Goal: Communication & Community: Answer question/provide support

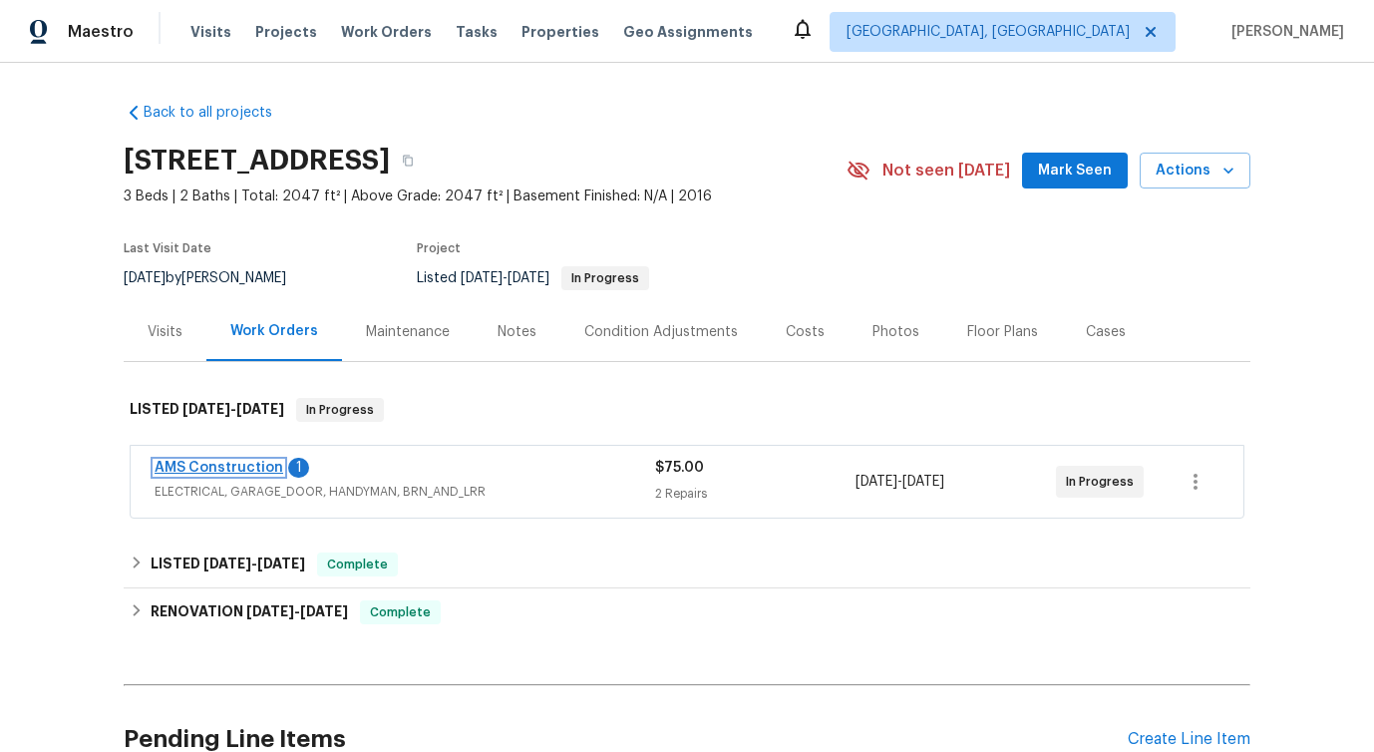
click at [262, 470] on link "AMS Construction" at bounding box center [219, 468] width 129 height 14
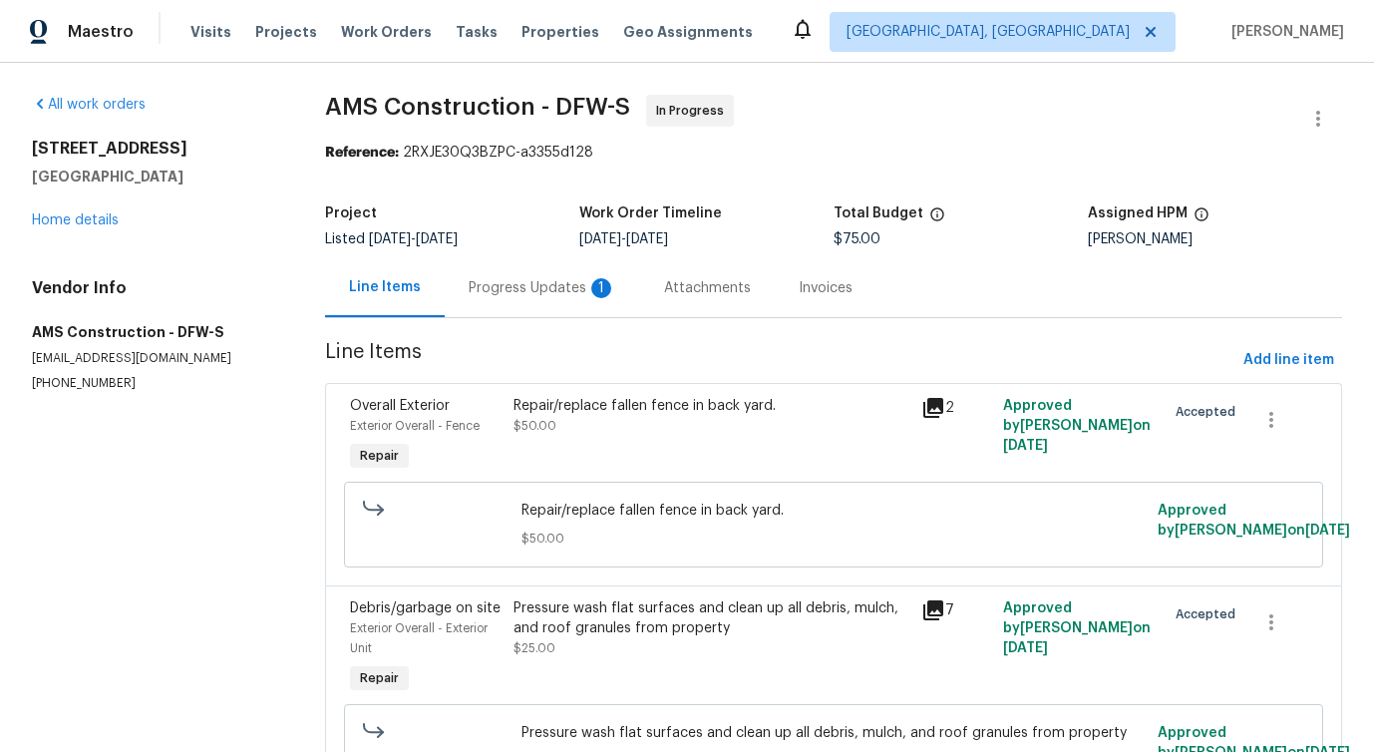
click at [529, 306] on div "Progress Updates 1" at bounding box center [543, 287] width 196 height 59
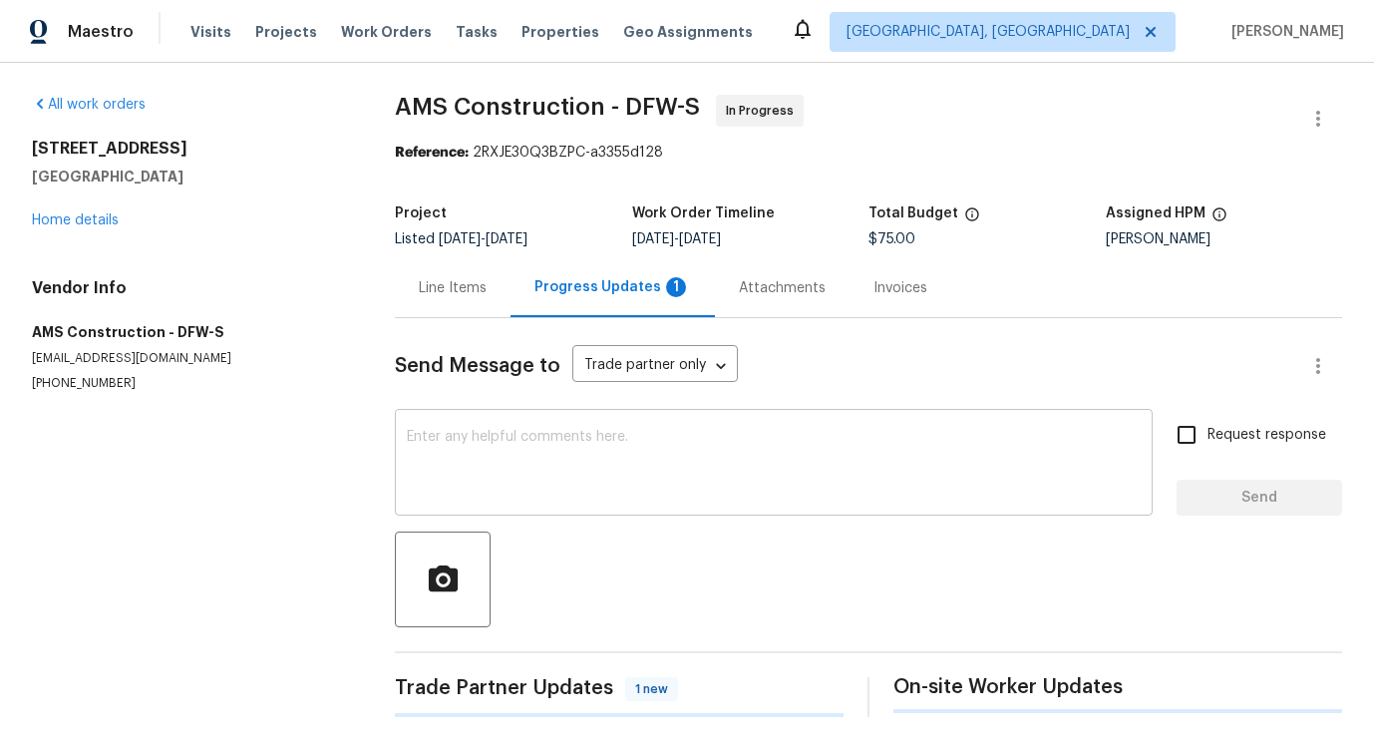
click at [552, 487] on textarea at bounding box center [774, 465] width 734 height 70
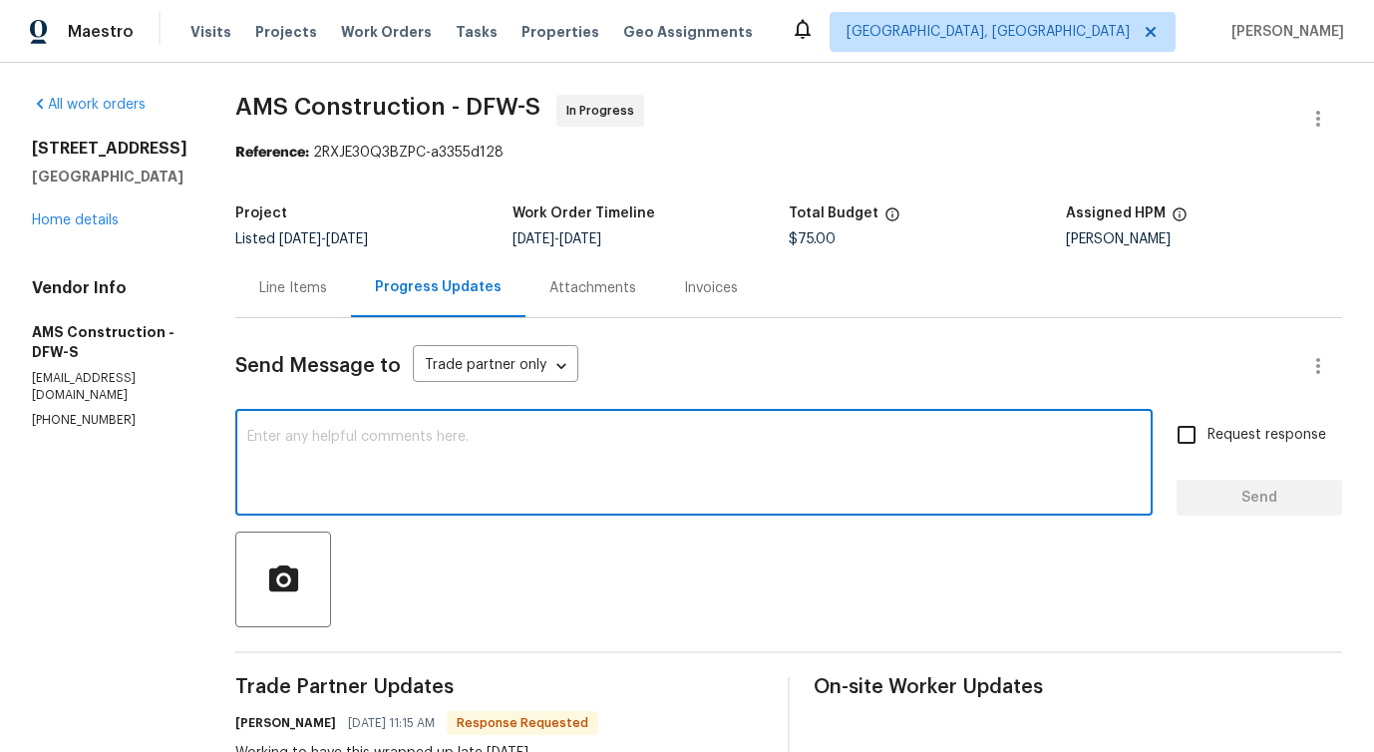
click at [1098, 104] on span "AMS Construction - DFW-S In Progress" at bounding box center [764, 119] width 1059 height 48
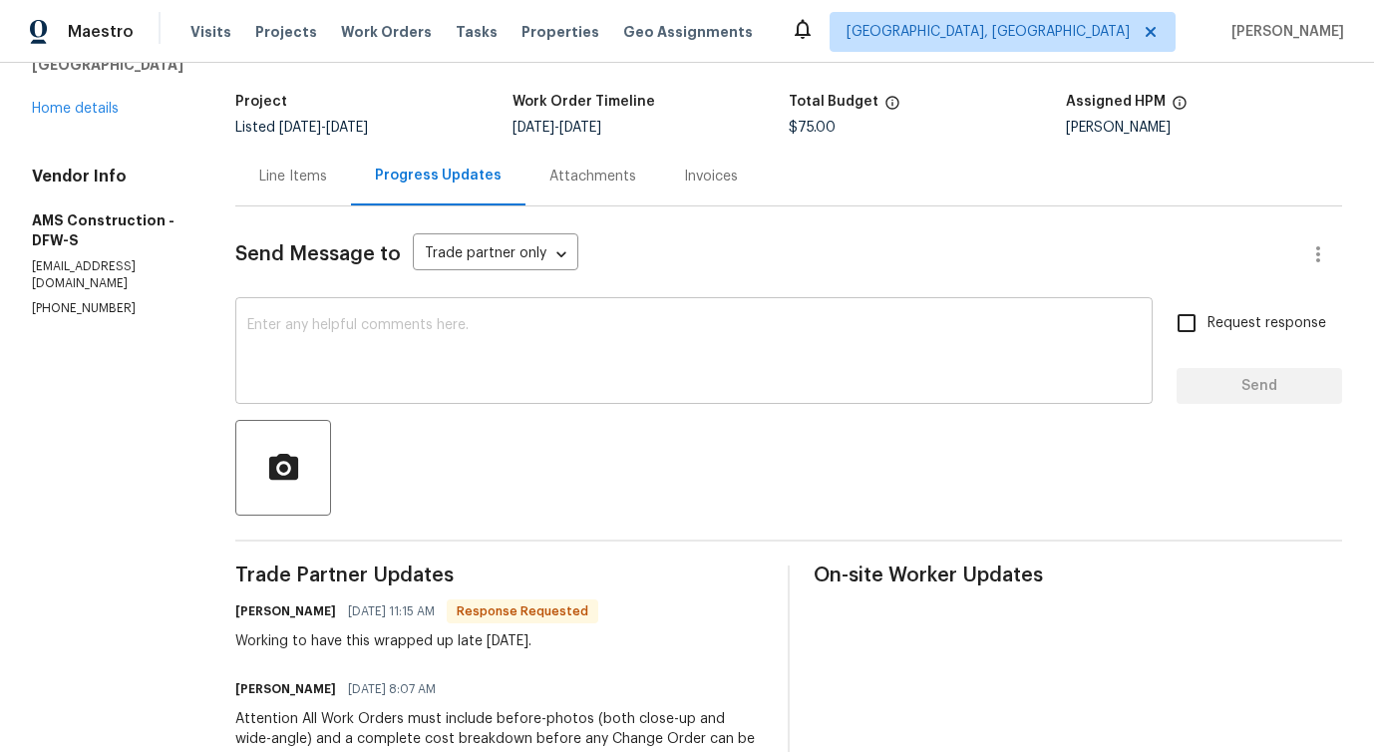
scroll to position [96, 0]
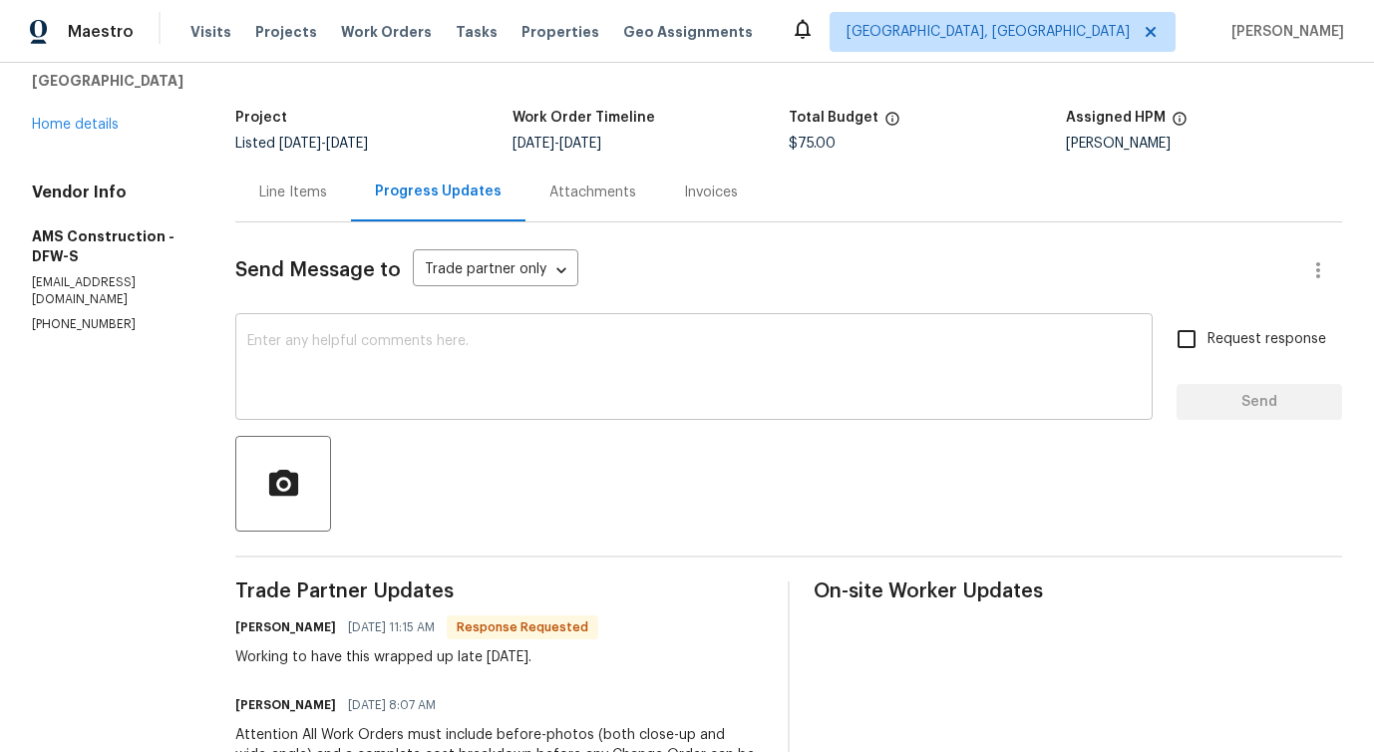
click at [463, 407] on div "x ​" at bounding box center [694, 369] width 918 height 102
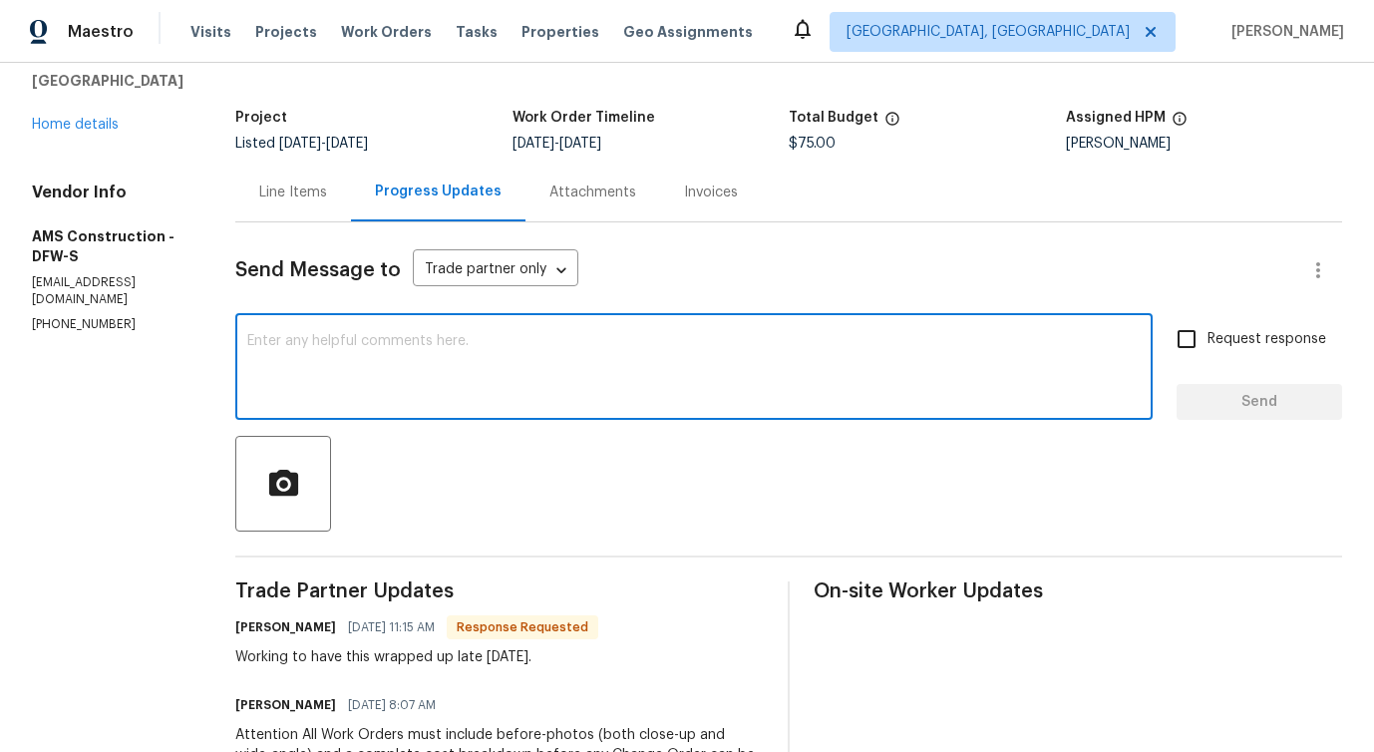
paste textarea "Just checking in—do you have any updates on the"
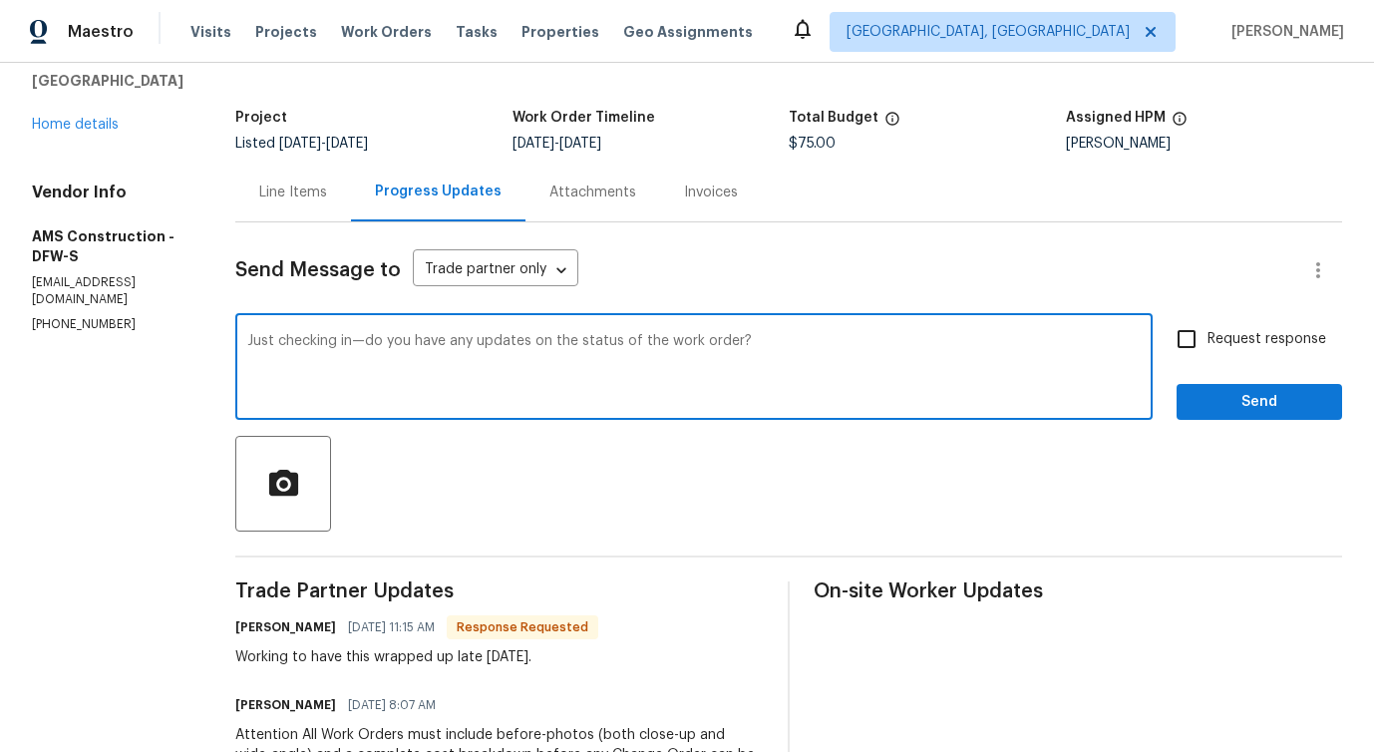
type textarea "Just checking in—do you have any updates on the status of the work order?"
click at [1208, 328] on input "Request response" at bounding box center [1187, 339] width 42 height 42
checkbox input "true"
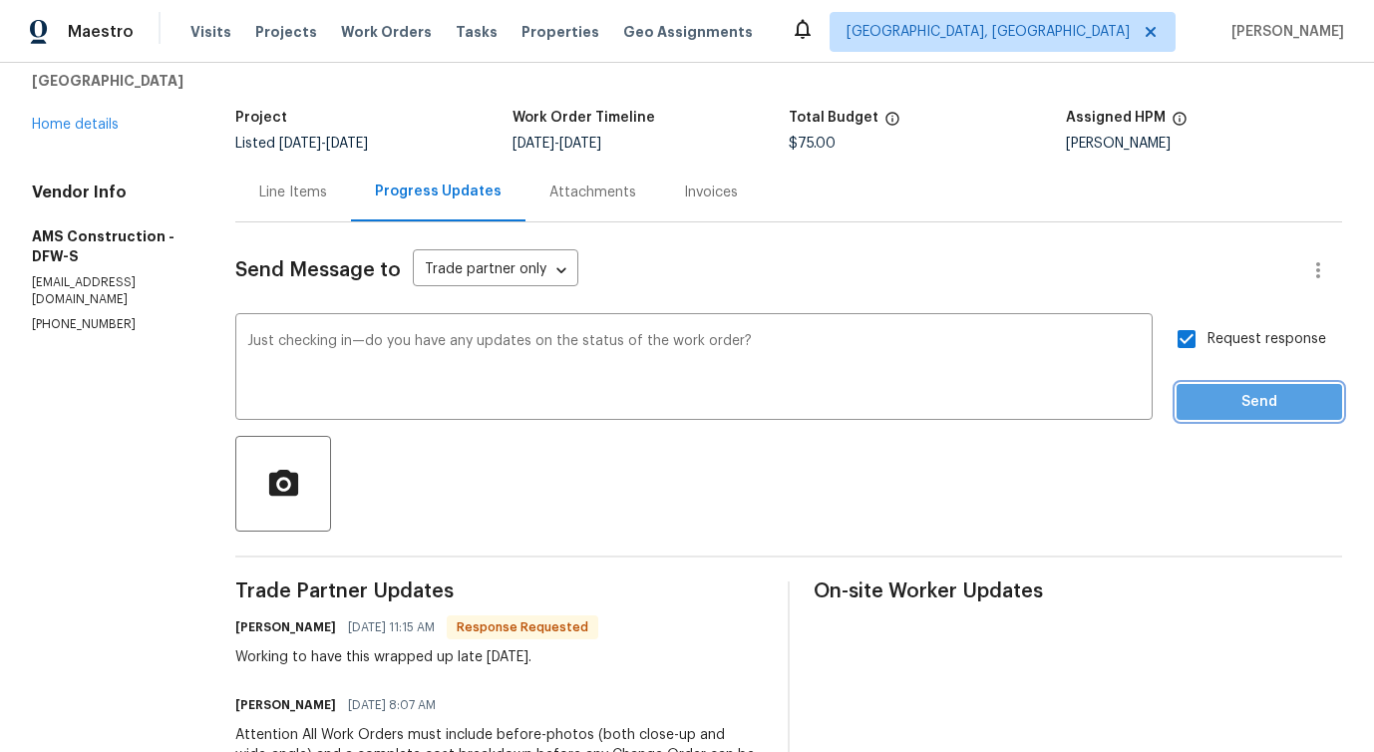
click at [1222, 388] on button "Send" at bounding box center [1260, 402] width 166 height 37
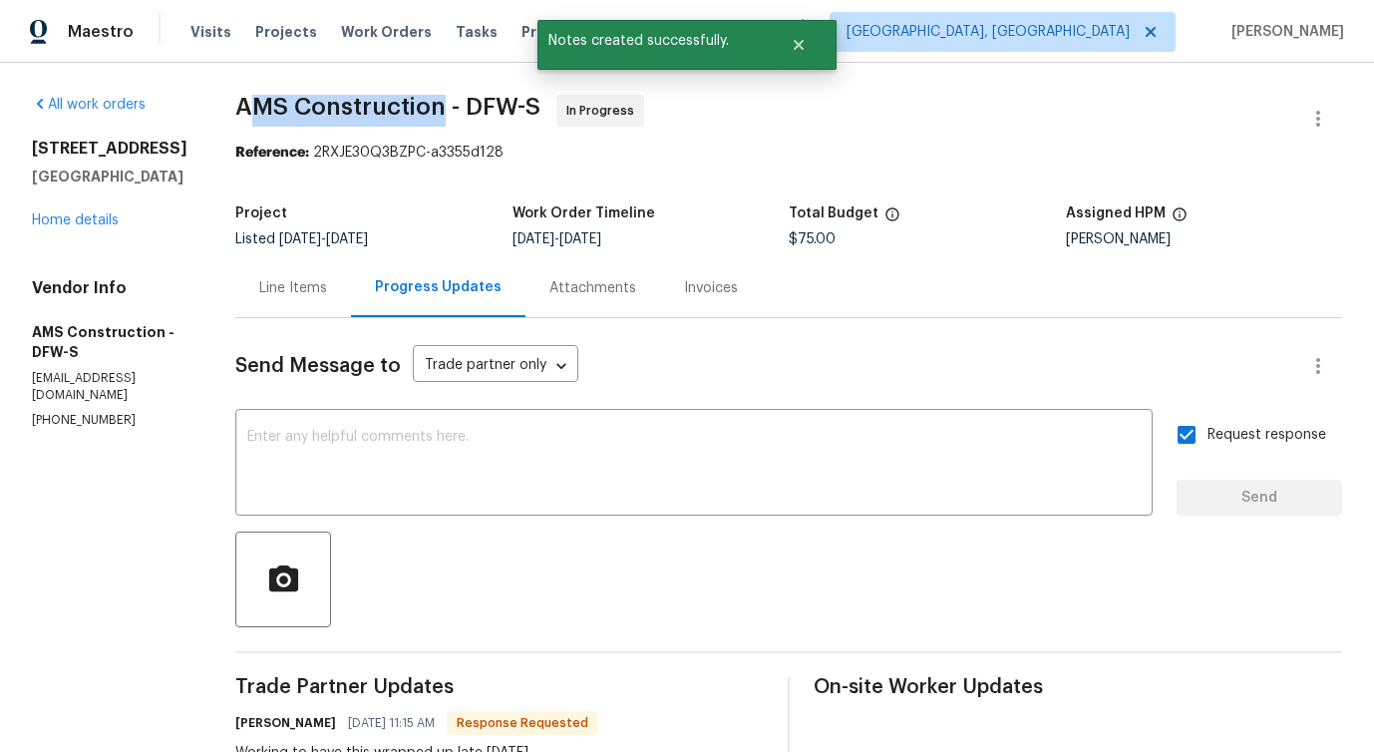
drag, startPoint x: 225, startPoint y: 112, endPoint x: 428, endPoint y: 110, distance: 202.5
click at [428, 110] on span "AMS Construction - DFW-S" at bounding box center [387, 107] width 305 height 24
drag, startPoint x: 209, startPoint y: 104, endPoint x: 443, endPoint y: 112, distance: 233.5
click at [443, 112] on div "All work orders 4124 Bridle Path Ln Sanger, TX 76266 Home details Vendor Info A…" at bounding box center [687, 637] width 1374 height 1149
copy span "AMS Construction -"
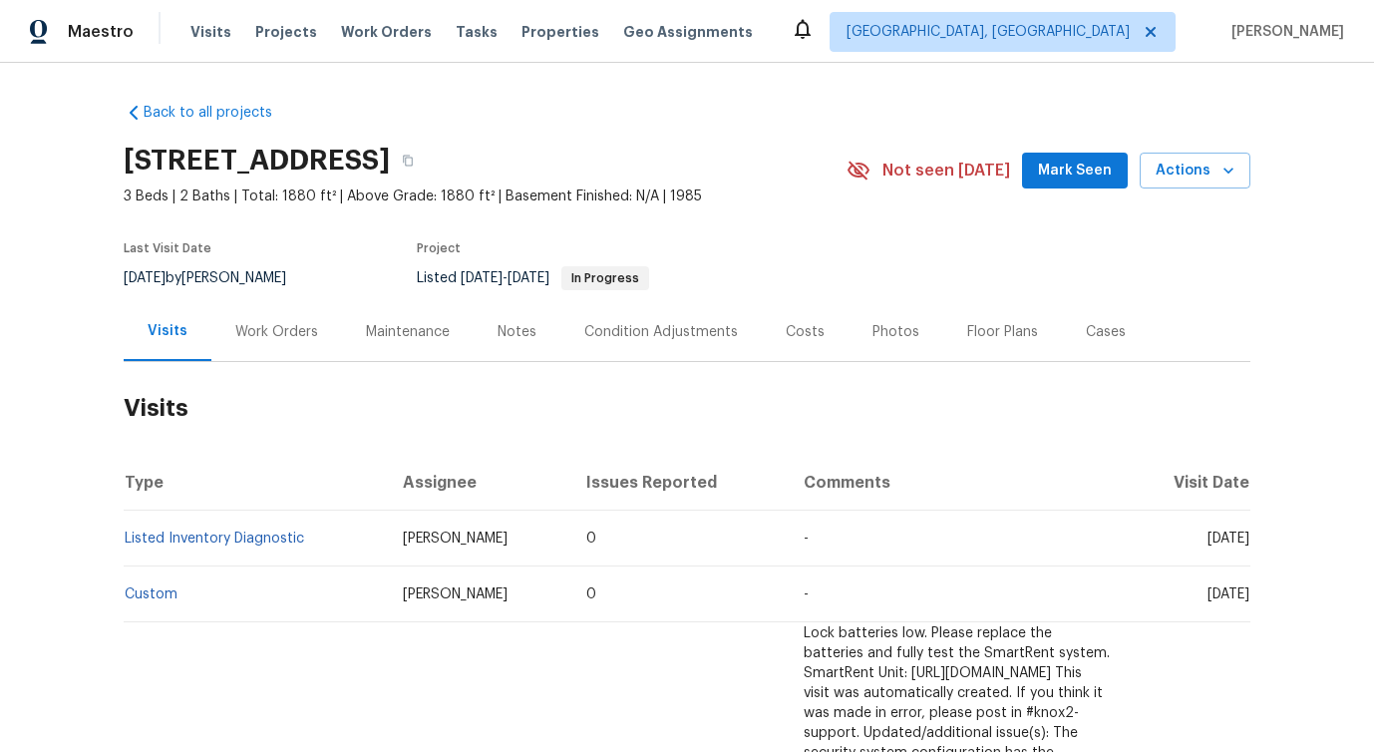
click at [270, 337] on div "Work Orders" at bounding box center [276, 332] width 83 height 20
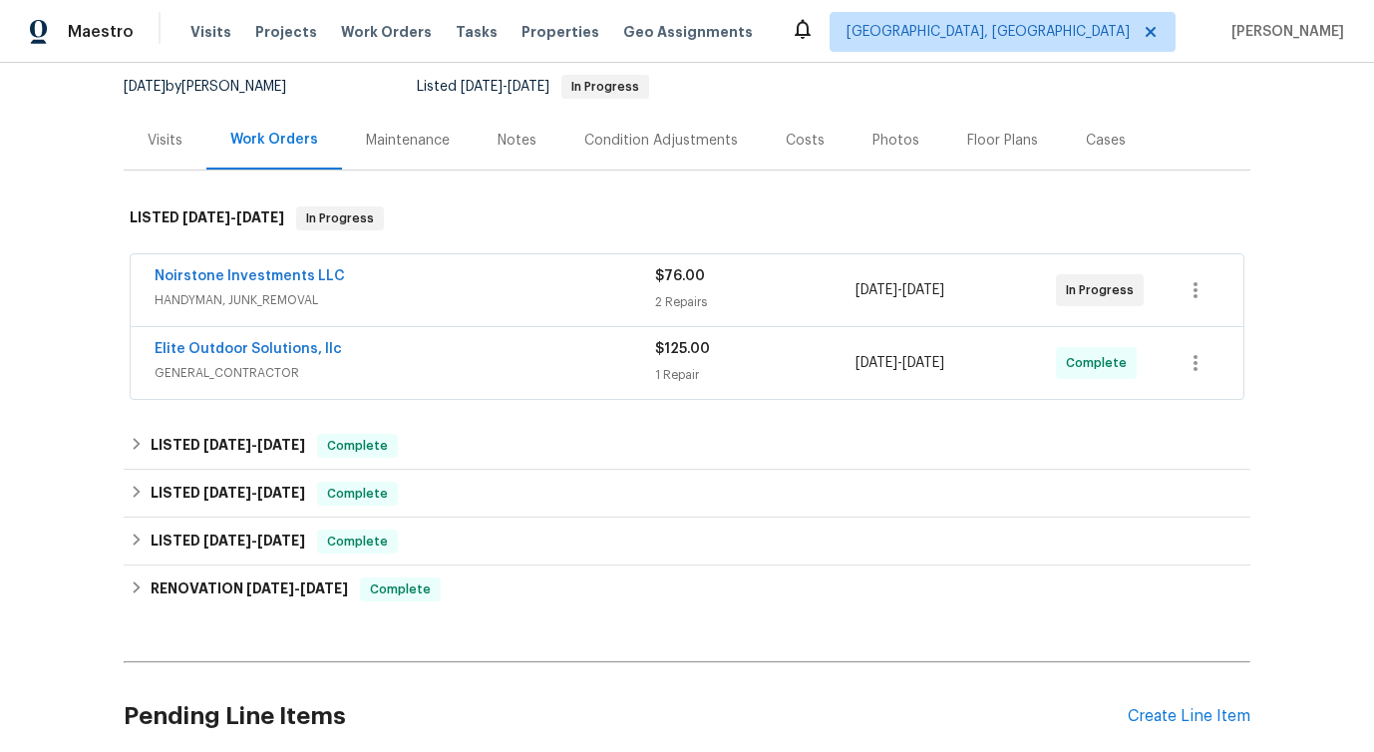
scroll to position [173, 0]
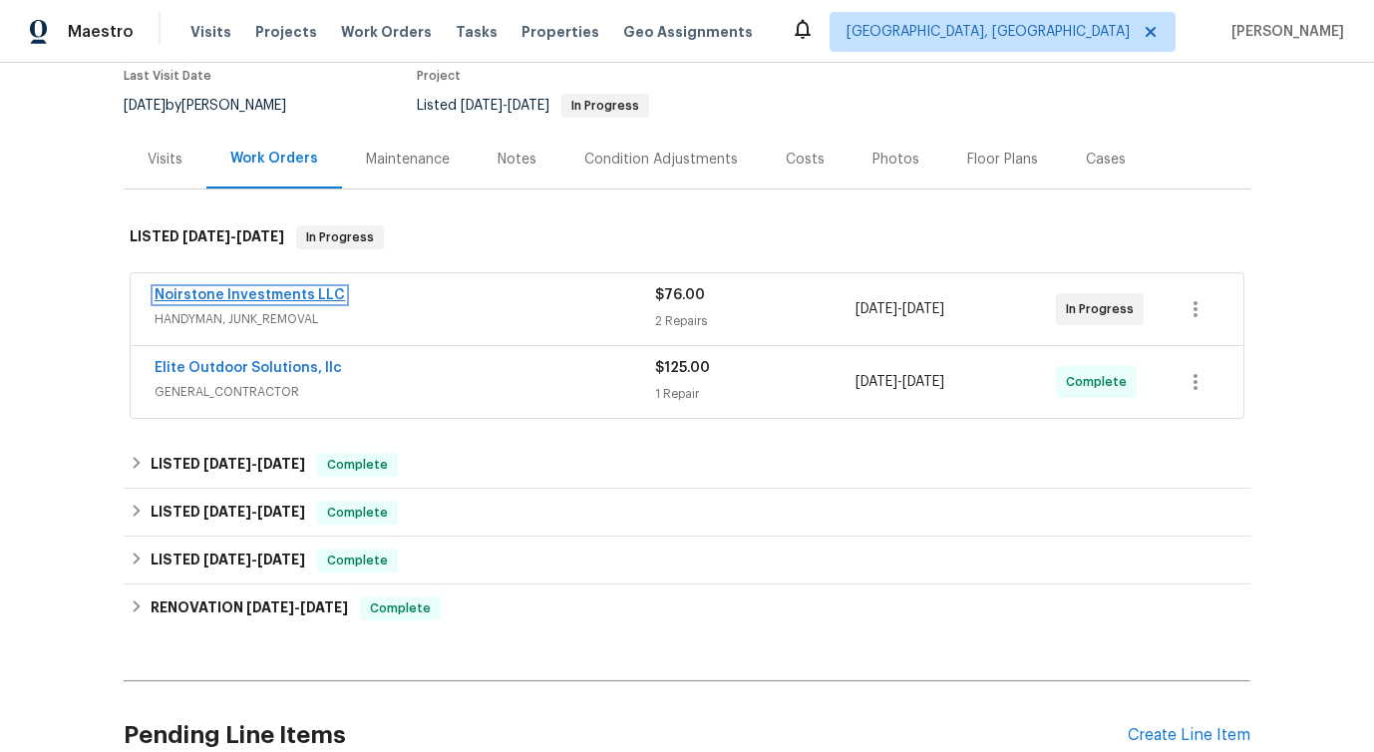
click at [238, 291] on link "Noirstone Investments LLC" at bounding box center [250, 295] width 191 height 14
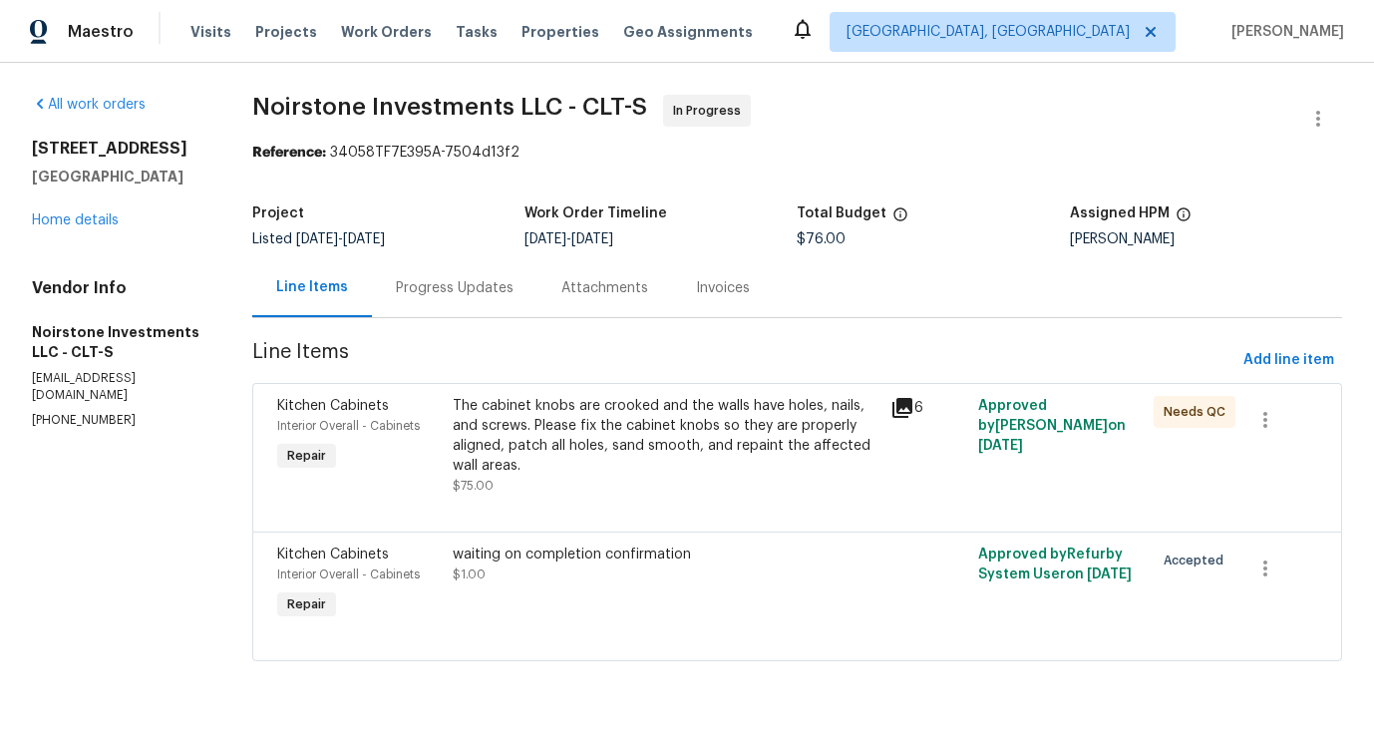
click at [496, 293] on div "Progress Updates" at bounding box center [455, 288] width 118 height 20
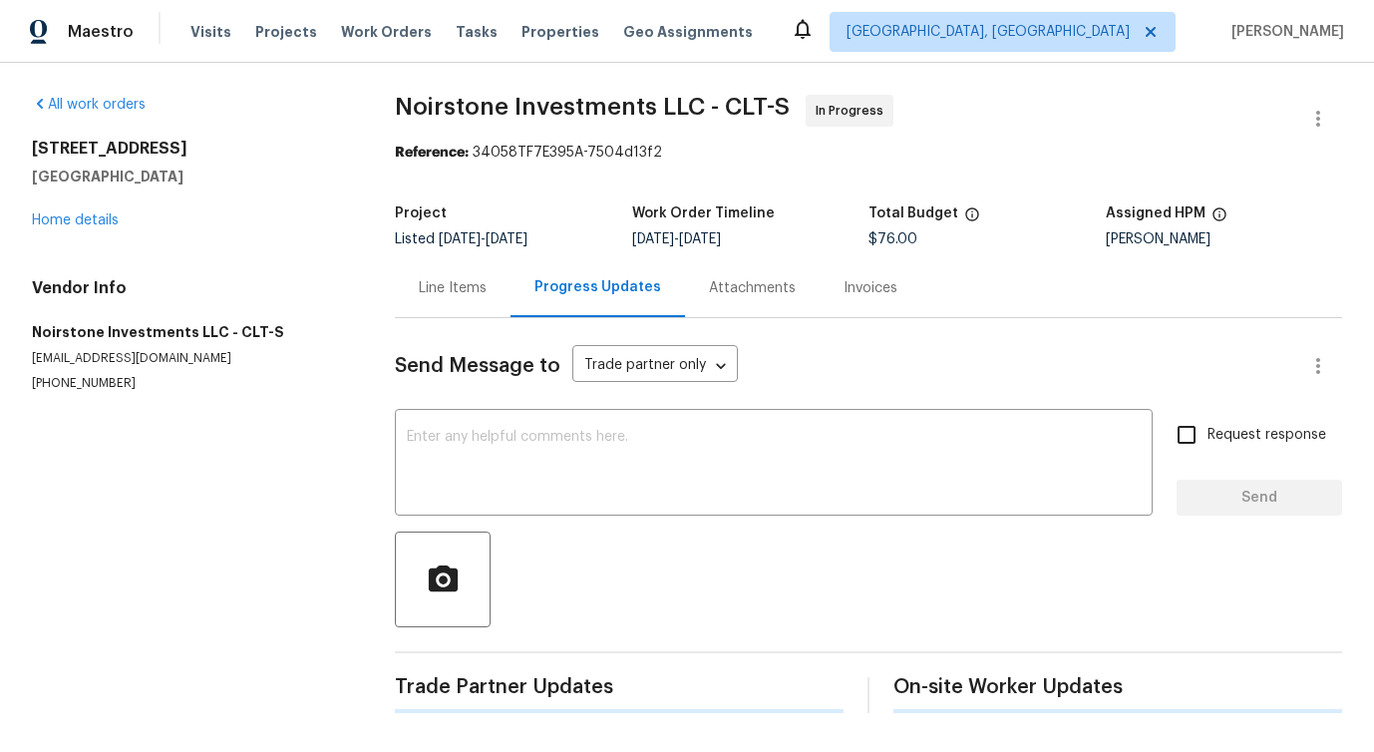
click at [506, 464] on textarea at bounding box center [774, 465] width 734 height 70
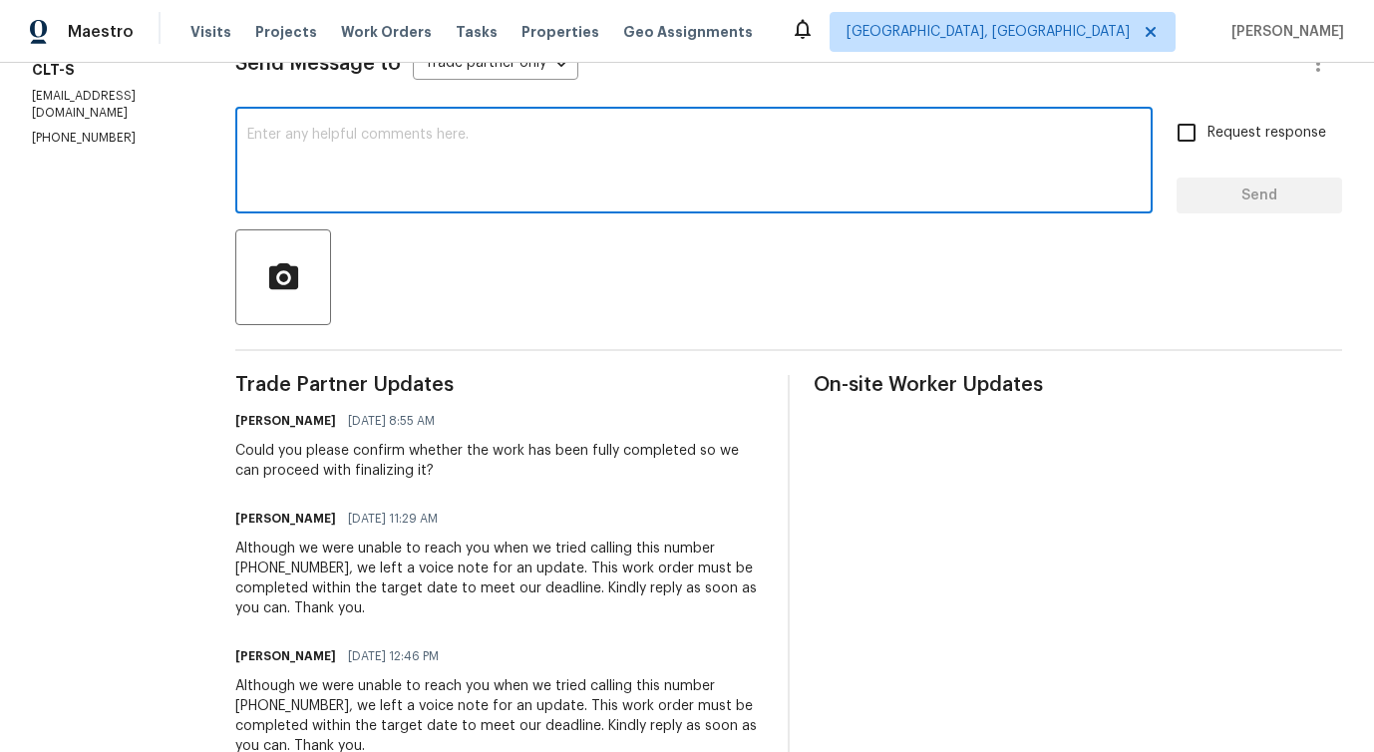
scroll to position [447, 0]
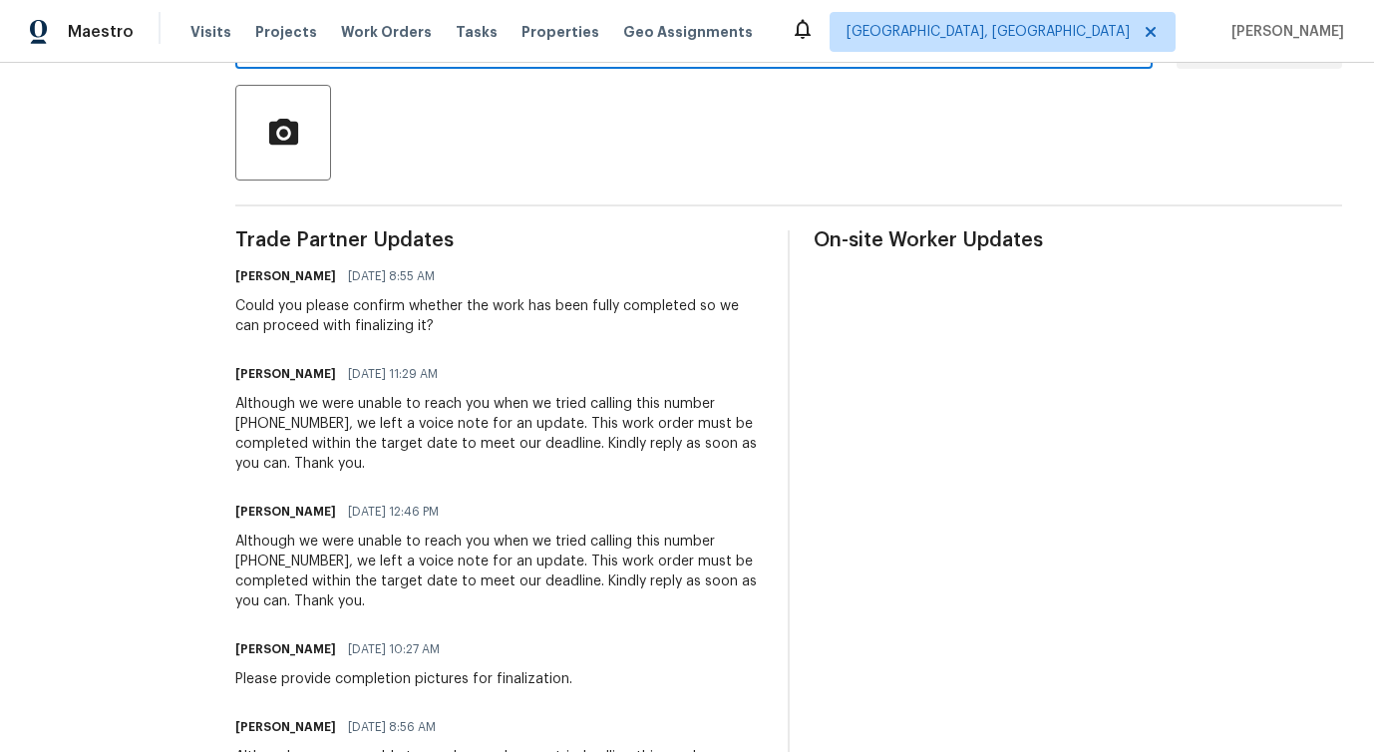
click at [351, 319] on div "Could you please confirm whether the work has been fully completed so we can pr…" at bounding box center [499, 316] width 529 height 40
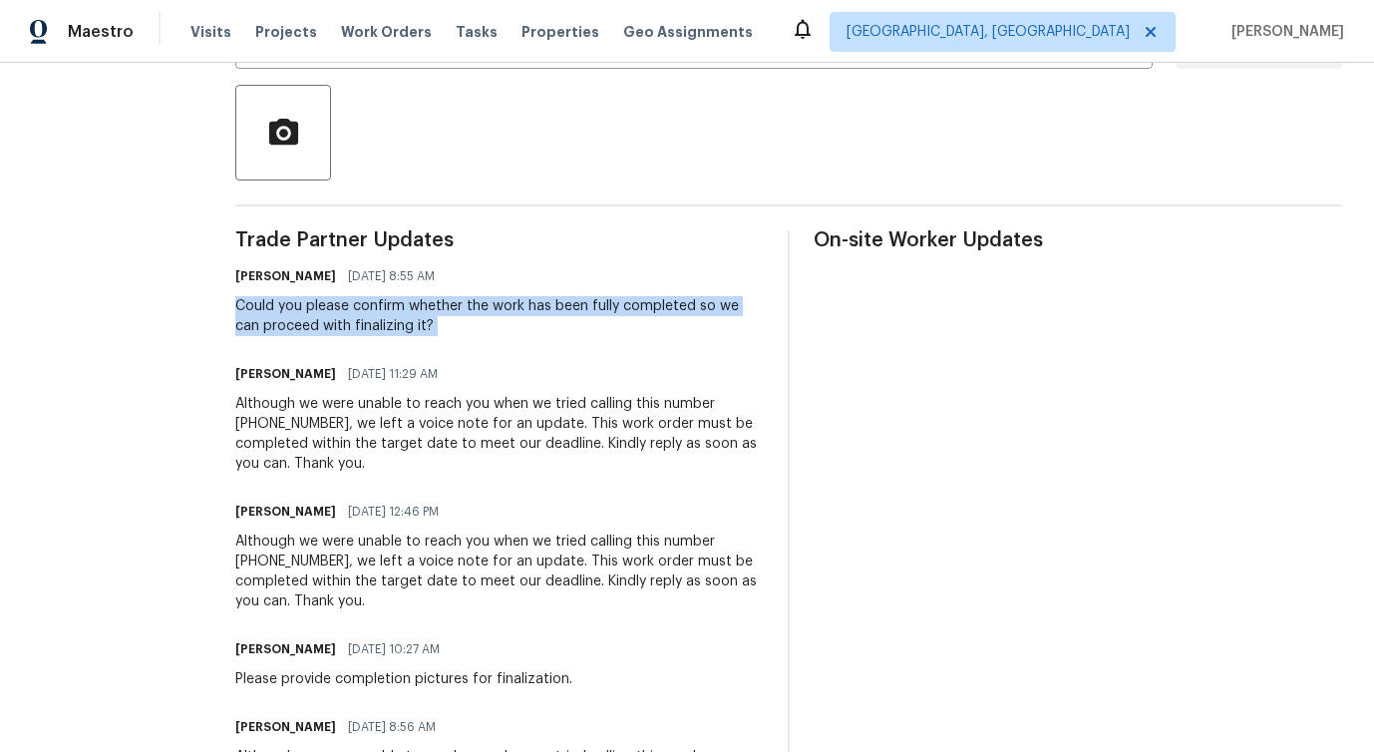
copy div "Could you please confirm whether the work has been fully completed so we can pr…"
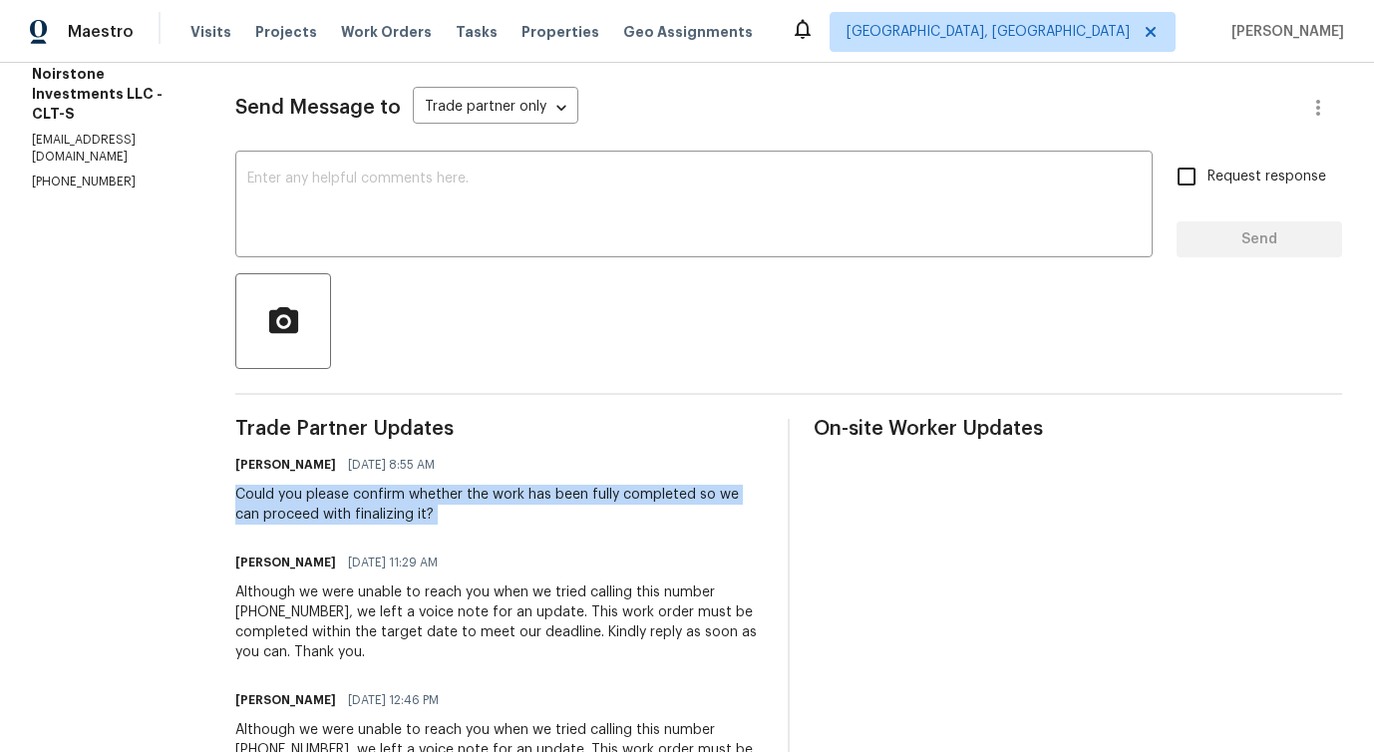
scroll to position [0, 0]
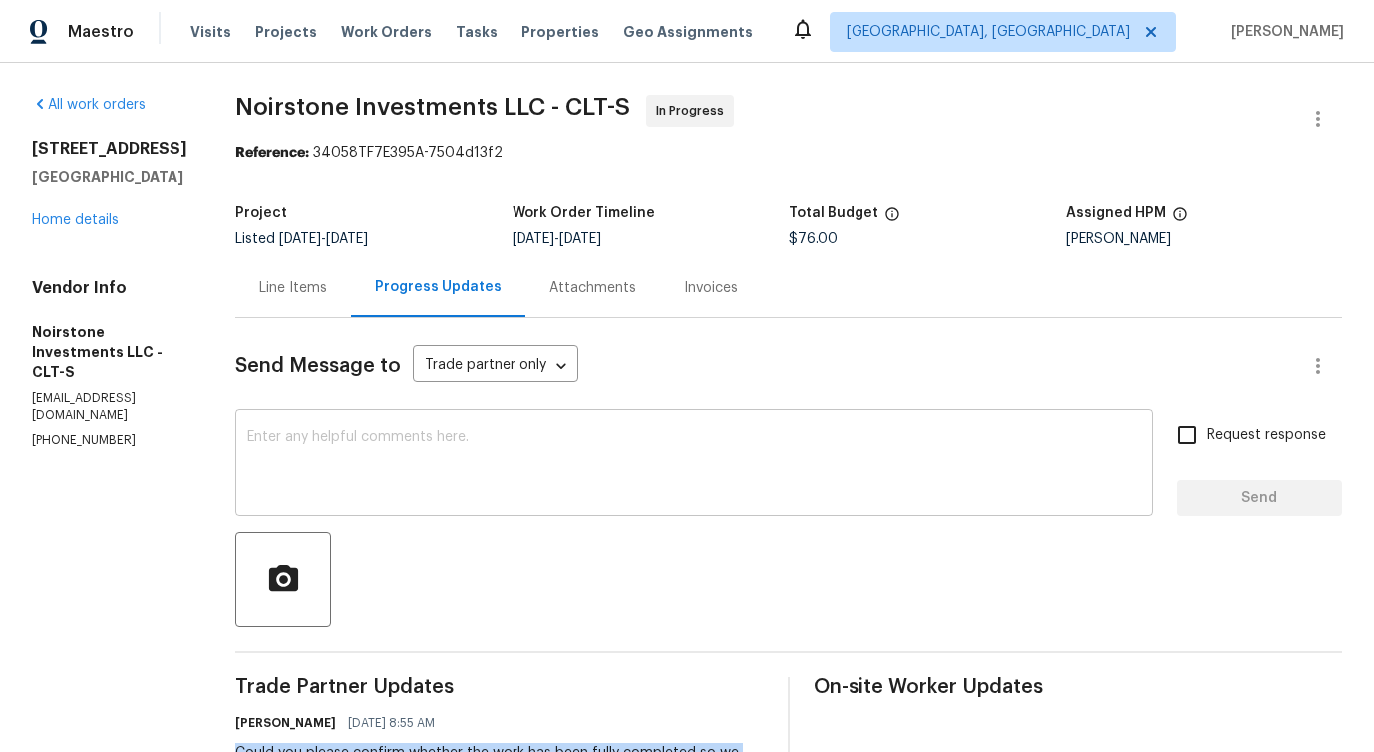
click at [403, 466] on textarea at bounding box center [694, 465] width 894 height 70
paste textarea "Could you please confirm whether the work has been fully completed so we can pr…"
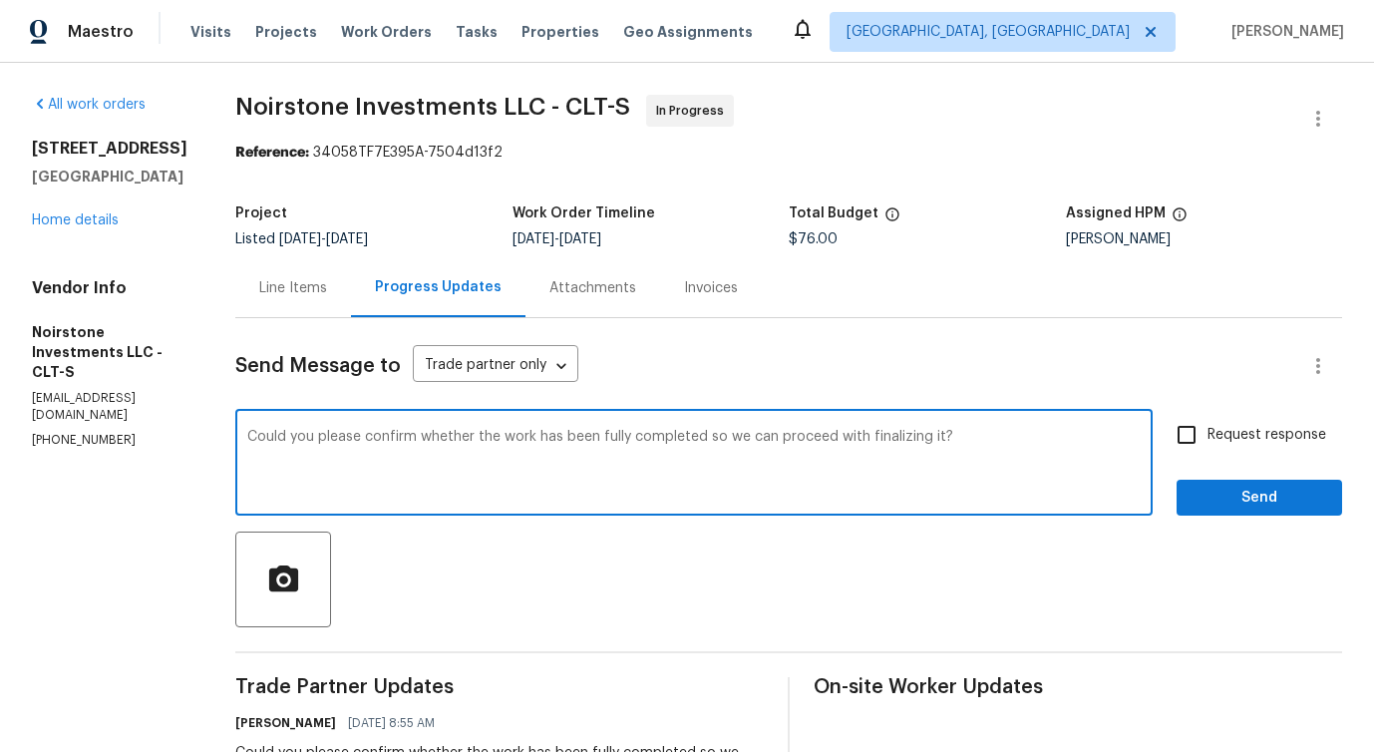
type textarea "Could you please confirm whether the work has been fully completed so we can pr…"
click at [1257, 443] on span "Request response" at bounding box center [1267, 435] width 119 height 21
click at [1208, 443] on input "Request response" at bounding box center [1187, 435] width 42 height 42
checkbox input "true"
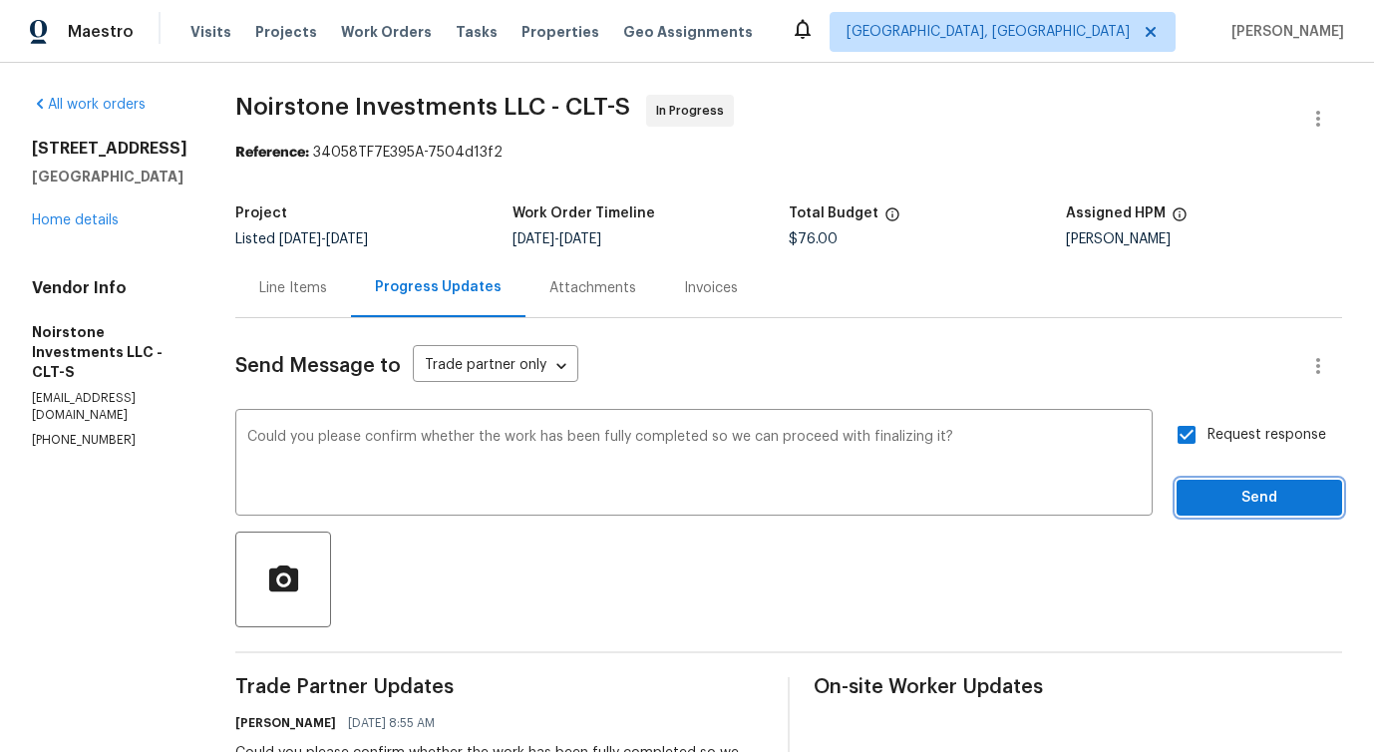
click at [1247, 490] on span "Send" at bounding box center [1260, 498] width 134 height 25
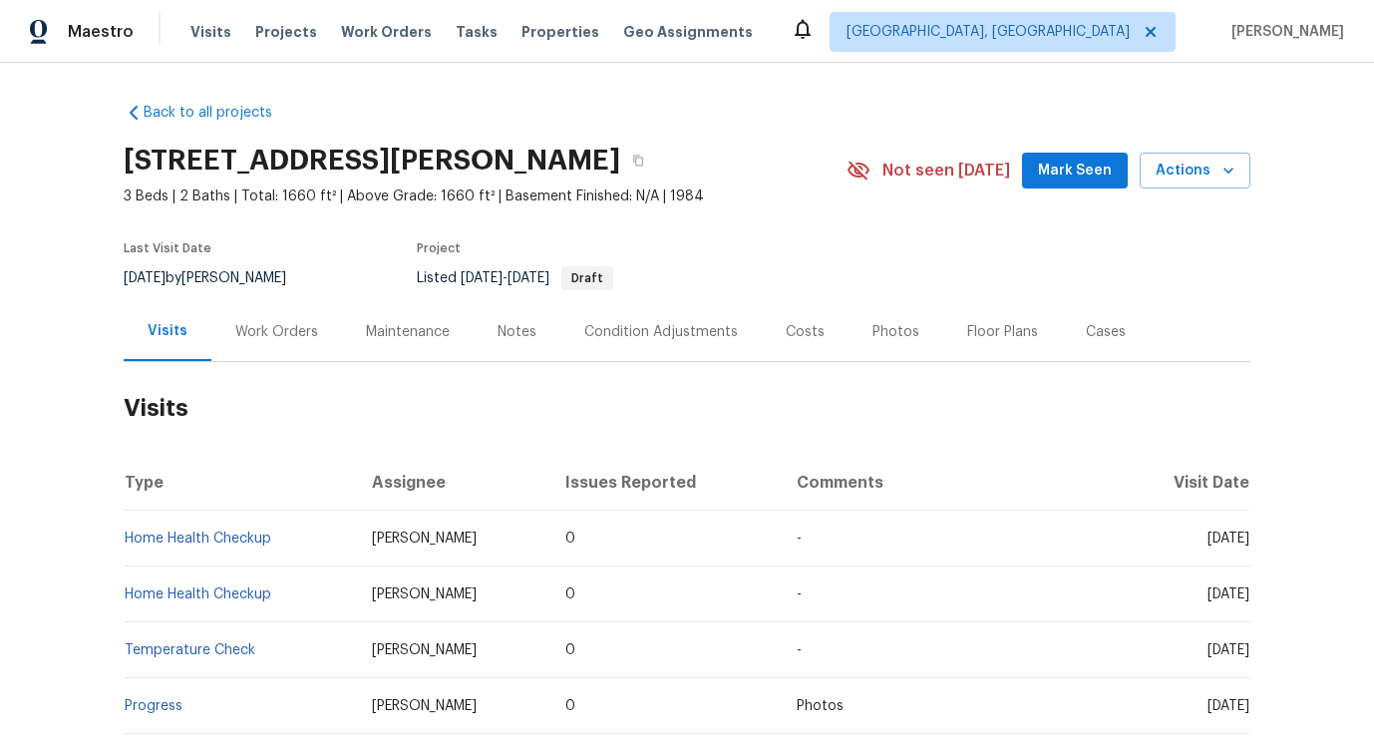
click at [274, 326] on div "Work Orders" at bounding box center [276, 332] width 83 height 20
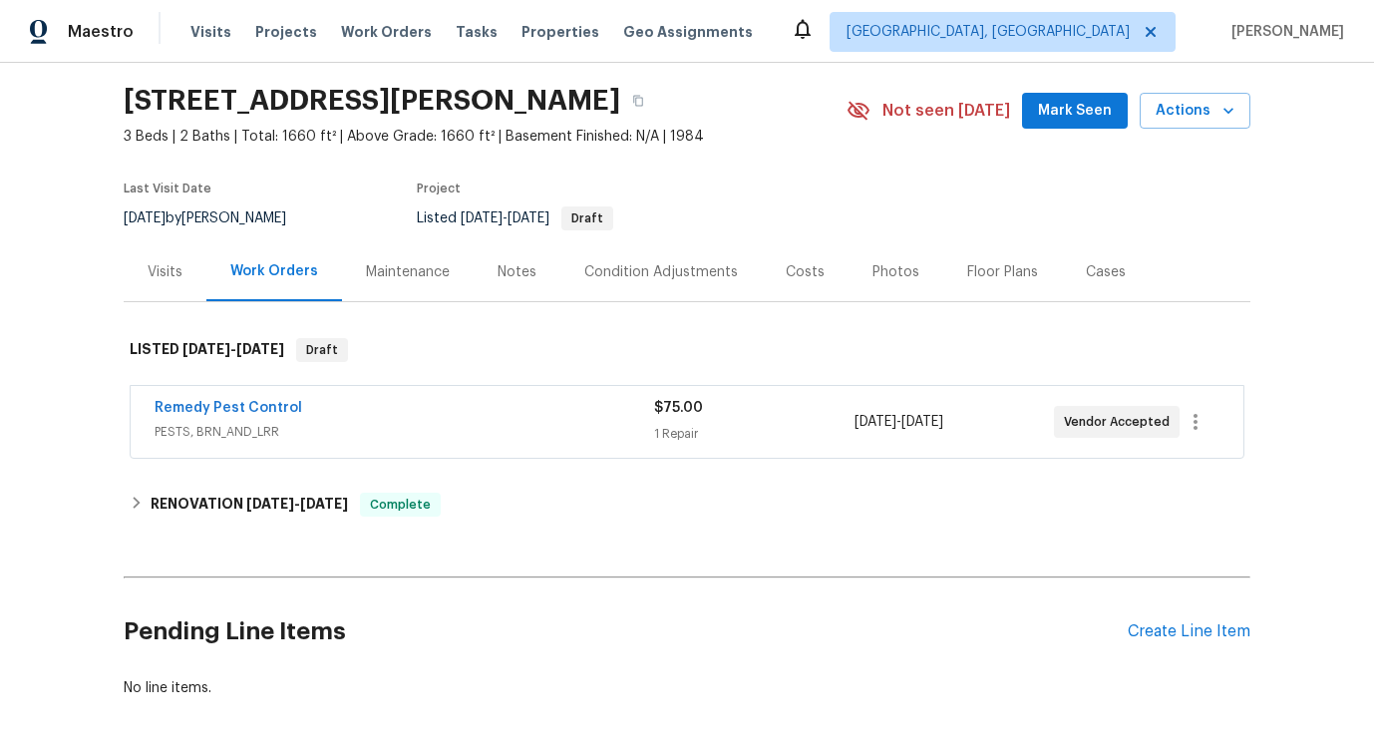
scroll to position [142, 0]
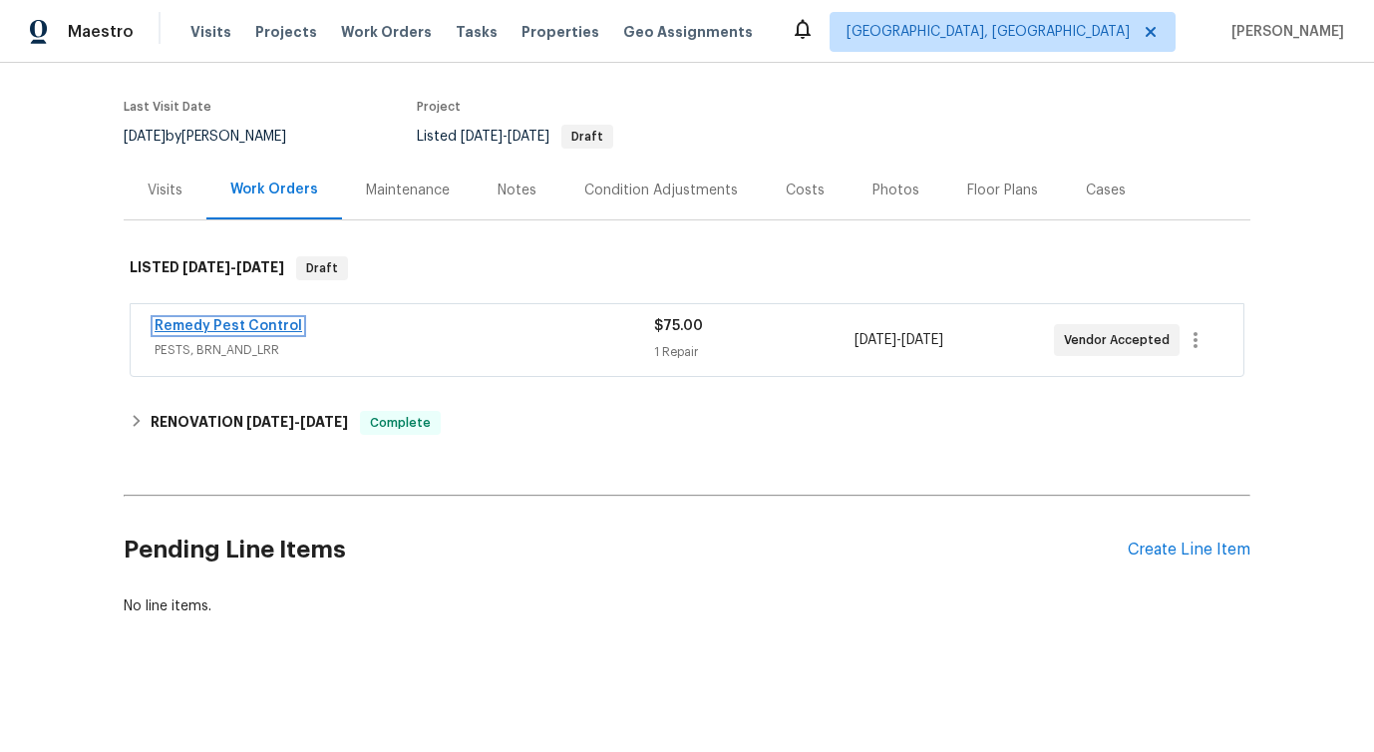
click at [226, 323] on link "Remedy Pest Control" at bounding box center [229, 326] width 148 height 14
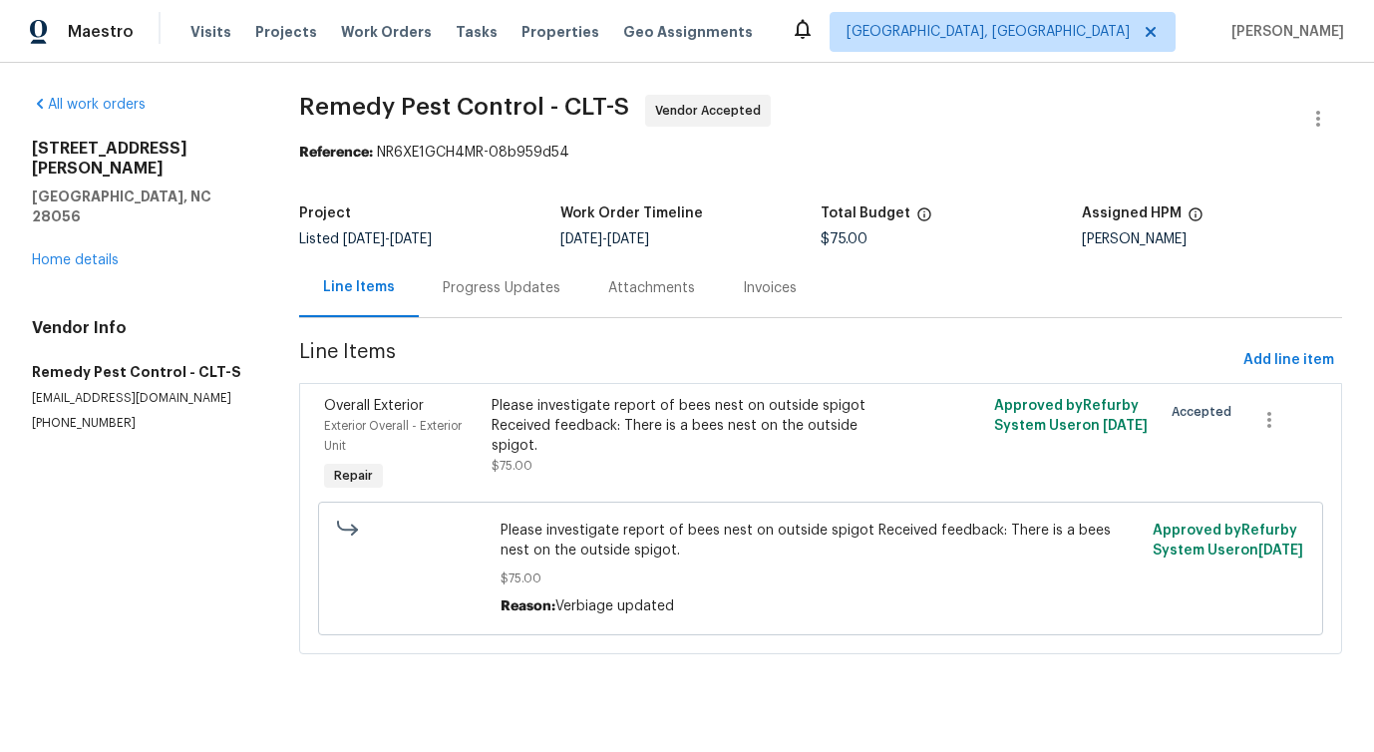
click at [500, 286] on div "Progress Updates" at bounding box center [502, 288] width 118 height 20
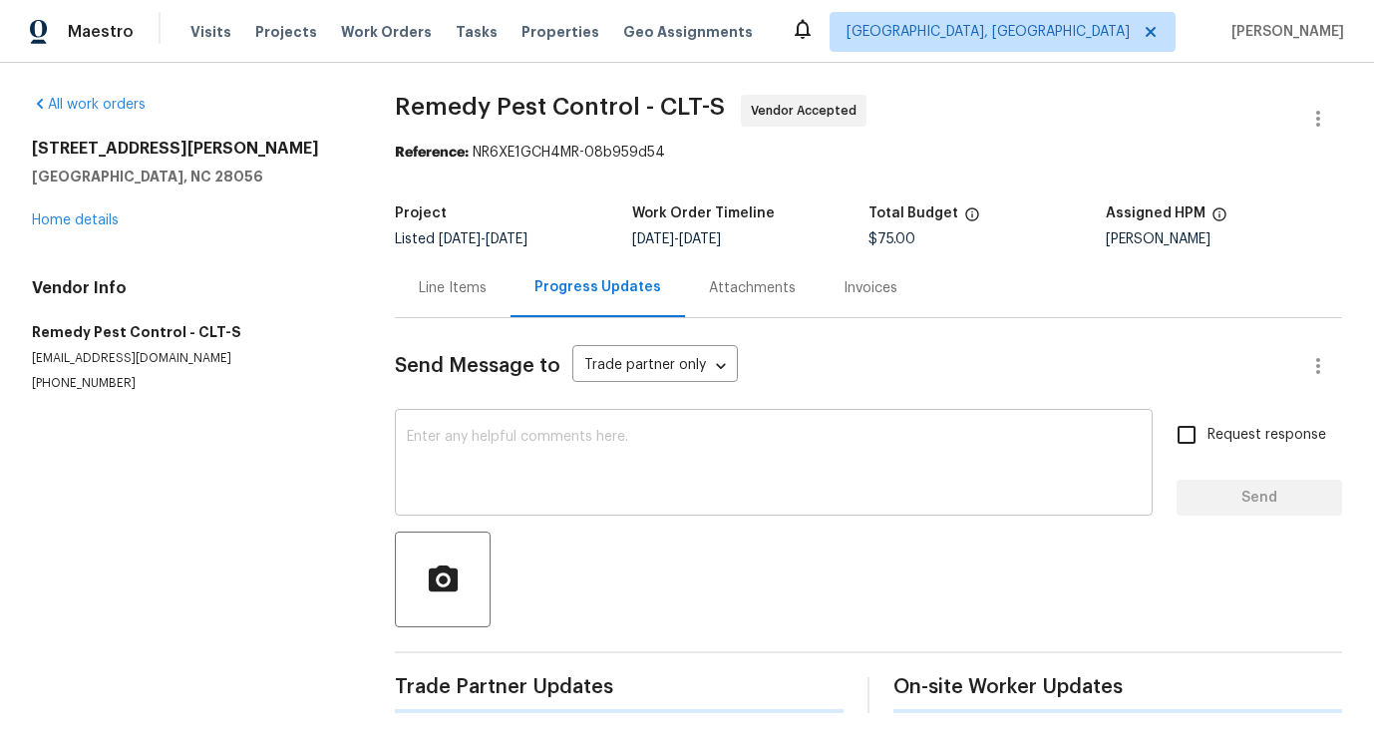
click at [507, 462] on textarea at bounding box center [774, 465] width 734 height 70
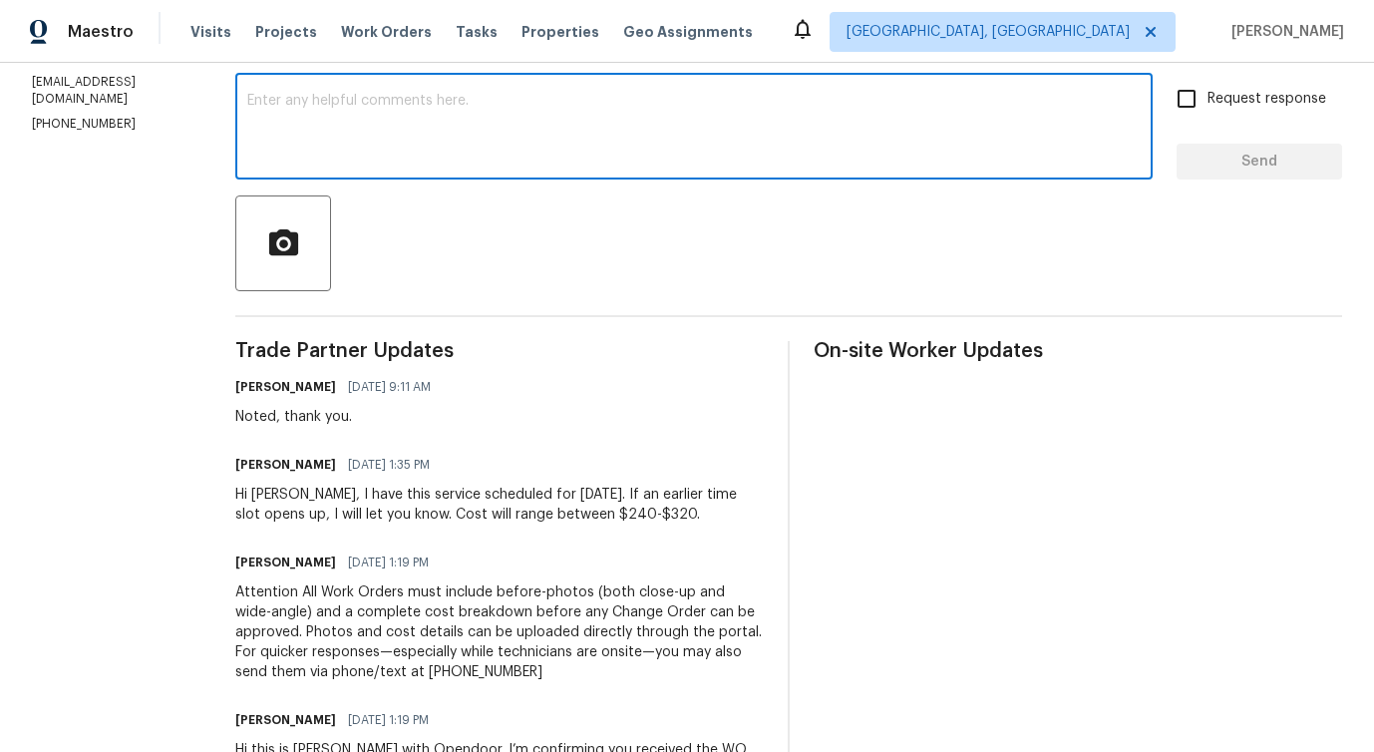
scroll to position [340, 0]
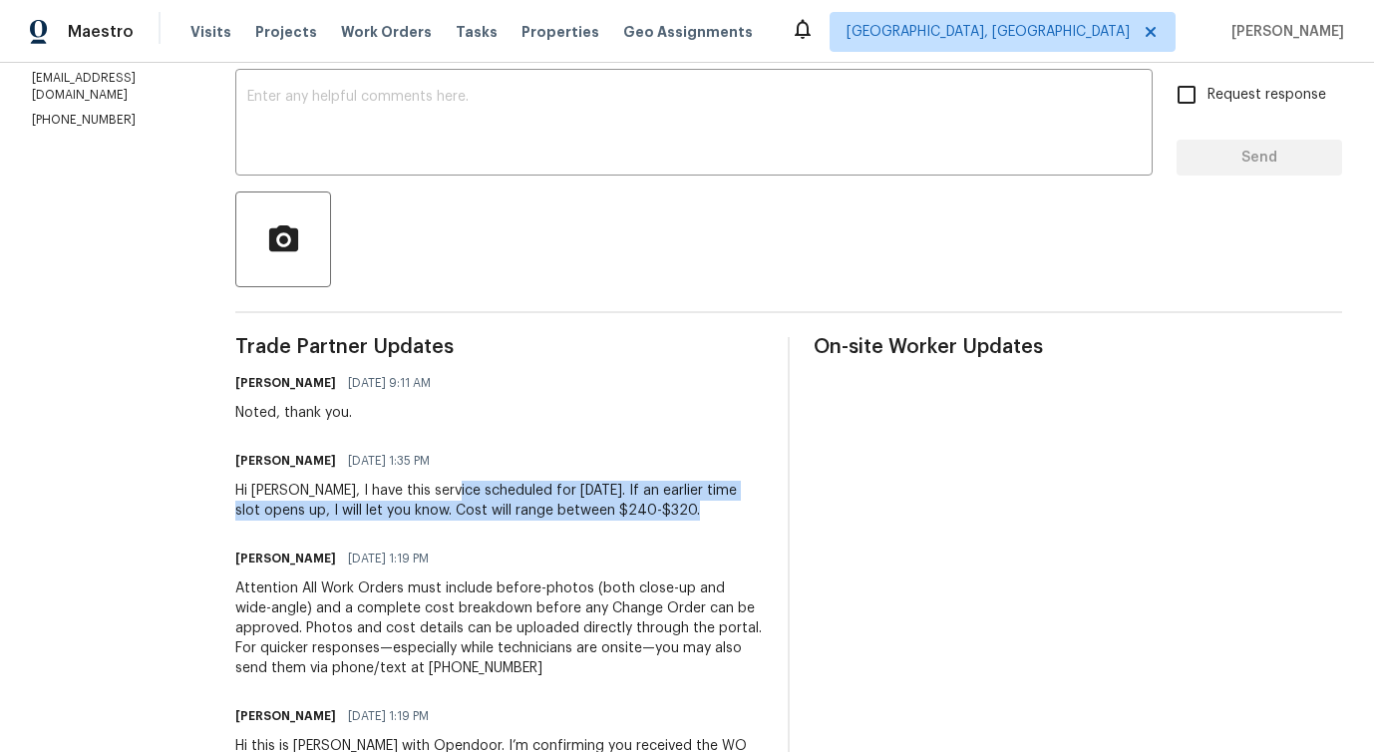
drag, startPoint x: 424, startPoint y: 491, endPoint x: 665, endPoint y: 514, distance: 242.5
click at [665, 514] on div "Hi Pavithra, I have this service scheduled for Tuesday, September 30th. If an e…" at bounding box center [499, 501] width 529 height 40
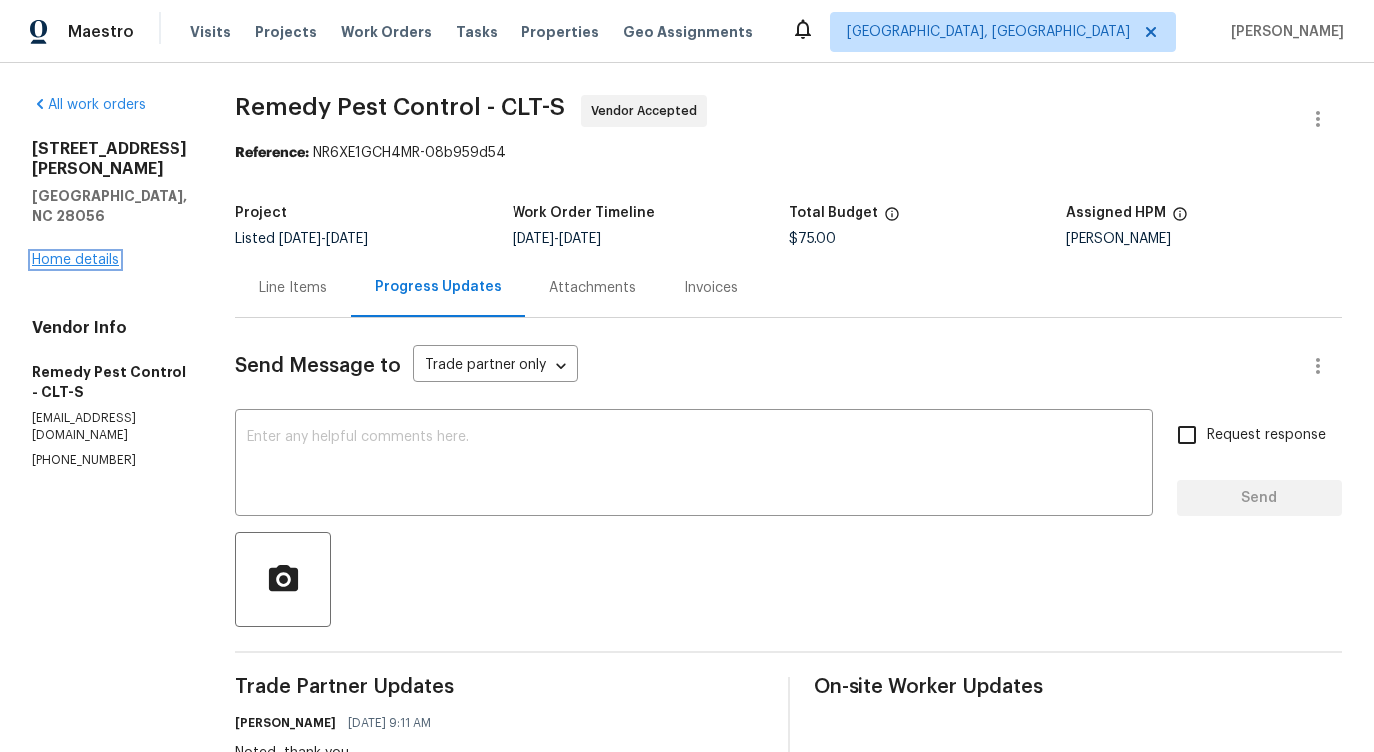
click at [64, 253] on link "Home details" at bounding box center [75, 260] width 87 height 14
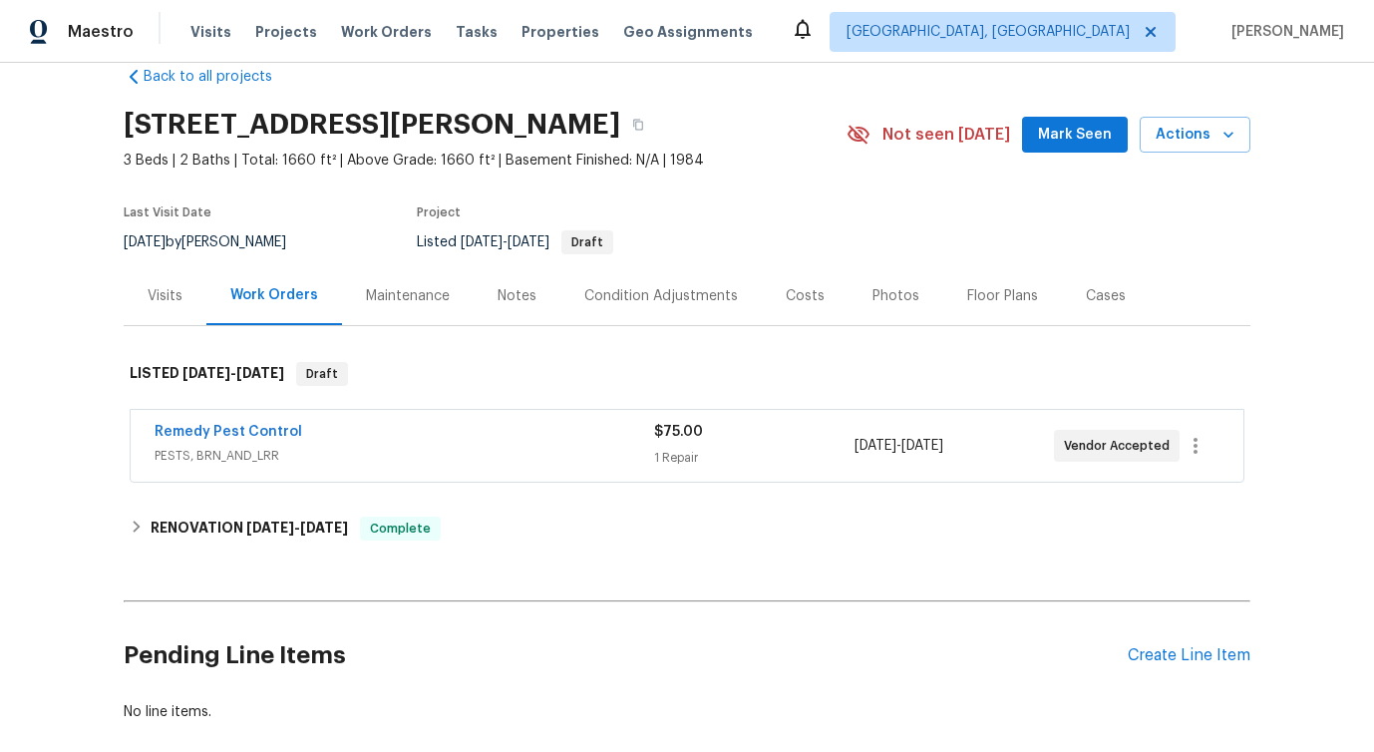
scroll to position [41, 0]
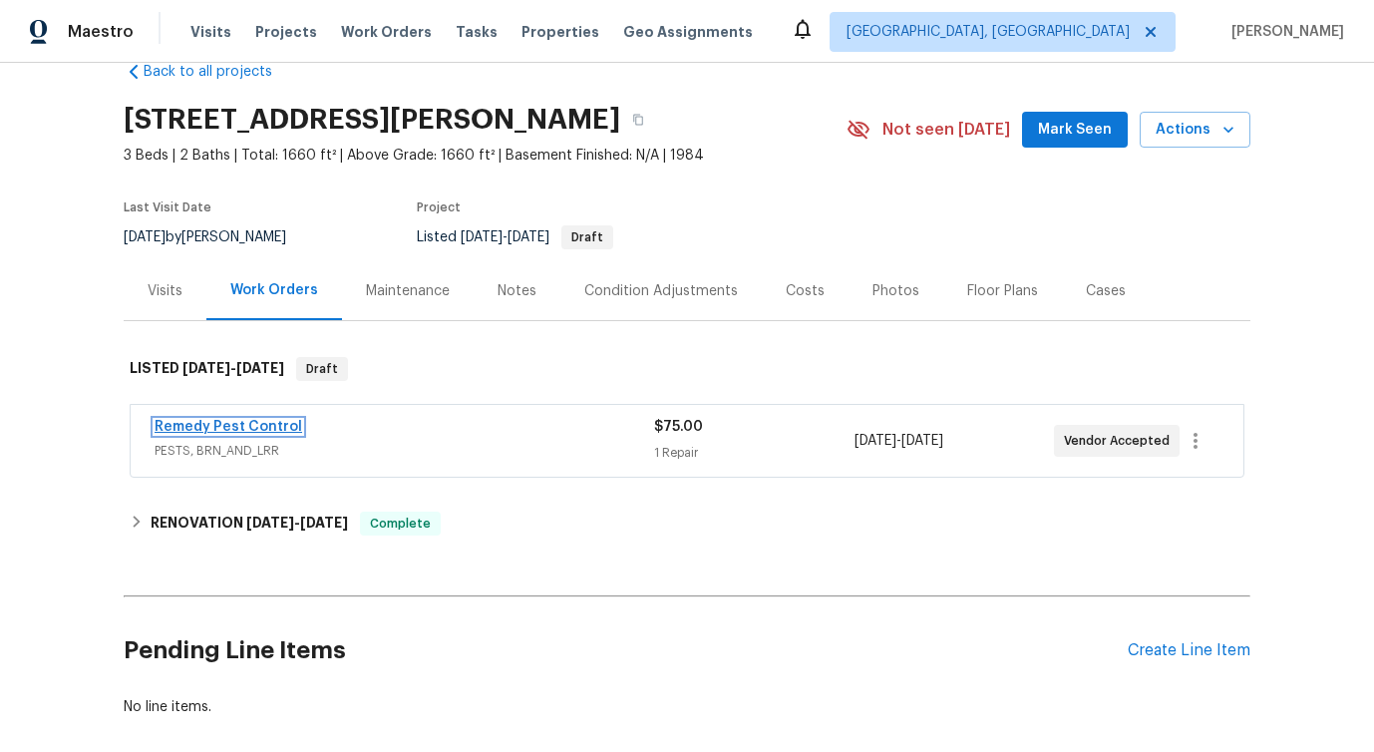
click at [223, 428] on link "Remedy Pest Control" at bounding box center [229, 427] width 148 height 14
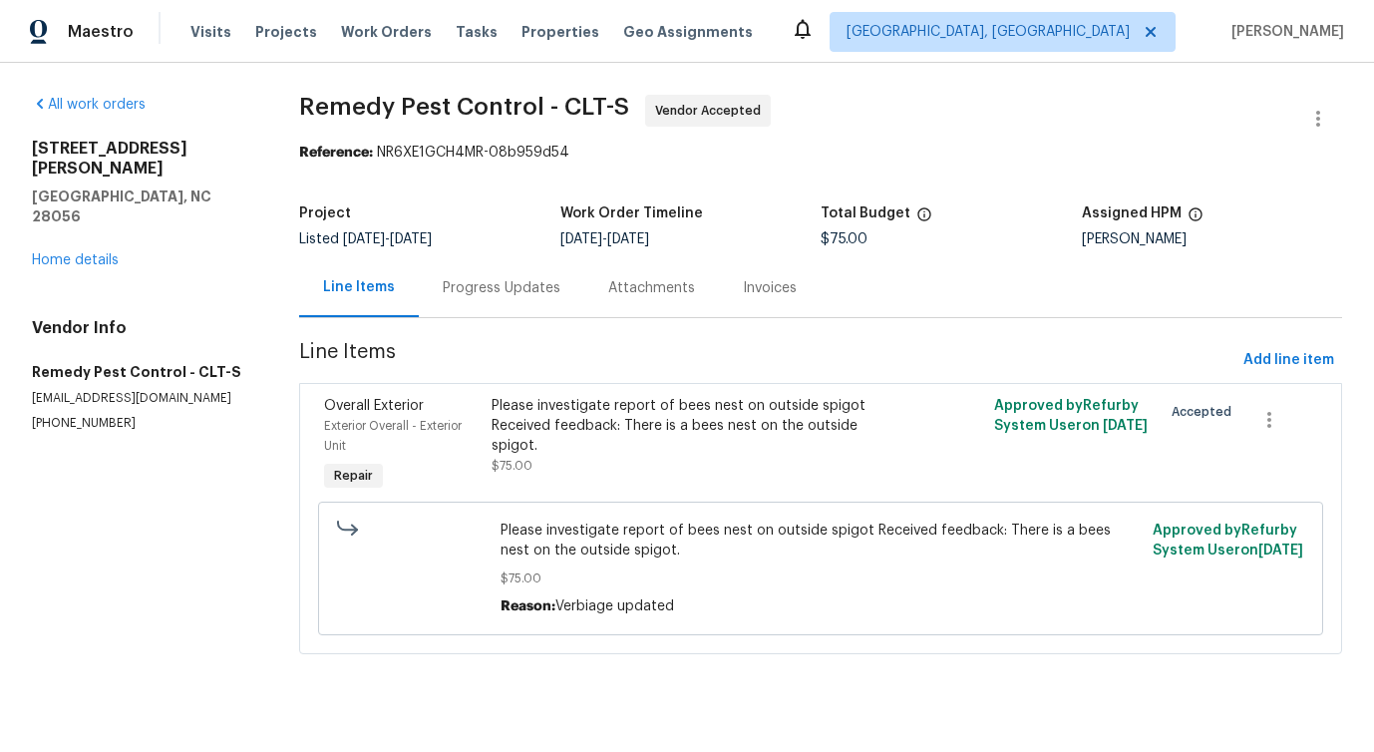
click at [522, 297] on div "Progress Updates" at bounding box center [502, 288] width 118 height 20
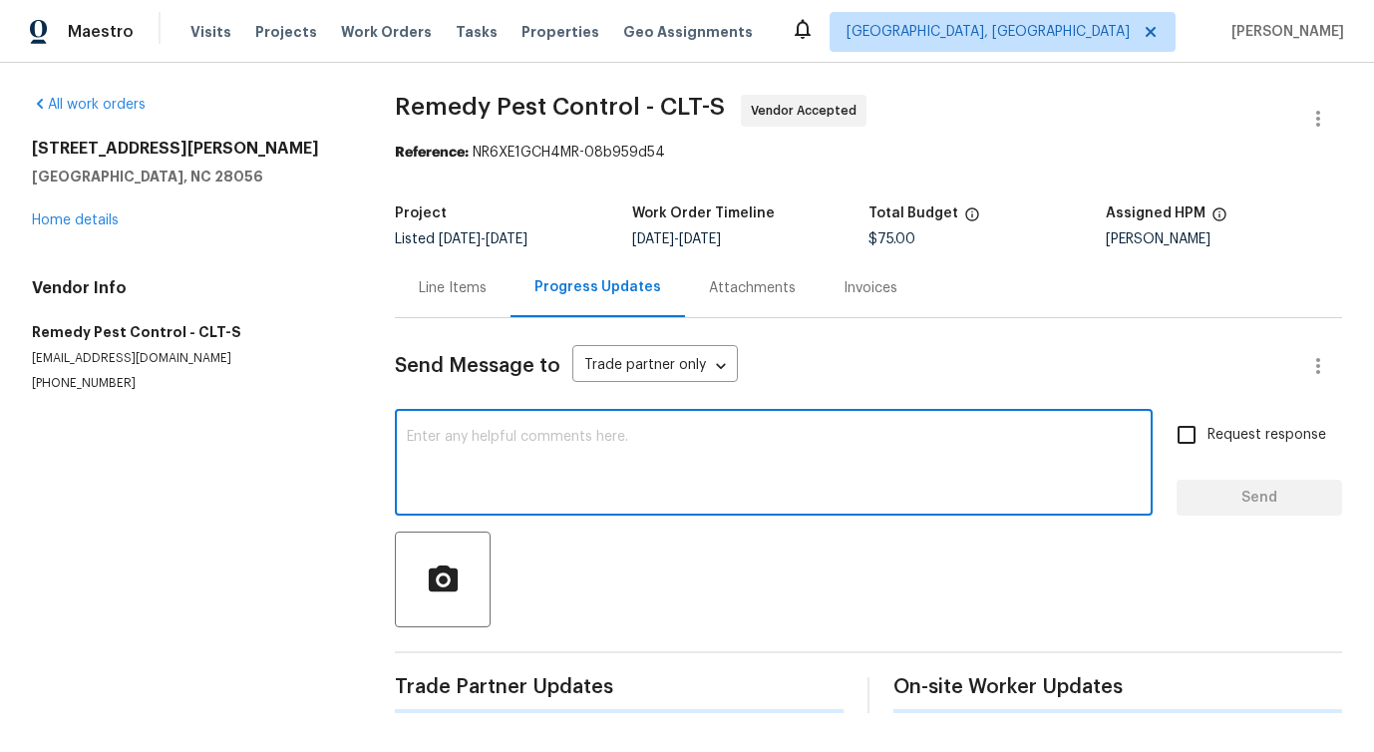
click at [541, 462] on textarea at bounding box center [774, 465] width 734 height 70
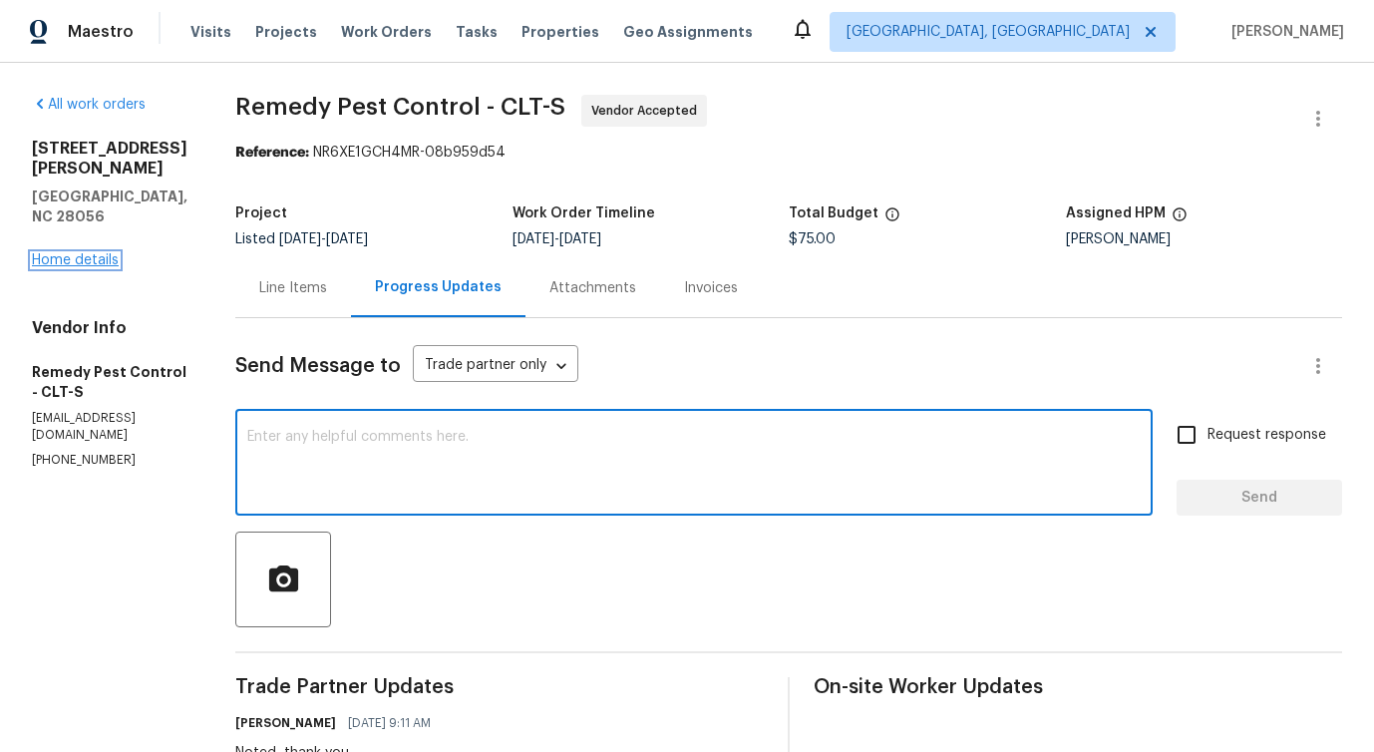
click at [103, 253] on link "Home details" at bounding box center [75, 260] width 87 height 14
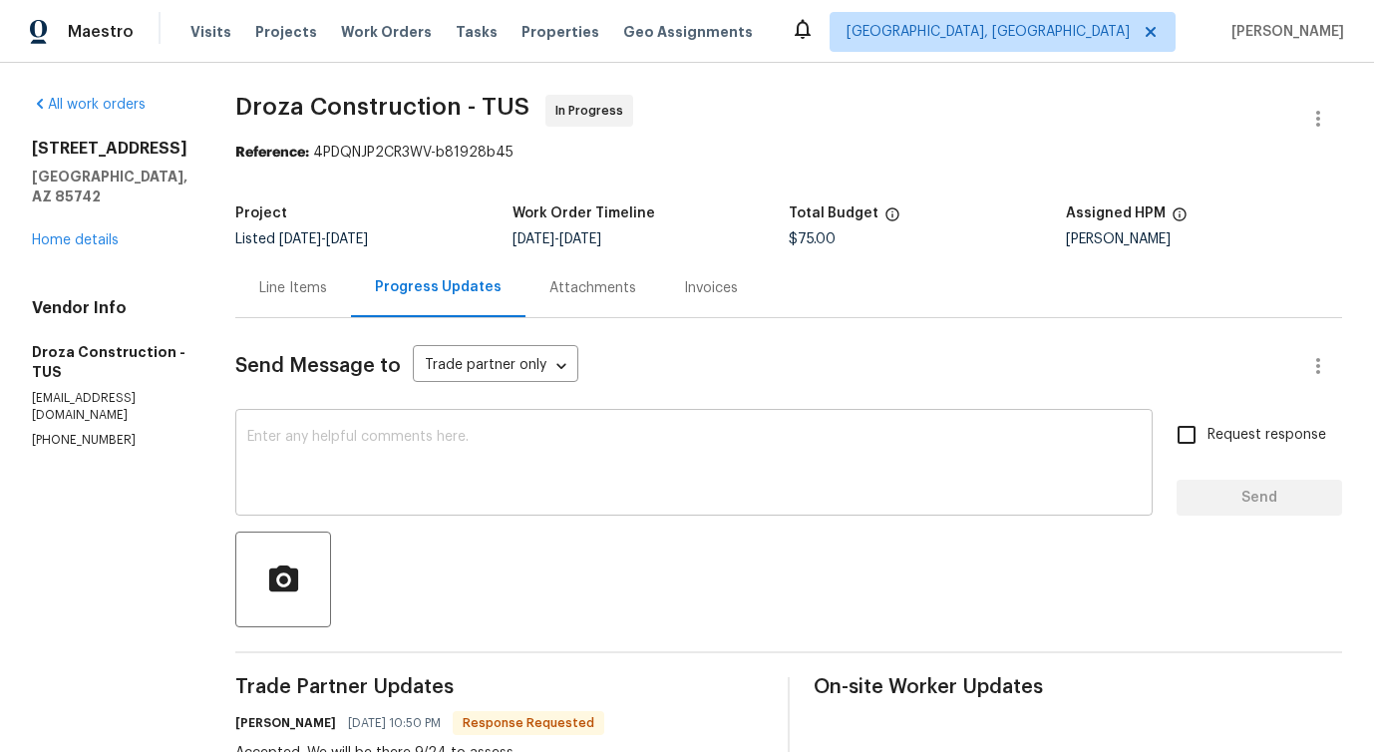
click at [354, 487] on textarea at bounding box center [694, 465] width 894 height 70
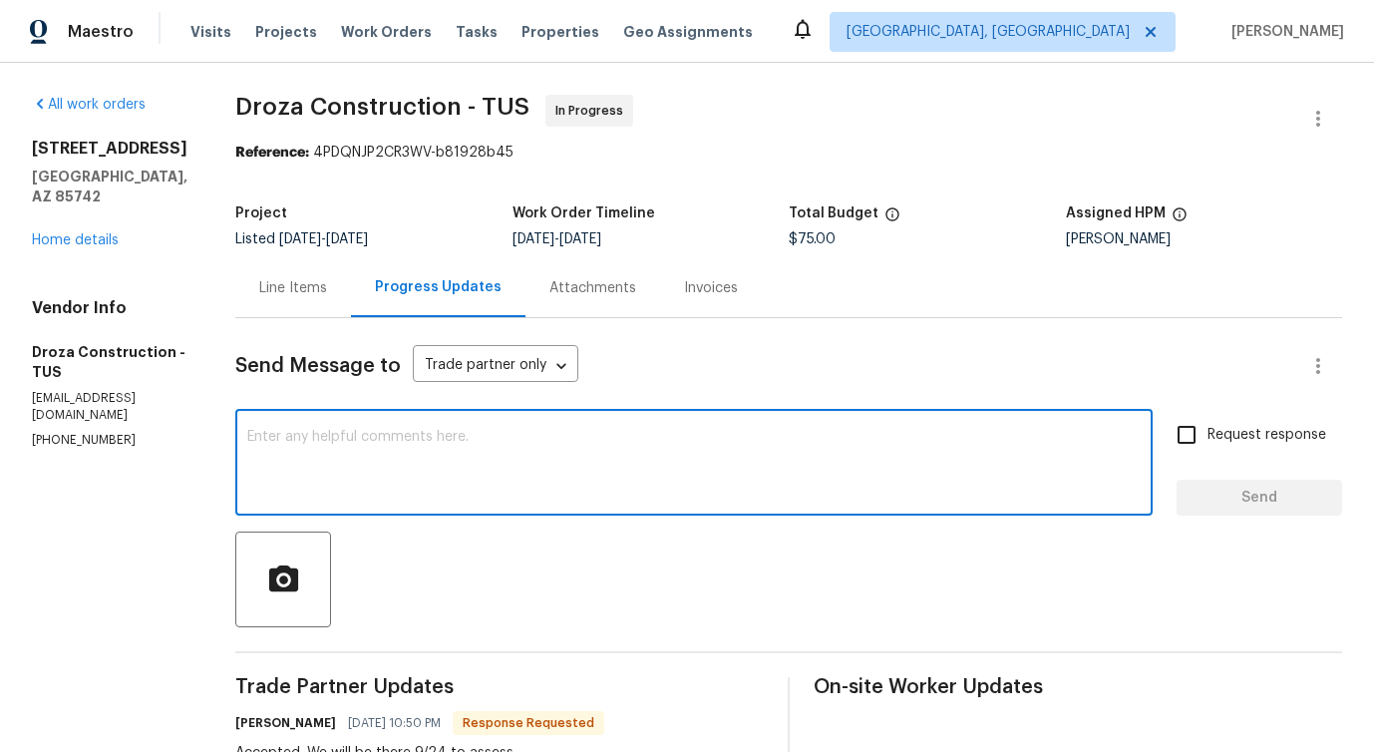
scroll to position [318, 0]
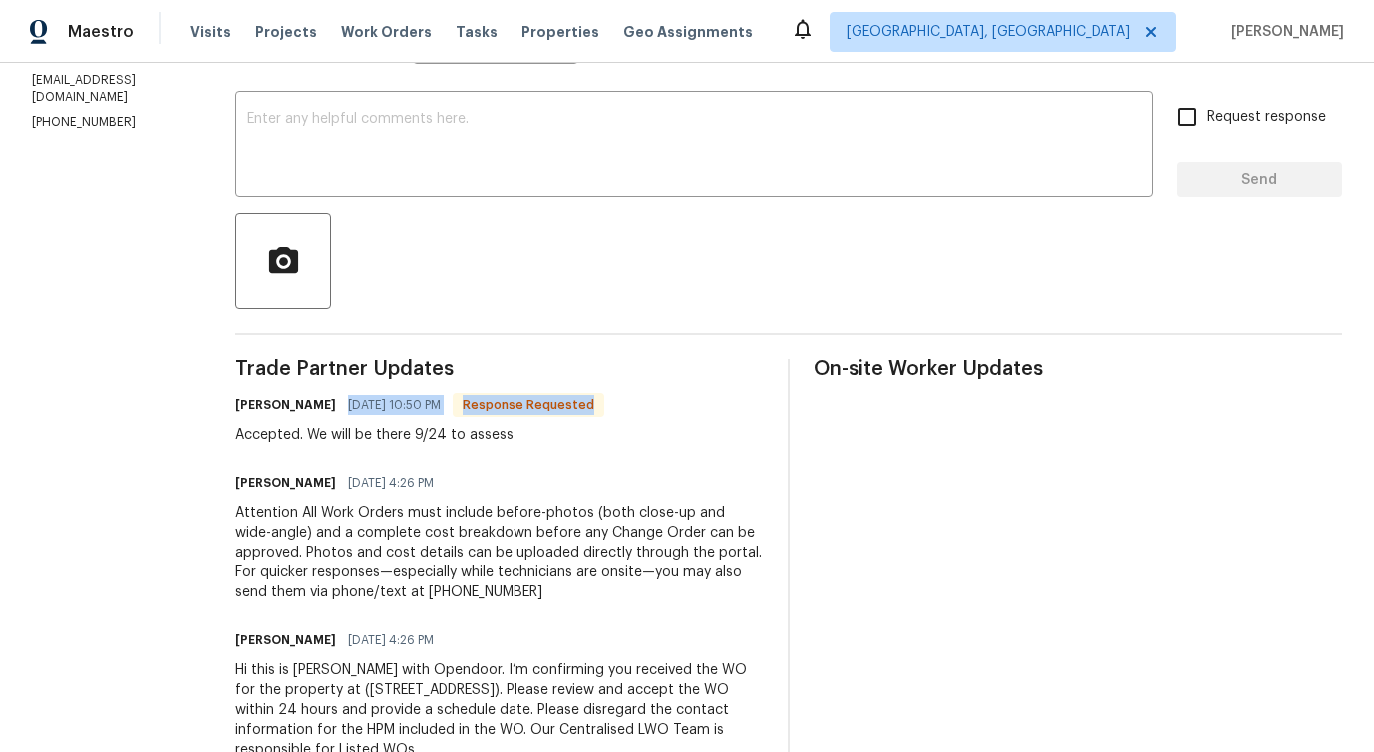
drag, startPoint x: 355, startPoint y: 397, endPoint x: 487, endPoint y: 416, distance: 133.0
click at [487, 417] on div "Robert Pedroza 09/23/2025 10:50 PM Response Requested" at bounding box center [419, 405] width 369 height 28
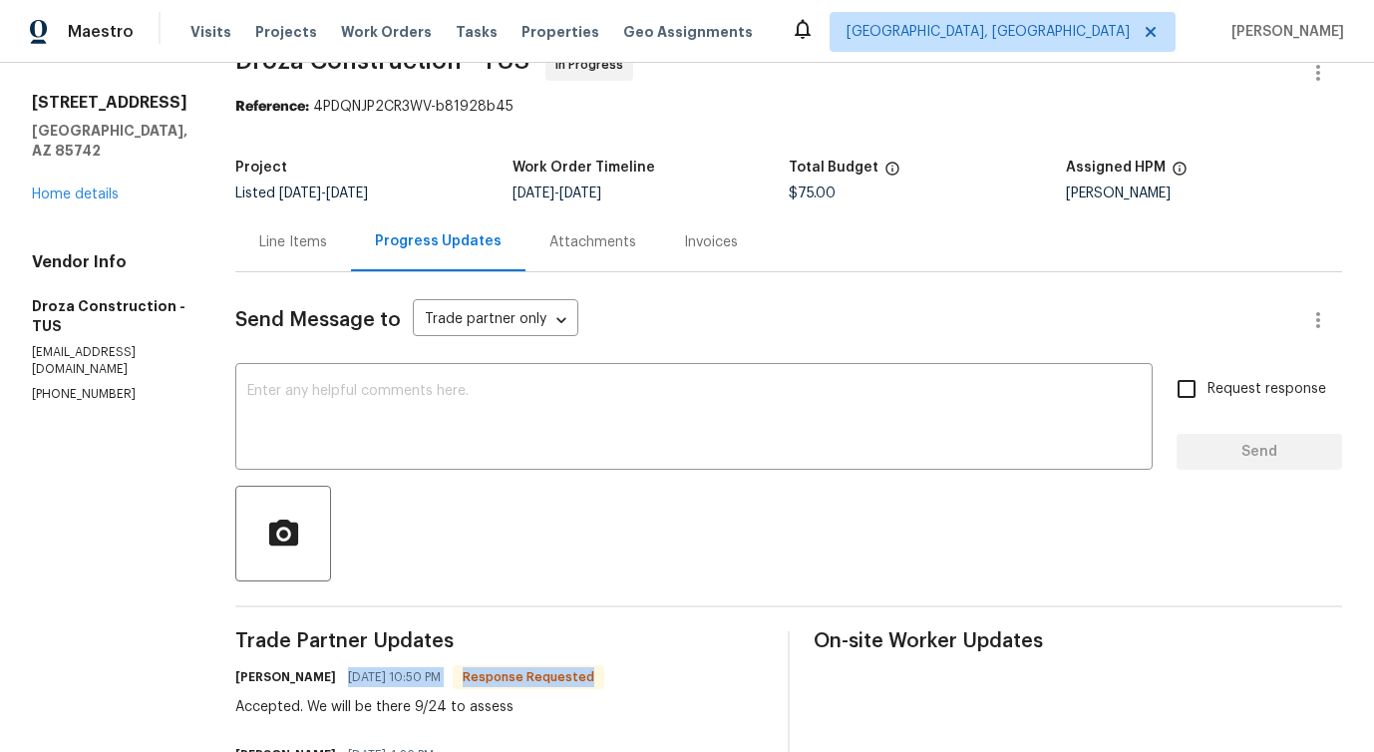
scroll to position [22, 0]
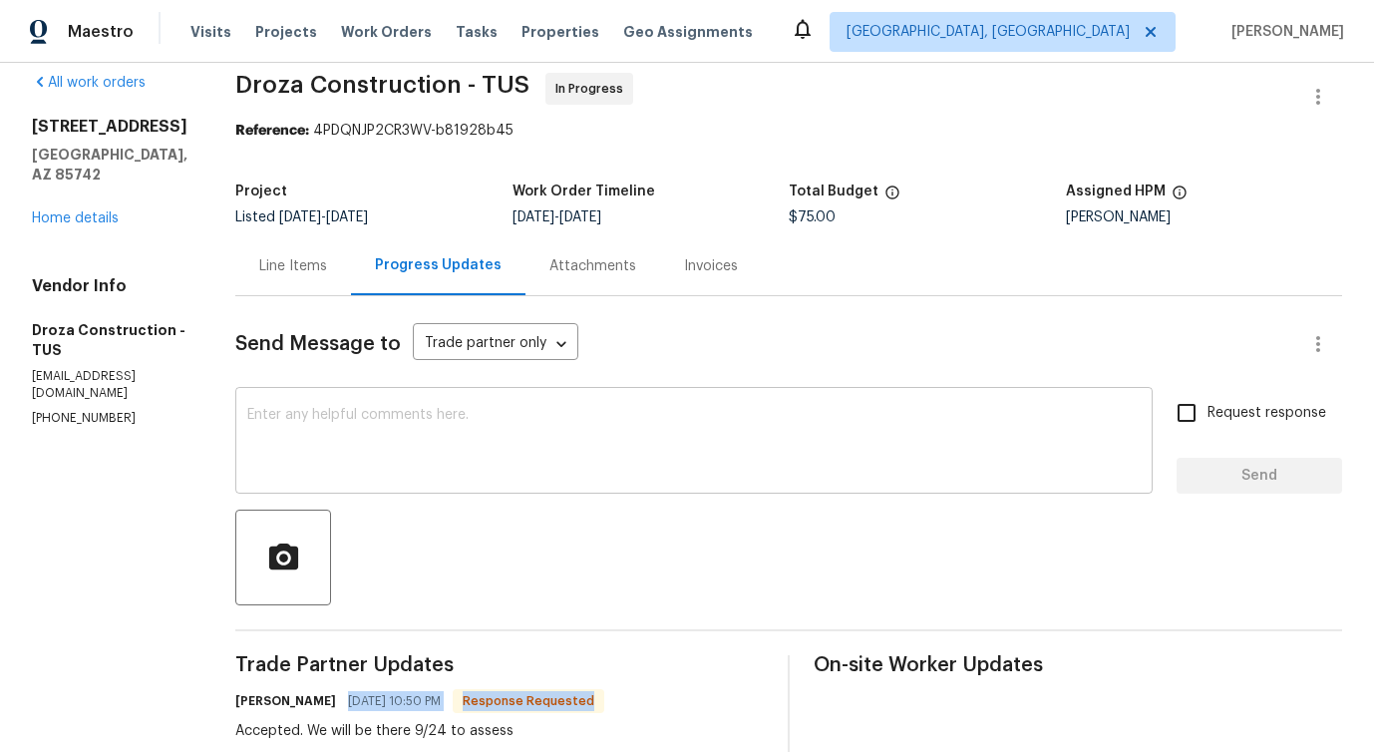
click at [451, 430] on textarea at bounding box center [694, 443] width 894 height 70
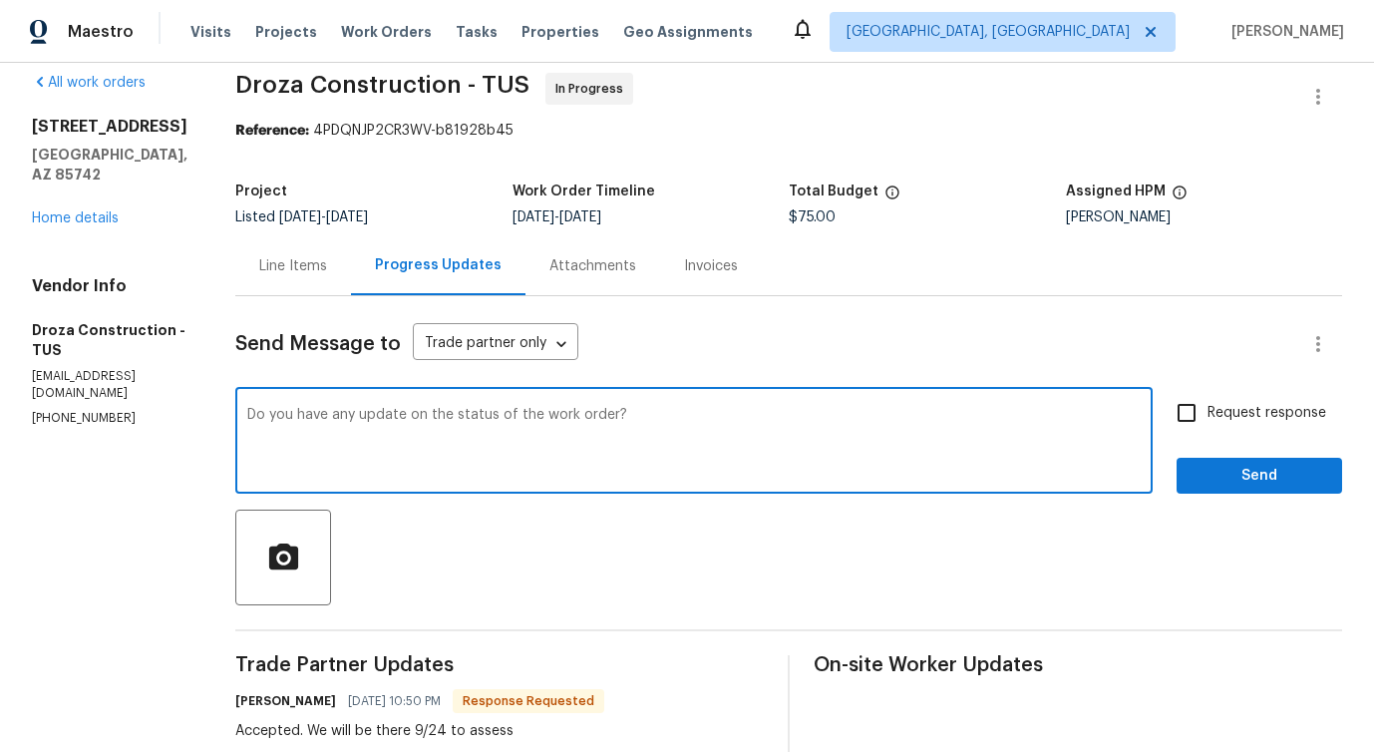
type textarea "Do you have any update on the status of the work order?"
click at [1195, 421] on input "Request response" at bounding box center [1187, 413] width 42 height 42
checkbox input "true"
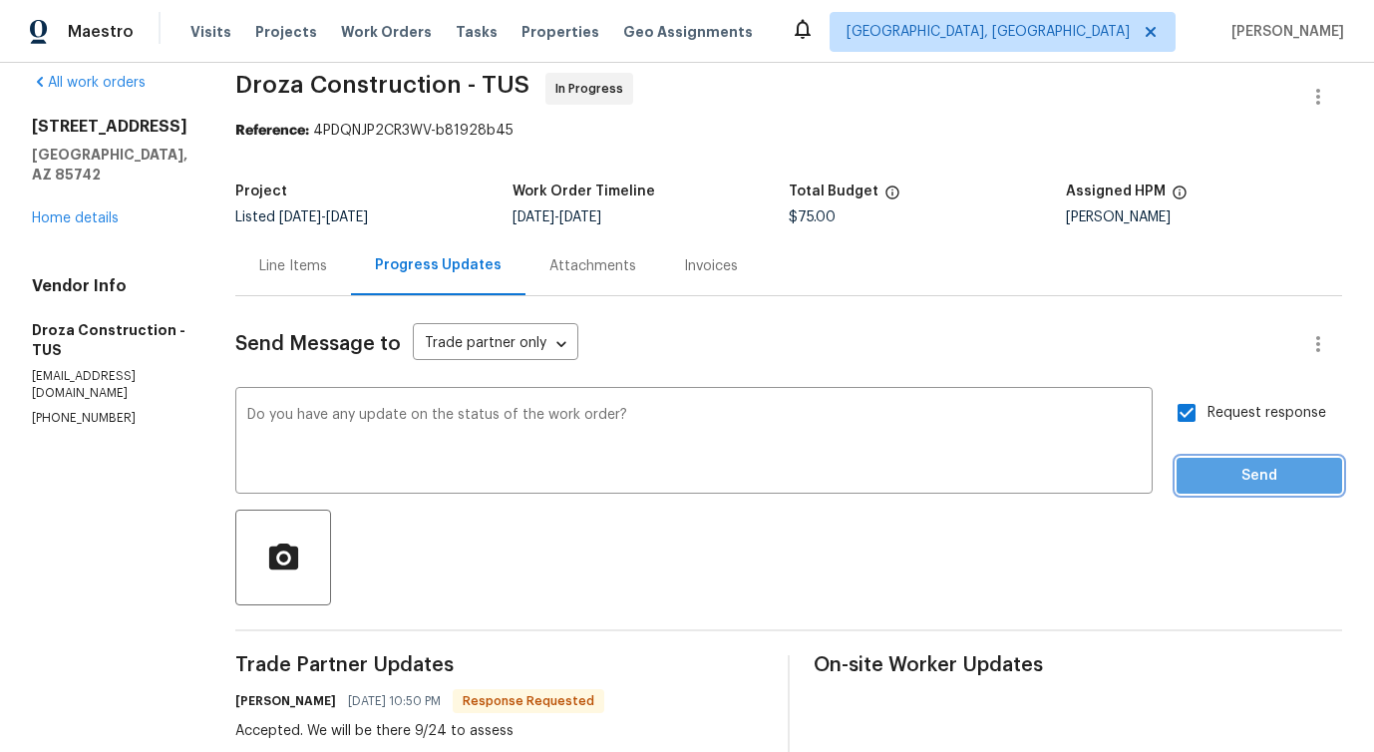
click at [1210, 469] on span "Send" at bounding box center [1260, 476] width 134 height 25
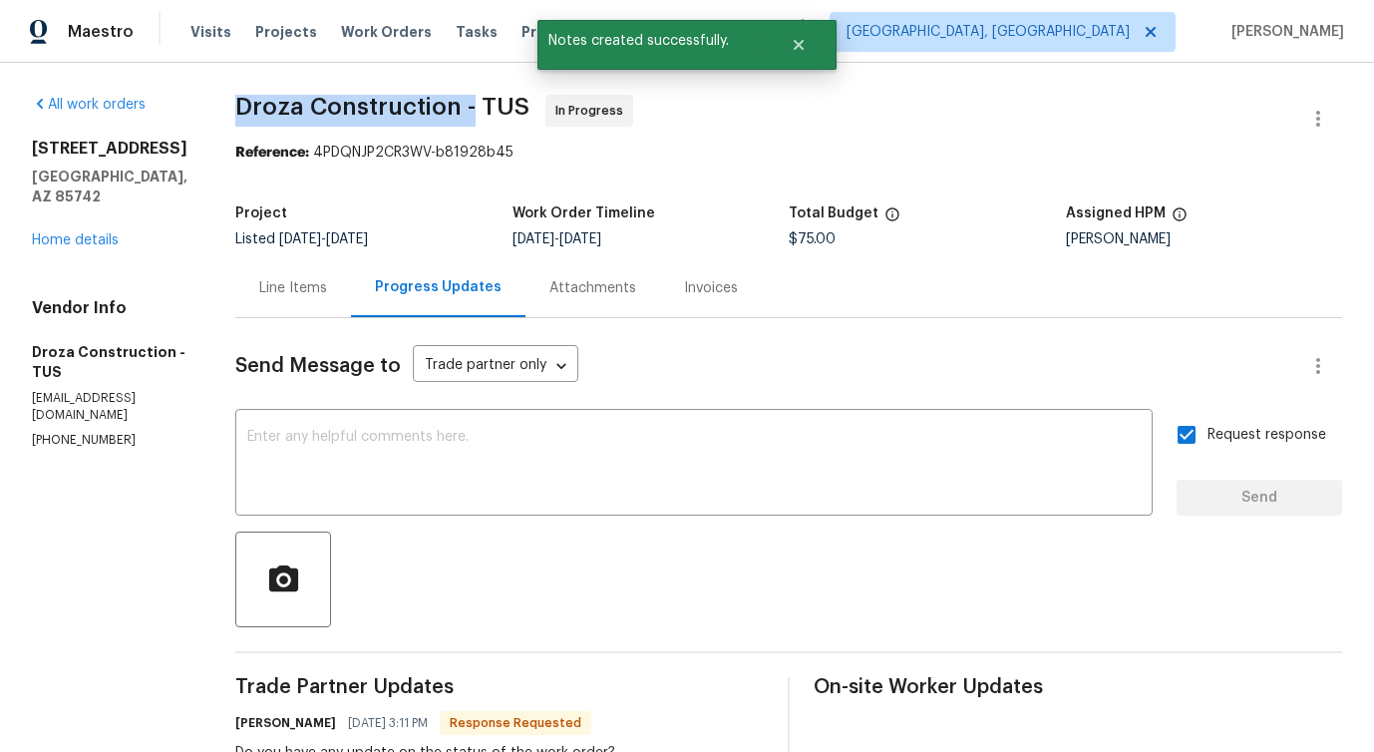
drag, startPoint x: 241, startPoint y: 102, endPoint x: 487, endPoint y: 108, distance: 245.4
click at [487, 108] on div "All work orders 3522 W Ringtail Den Way Tucson, AZ 85742 Home details Vendor In…" at bounding box center [687, 637] width 1374 height 1149
copy span "Droza Construction -"
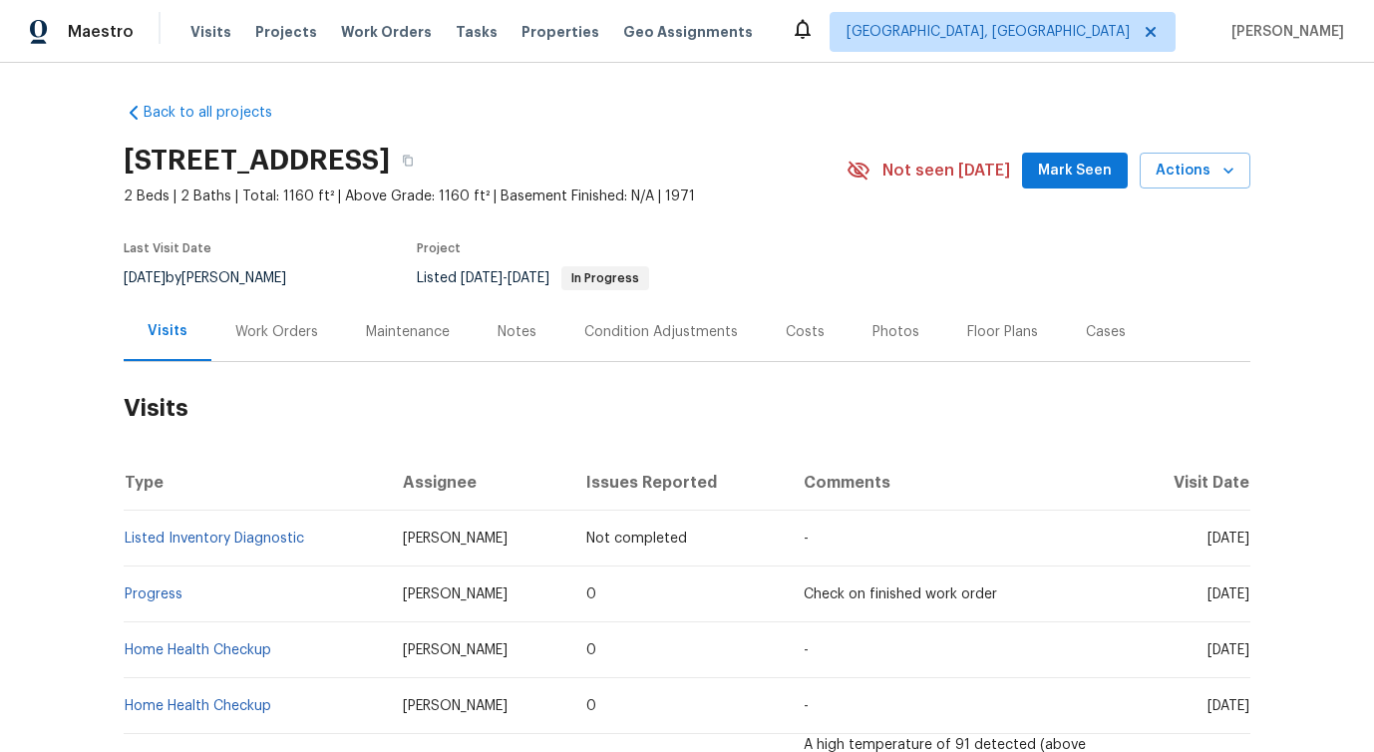
click at [261, 351] on div "Work Orders" at bounding box center [276, 331] width 131 height 59
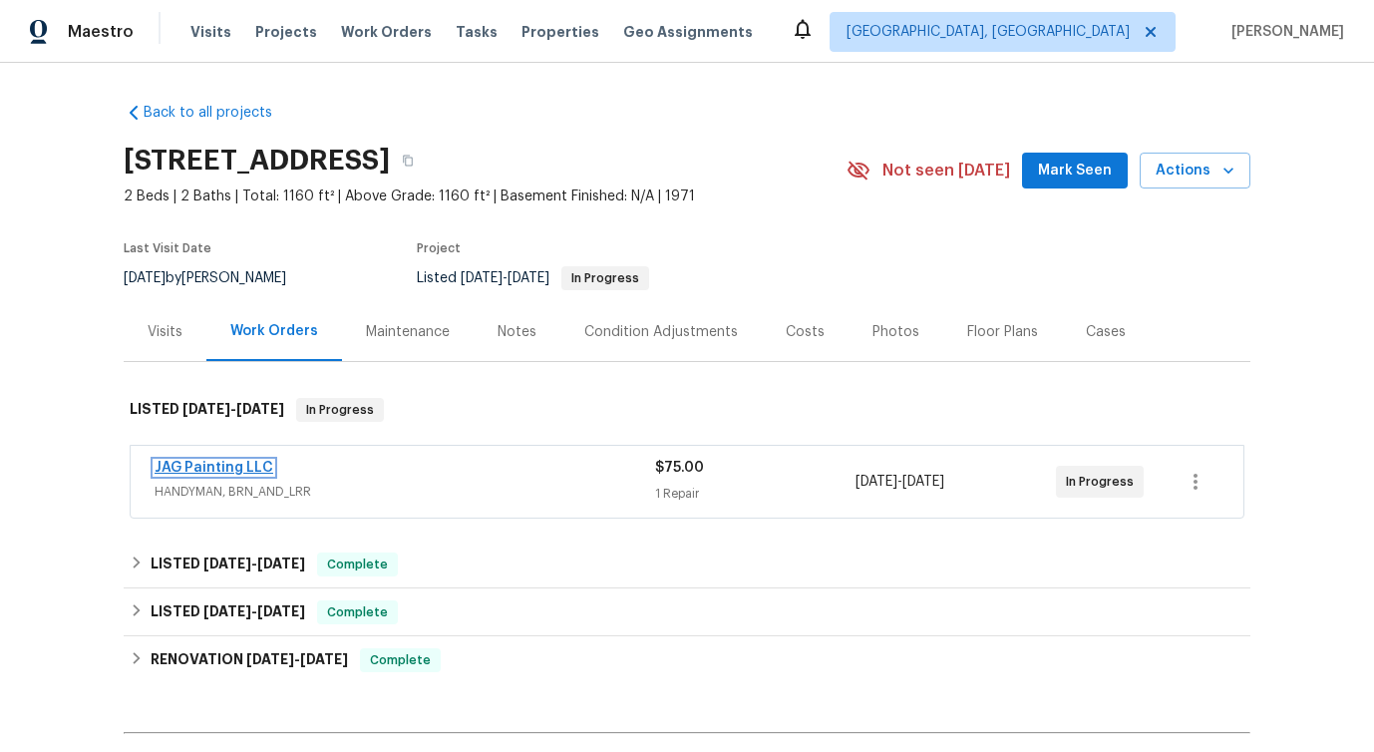
click at [242, 461] on link "JAG Painting LLC" at bounding box center [214, 468] width 119 height 14
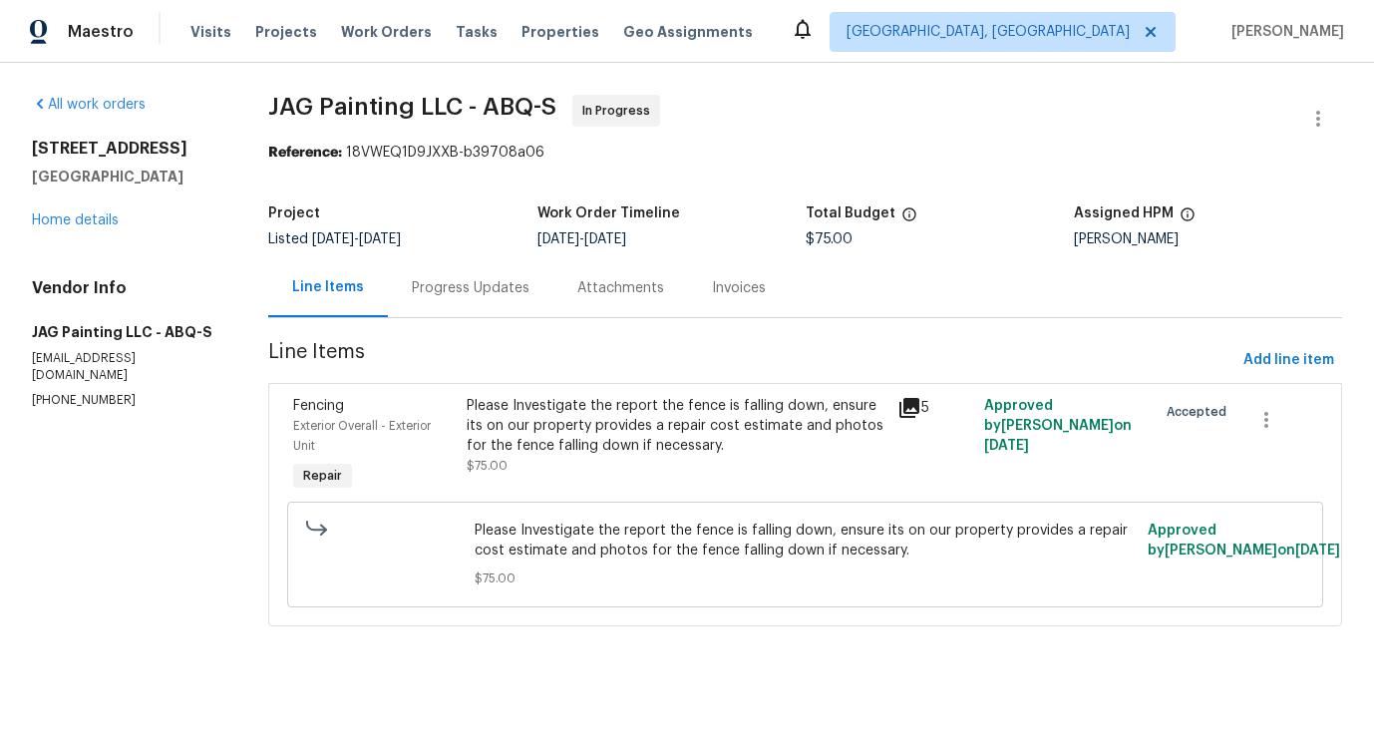
click at [470, 269] on div "Progress Updates" at bounding box center [471, 287] width 166 height 59
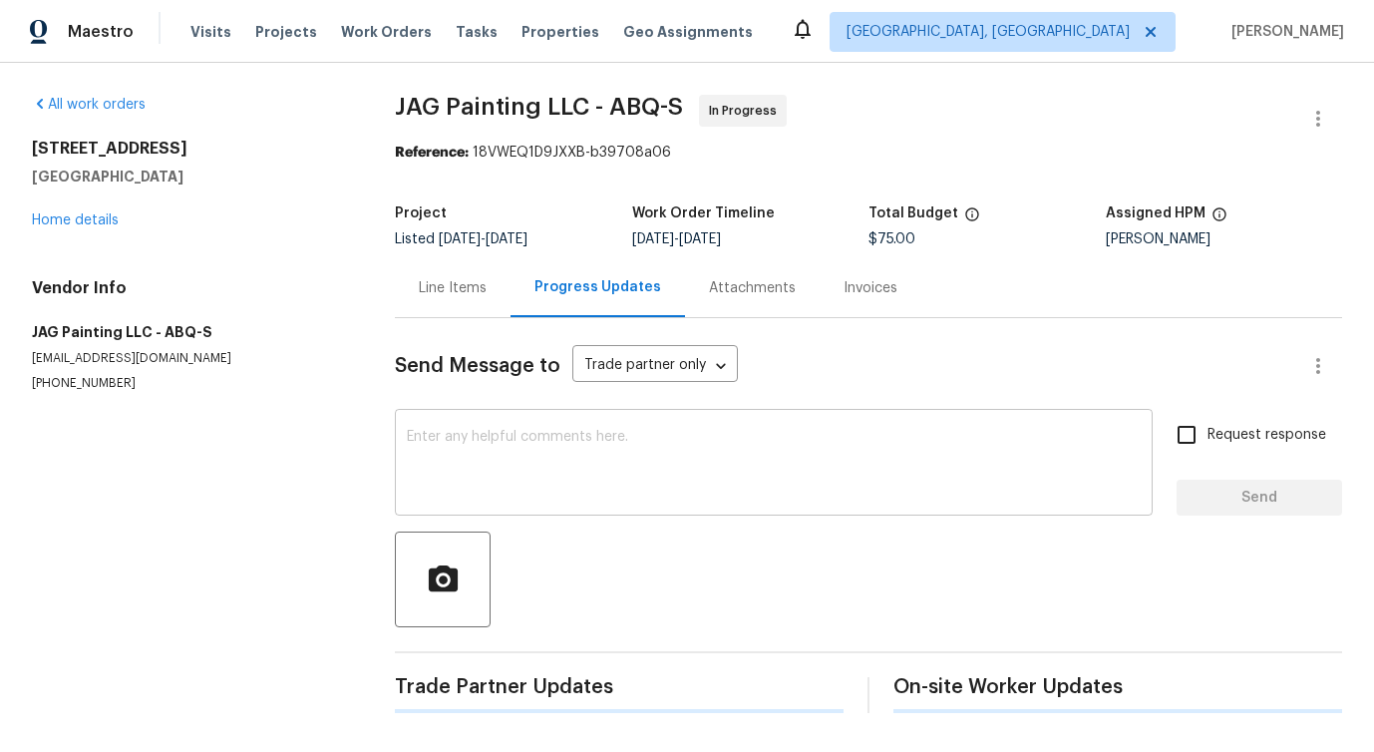
click at [509, 446] on textarea at bounding box center [774, 465] width 734 height 70
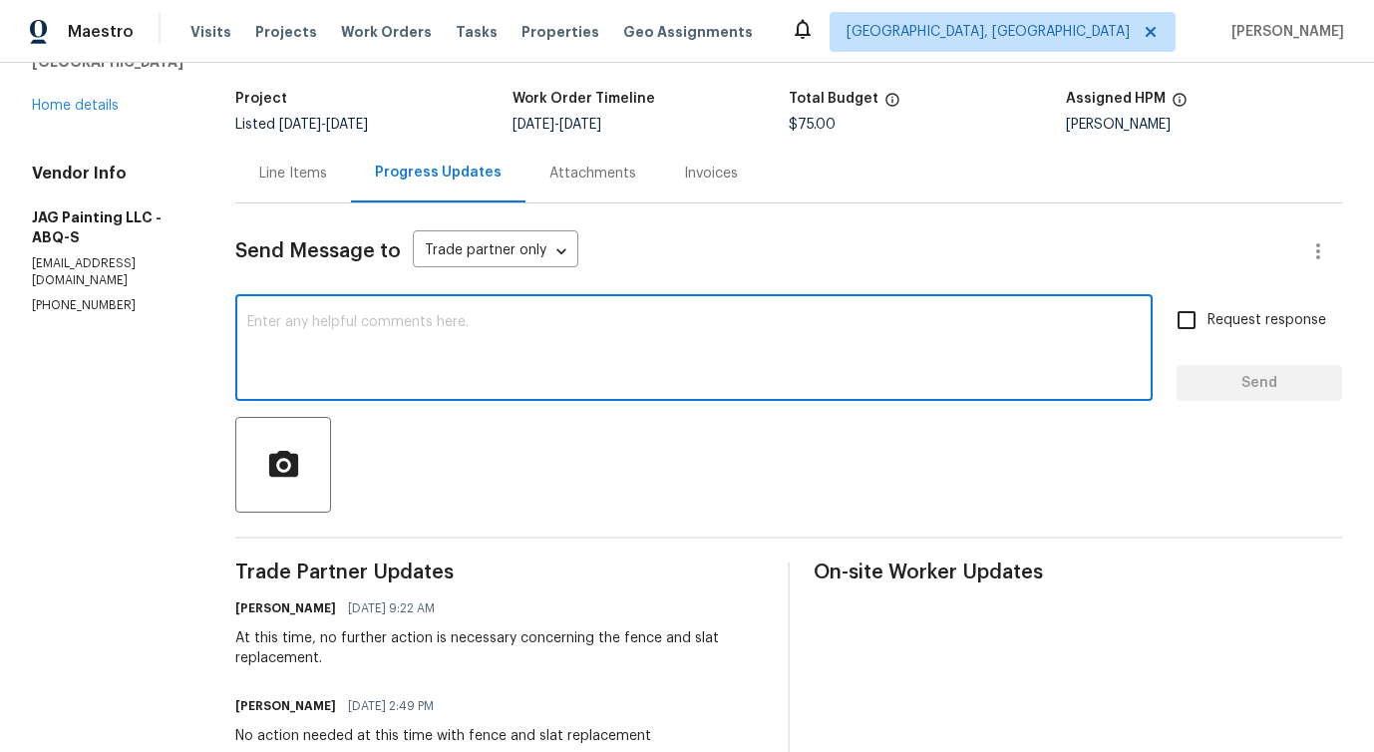
scroll to position [273, 0]
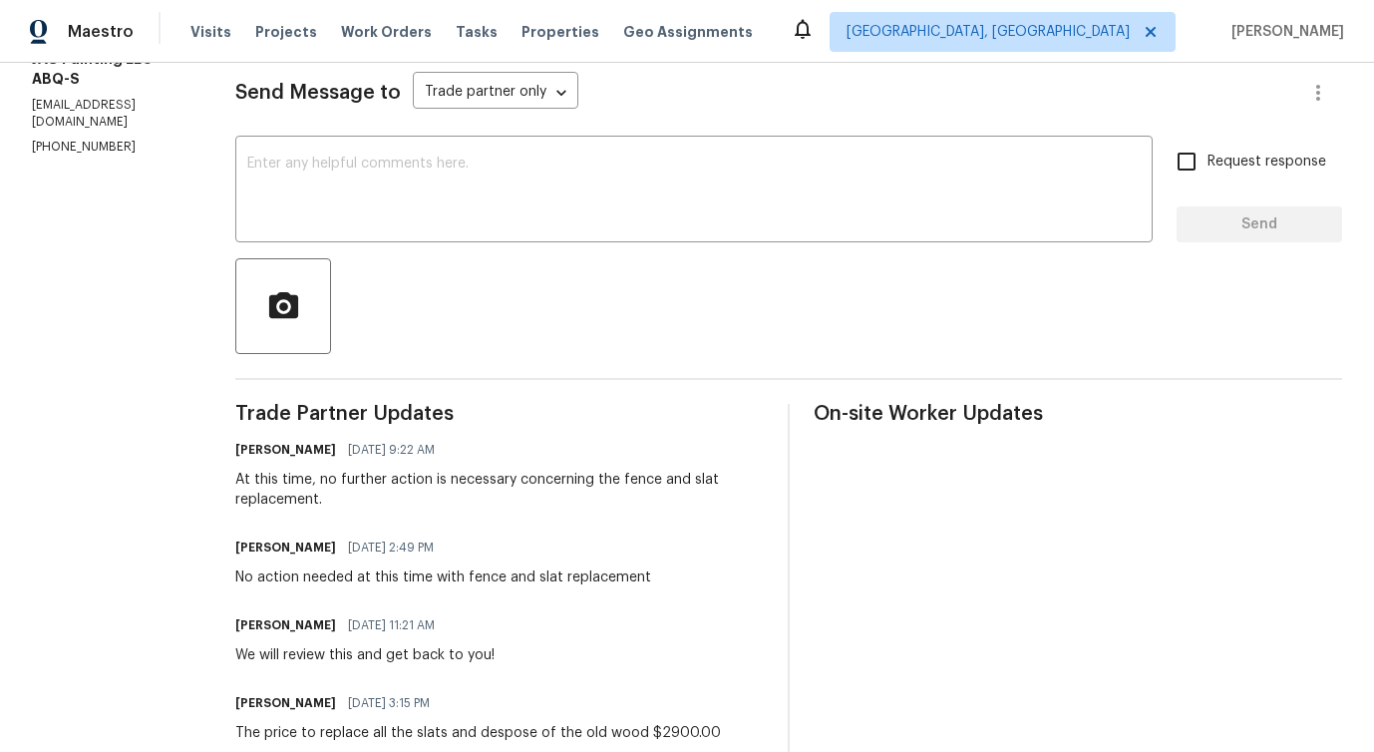
drag, startPoint x: 243, startPoint y: 493, endPoint x: 379, endPoint y: 518, distance: 137.9
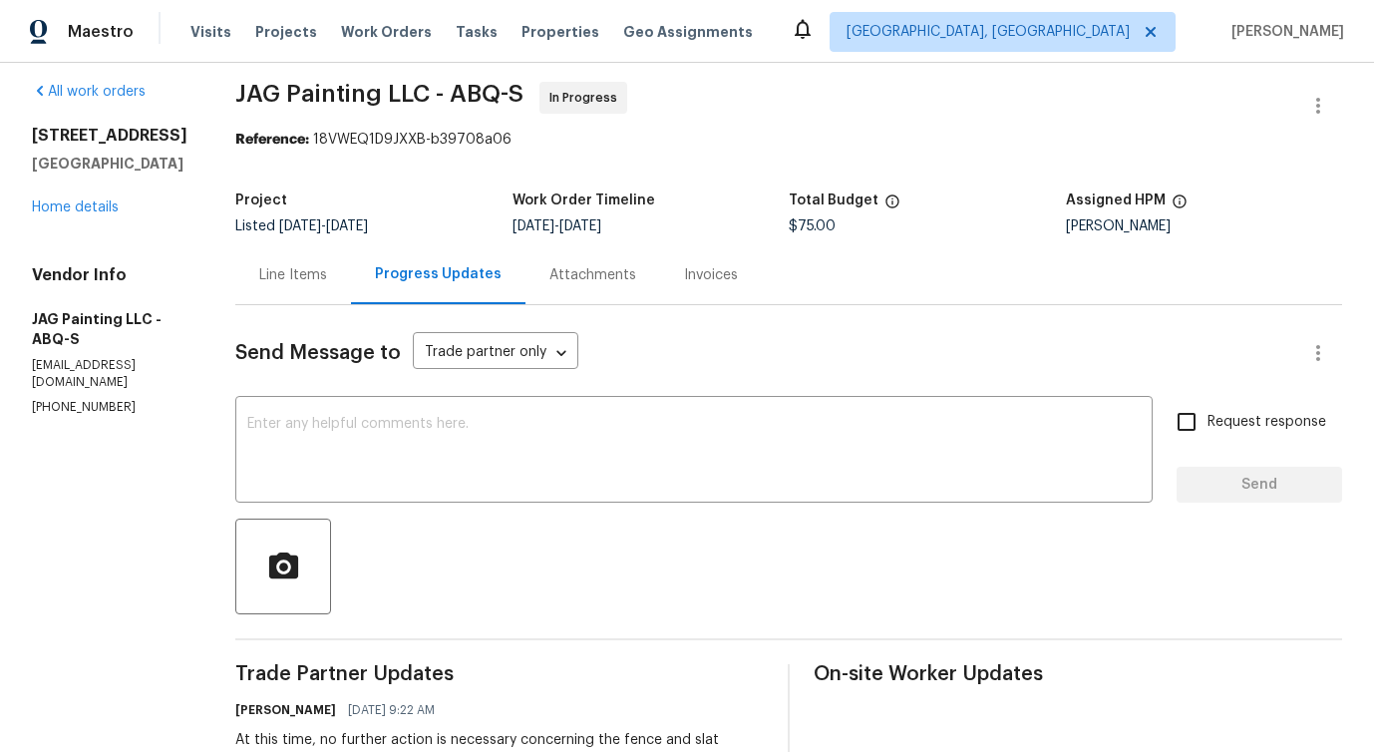
scroll to position [0, 0]
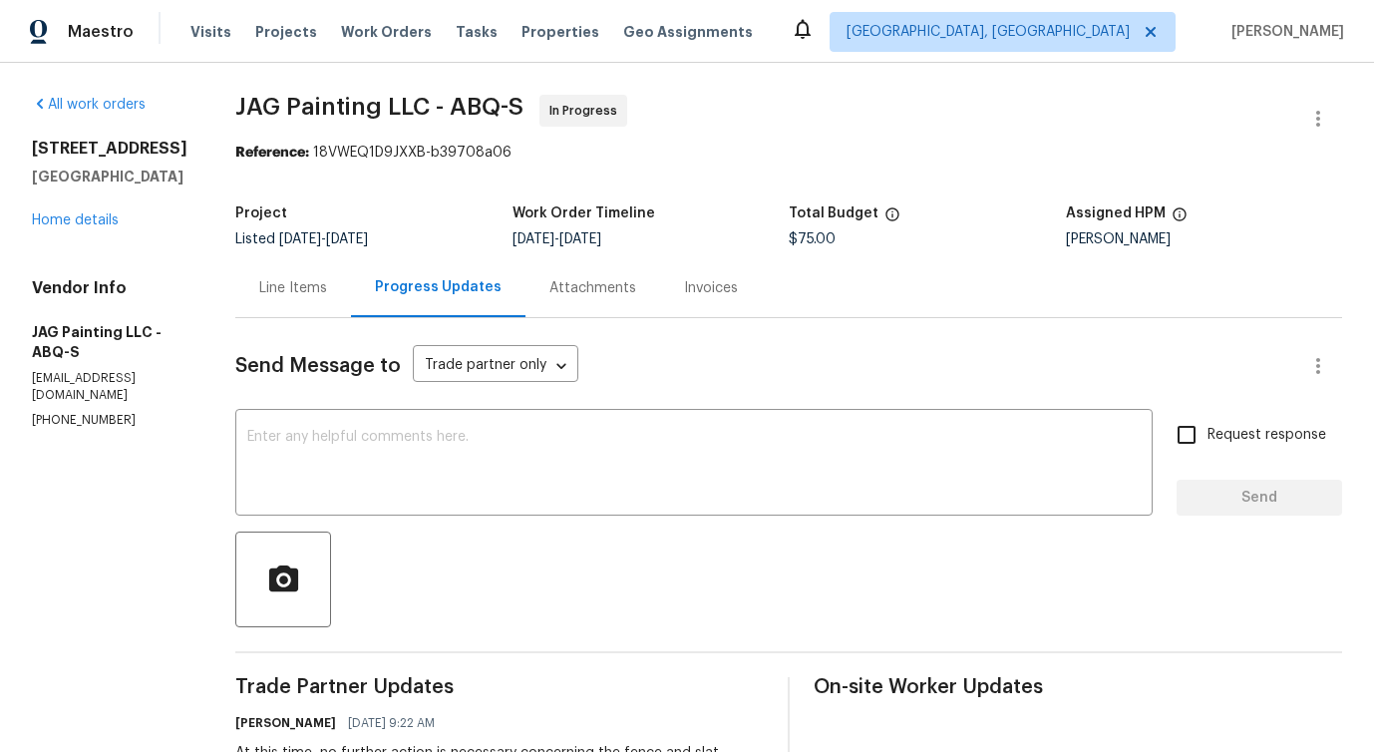
click at [287, 288] on div "Line Items" at bounding box center [293, 288] width 68 height 20
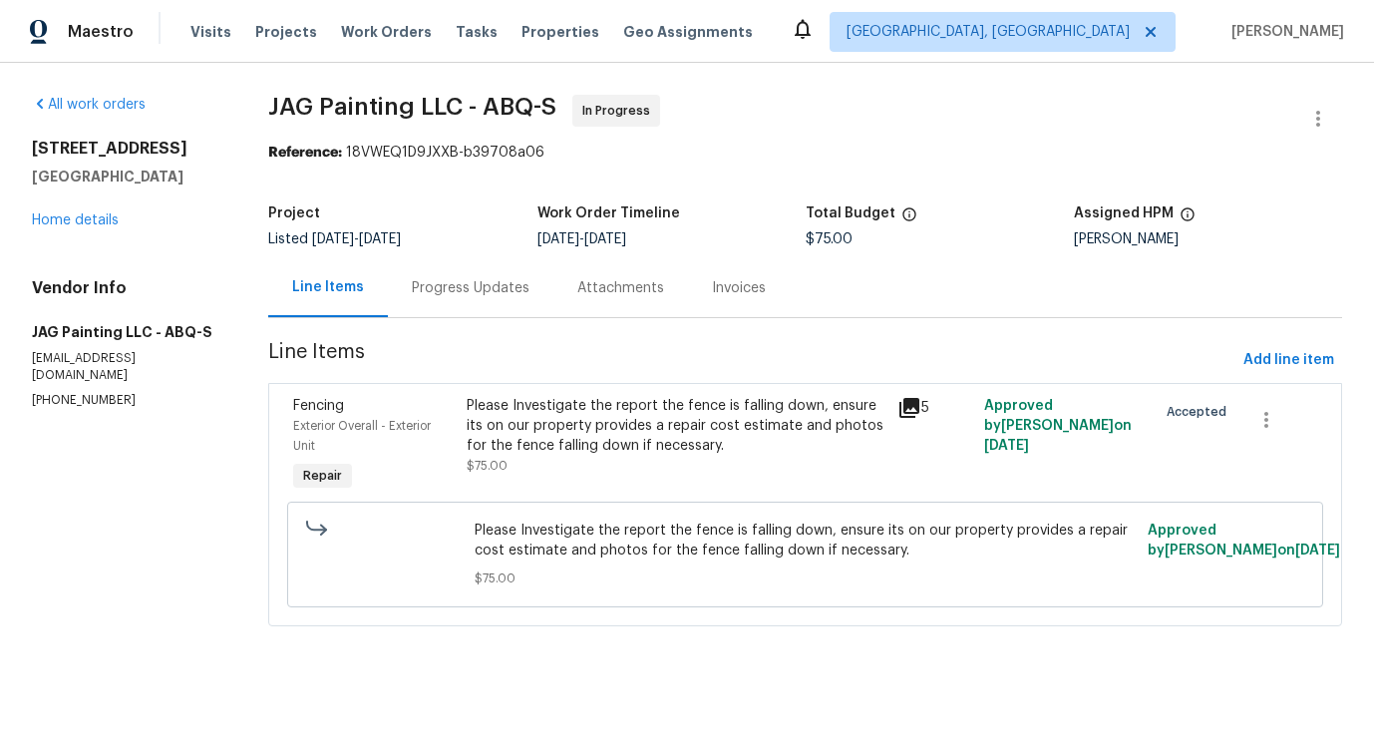
click at [433, 294] on div "Progress Updates" at bounding box center [471, 288] width 118 height 20
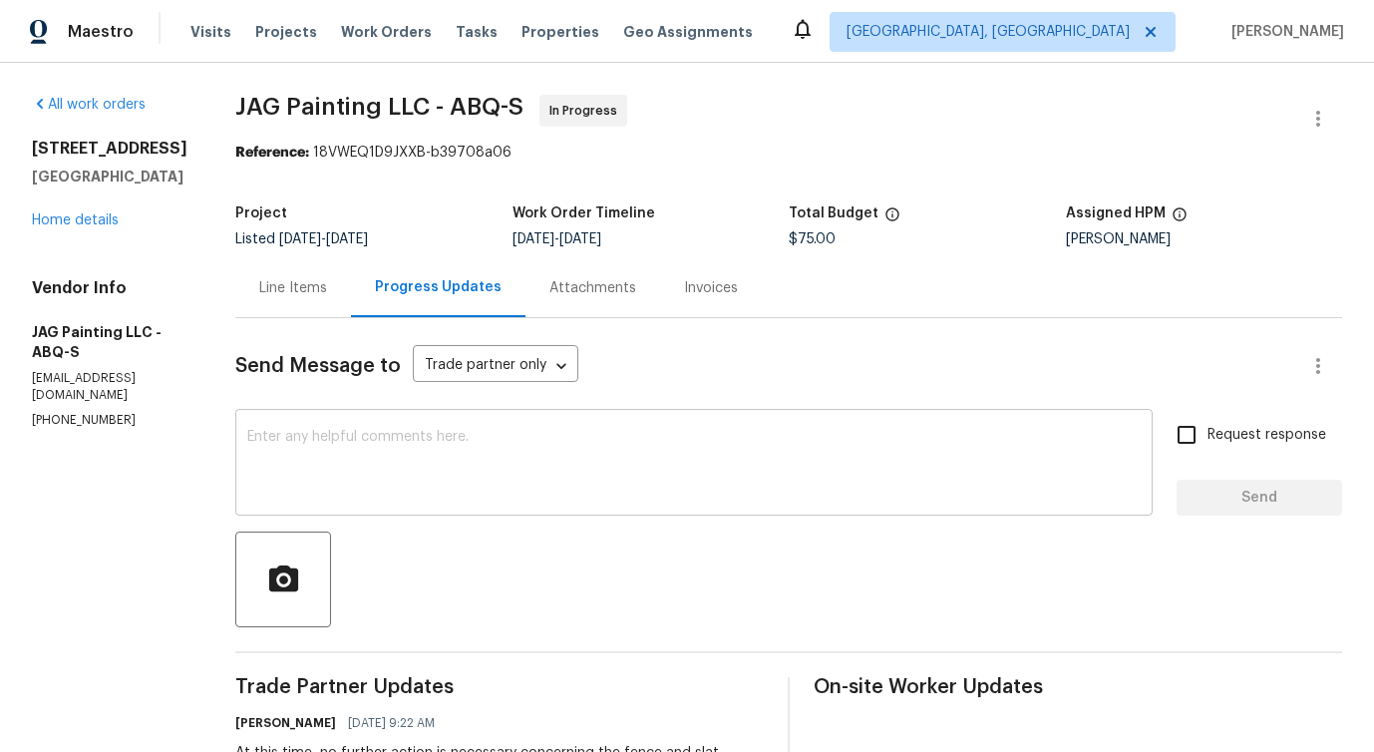
click at [418, 463] on textarea at bounding box center [694, 465] width 894 height 70
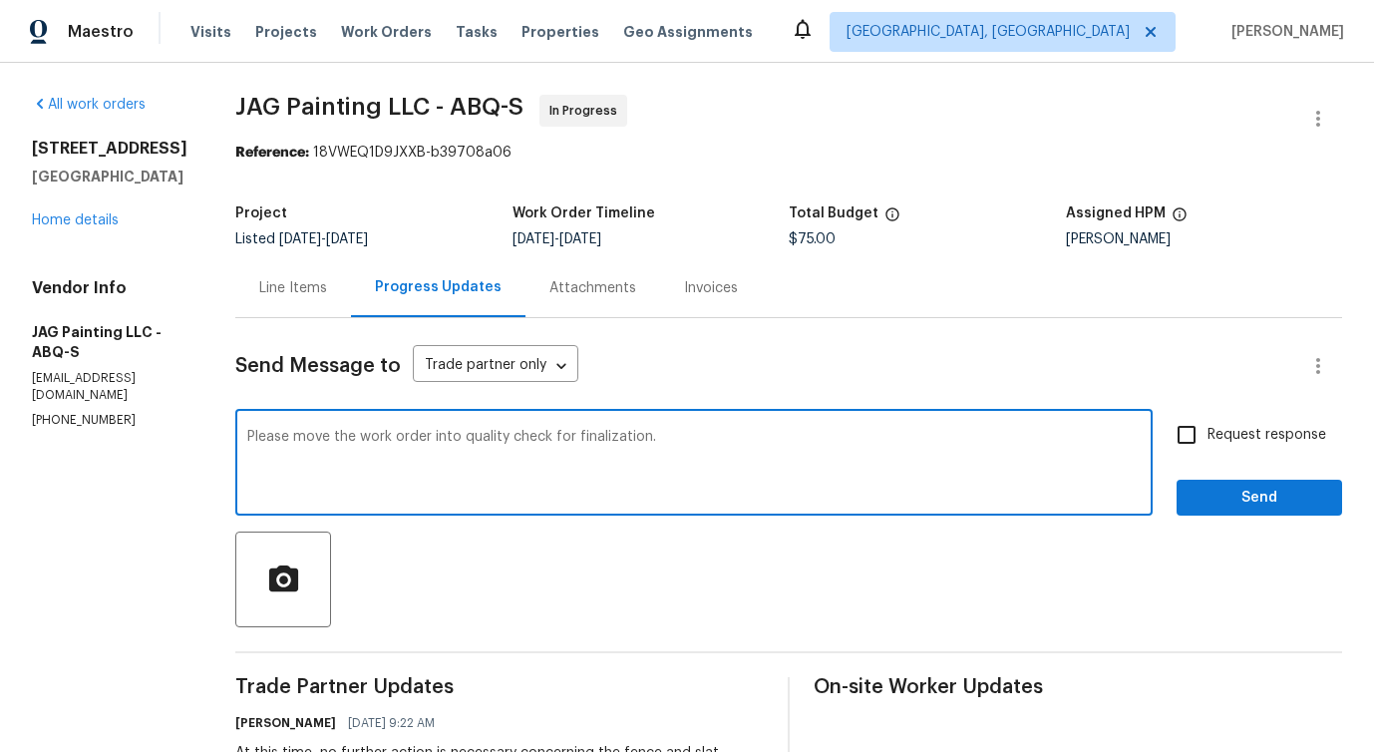
click at [0, 0] on span "check" at bounding box center [0, 0] width 0 height 0
click at [733, 434] on textarea "Please move the work order into quality check. for finalization." at bounding box center [694, 465] width 894 height 70
click at [554, 438] on textarea "Please move the work order into quality check. for finalization." at bounding box center [694, 465] width 894 height 70
type textarea "Please move the work order into quality check for finalization."
click at [1201, 442] on input "Request response" at bounding box center [1187, 435] width 42 height 42
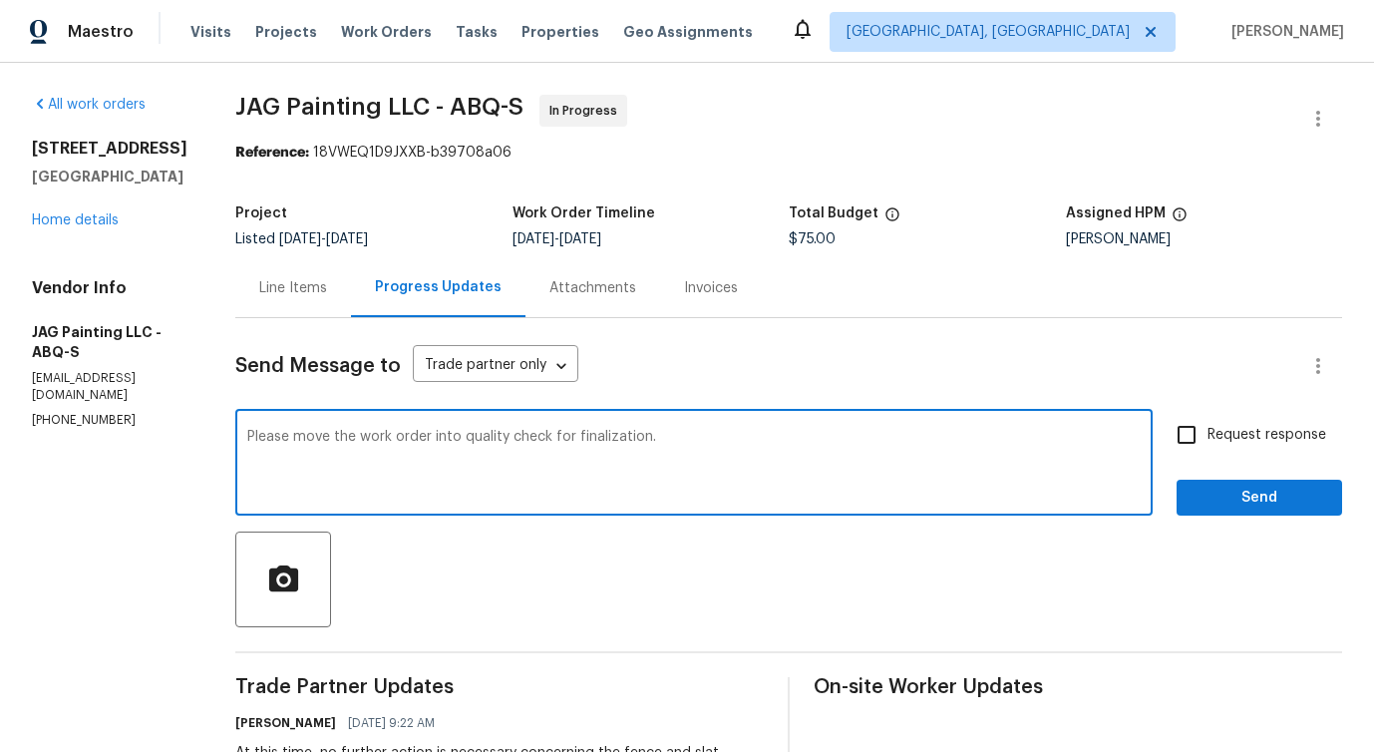
checkbox input "true"
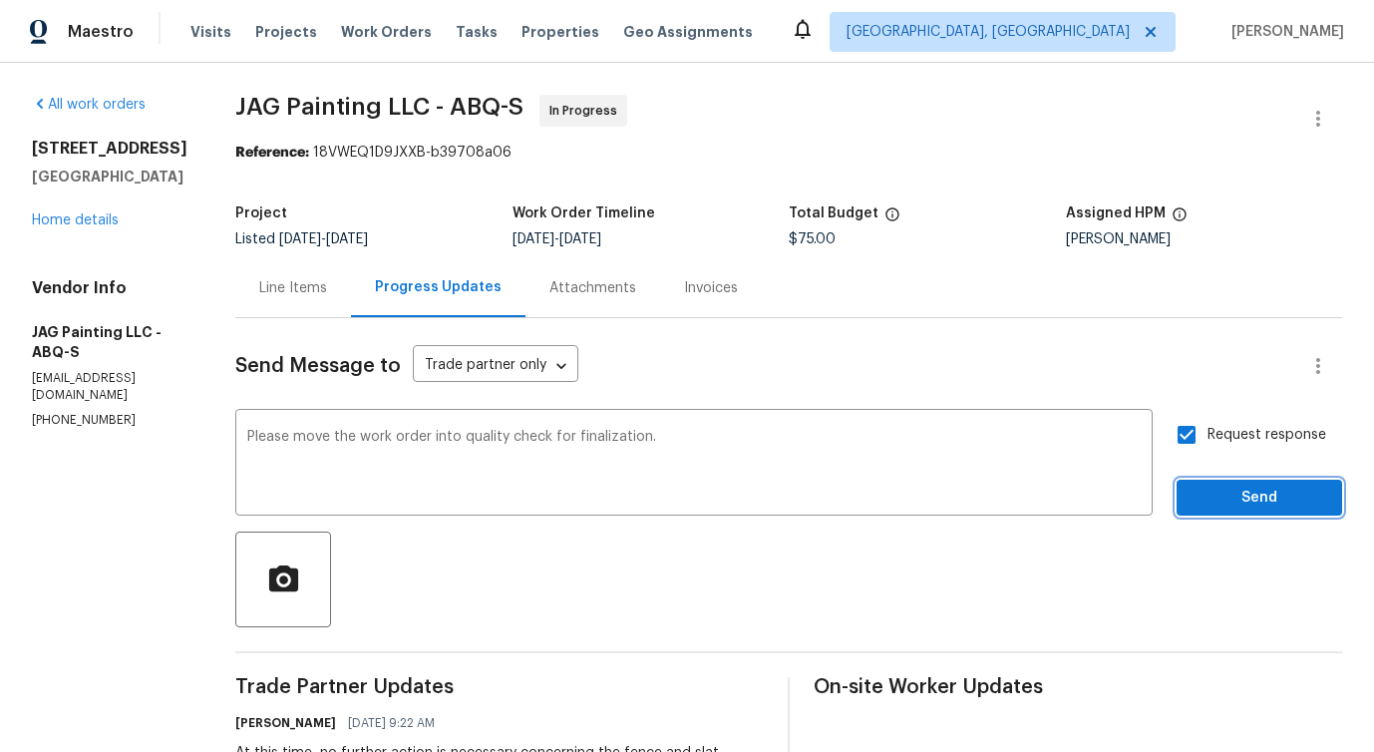
click at [1229, 501] on span "Send" at bounding box center [1260, 498] width 134 height 25
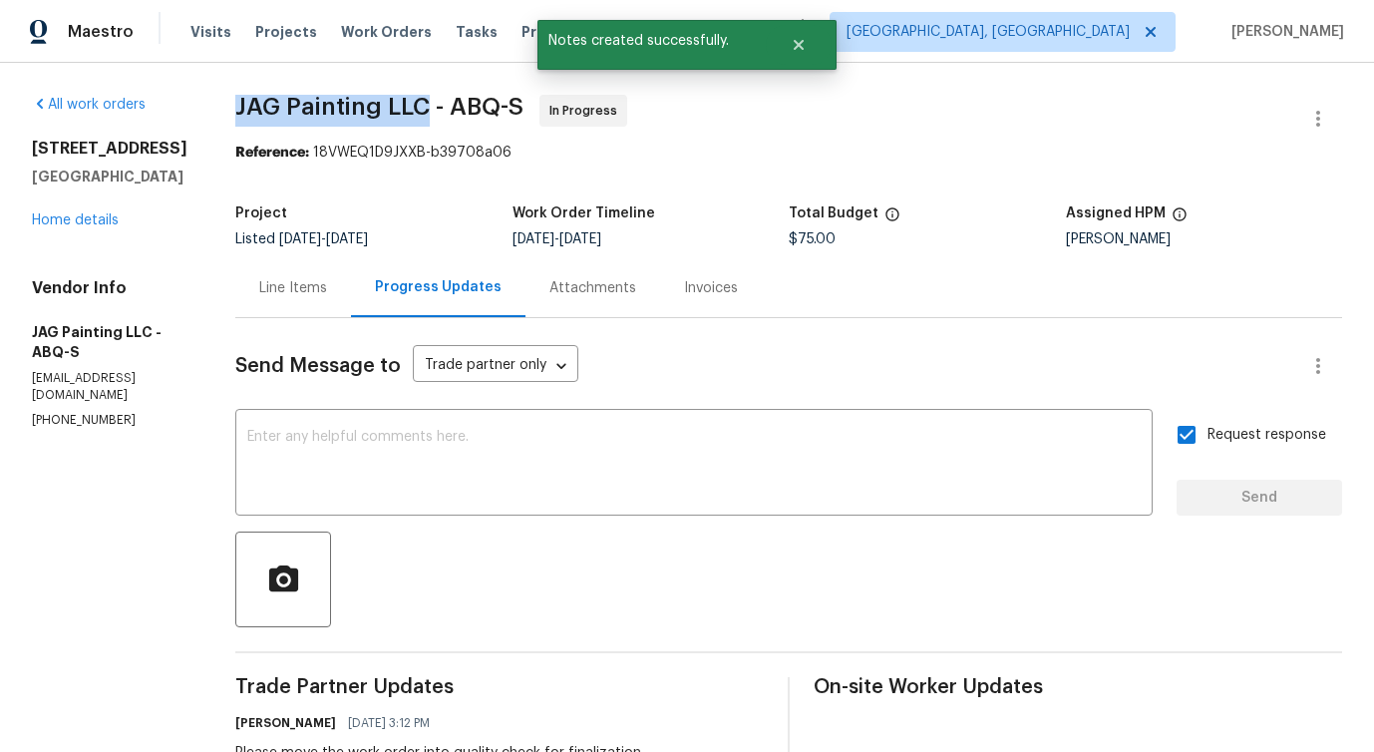
drag, startPoint x: 219, startPoint y: 93, endPoint x: 428, endPoint y: 97, distance: 208.5
click at [330, 115] on span "JAG Painting LLC - ABQ-S" at bounding box center [379, 107] width 288 height 24
drag, startPoint x: 246, startPoint y: 103, endPoint x: 442, endPoint y: 103, distance: 195.5
click at [443, 103] on span "JAG Painting LLC - ABQ-S" at bounding box center [379, 107] width 288 height 24
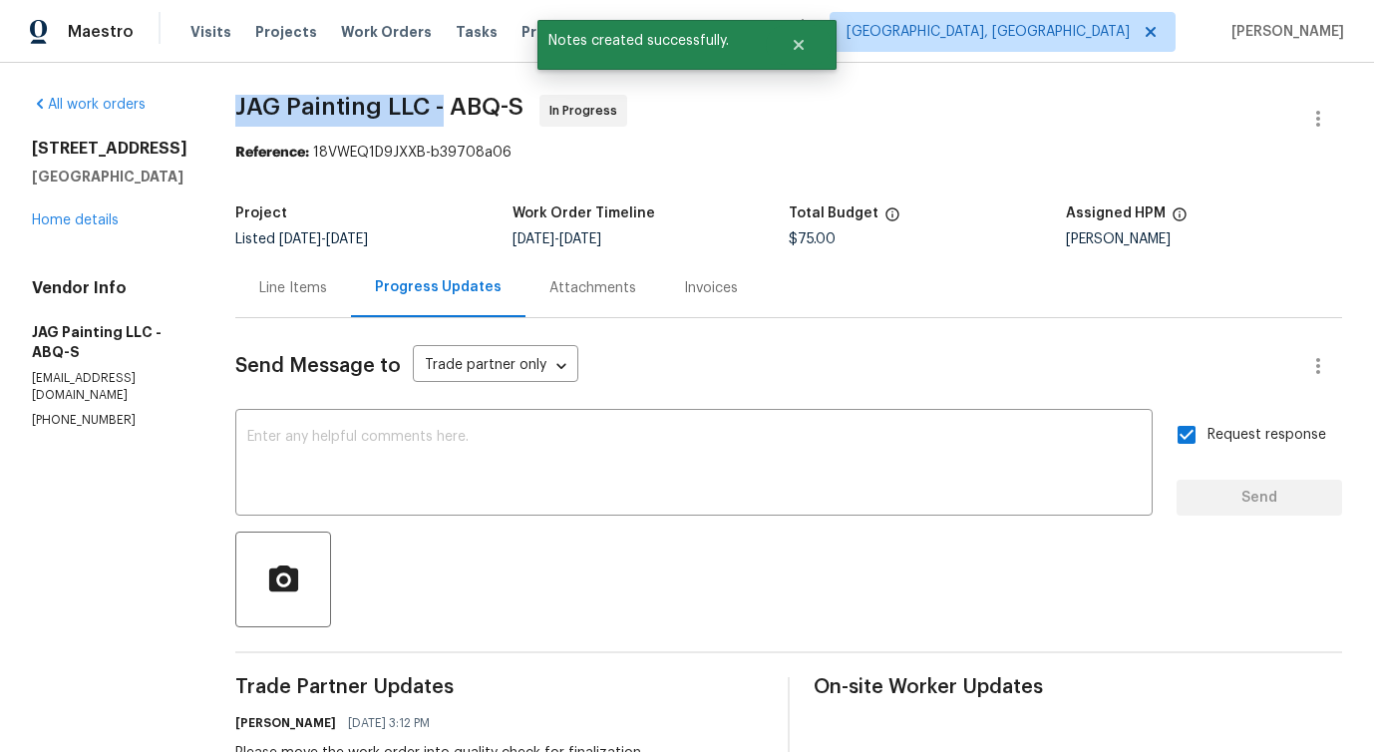
copy span "JAG Painting LLC -"
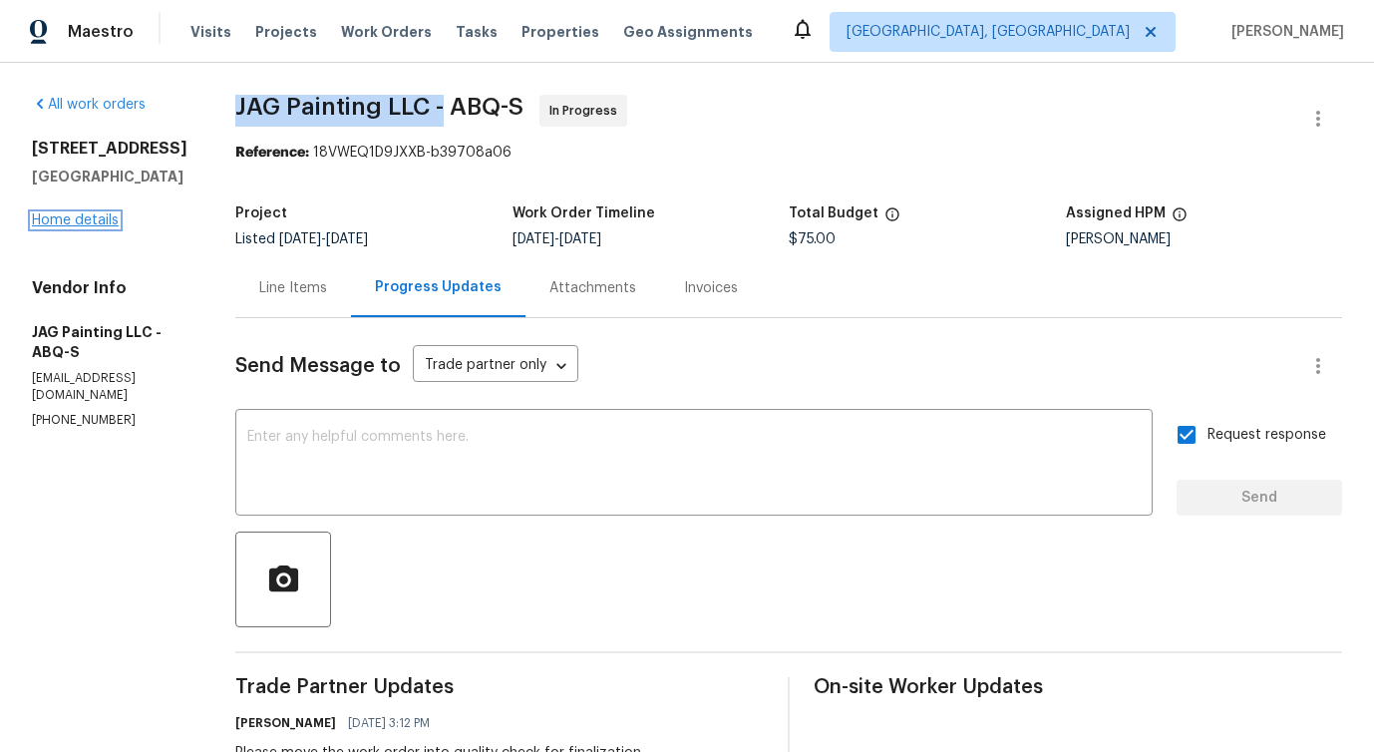
click at [99, 227] on link "Home details" at bounding box center [75, 220] width 87 height 14
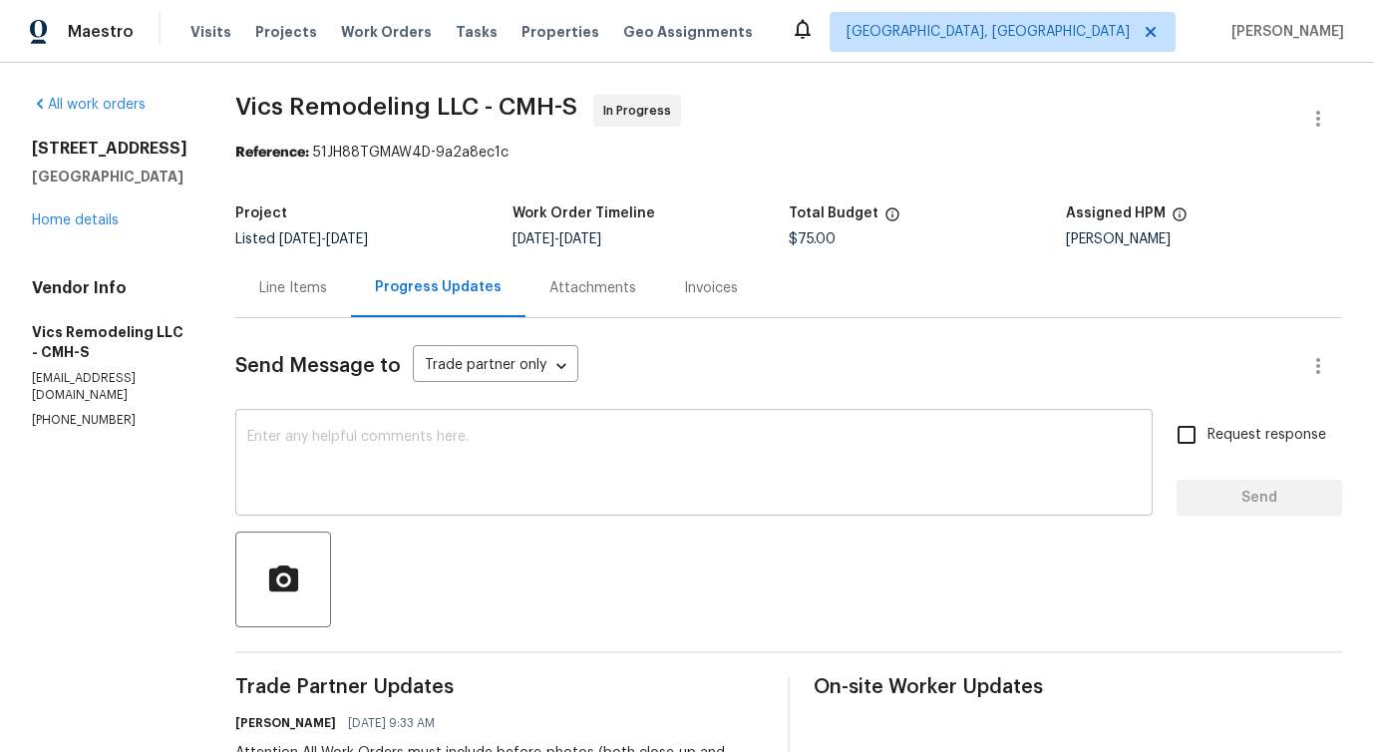
click at [340, 482] on textarea at bounding box center [694, 465] width 894 height 70
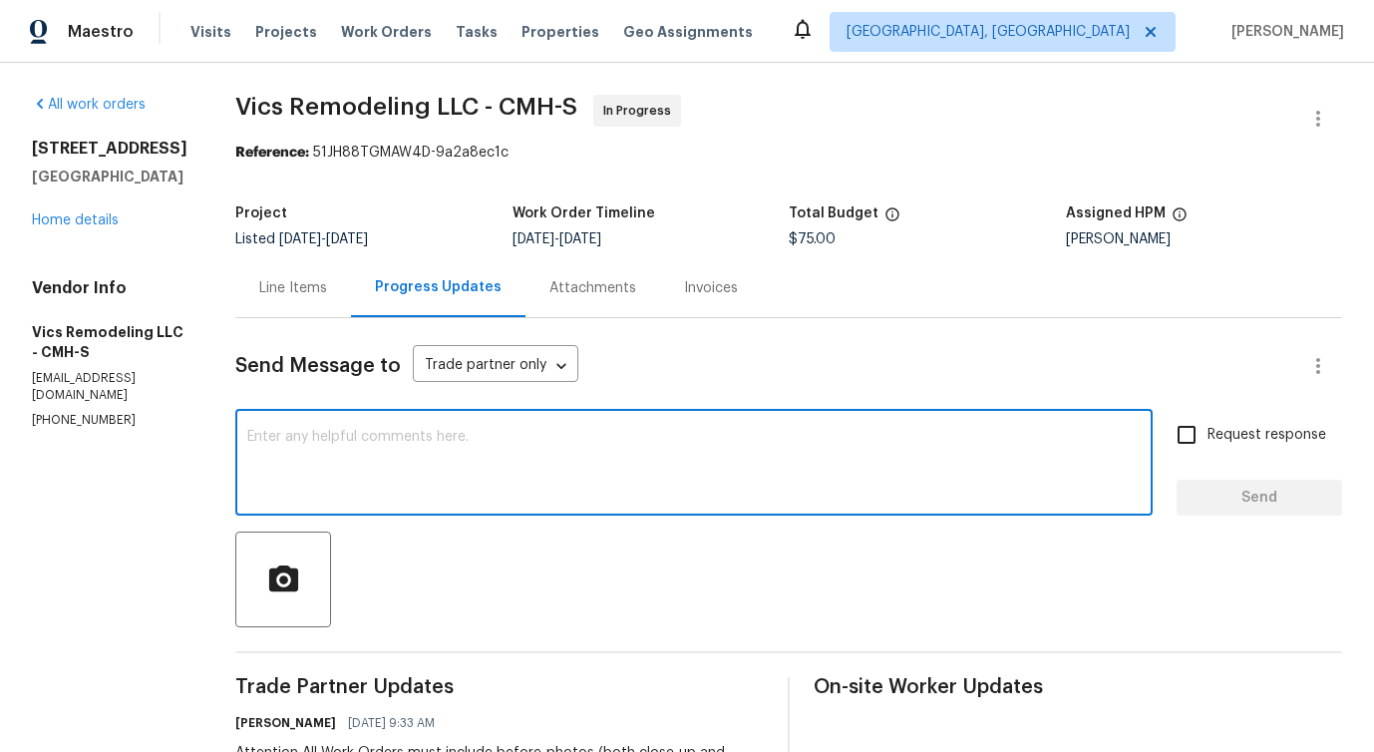
click at [434, 443] on textarea at bounding box center [694, 465] width 894 height 70
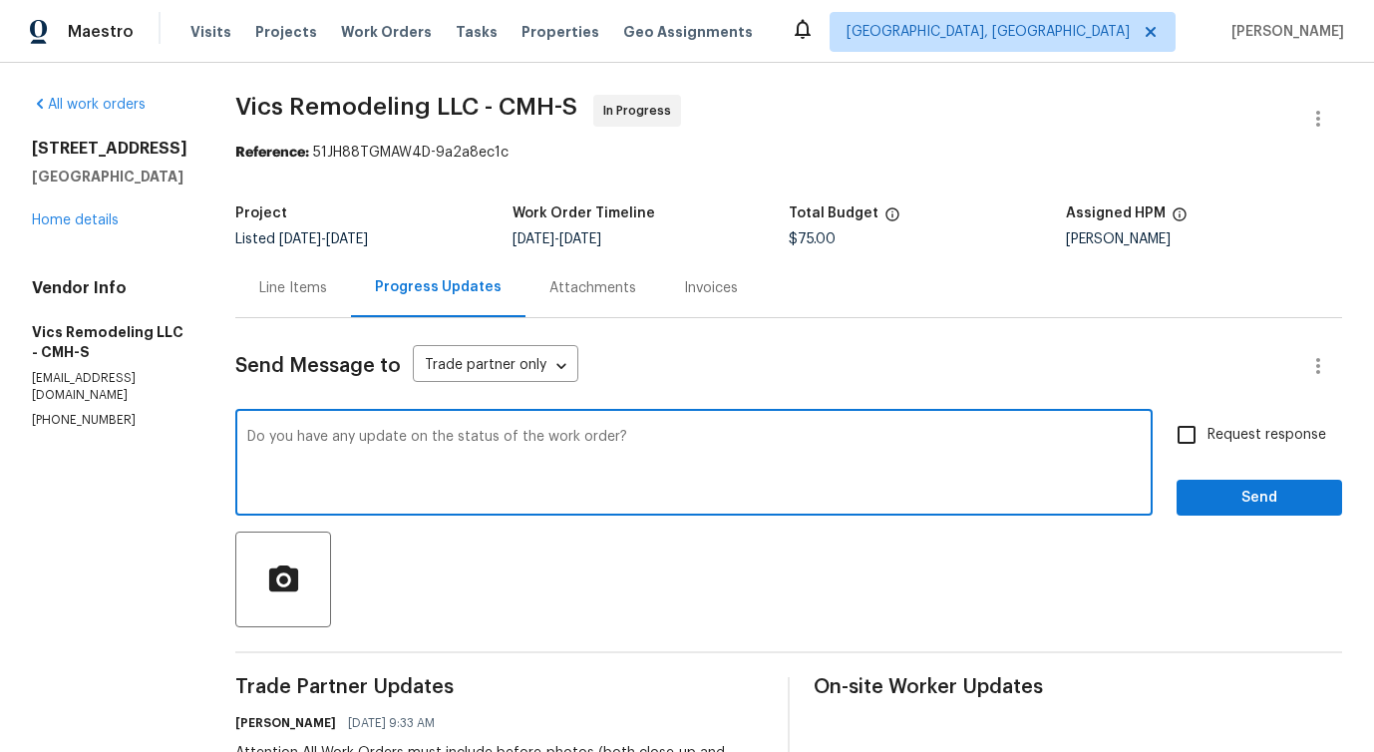
type textarea "Do you have any update on the status of the work order?"
click at [1245, 452] on label "Request response" at bounding box center [1246, 435] width 161 height 42
click at [1208, 452] on input "Request response" at bounding box center [1187, 435] width 42 height 42
checkbox input "true"
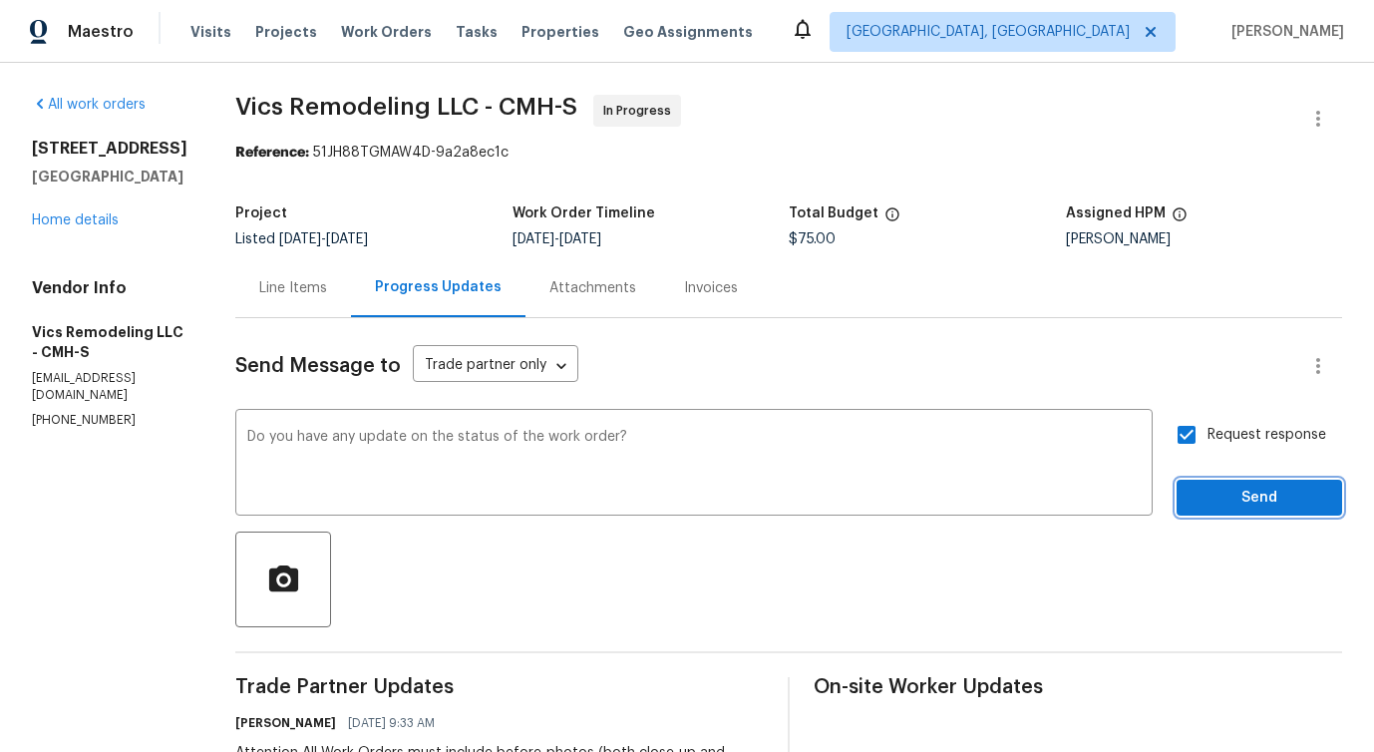
click at [1245, 507] on span "Send" at bounding box center [1260, 498] width 134 height 25
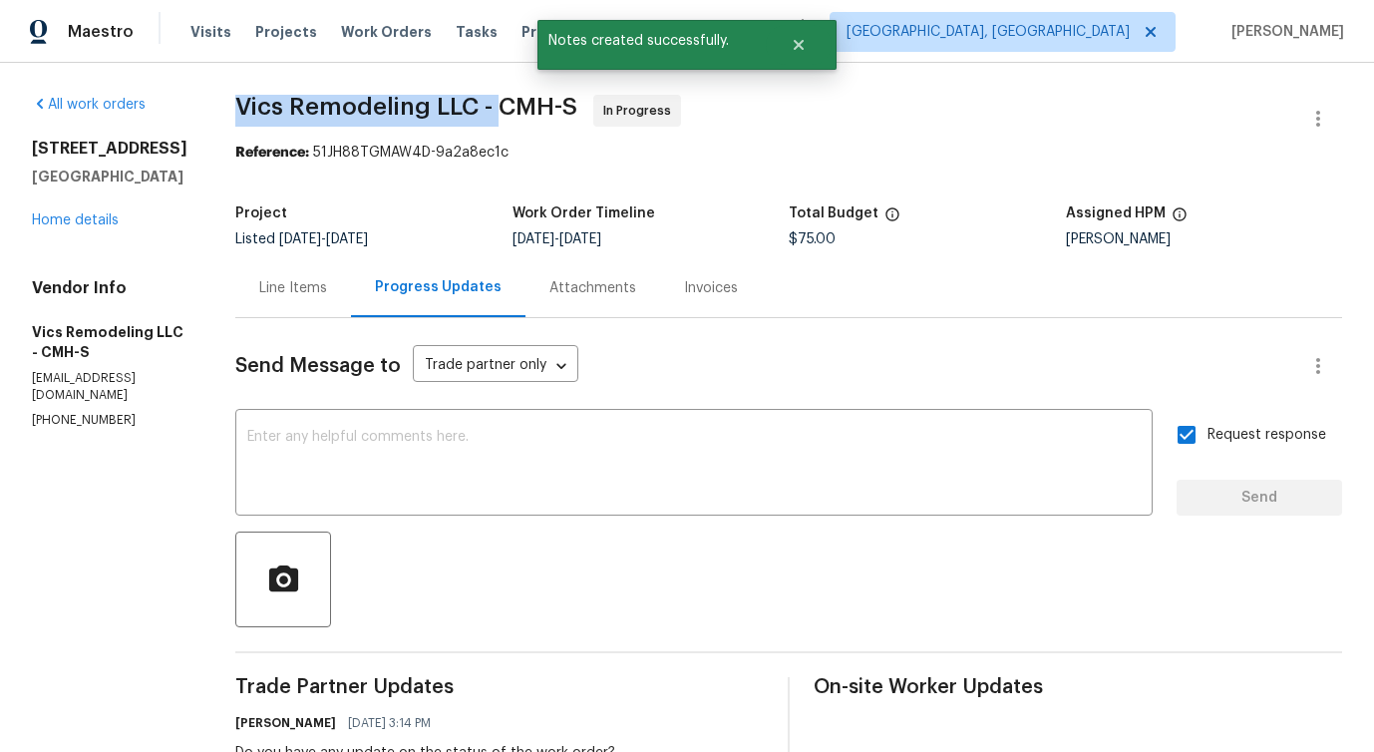
drag, startPoint x: 196, startPoint y: 106, endPoint x: 476, endPoint y: 108, distance: 279.3
click at [476, 108] on div "All work orders 6403 Riverview Loop # 6405 Grove City, OH 43123 Home details Ve…" at bounding box center [687, 598] width 1374 height 1071
copy span "Vics Remodeling LLC -"
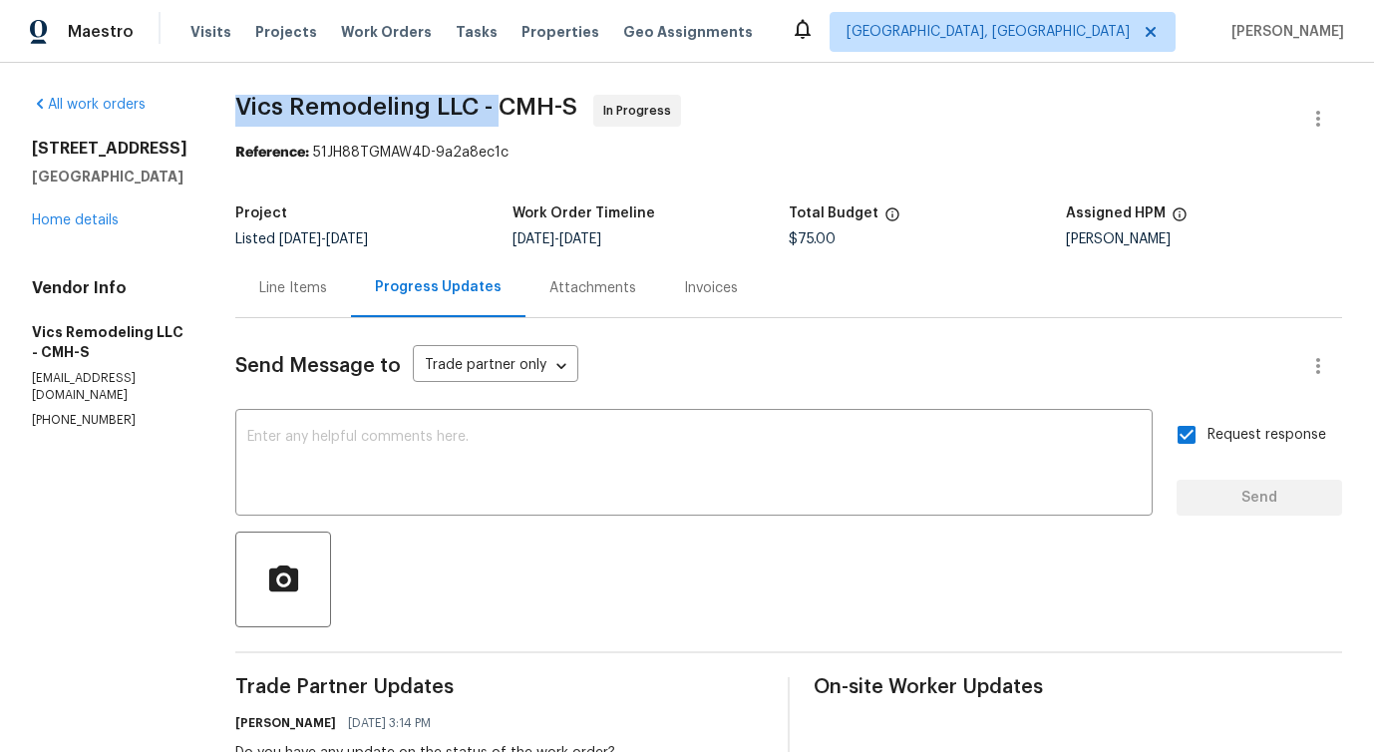
click at [80, 270] on div "All work orders 6403 Riverview Loop # 6405 Grove City, OH 43123 Home details Ve…" at bounding box center [110, 262] width 156 height 334
click at [89, 227] on link "Home details" at bounding box center [75, 220] width 87 height 14
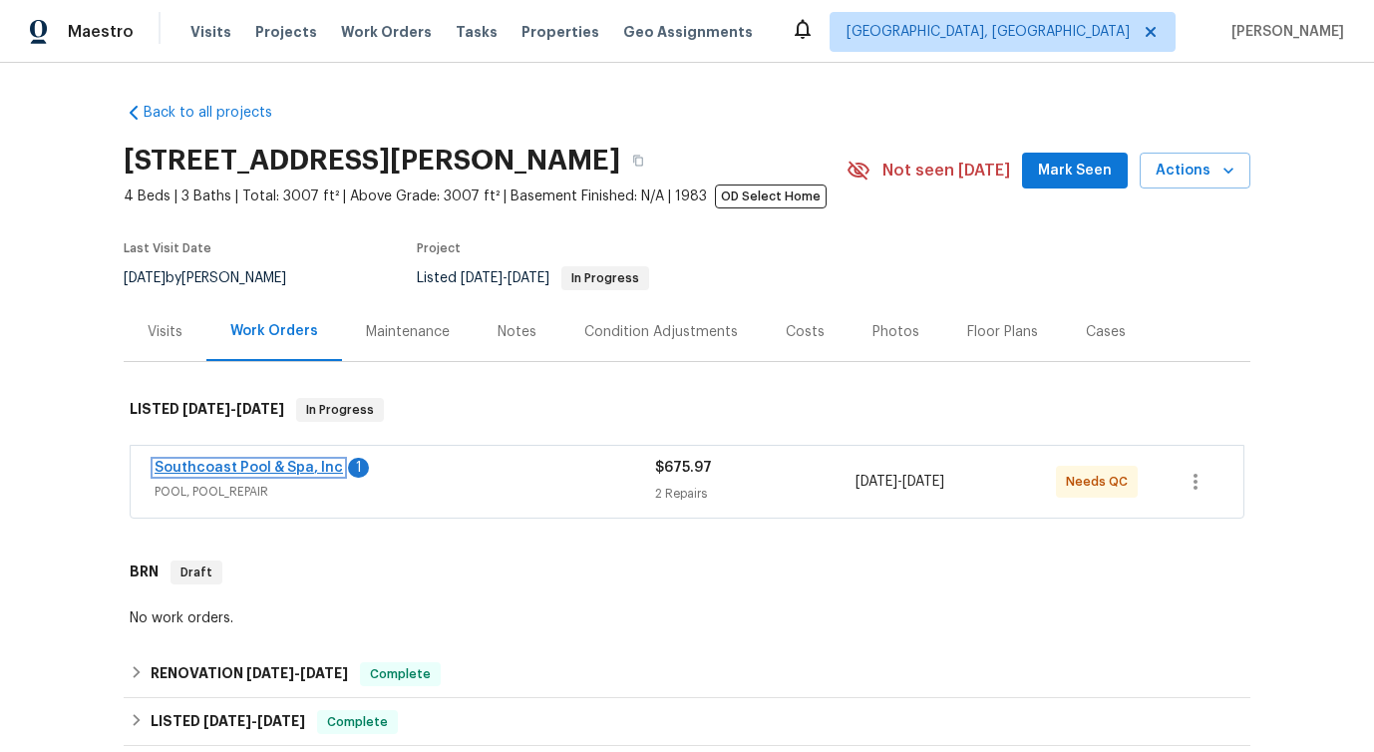
click at [196, 471] on link "Southcoast Pool & Spa, Inc" at bounding box center [249, 468] width 189 height 14
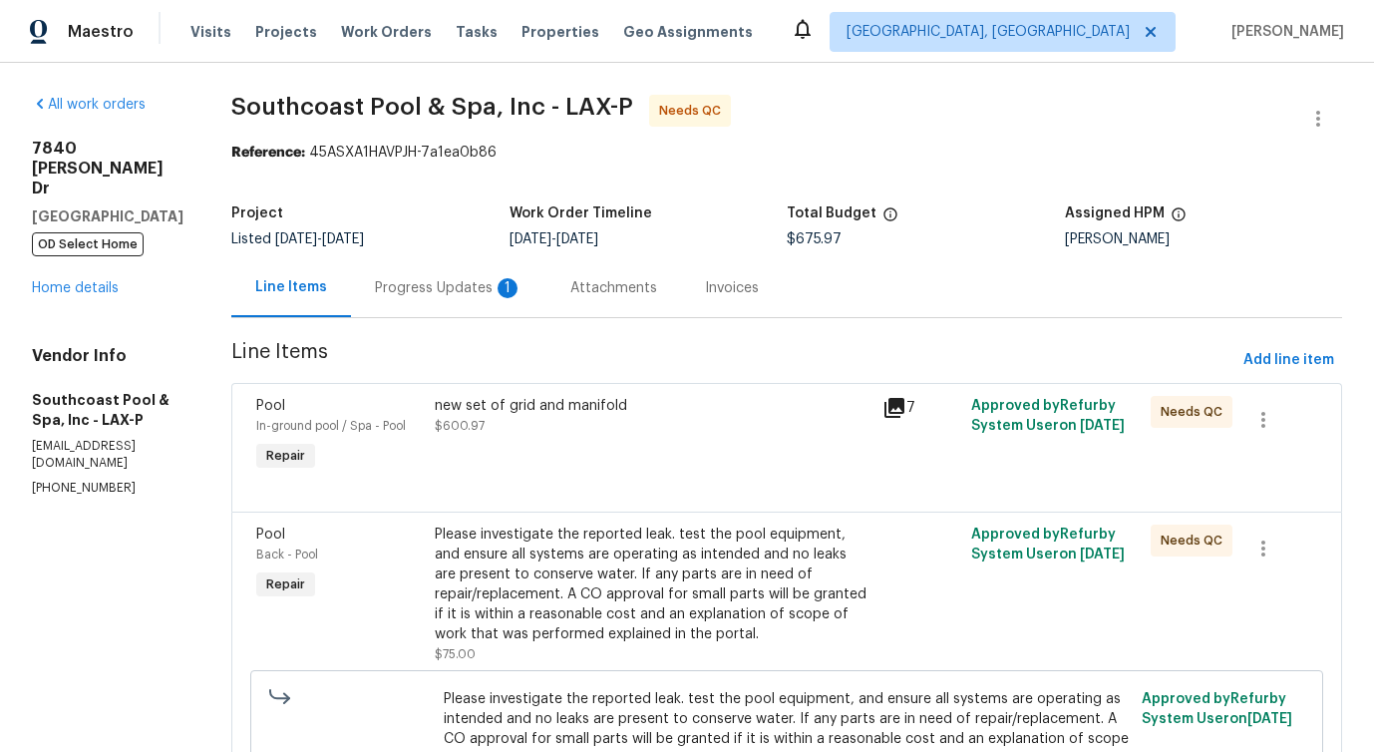
click at [488, 287] on div "Progress Updates 1" at bounding box center [449, 288] width 148 height 20
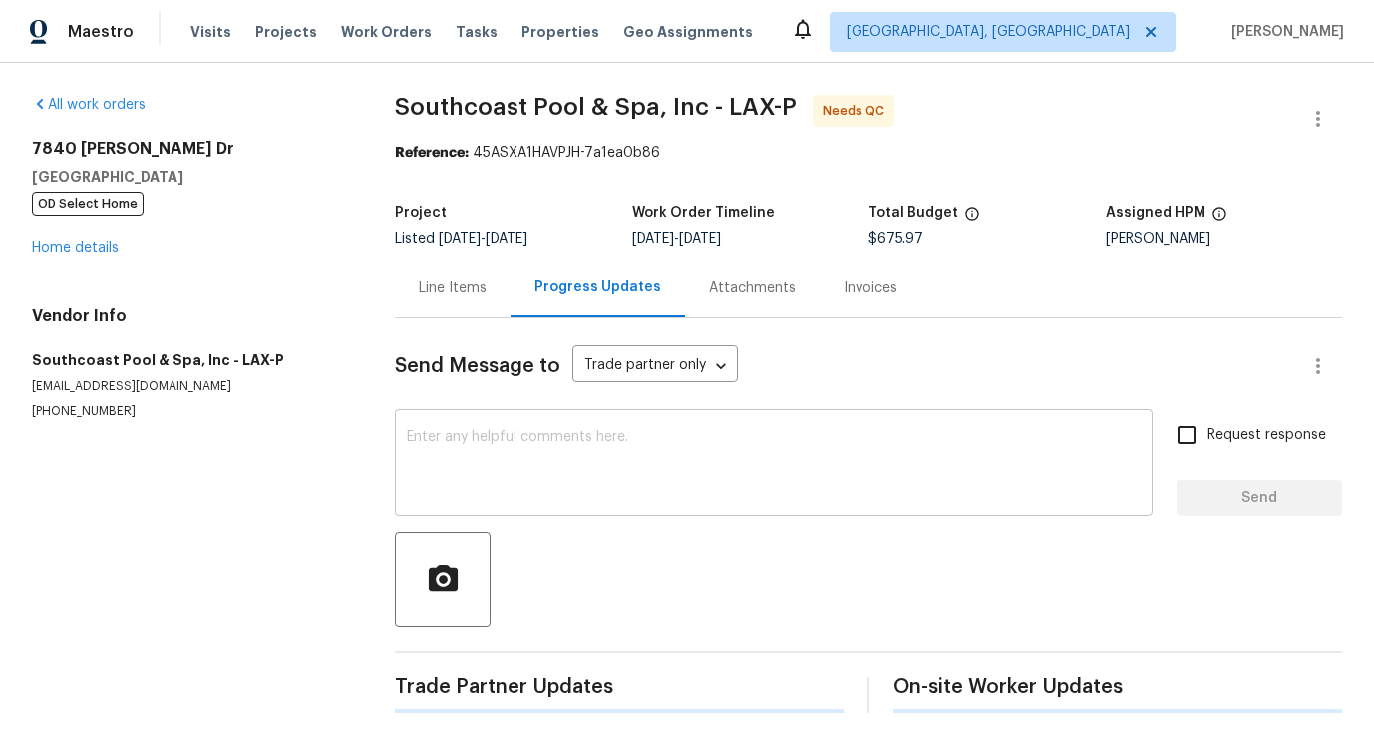
click at [497, 439] on textarea at bounding box center [774, 465] width 734 height 70
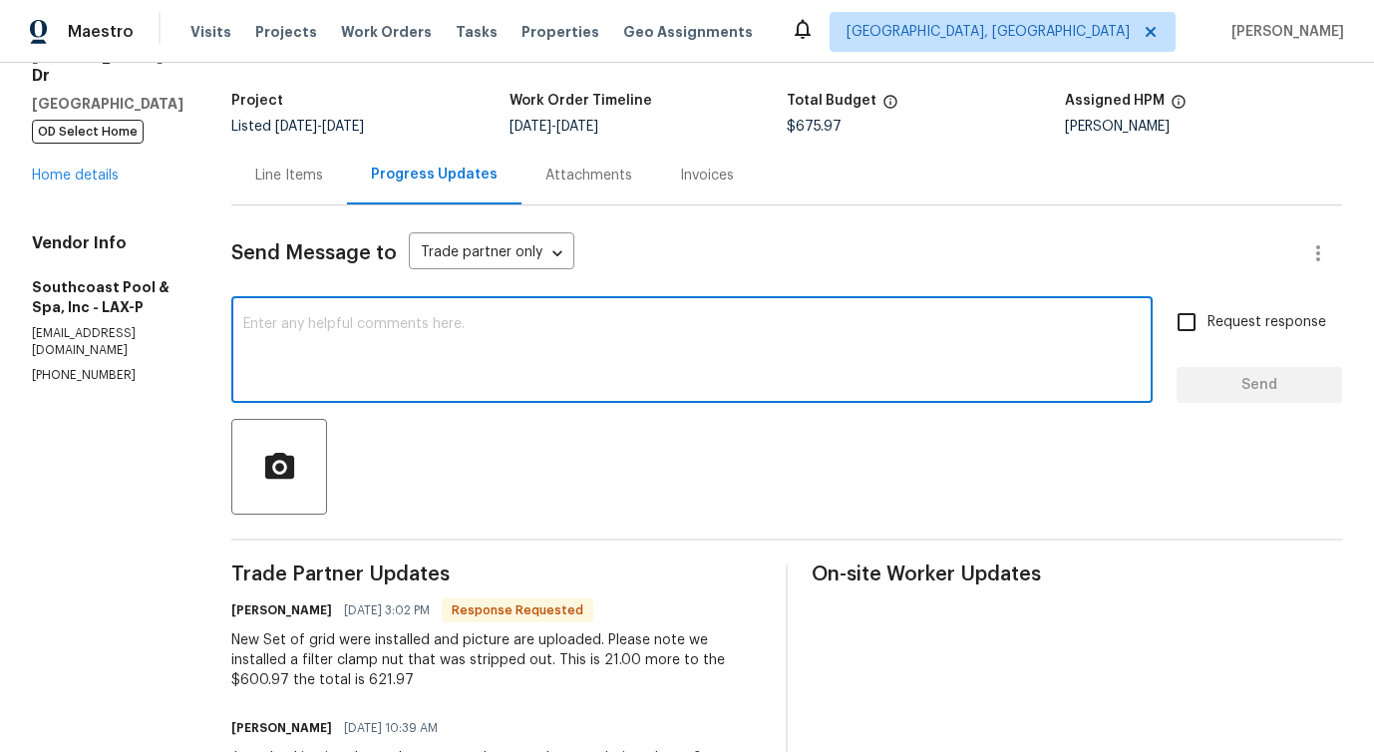
scroll to position [122, 0]
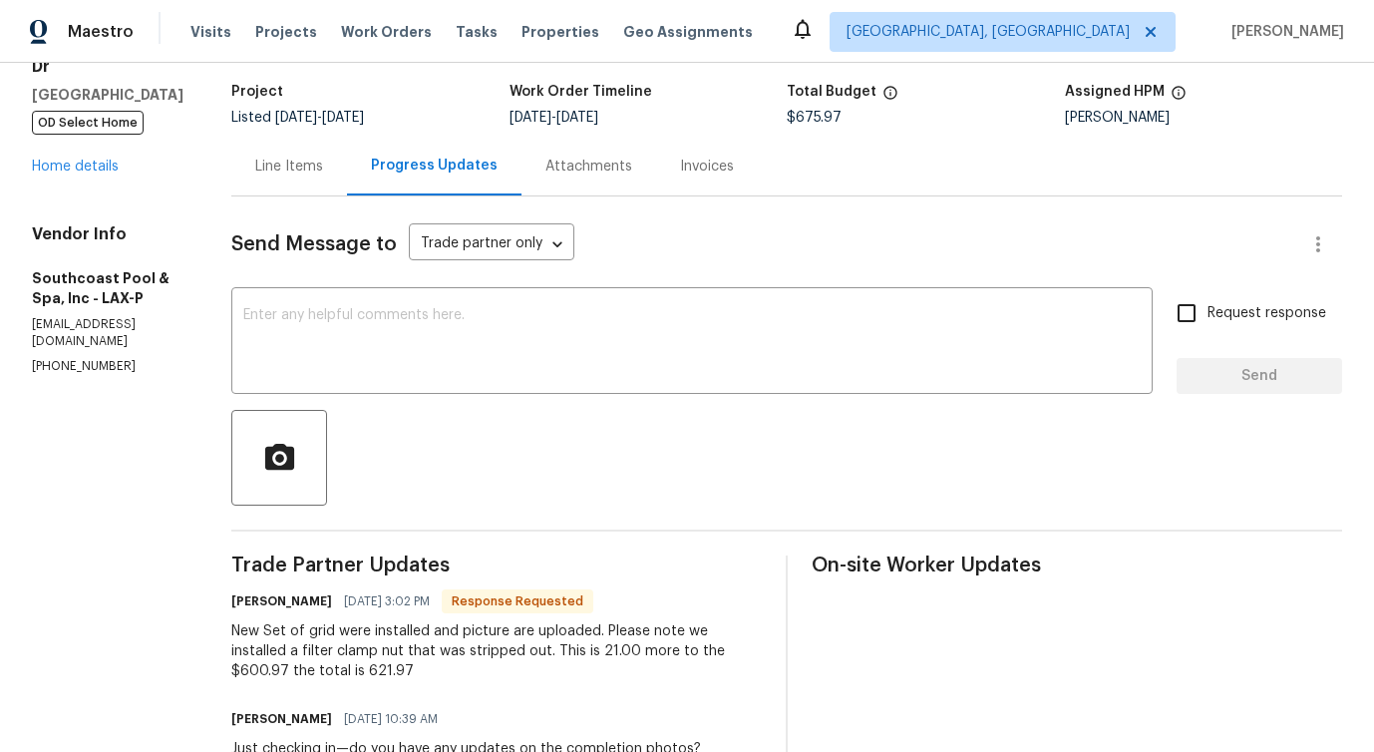
click at [296, 159] on div "Line Items" at bounding box center [289, 167] width 68 height 20
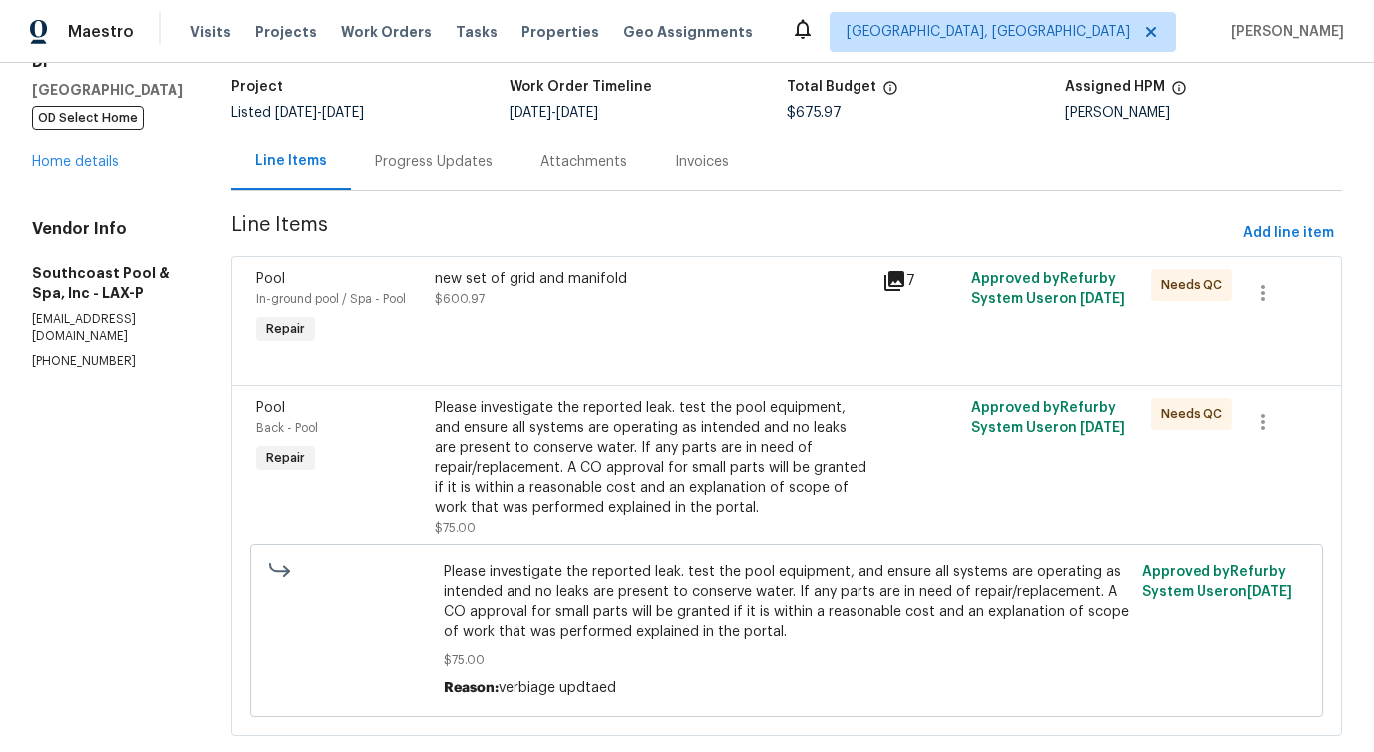
scroll to position [125, 0]
click at [551, 315] on div "new set of grid and manifold $600.97" at bounding box center [652, 311] width 447 height 92
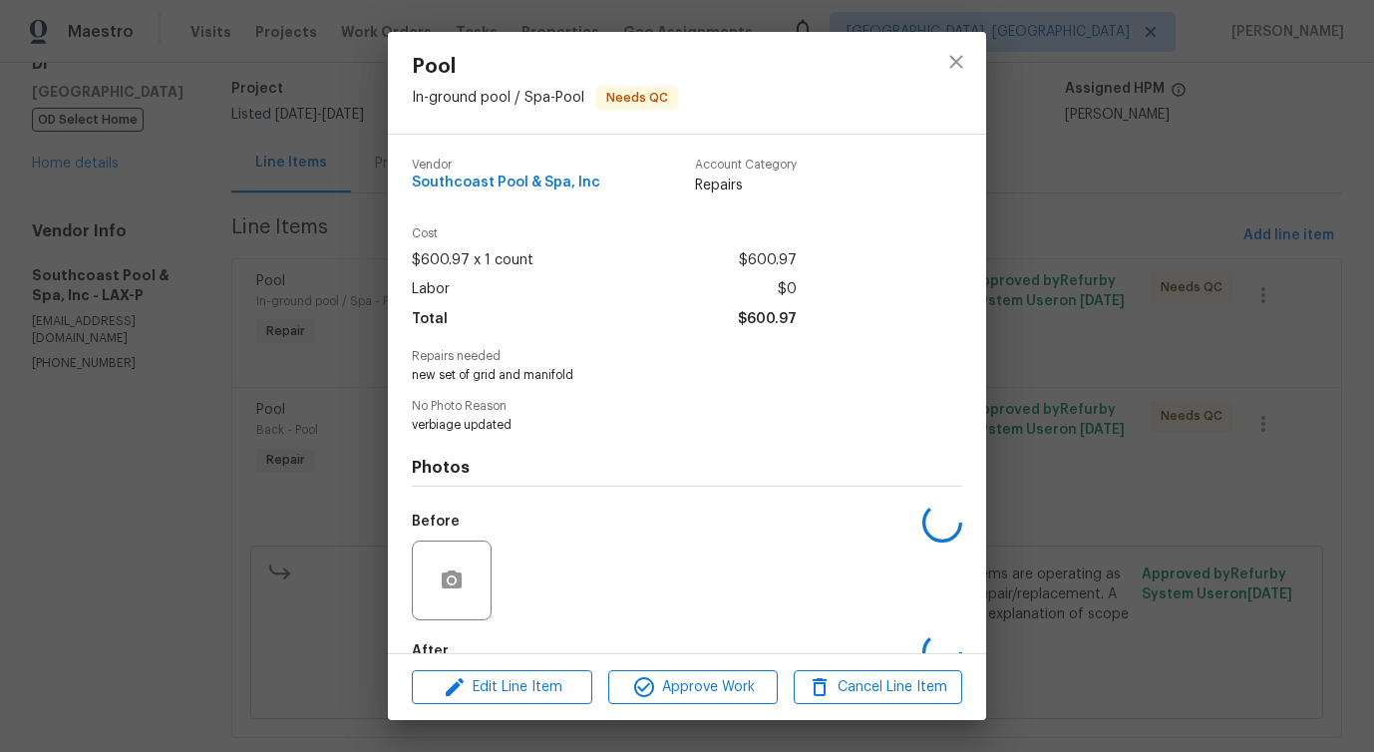
scroll to position [117, 0]
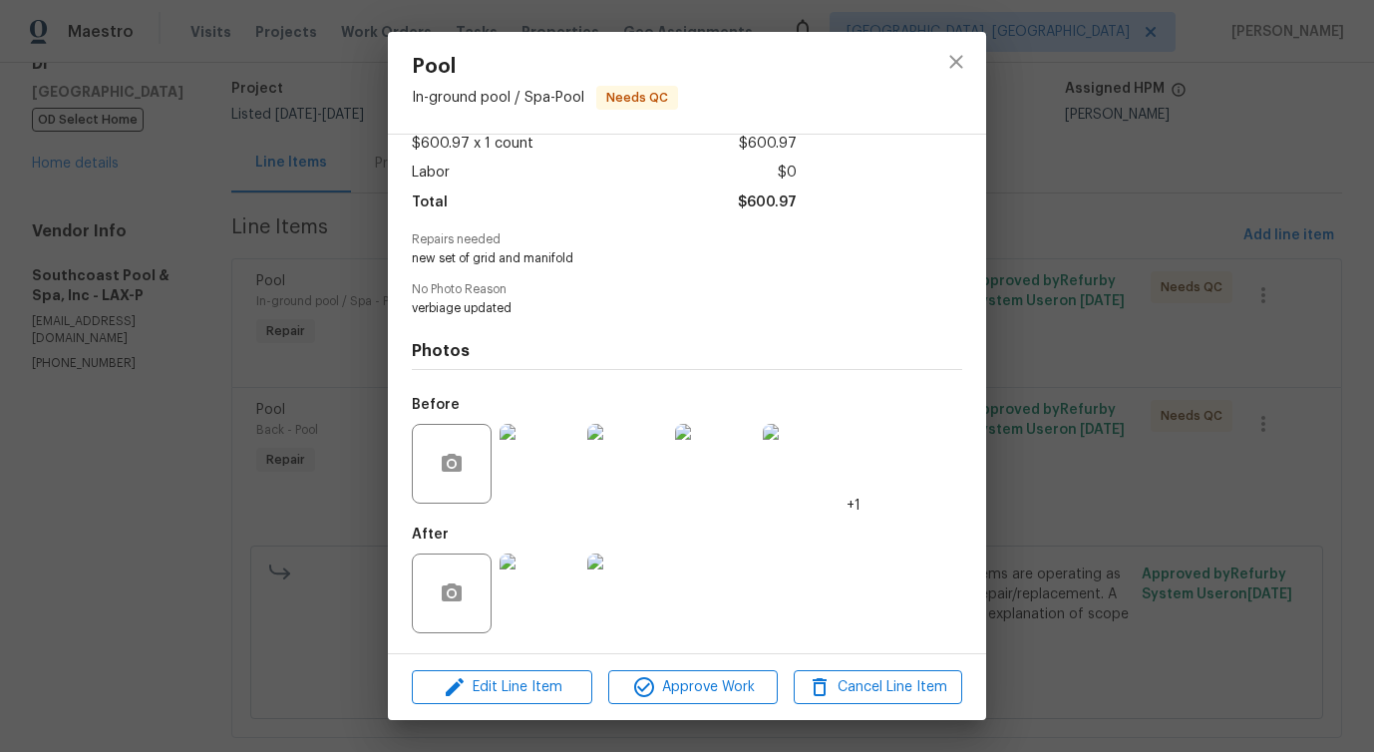
click at [524, 470] on img at bounding box center [540, 464] width 80 height 80
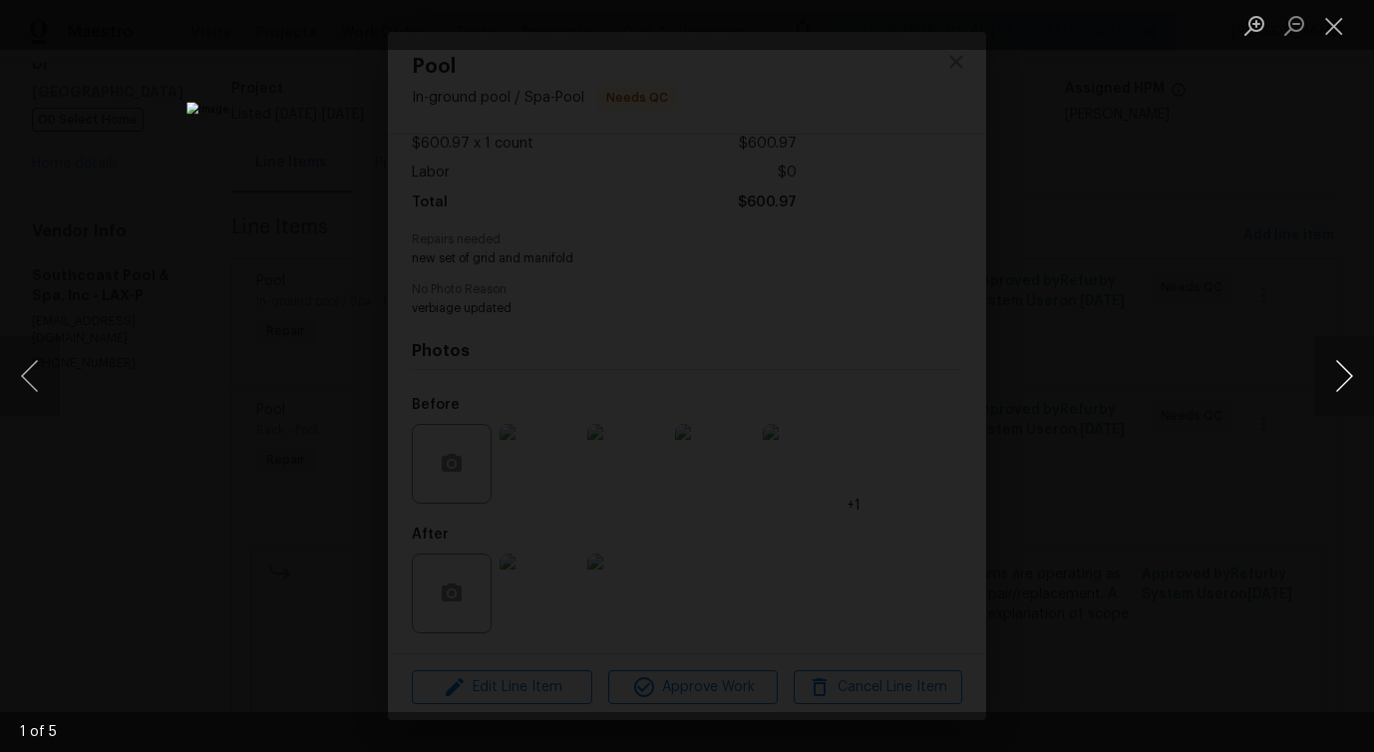
click at [1337, 384] on button "Next image" at bounding box center [1345, 376] width 60 height 80
click at [1336, 33] on button "Close lightbox" at bounding box center [1335, 25] width 40 height 35
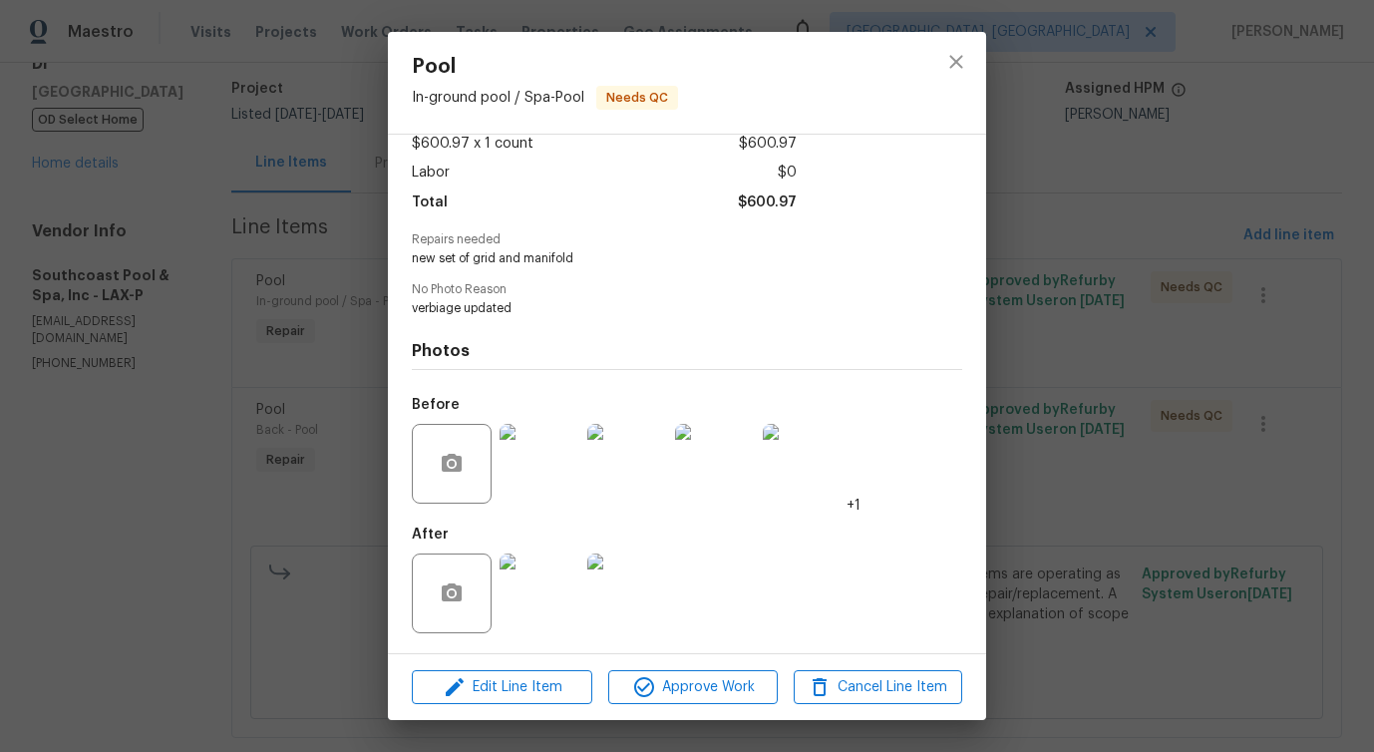
click at [506, 592] on img at bounding box center [540, 594] width 80 height 80
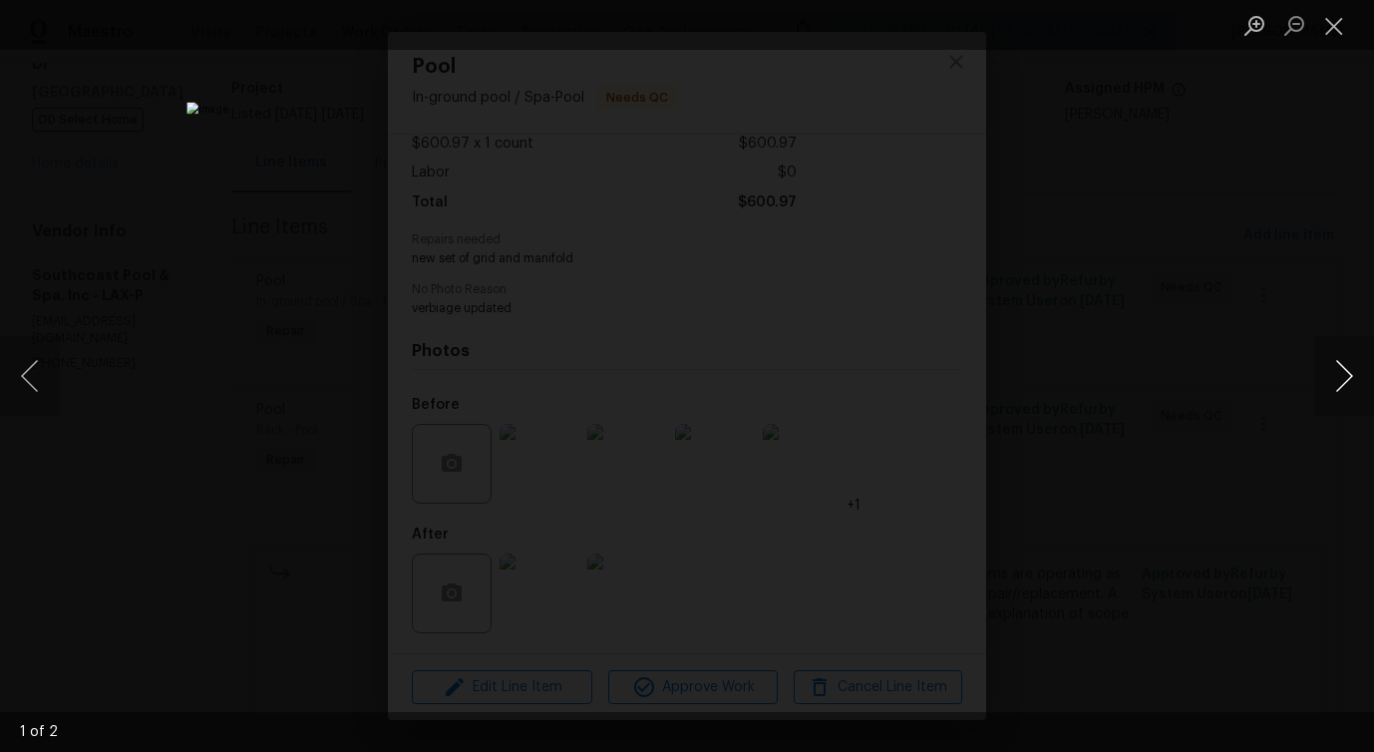
click at [1339, 384] on button "Next image" at bounding box center [1345, 376] width 60 height 80
click at [1332, 26] on button "Close lightbox" at bounding box center [1335, 25] width 40 height 35
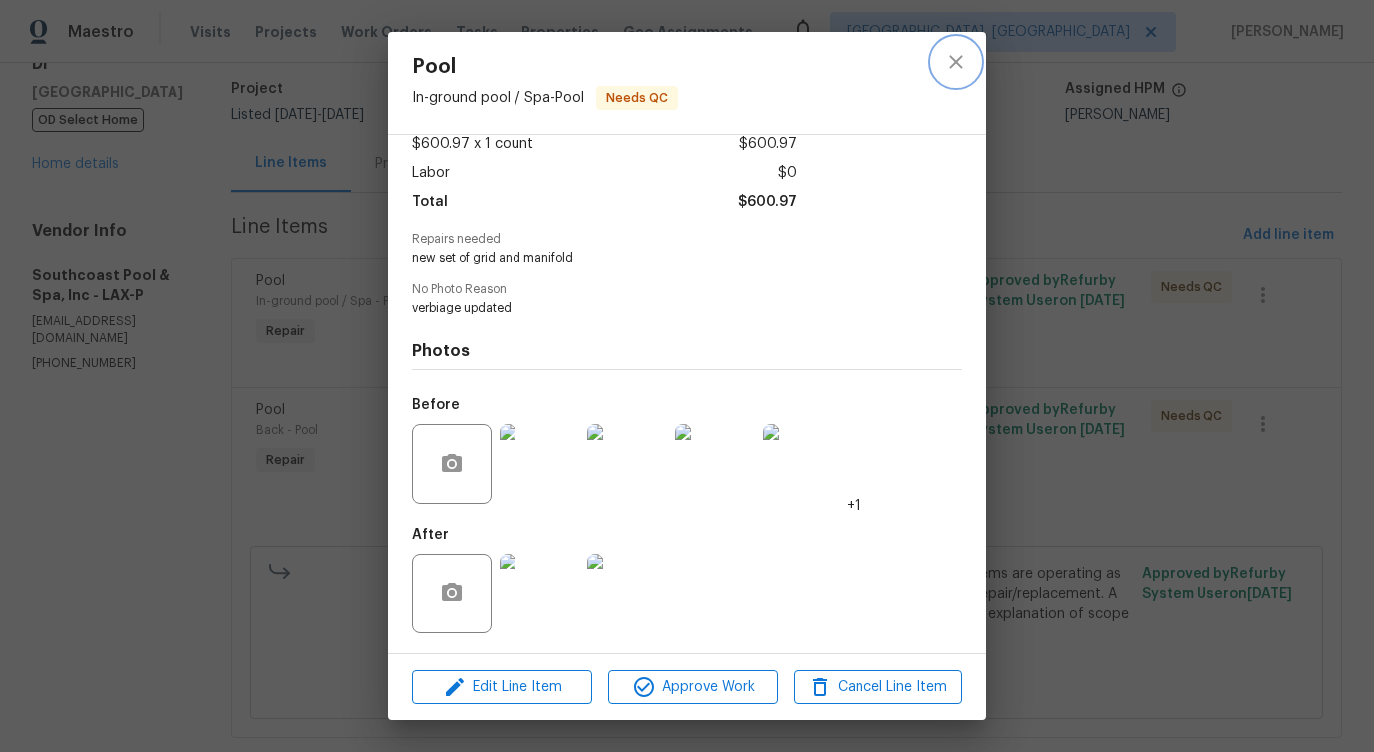
click at [964, 70] on icon "close" at bounding box center [957, 62] width 24 height 24
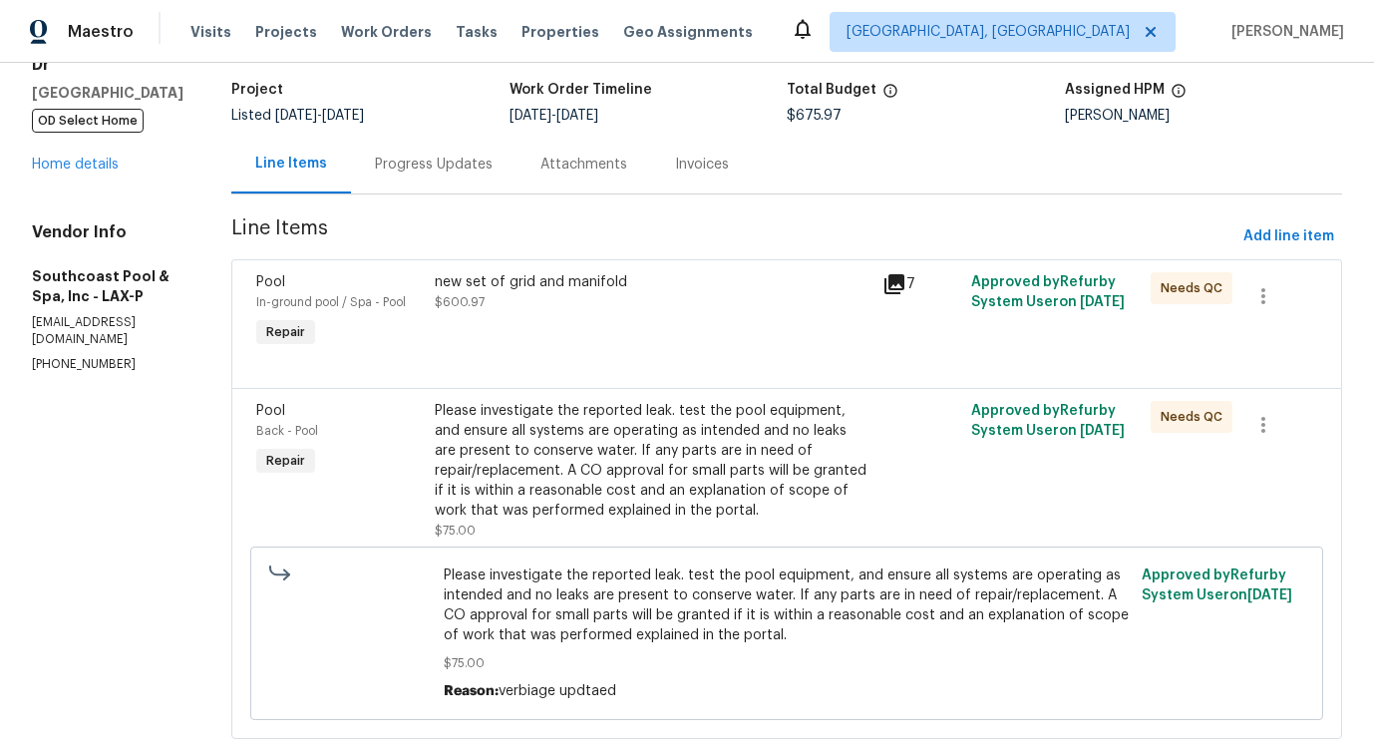
scroll to position [118, 0]
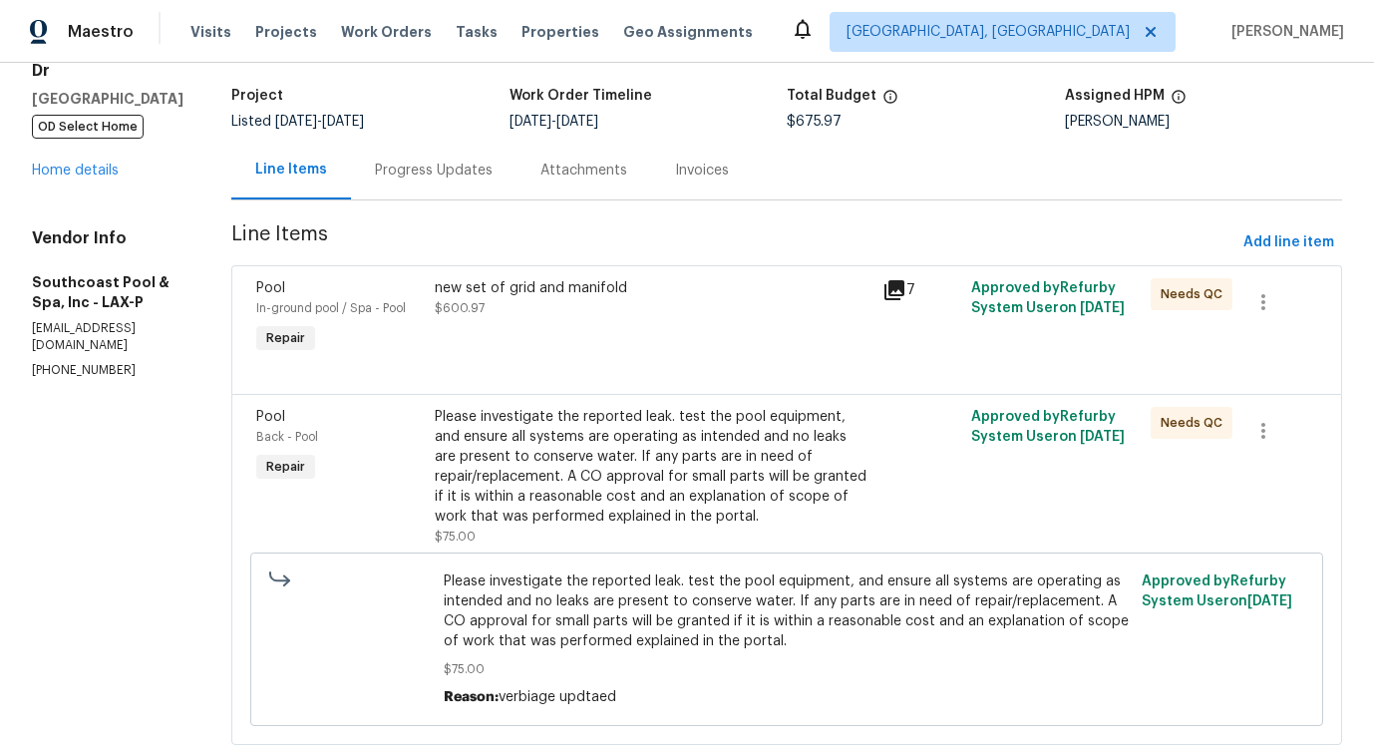
click at [411, 167] on div "Progress Updates" at bounding box center [434, 171] width 118 height 20
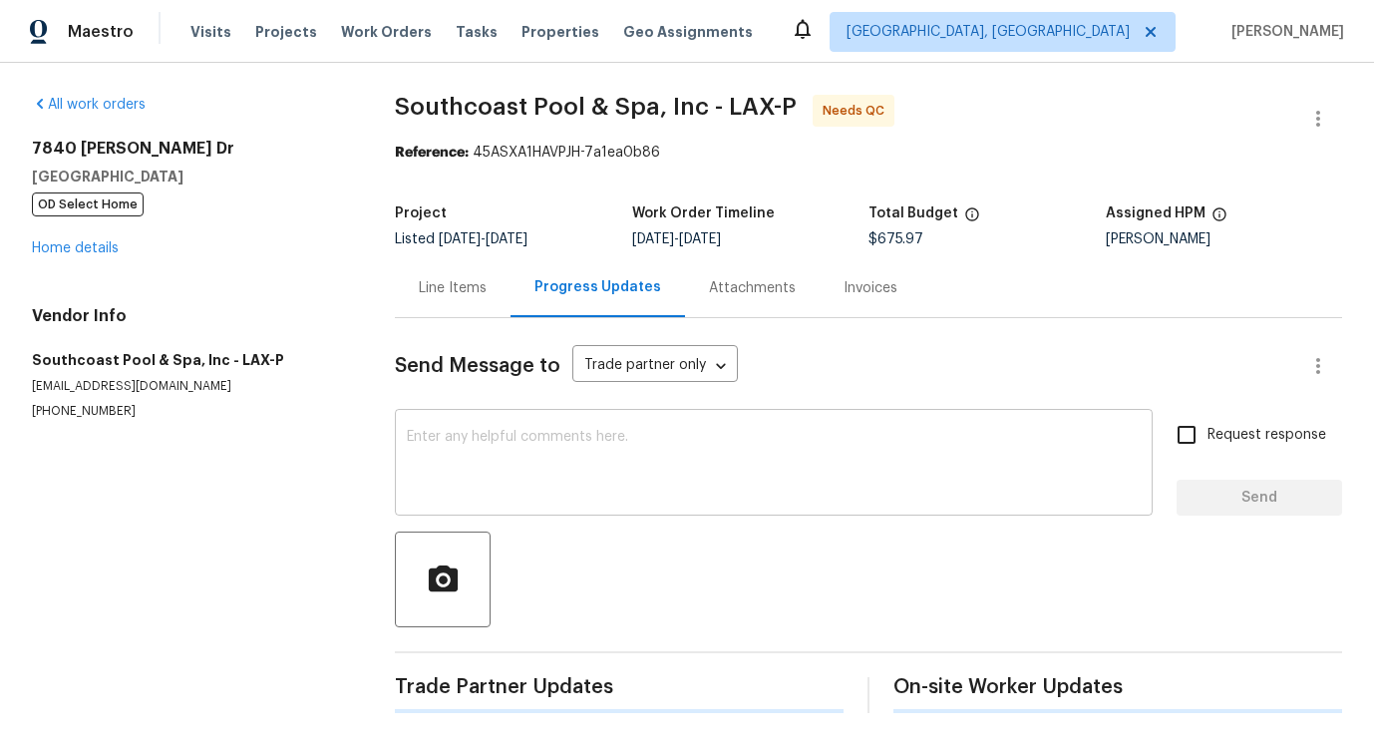
click at [462, 439] on textarea at bounding box center [774, 465] width 734 height 70
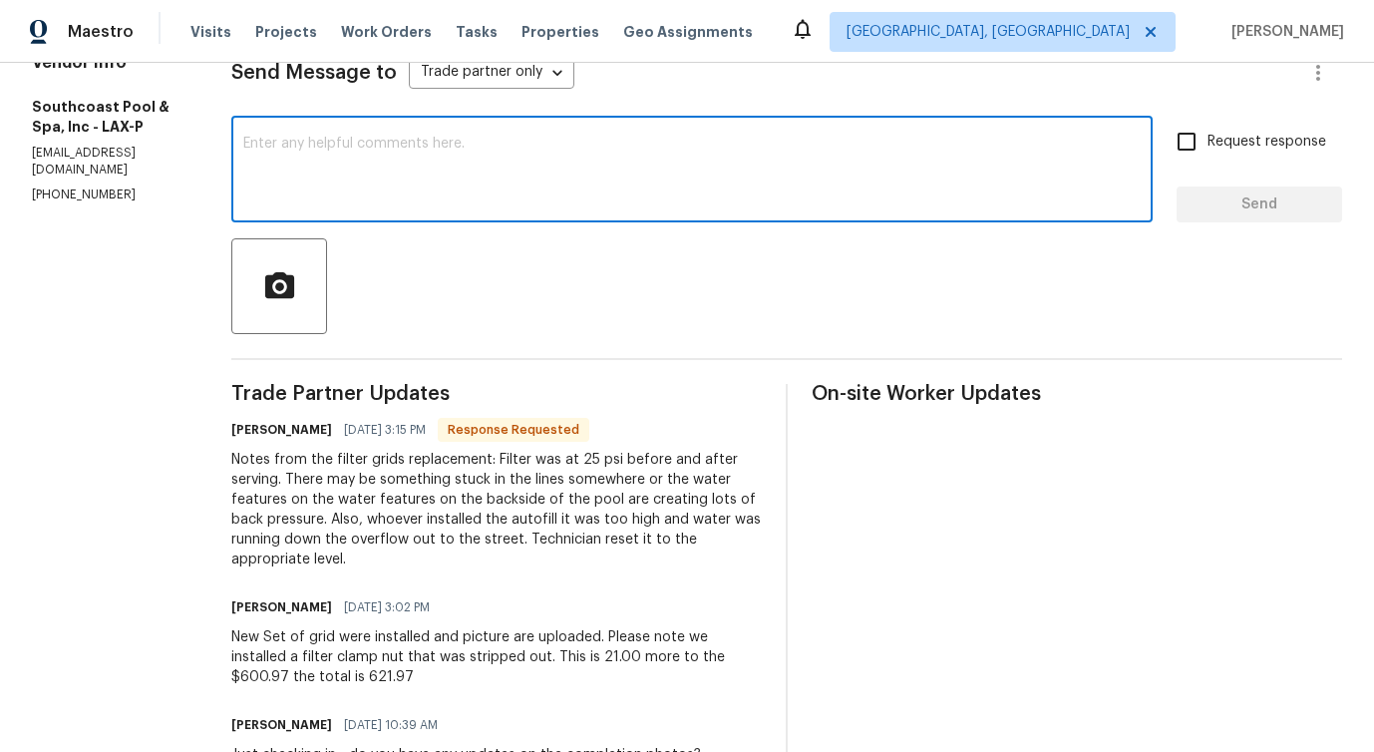
scroll to position [298, 0]
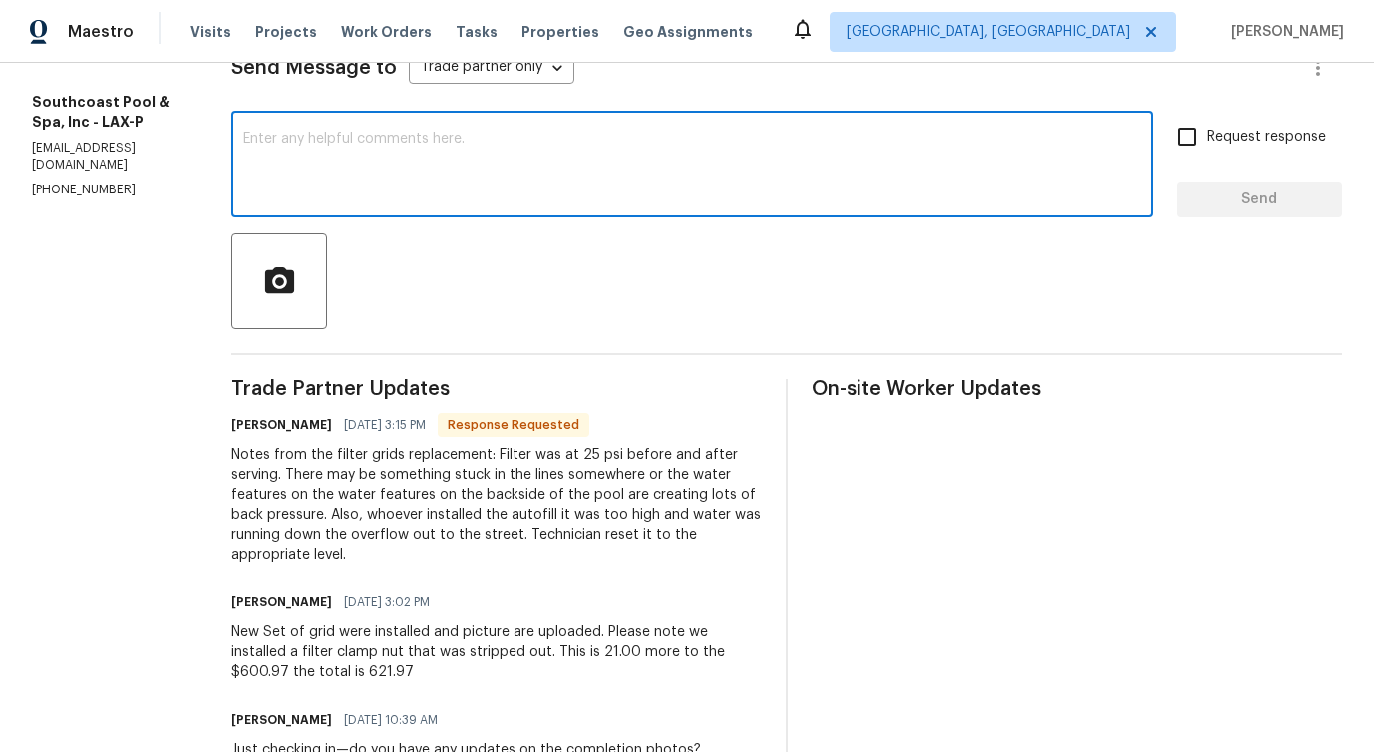
click at [422, 186] on textarea at bounding box center [692, 167] width 898 height 70
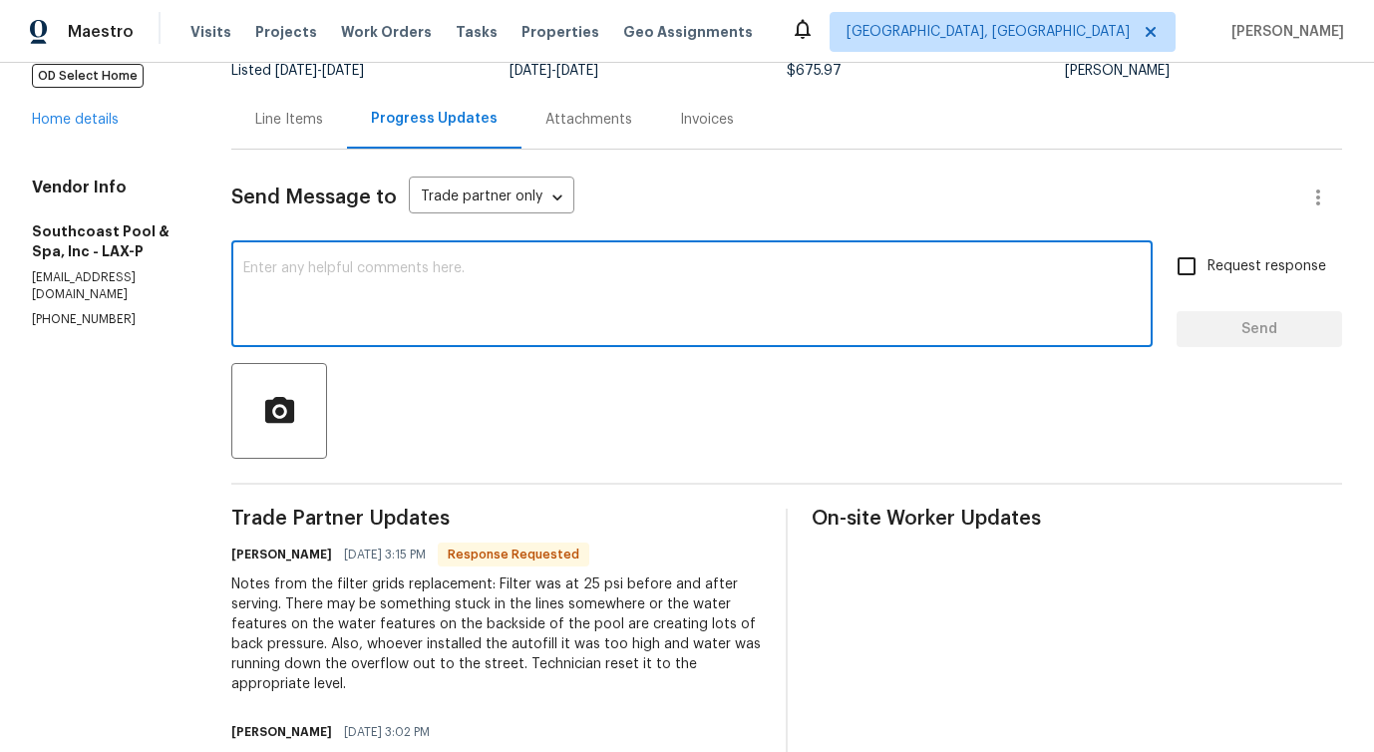
scroll to position [0, 0]
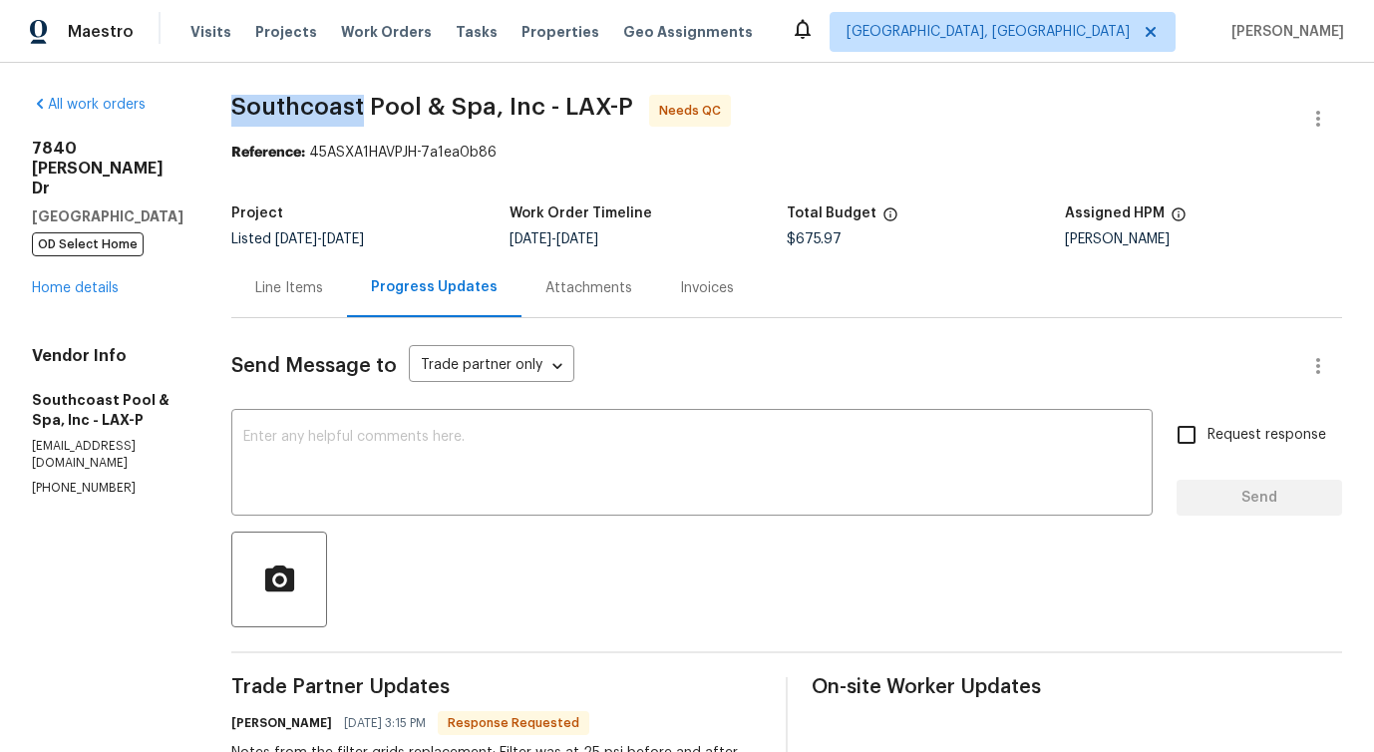
drag, startPoint x: 238, startPoint y: 104, endPoint x: 367, endPoint y: 117, distance: 129.3
click at [367, 117] on span "Southcoast Pool & Spa, Inc - LAX-P" at bounding box center [432, 107] width 402 height 24
click at [292, 287] on div "Line Items" at bounding box center [289, 288] width 68 height 20
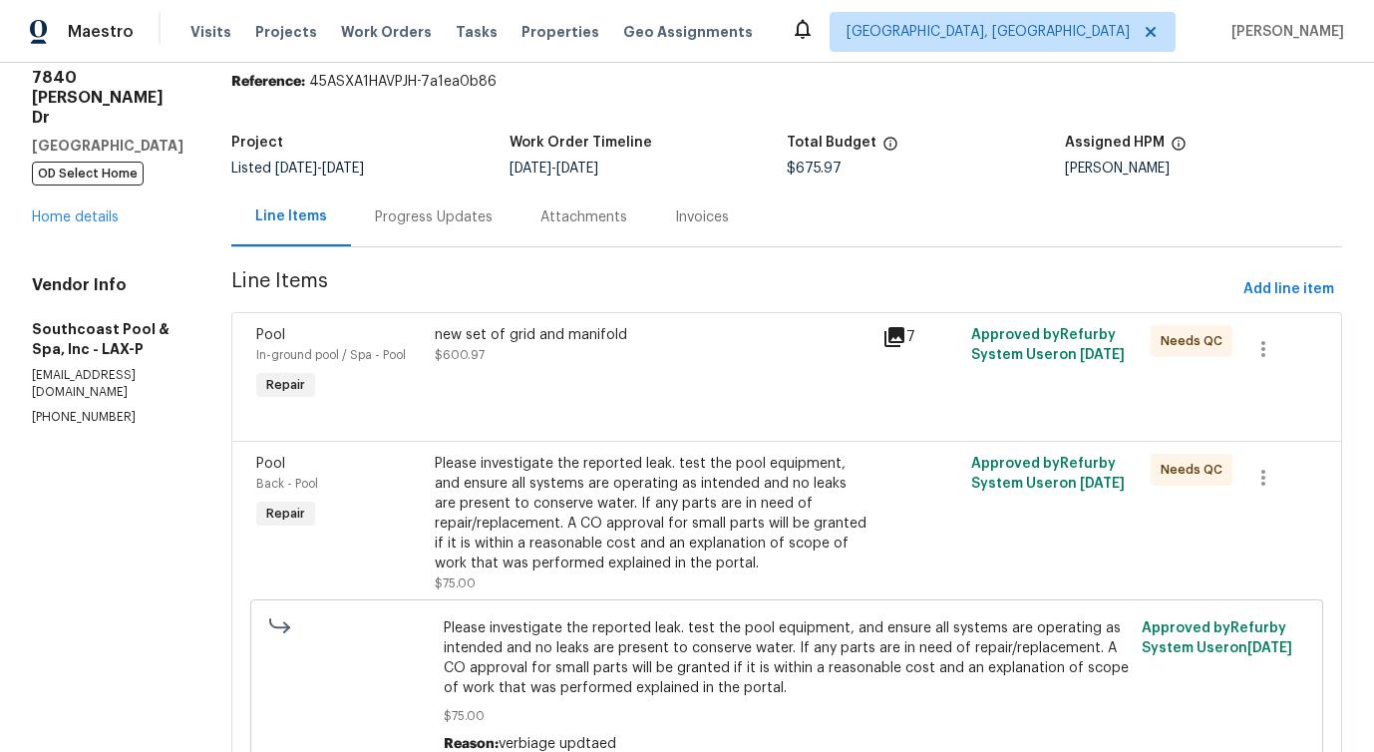
scroll to position [168, 0]
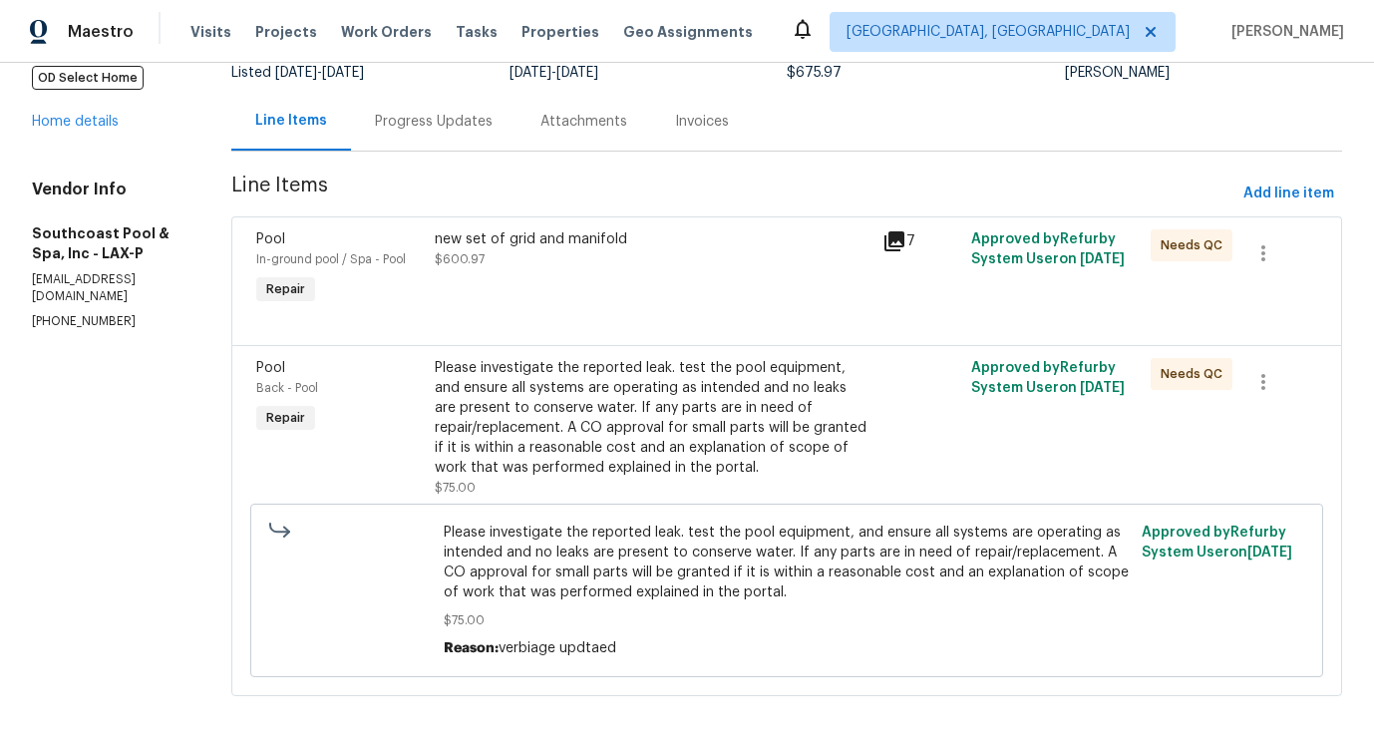
click at [469, 94] on div "Progress Updates" at bounding box center [434, 121] width 166 height 59
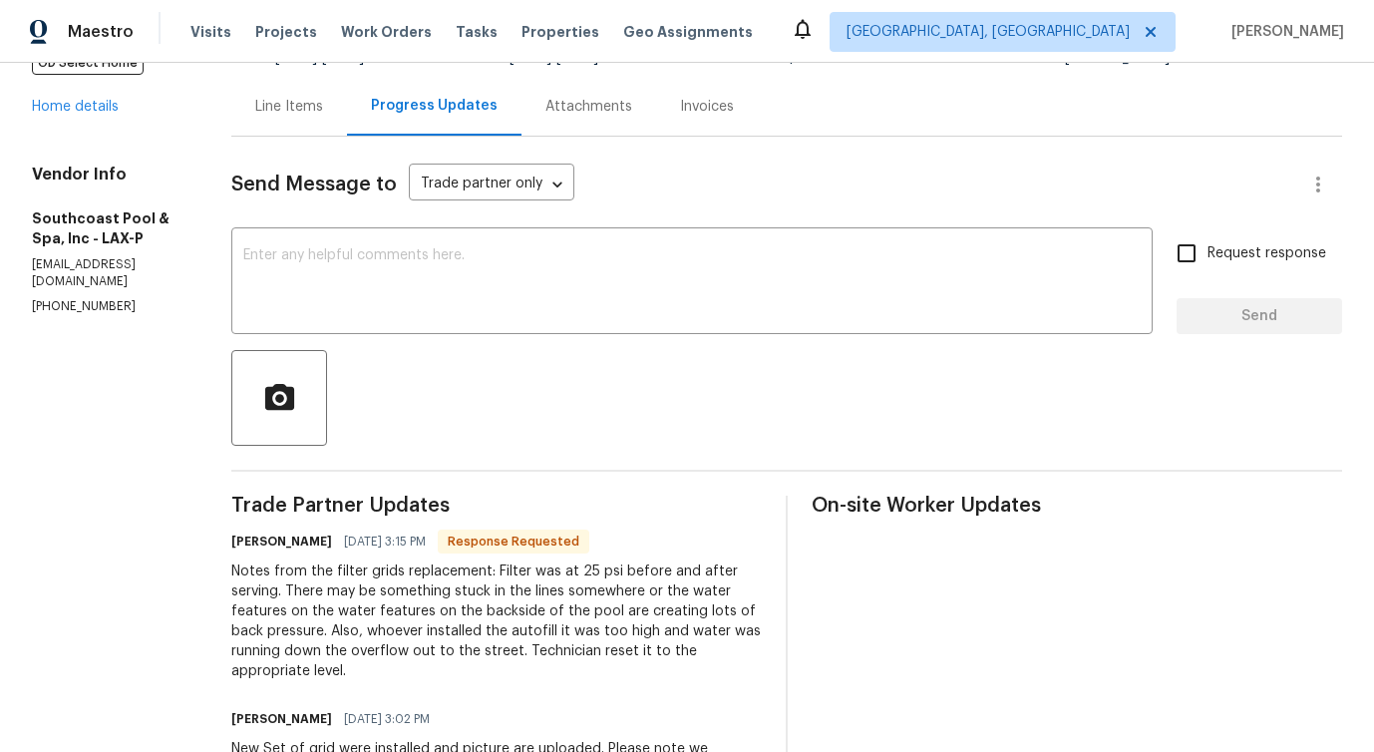
scroll to position [204, 0]
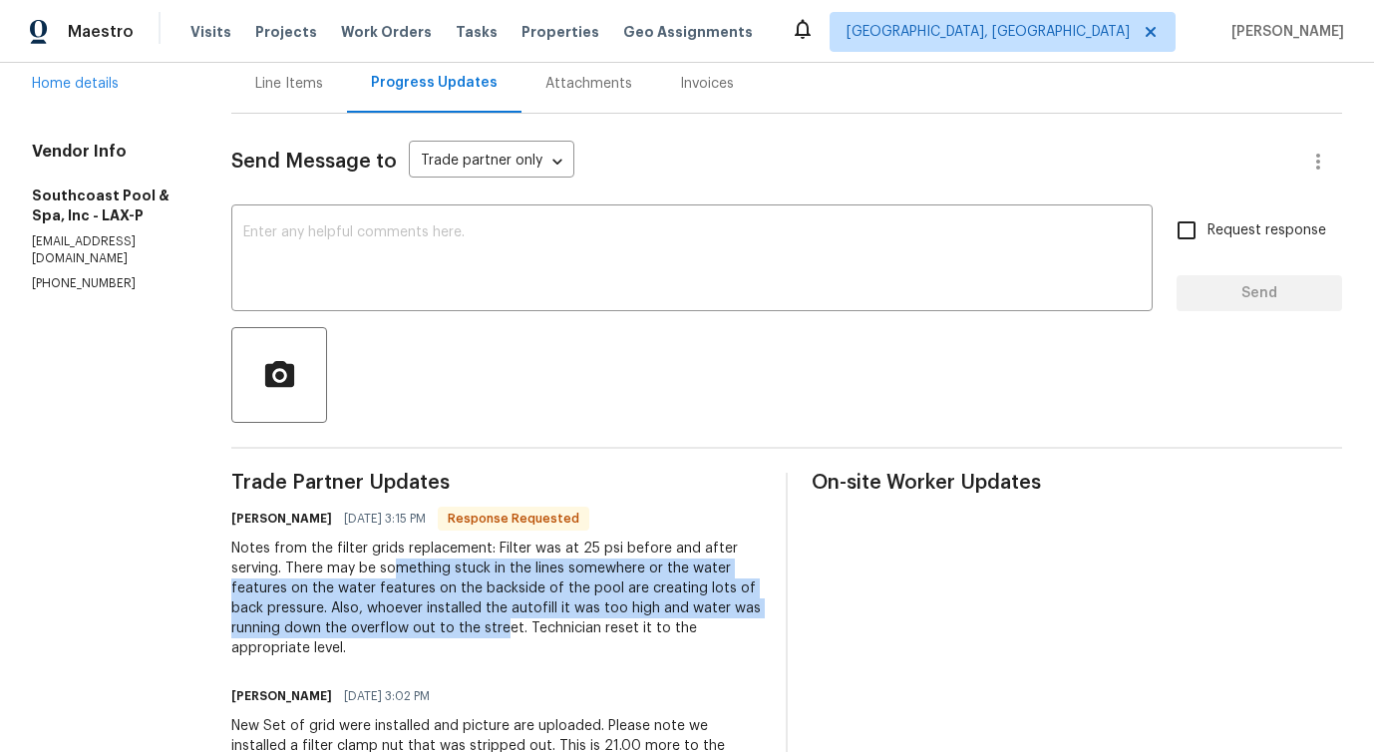
drag, startPoint x: 400, startPoint y: 571, endPoint x: 514, endPoint y: 621, distance: 124.6
click at [517, 622] on div "Notes from the filter grids replacement: Filter was at 25 psi before and after …" at bounding box center [496, 599] width 531 height 120
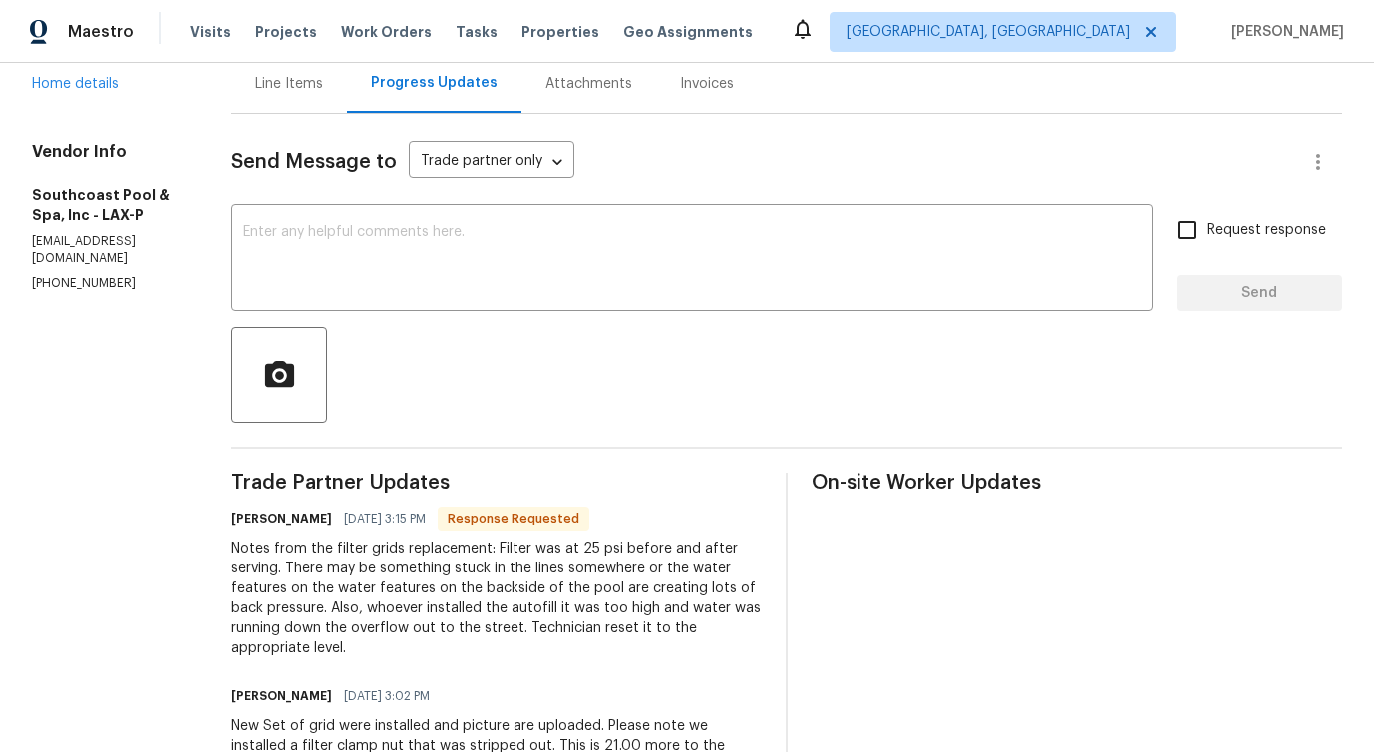
click at [811, 359] on div at bounding box center [786, 375] width 1111 height 96
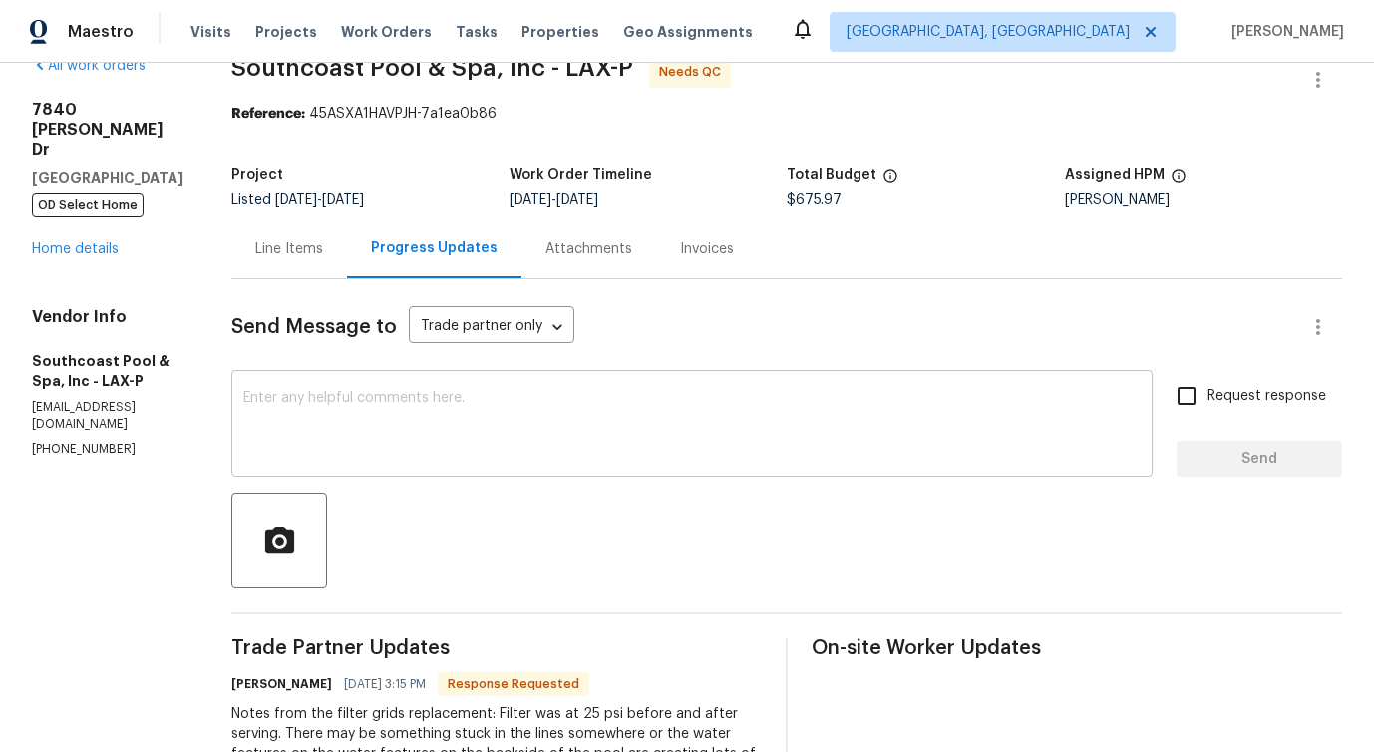
scroll to position [0, 0]
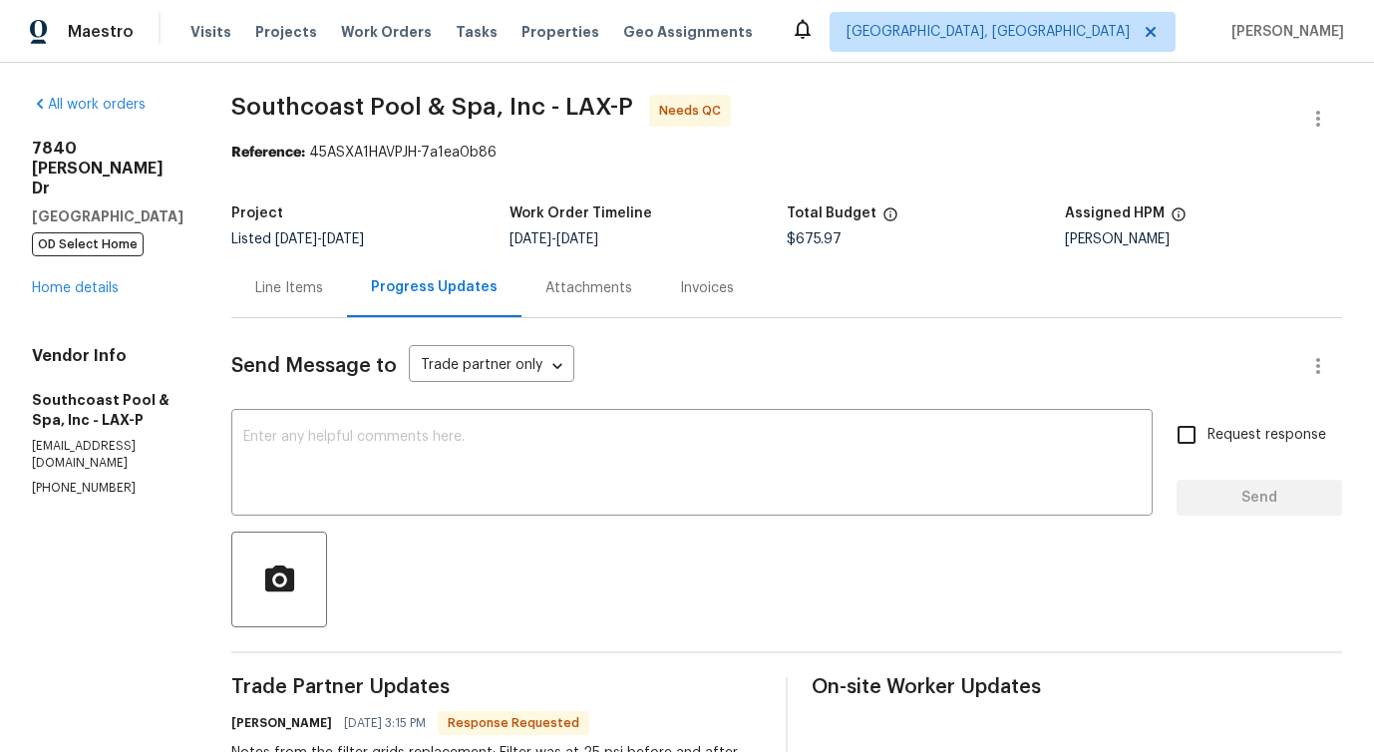
click at [329, 285] on div "Line Items" at bounding box center [289, 287] width 116 height 59
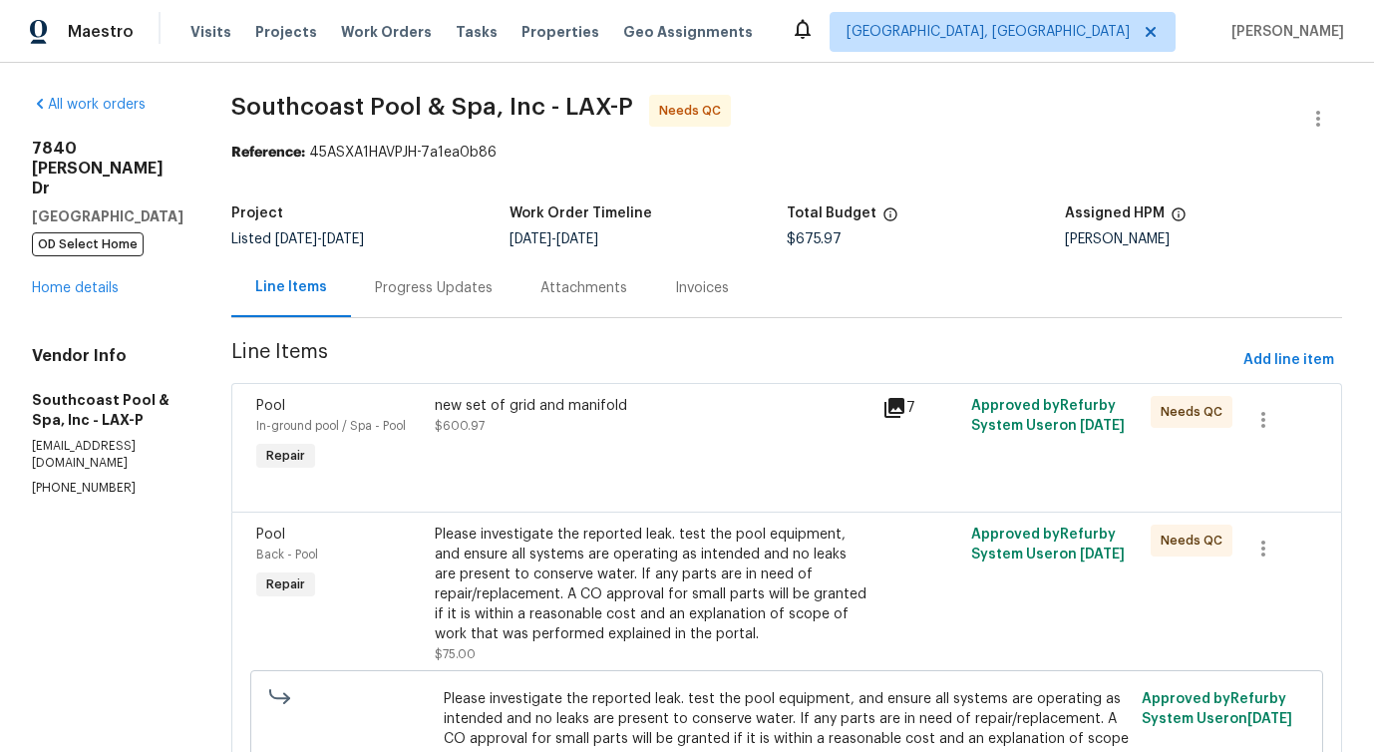
scroll to position [168, 0]
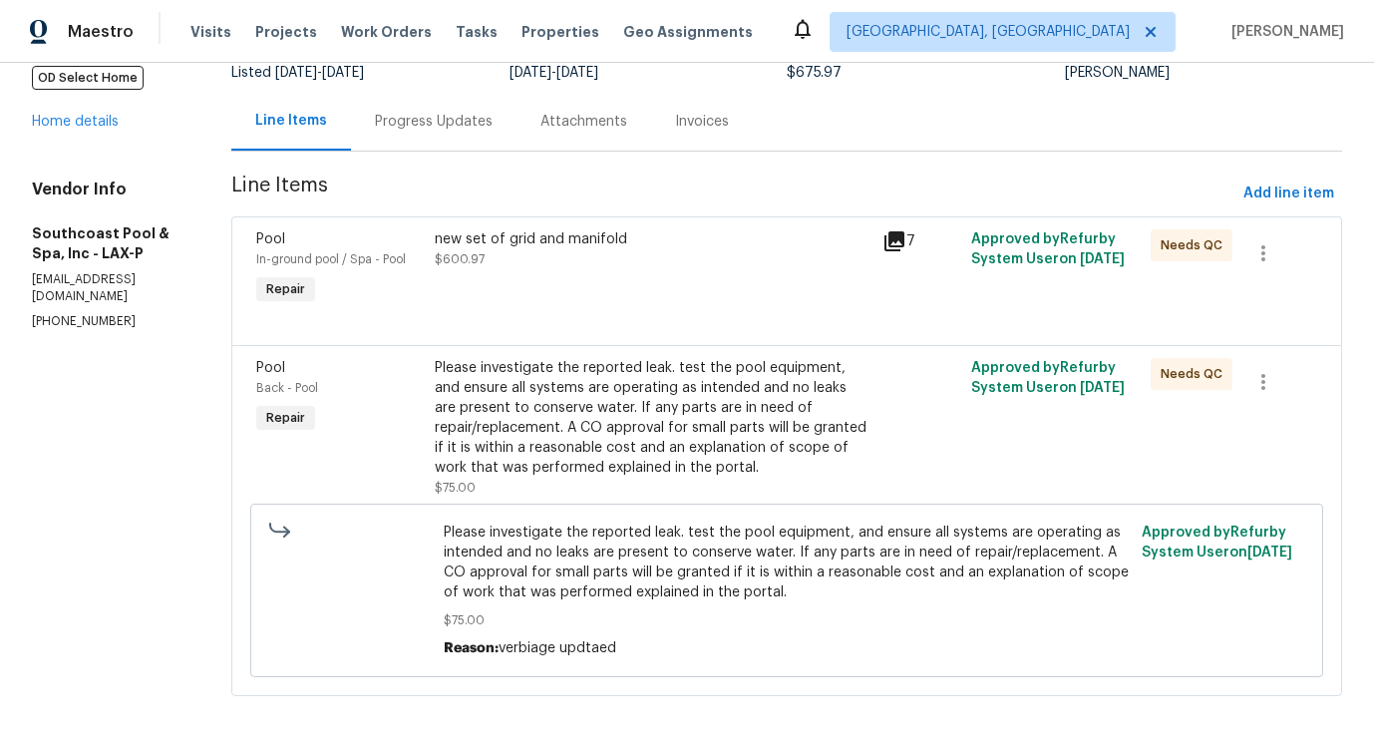
click at [505, 285] on div "new set of grid and manifold $600.97" at bounding box center [652, 269] width 447 height 92
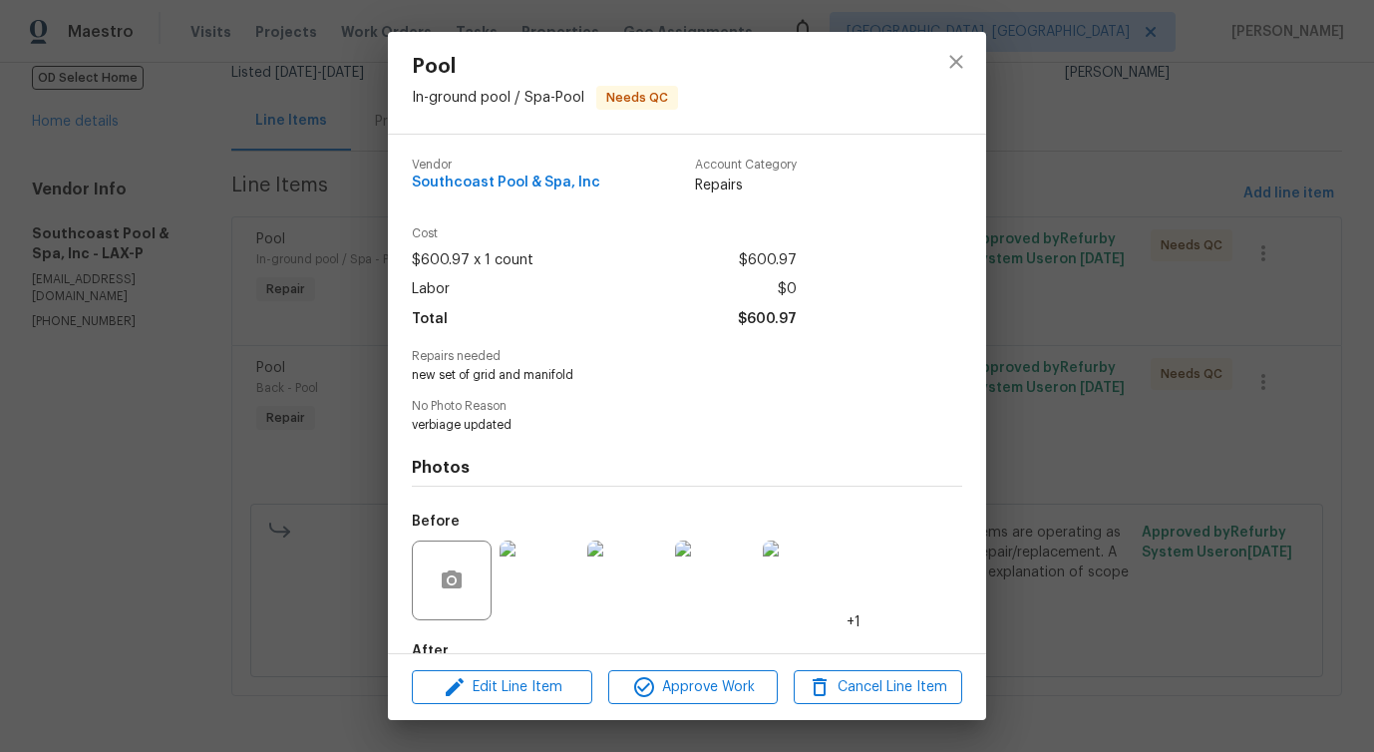
scroll to position [117, 0]
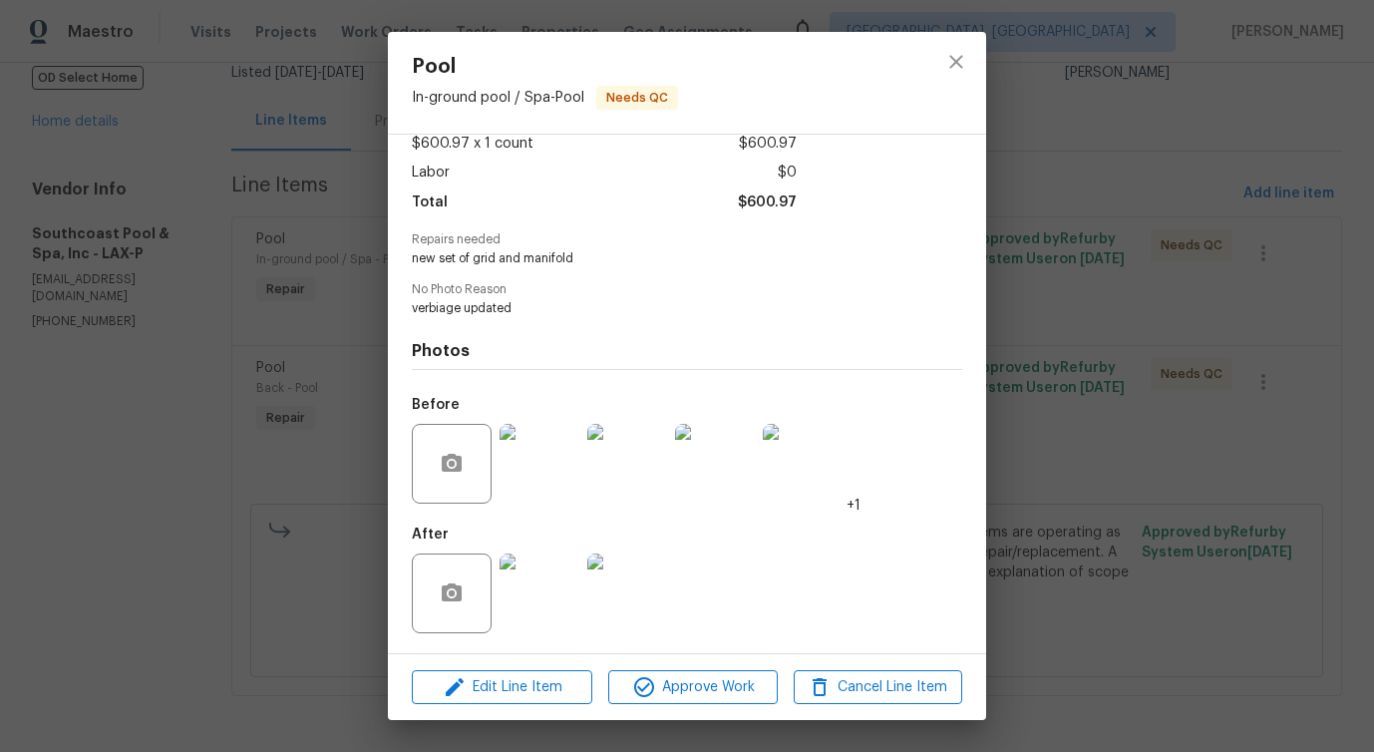
click at [536, 581] on img at bounding box center [540, 594] width 80 height 80
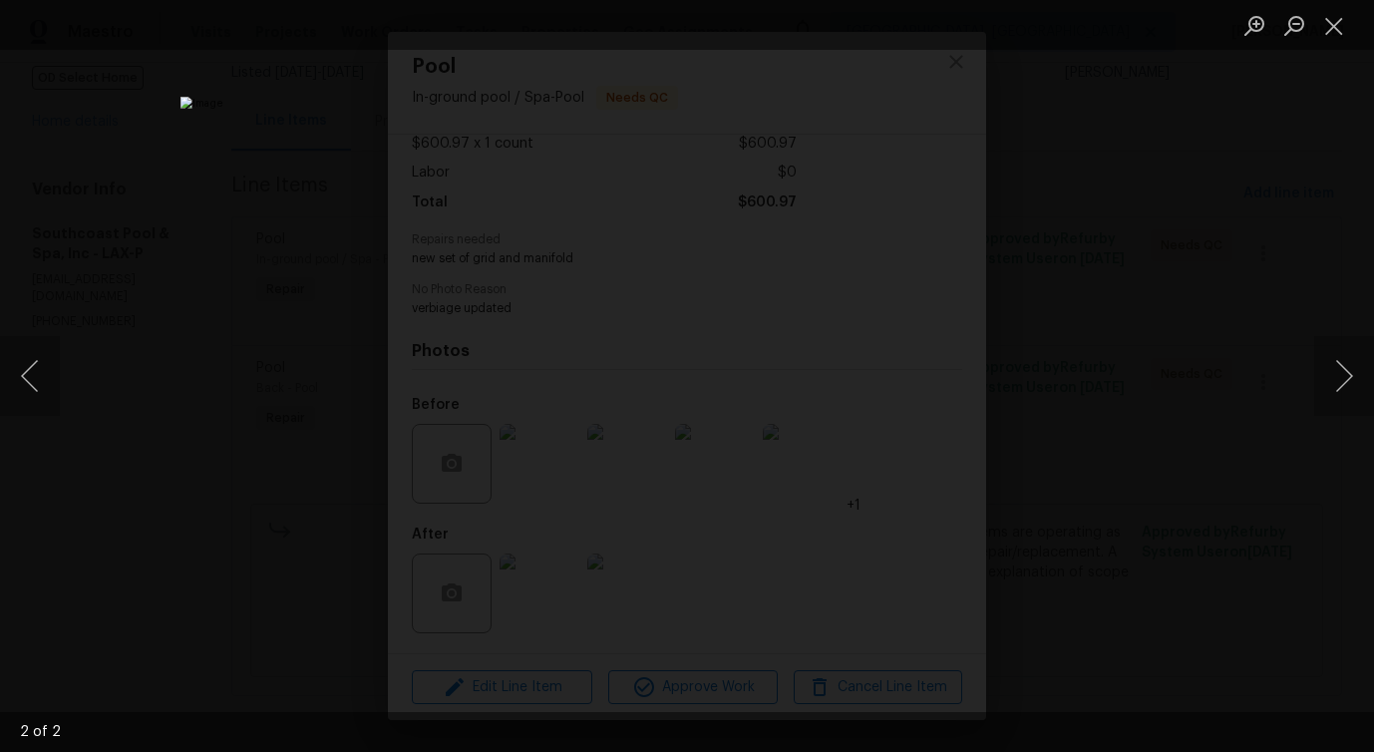
click at [1127, 319] on div "Lightbox" at bounding box center [687, 376] width 1374 height 752
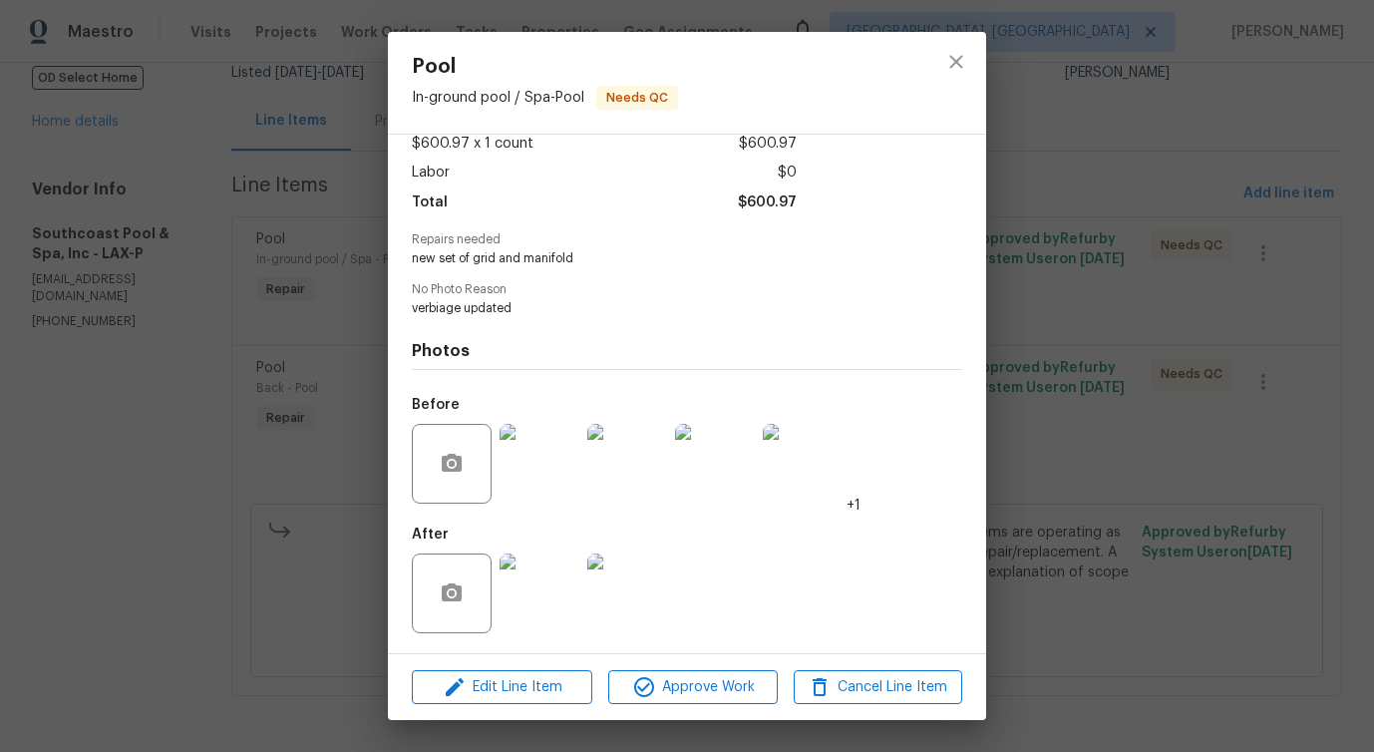
click at [1127, 319] on div "Pool In-ground pool / Spa - Pool Needs QC Vendor Southcoast Pool & Spa, Inc Acc…" at bounding box center [687, 376] width 1374 height 752
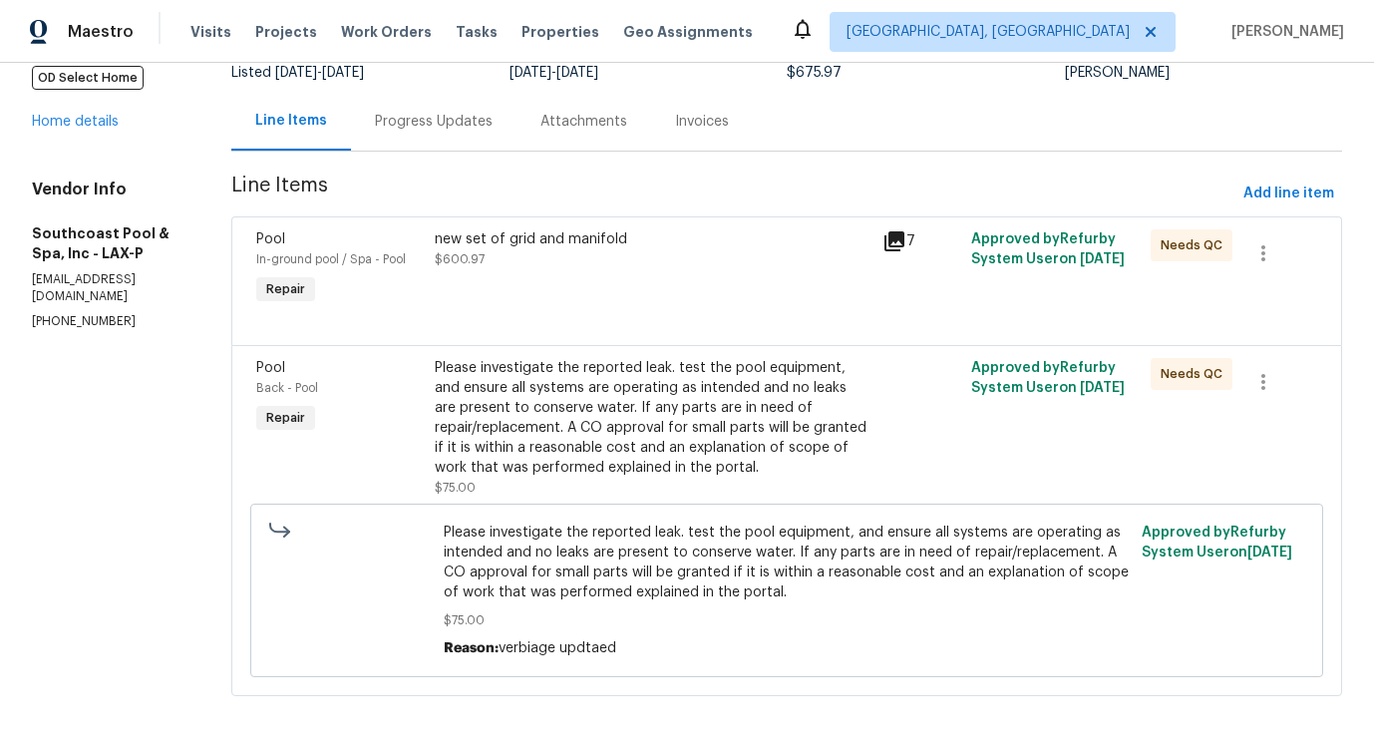
click at [472, 123] on div "Progress Updates" at bounding box center [434, 122] width 118 height 20
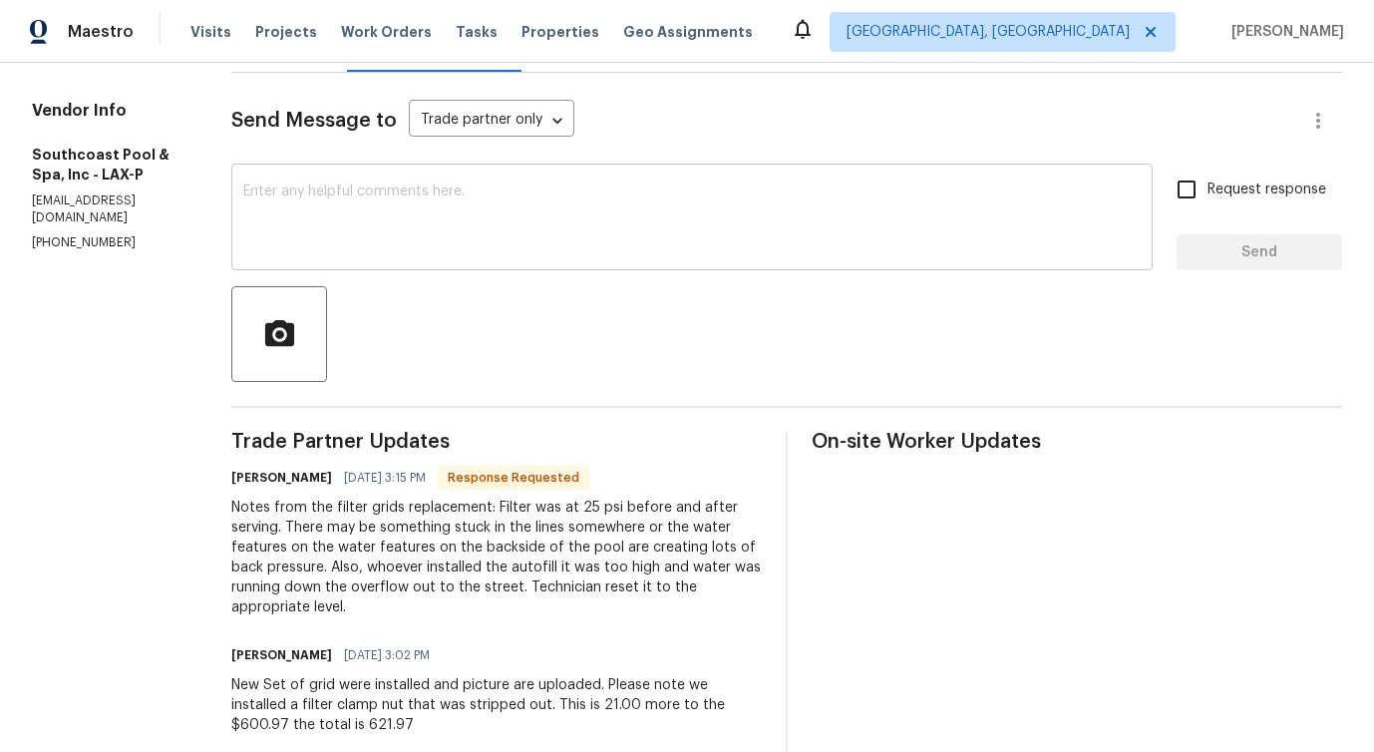
scroll to position [247, 0]
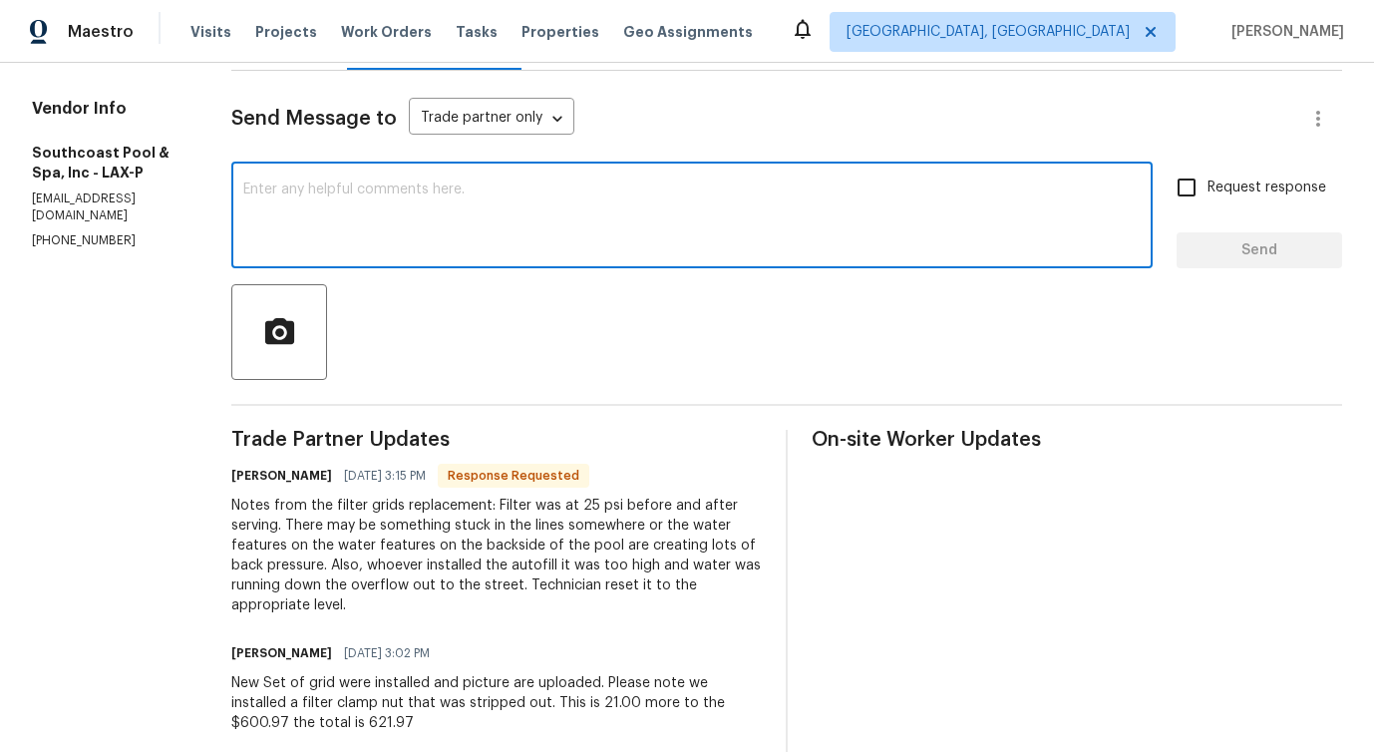
click at [550, 219] on textarea at bounding box center [692, 218] width 898 height 70
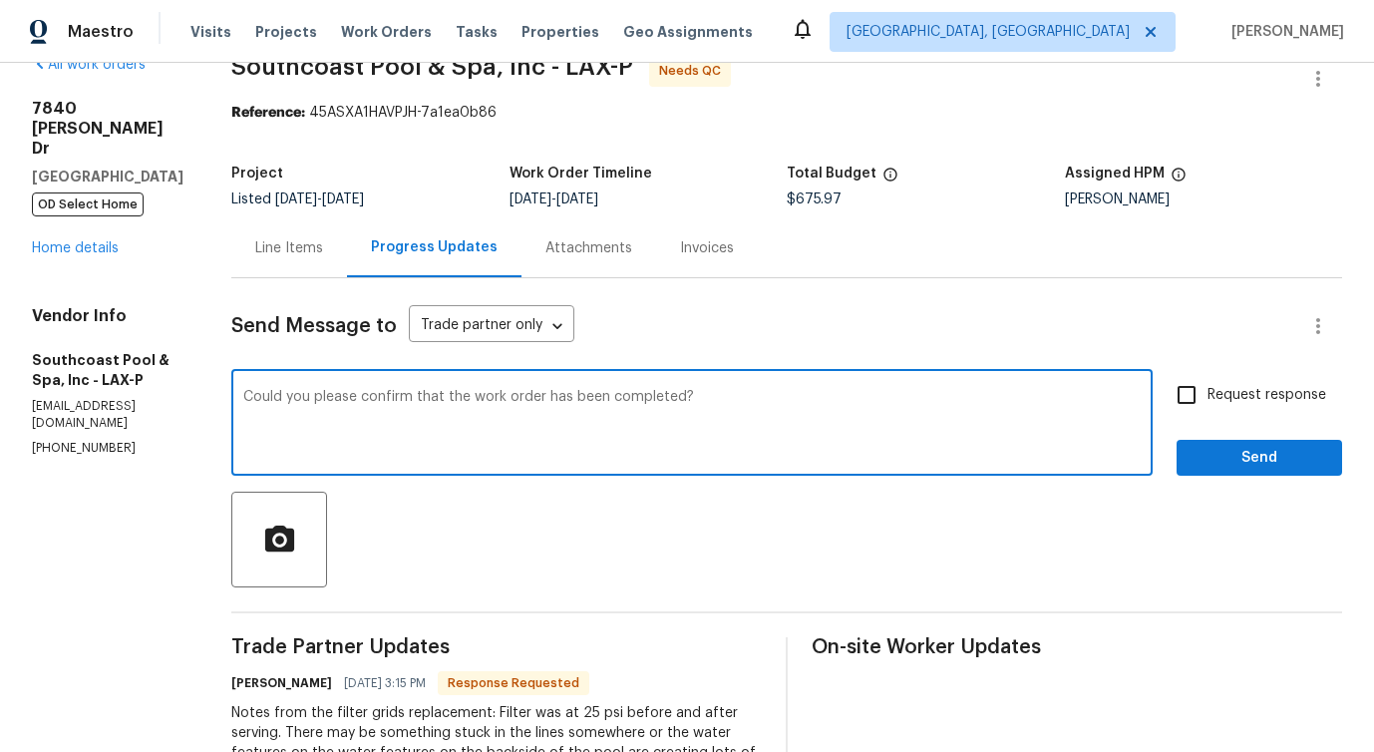
scroll to position [35, 0]
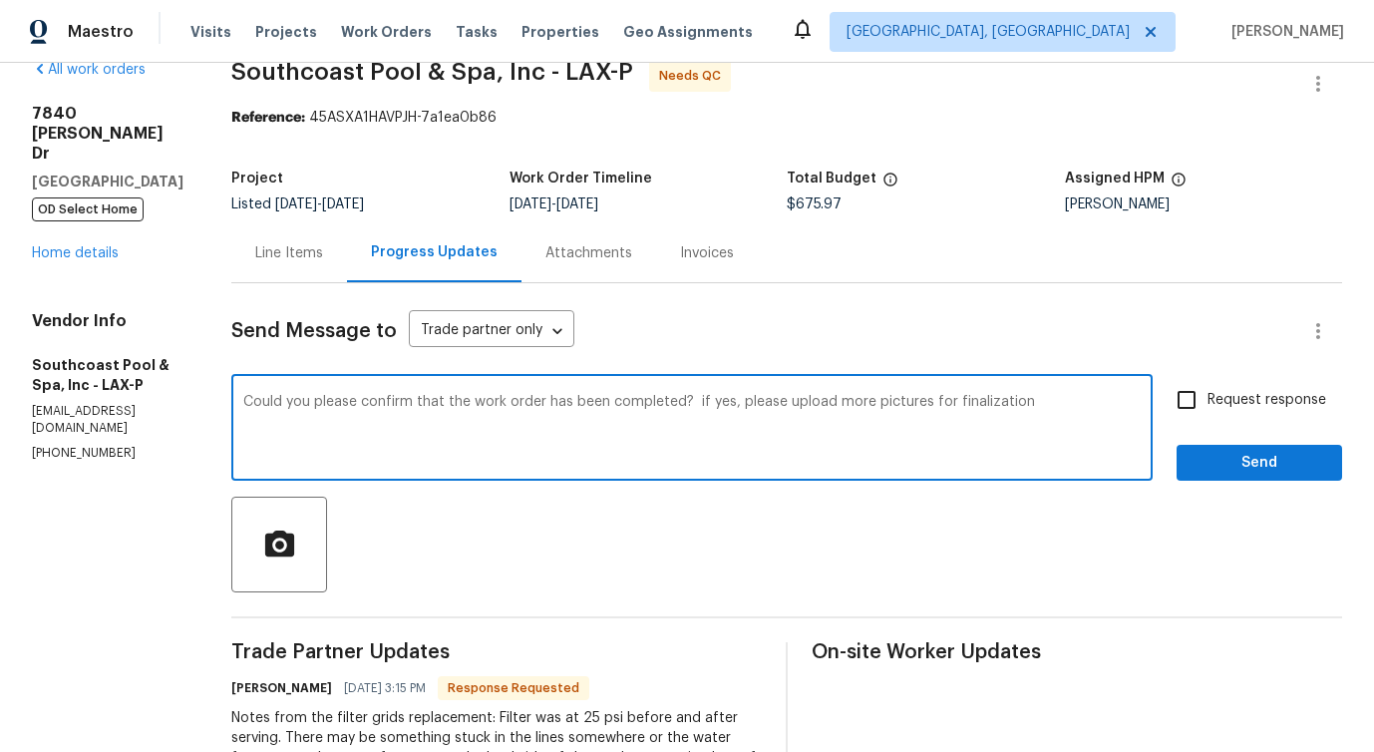
type textarea "Could you please confirm that the work order has been completed? if yes, please…"
click at [898, 415] on textarea "Could you please confirm that the work order has been completed? if yes, please…" at bounding box center [692, 430] width 898 height 70
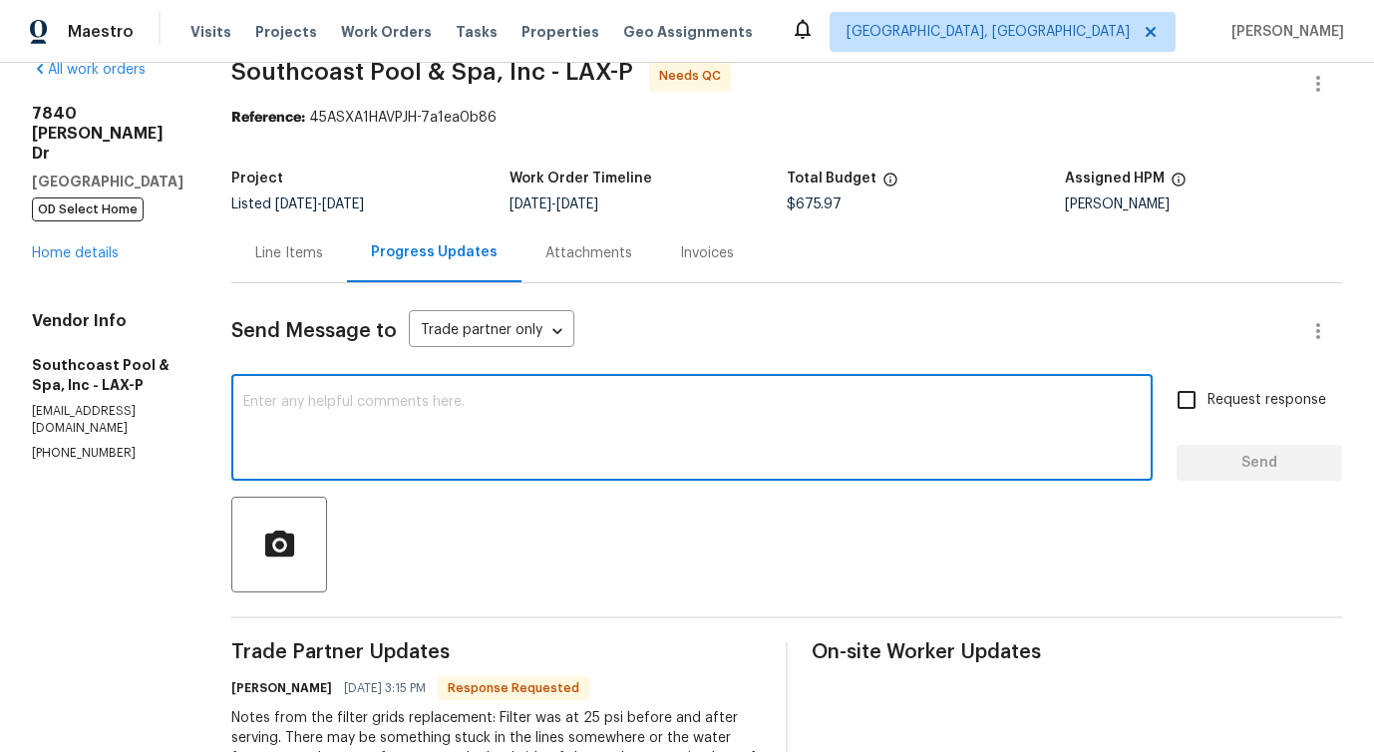
click at [586, 424] on textarea at bounding box center [692, 430] width 898 height 70
paste textarea "Could you kindly confirm if the work order has been completed? If so, please up…"
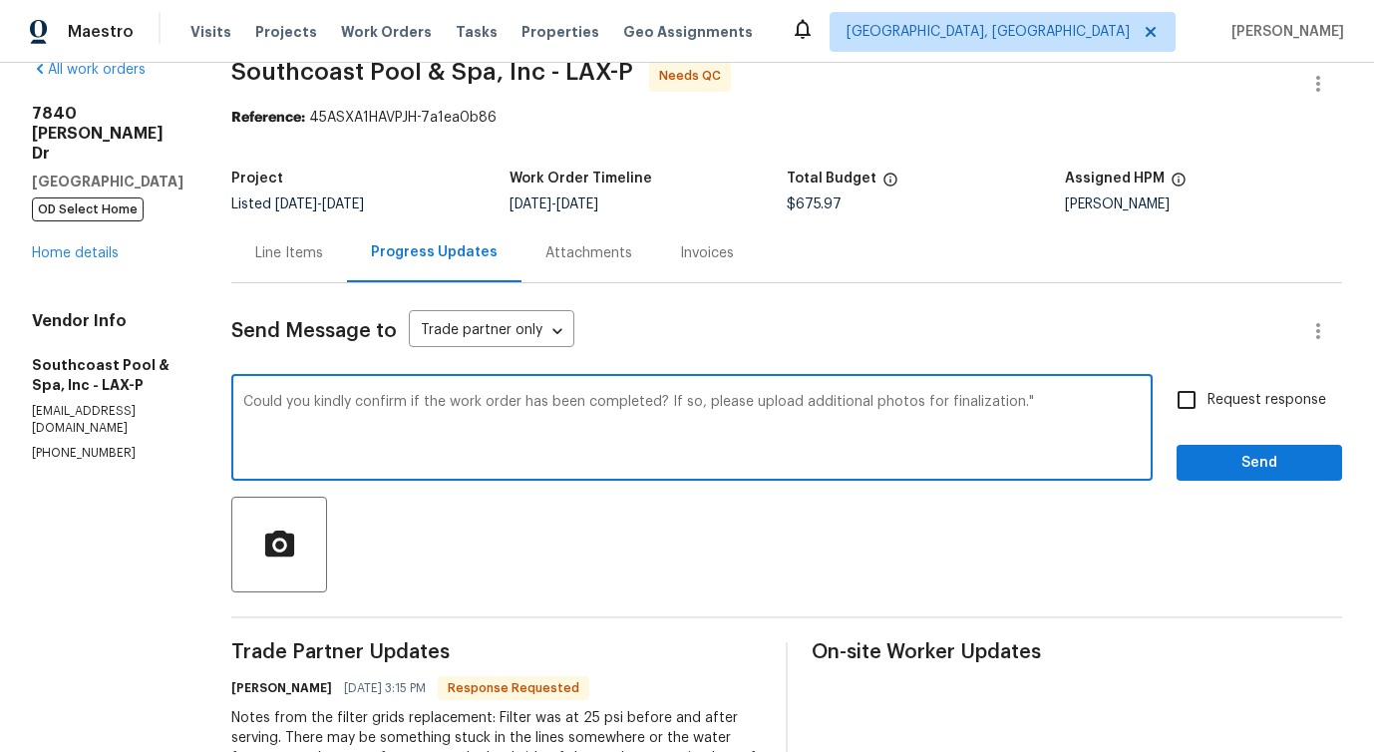
click at [1048, 409] on textarea "Could you kindly confirm if the work order has been completed? If so, please up…" at bounding box center [692, 430] width 898 height 70
type textarea "Could you kindly confirm if the work order has been completed? If so, please up…"
click at [1203, 402] on input "Request response" at bounding box center [1187, 400] width 42 height 42
checkbox input "true"
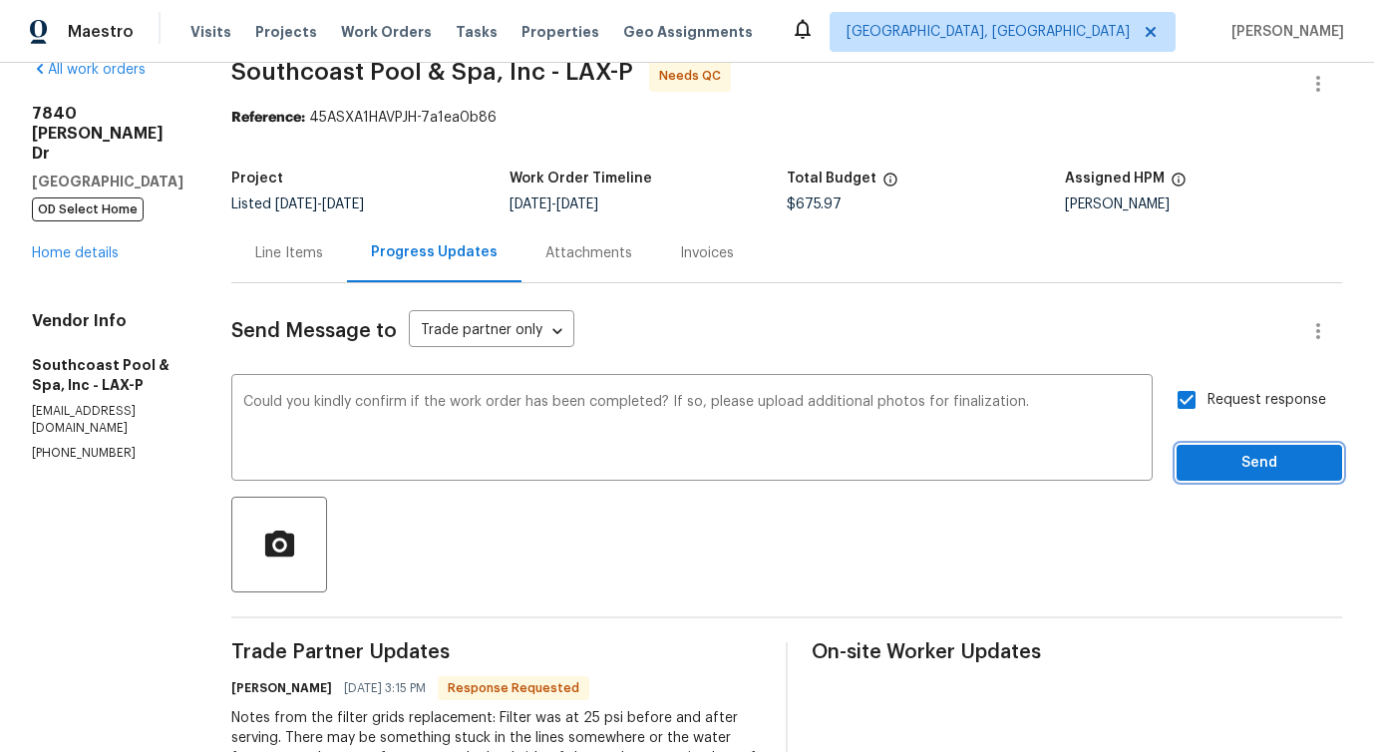
click at [1229, 469] on span "Send" at bounding box center [1260, 463] width 134 height 25
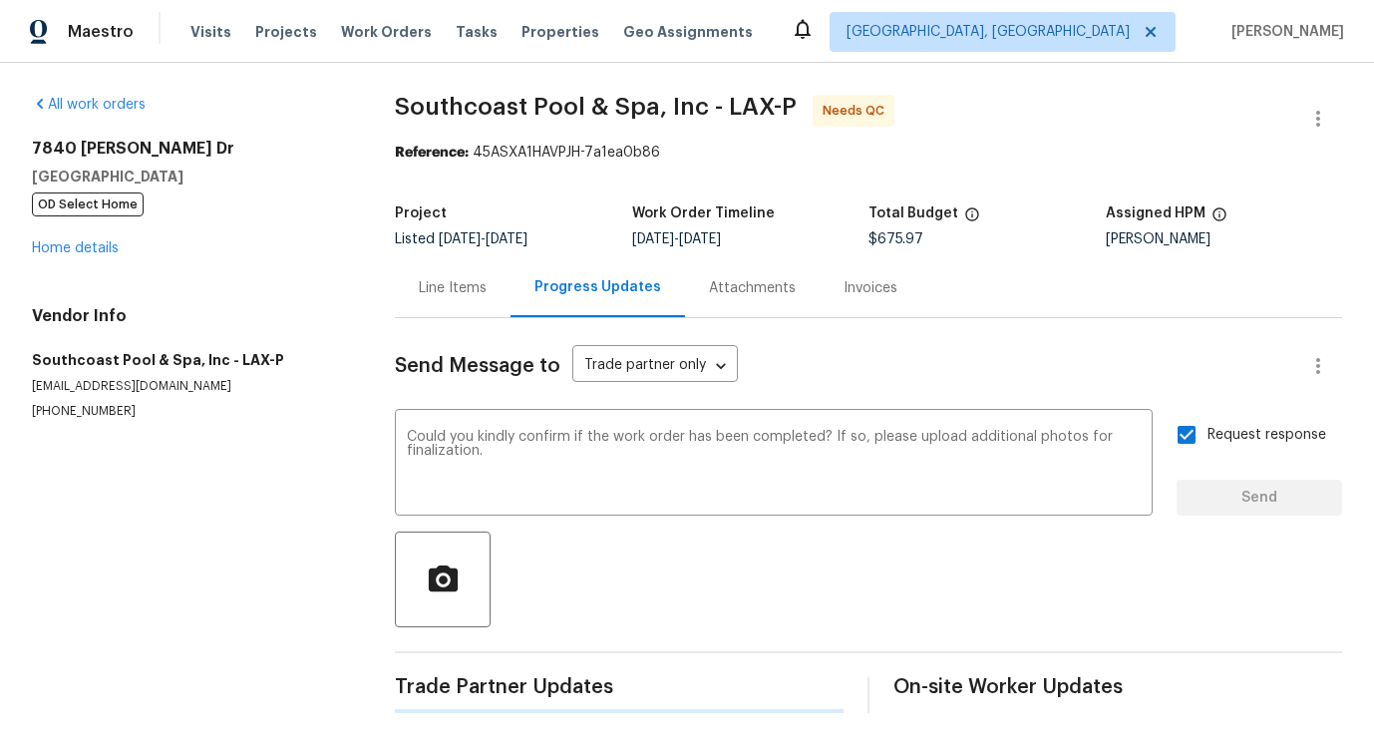
scroll to position [0, 0]
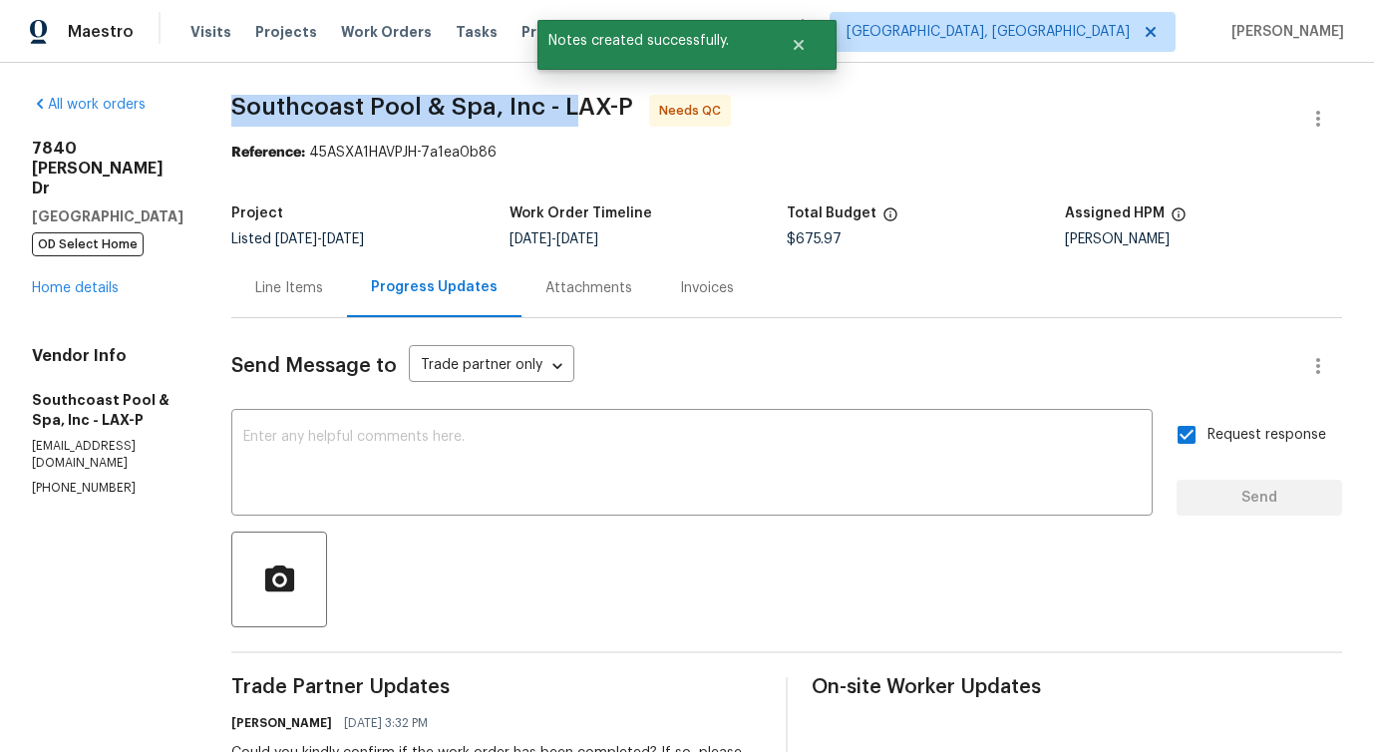
drag, startPoint x: 230, startPoint y: 109, endPoint x: 571, endPoint y: 105, distance: 340.2
click at [541, 110] on span "Southcoast Pool & Spa, Inc - LAX-P" at bounding box center [432, 107] width 402 height 24
drag, startPoint x: 241, startPoint y: 102, endPoint x: 561, endPoint y: 100, distance: 319.2
click at [561, 100] on span "Southcoast Pool & Spa, Inc - LAX-P" at bounding box center [432, 107] width 402 height 24
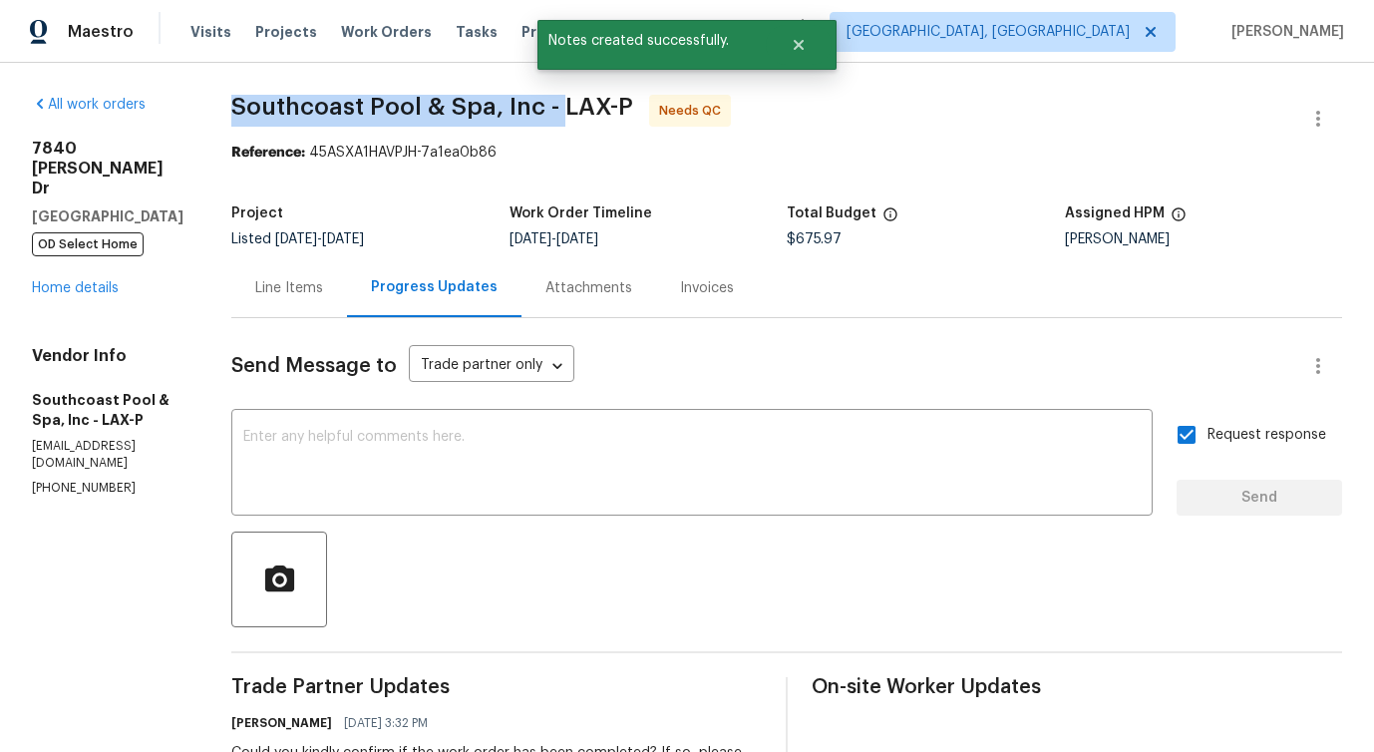
copy span "Southcoast Pool & Spa, Inc -"
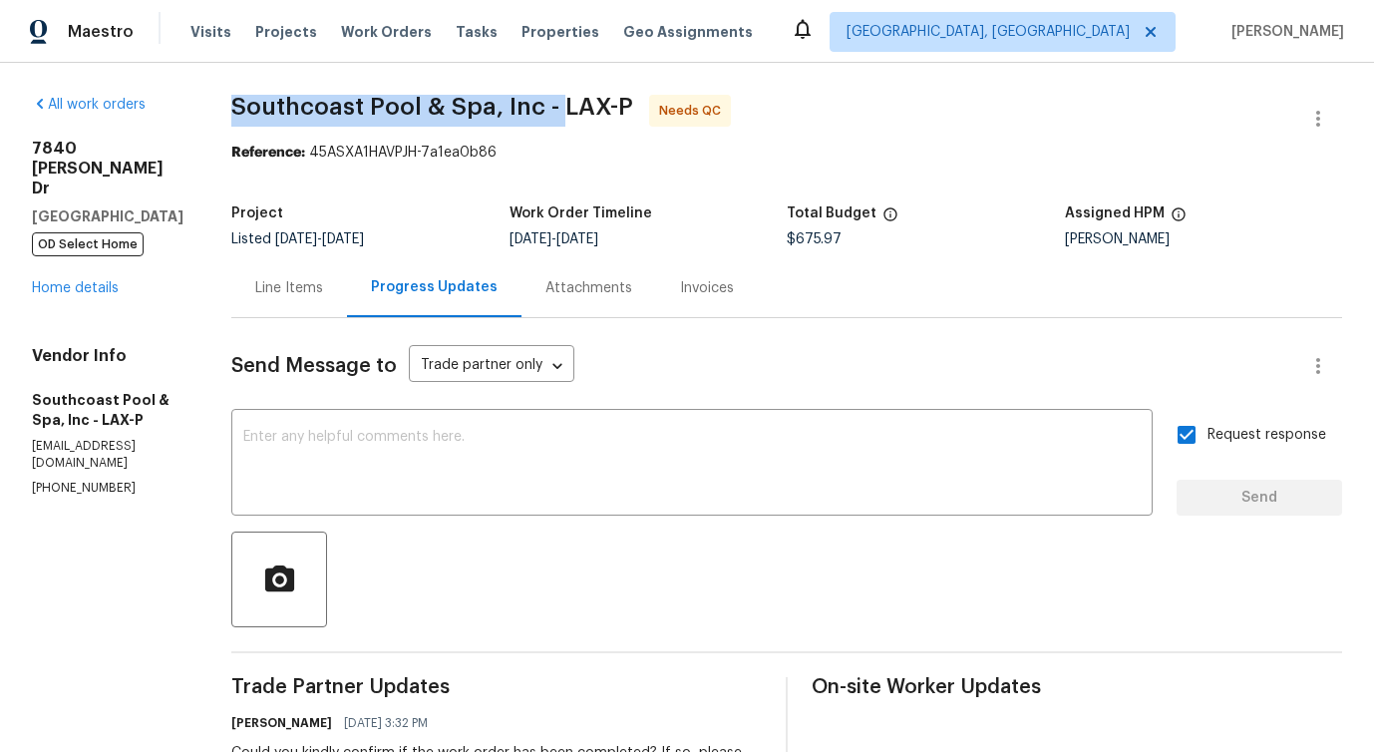
copy span "Southcoast Pool & Spa, Inc -"
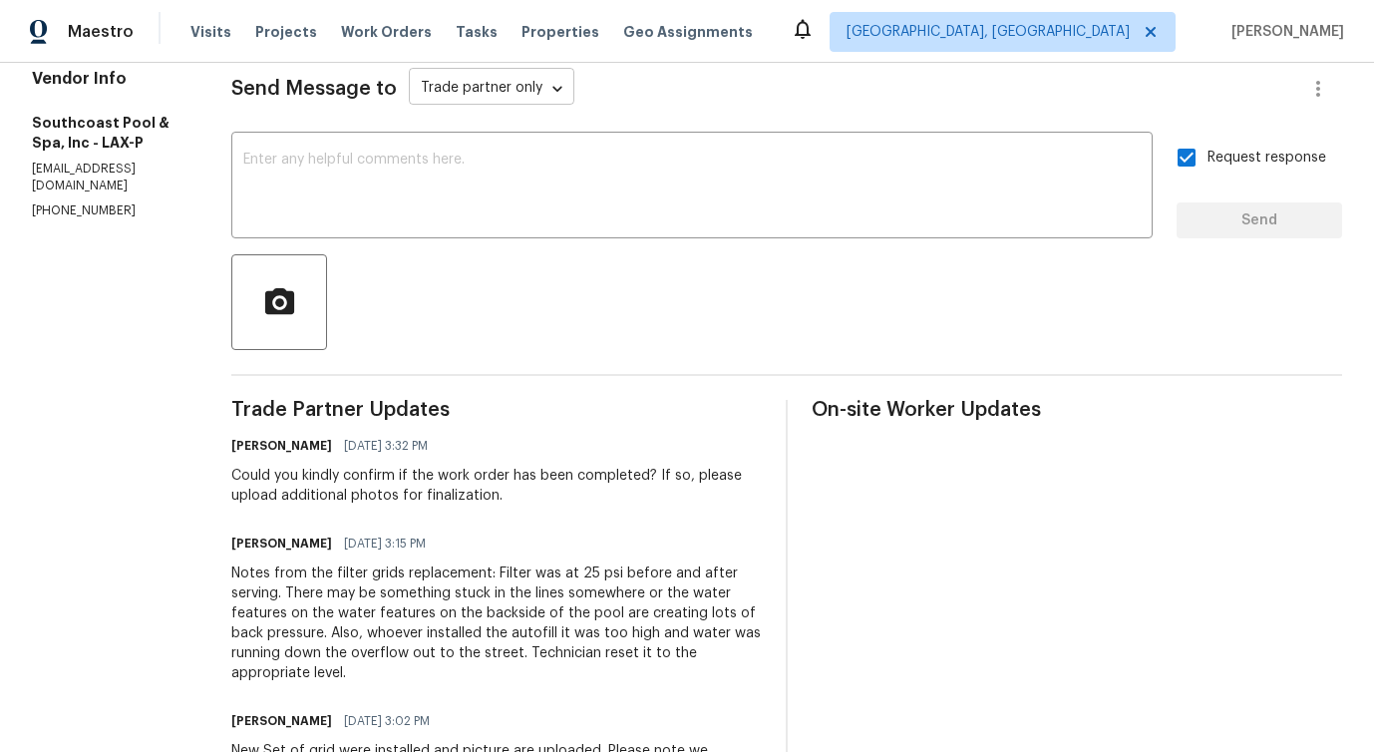
scroll to position [276, 0]
drag, startPoint x: 351, startPoint y: 475, endPoint x: 648, endPoint y: 479, distance: 297.3
click at [648, 479] on div "Could you kindly confirm if the work order has been completed? If so, please up…" at bounding box center [496, 487] width 531 height 40
copy div "confirm if the work order has been completed"
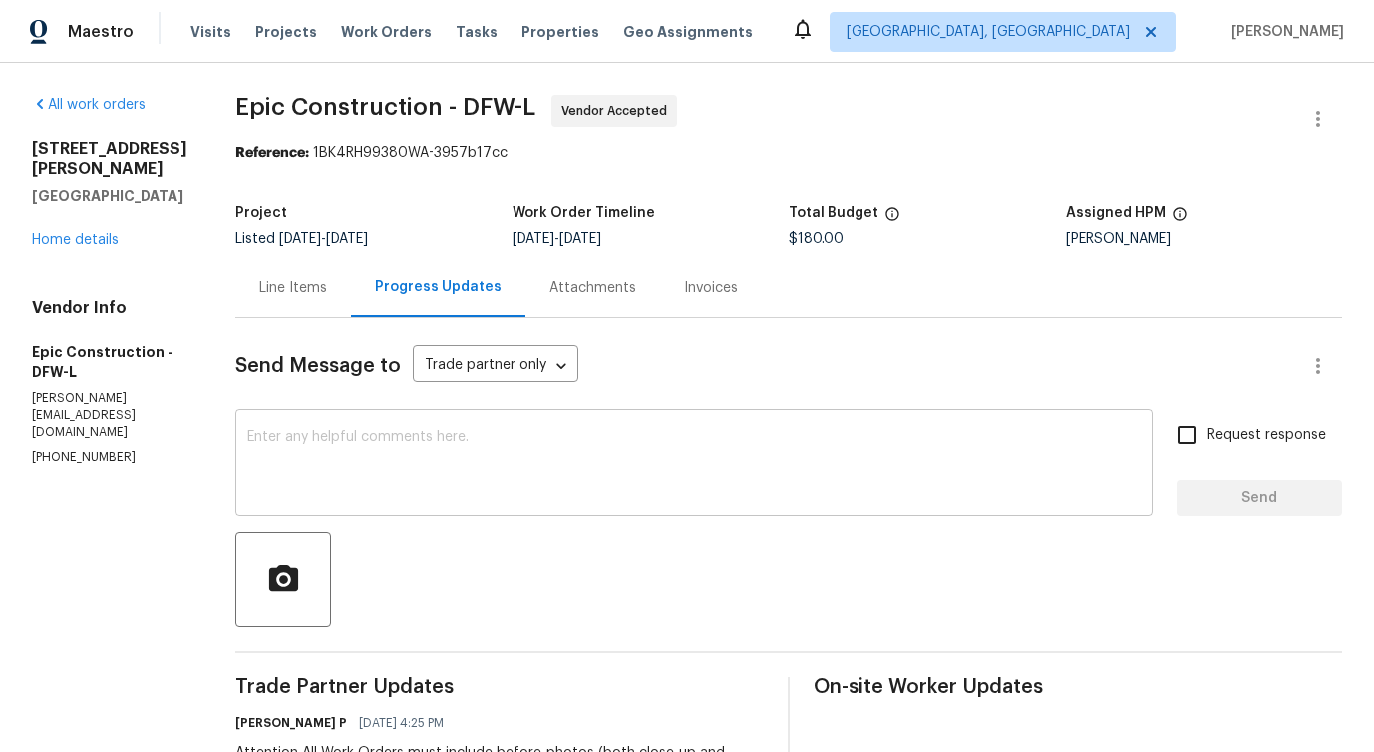
click at [340, 447] on textarea at bounding box center [694, 465] width 894 height 70
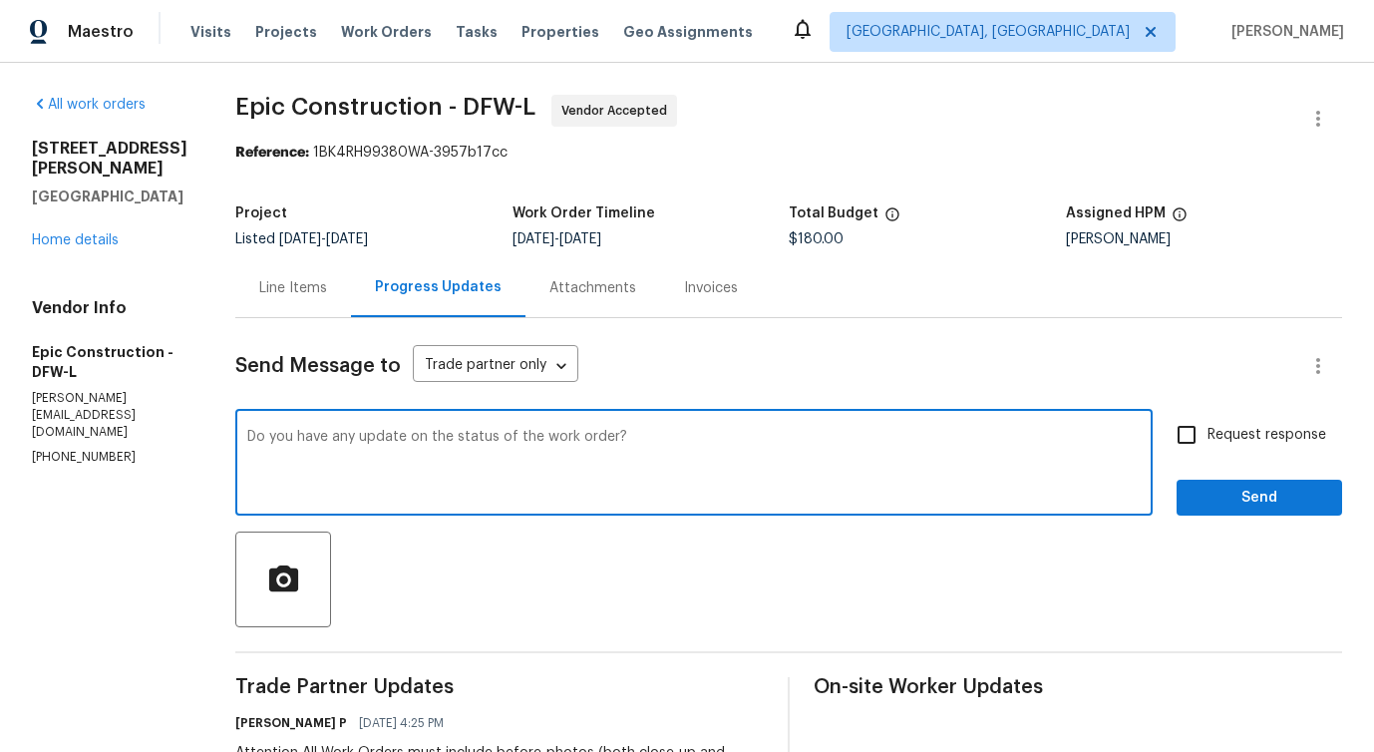
type textarea "Do you have any update on the status of the work order?"
click at [1192, 454] on input "Request response" at bounding box center [1187, 435] width 42 height 42
checkbox input "true"
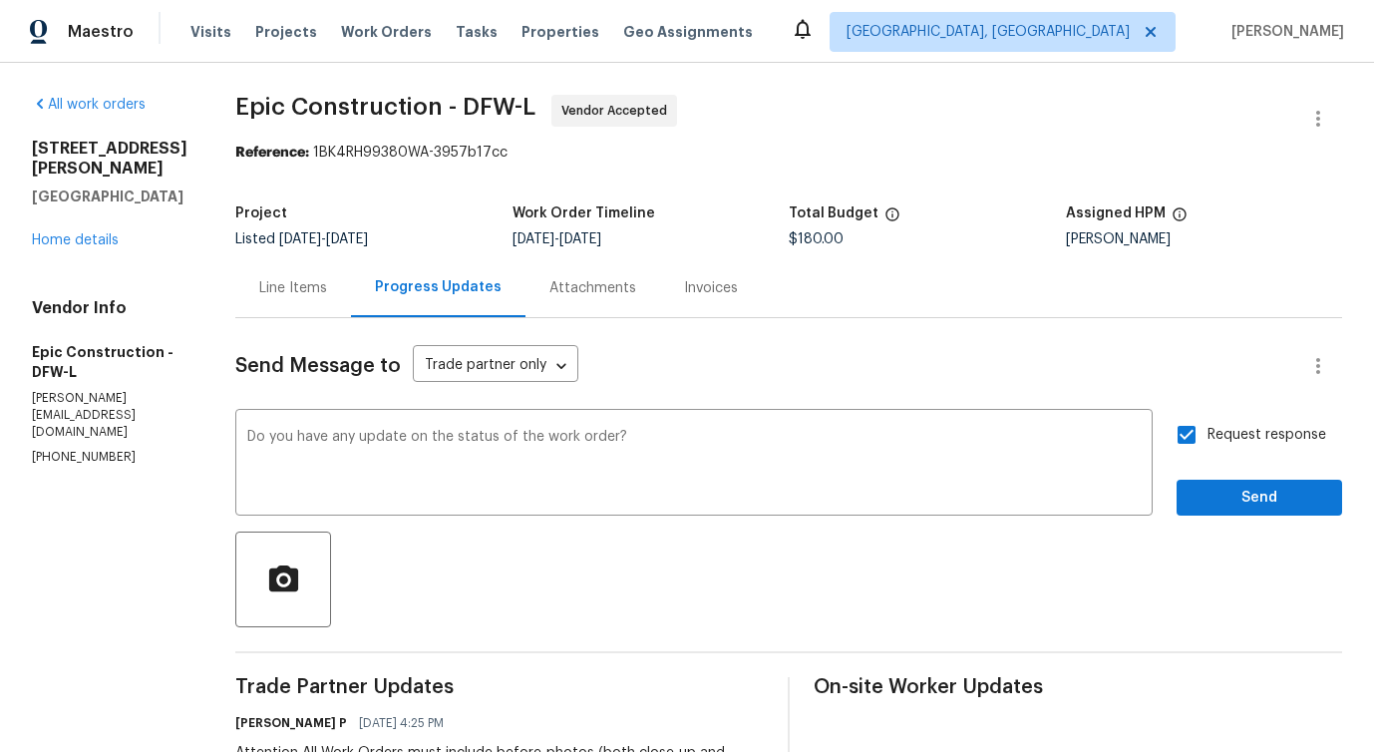
click at [1219, 526] on div "Send Message to Trade partner only Trade partner only ​ Do you have any update …" at bounding box center [788, 671] width 1107 height 706
click at [1217, 514] on button "Send" at bounding box center [1260, 498] width 166 height 37
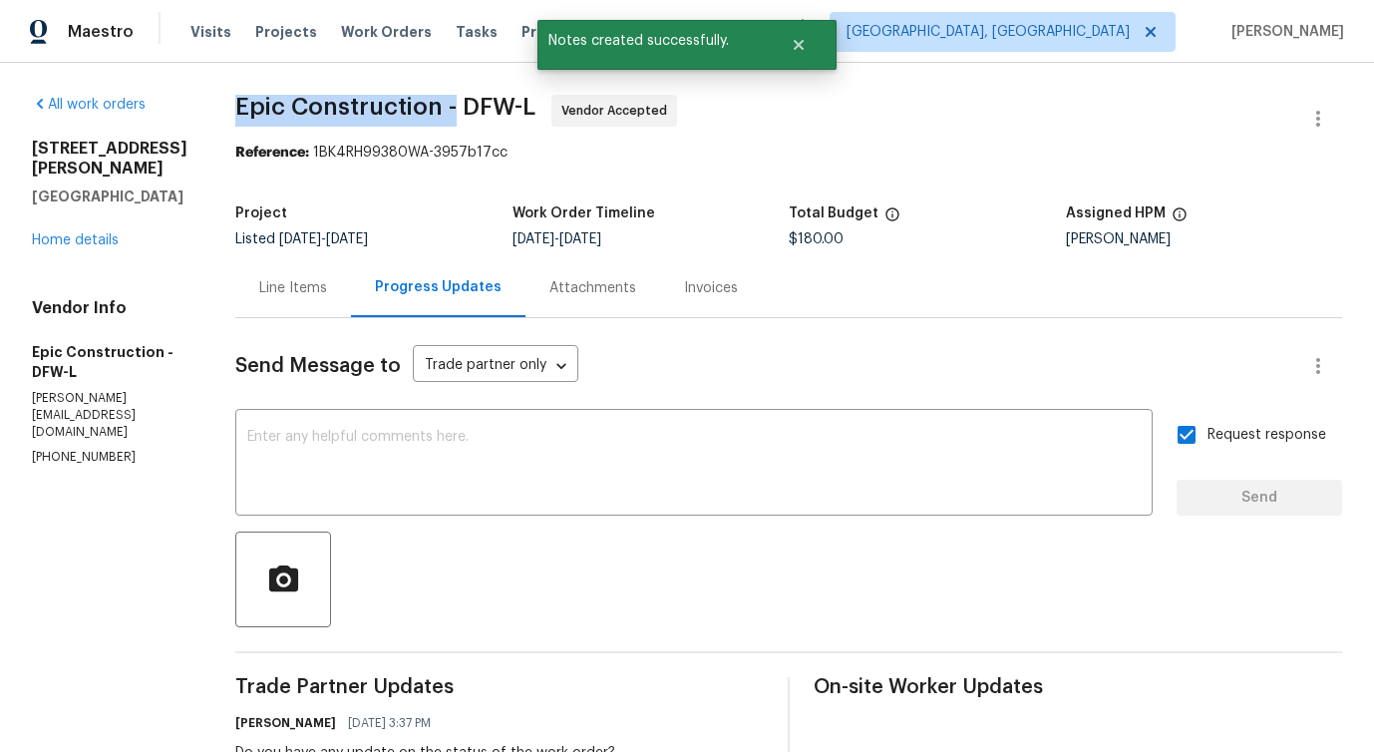
drag, startPoint x: 212, startPoint y: 99, endPoint x: 438, endPoint y: 100, distance: 225.4
click at [438, 100] on div "All work orders 1100 Hayden Ln Savannah, TX 76227 Home details Vendor Info Epic…" at bounding box center [687, 598] width 1374 height 1071
copy span "Epic Construction -"
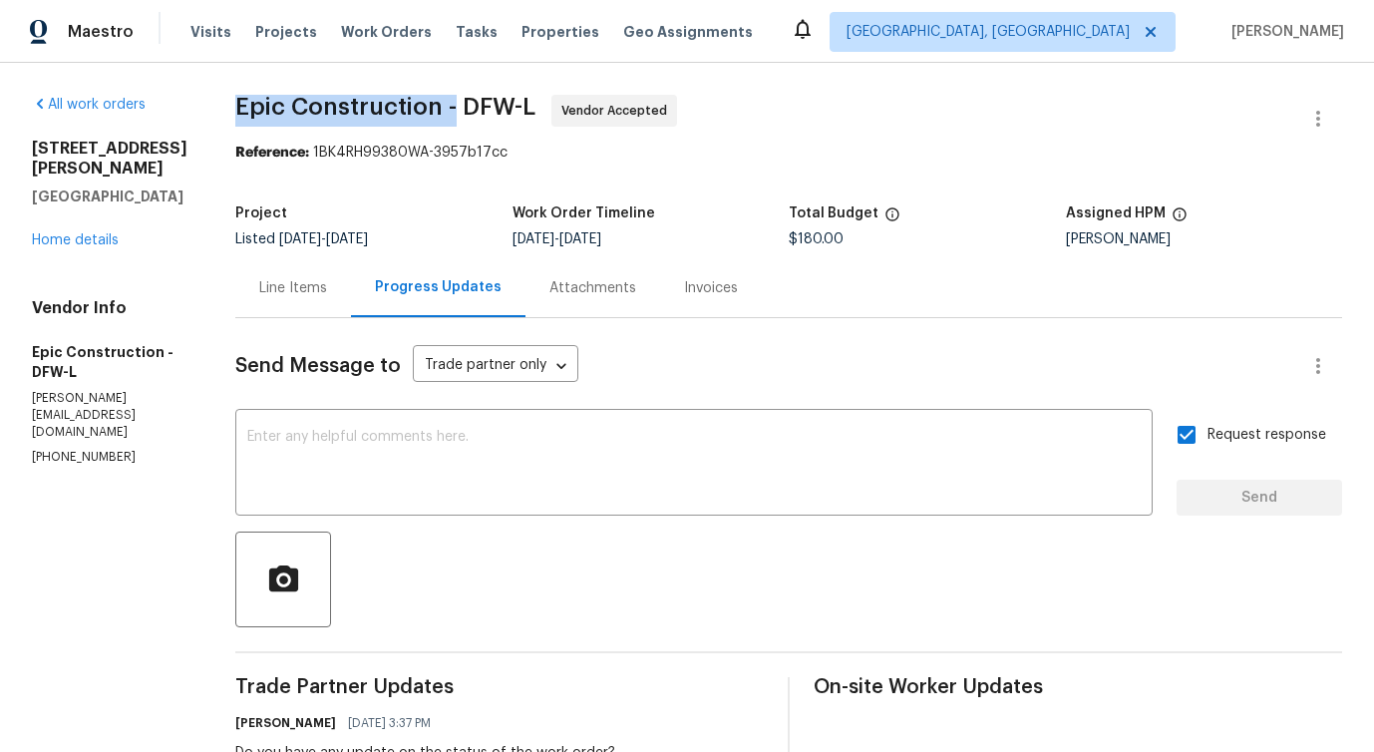
scroll to position [30, 0]
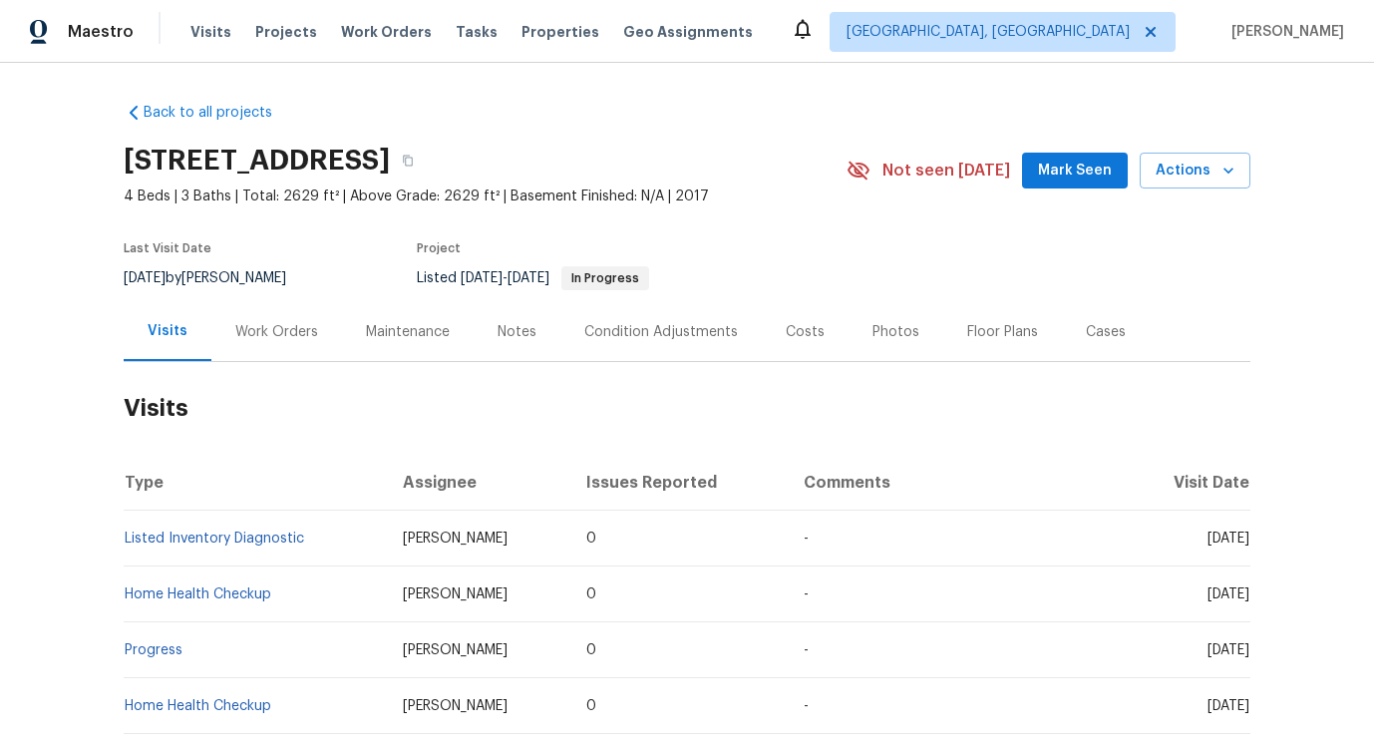
click at [289, 355] on div "Work Orders" at bounding box center [276, 331] width 131 height 59
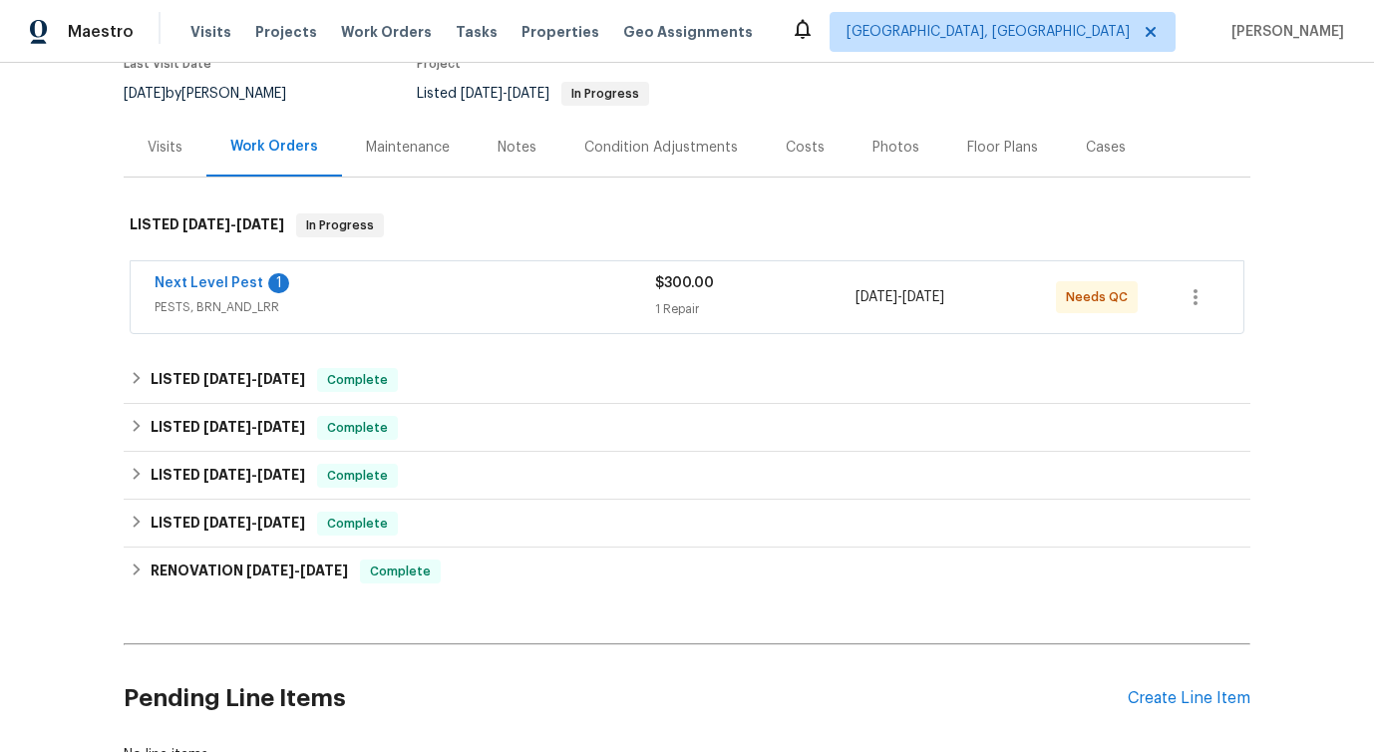
scroll to position [244, 0]
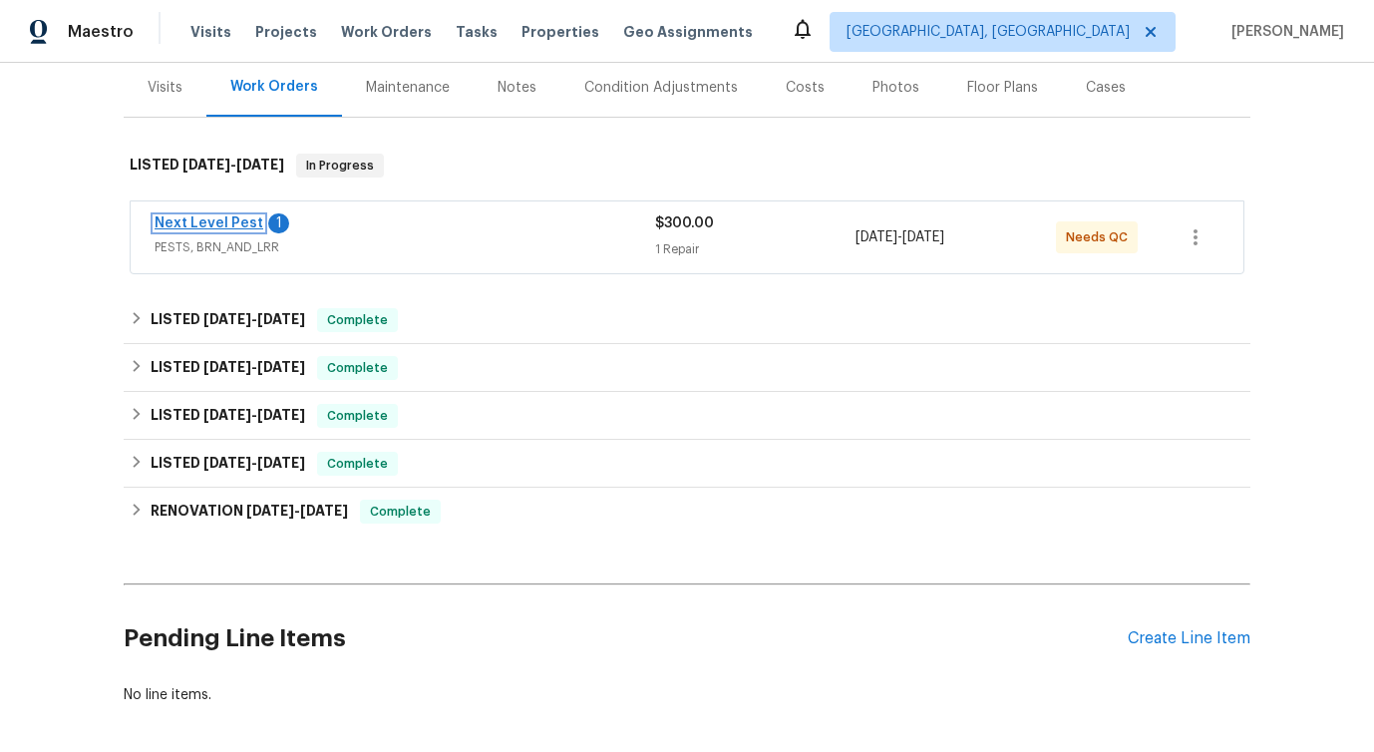
click at [228, 217] on link "Next Level Pest" at bounding box center [209, 223] width 109 height 14
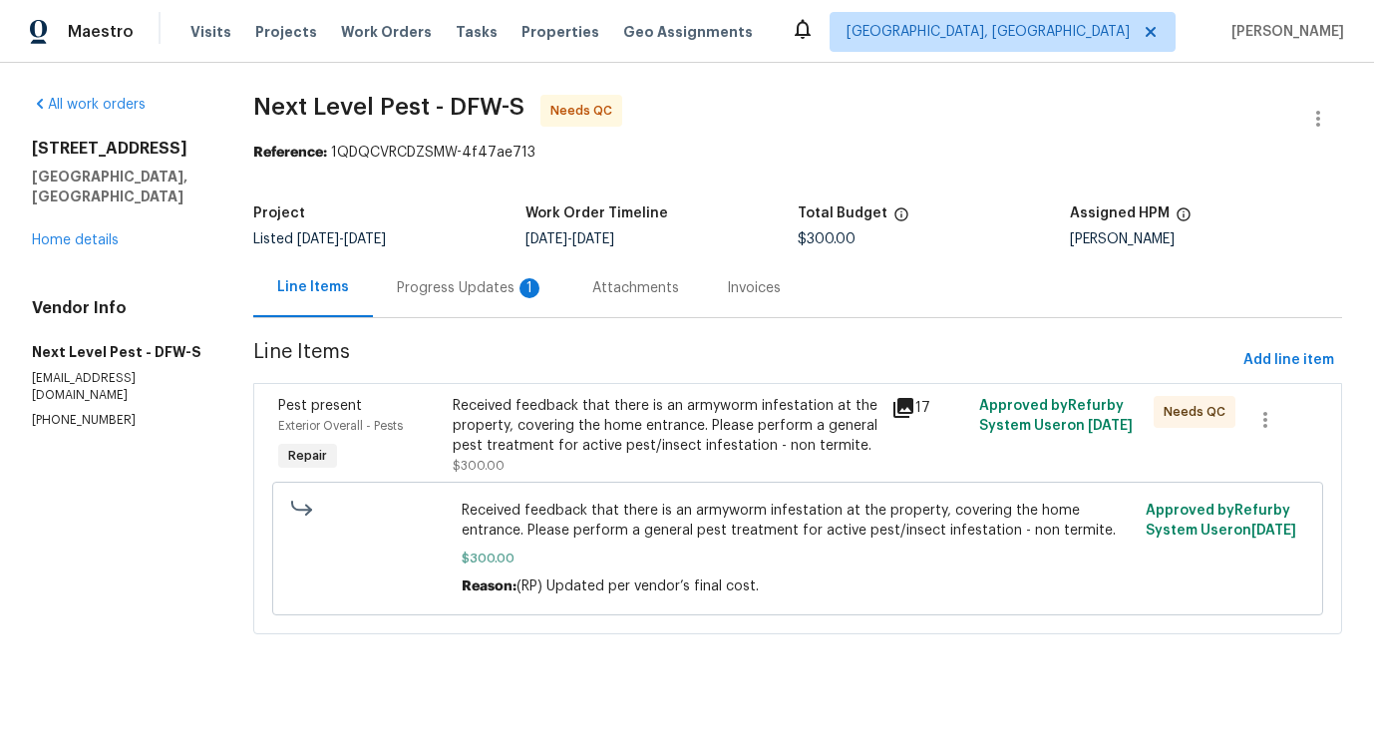
click at [481, 286] on div "Progress Updates 1" at bounding box center [471, 288] width 148 height 20
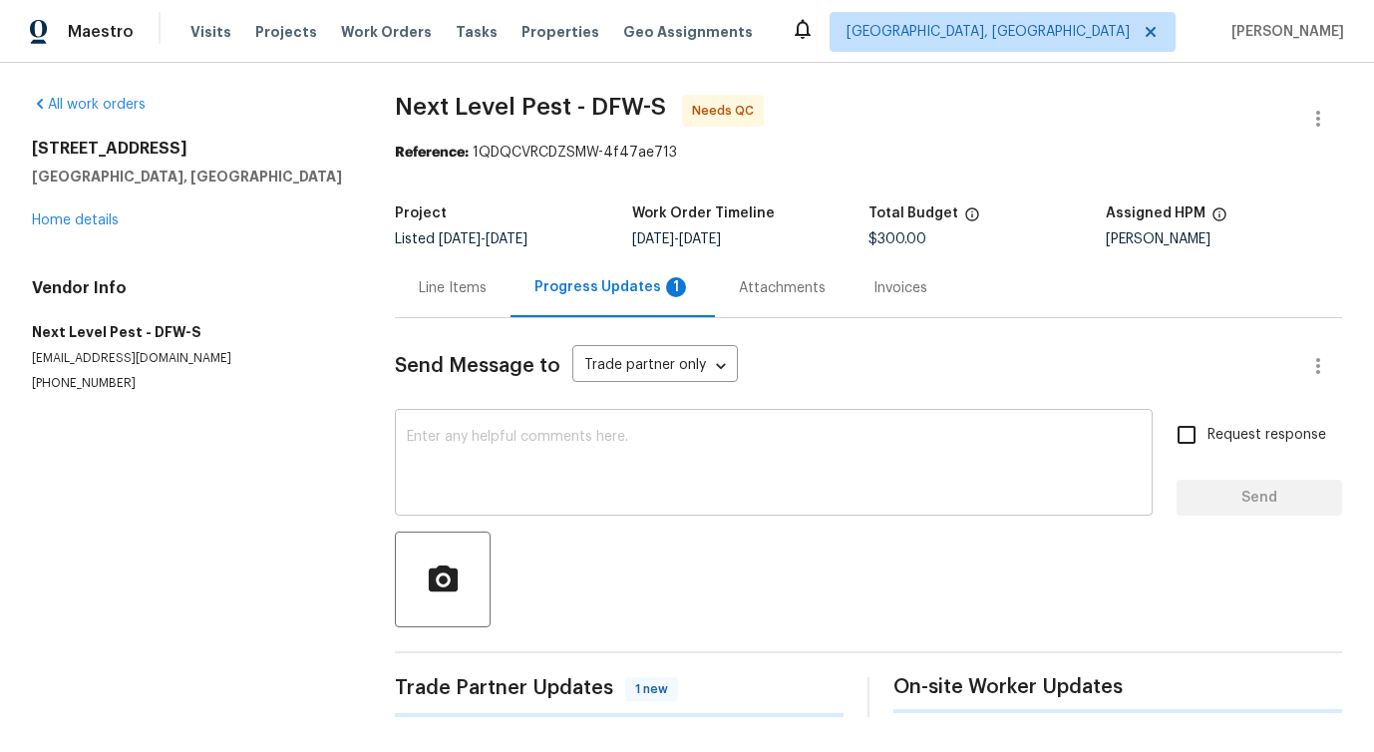
click at [495, 453] on textarea at bounding box center [774, 465] width 734 height 70
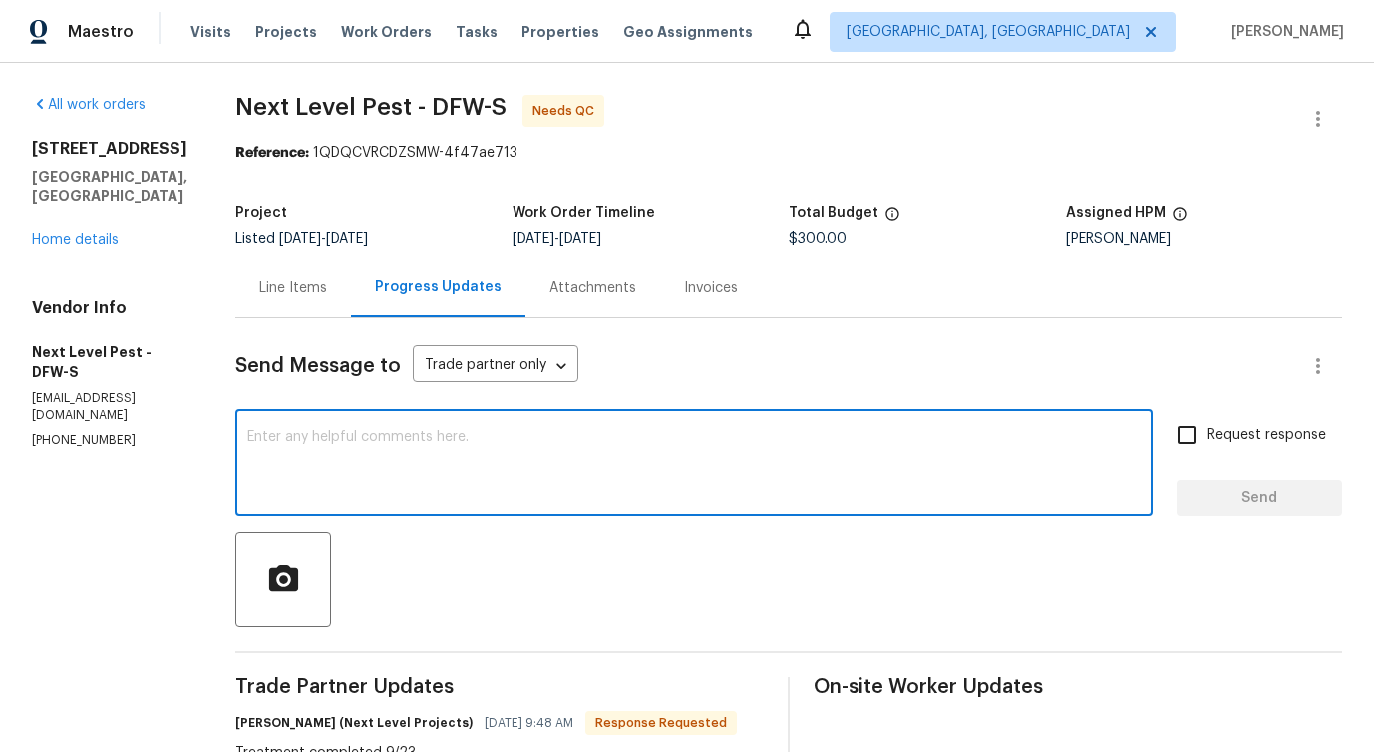
click at [290, 293] on div "Line Items" at bounding box center [293, 288] width 68 height 20
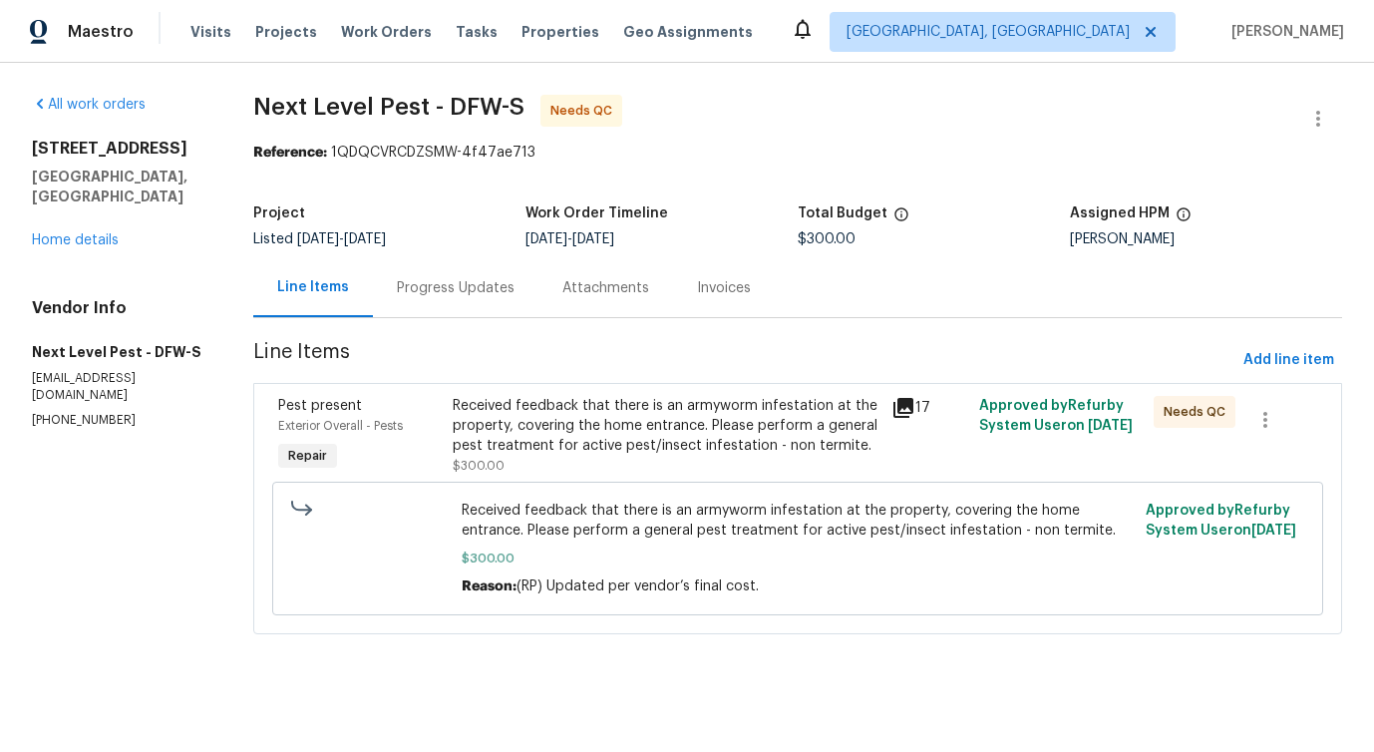
click at [685, 394] on div "Received feedback that there is an armyworm infestation at the property, coveri…" at bounding box center [666, 436] width 438 height 92
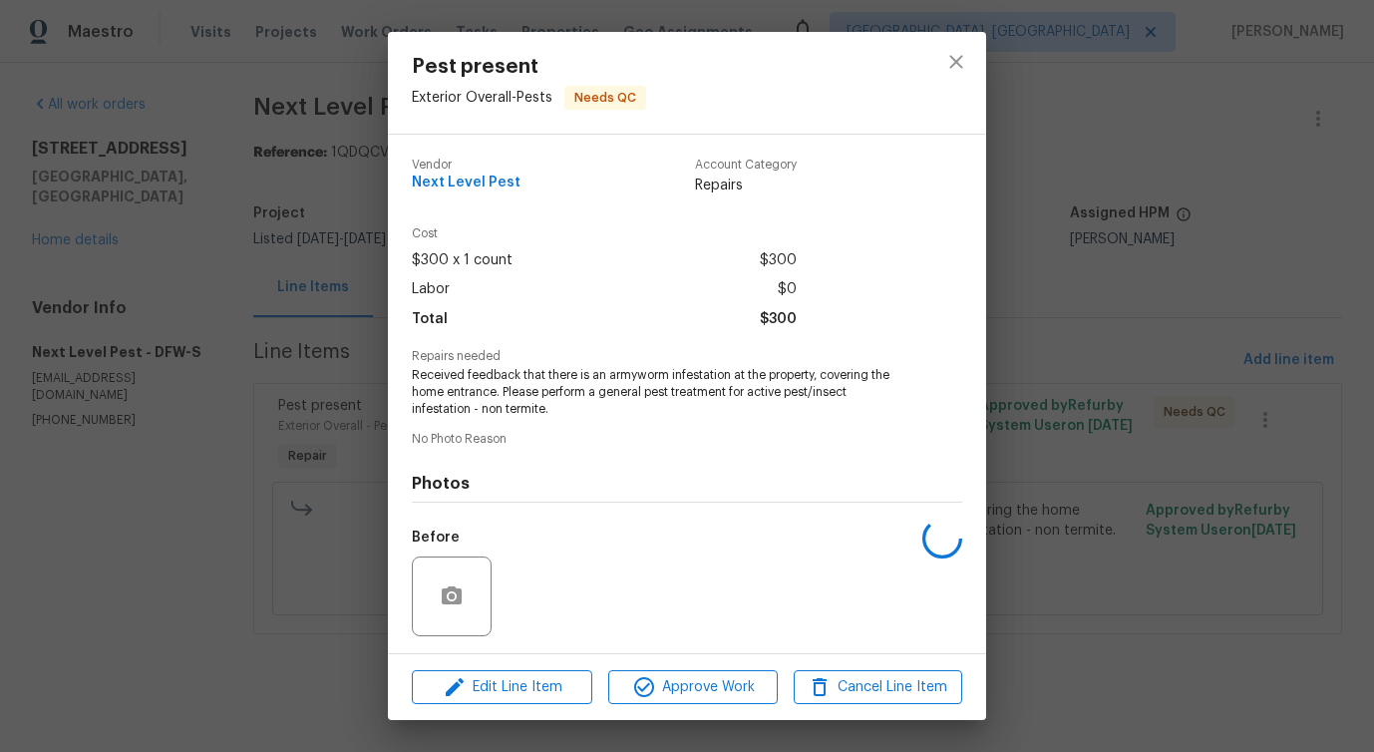
scroll to position [133, 0]
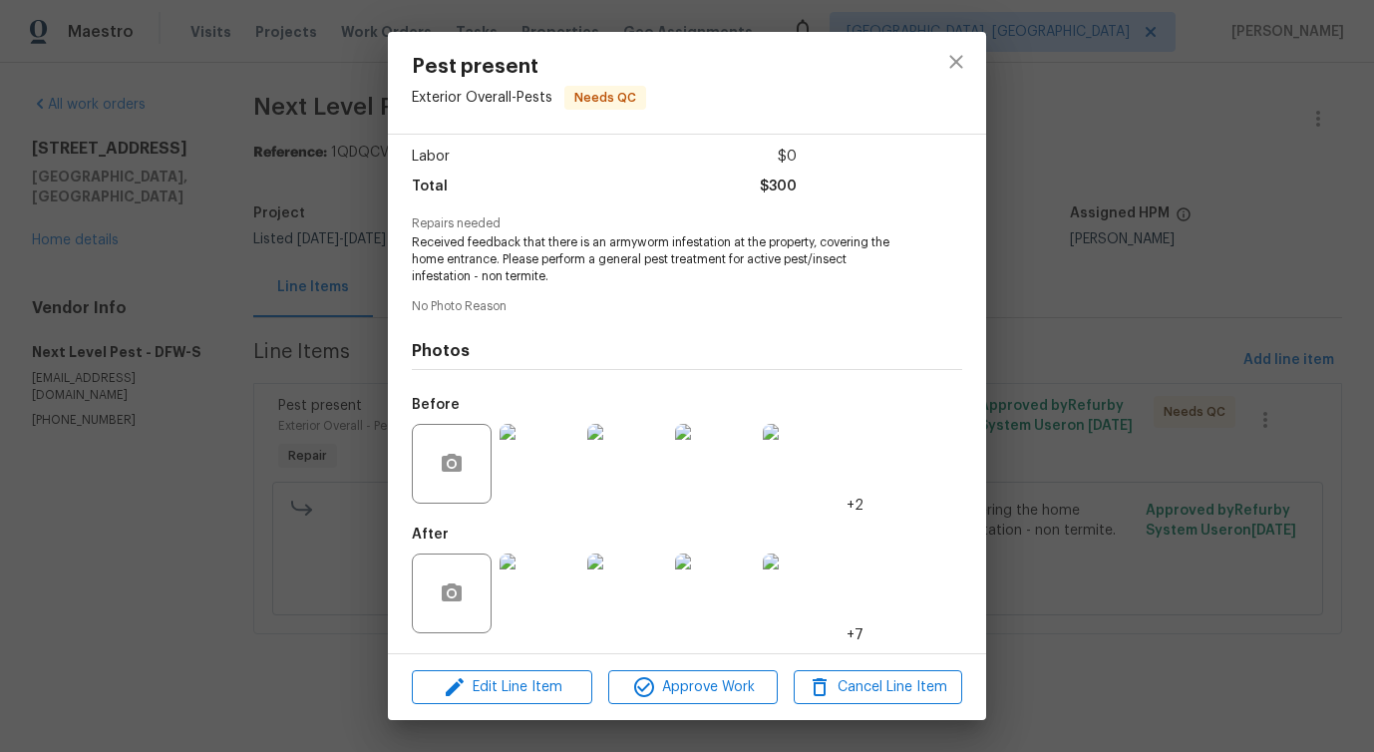
click at [551, 589] on img at bounding box center [540, 594] width 80 height 80
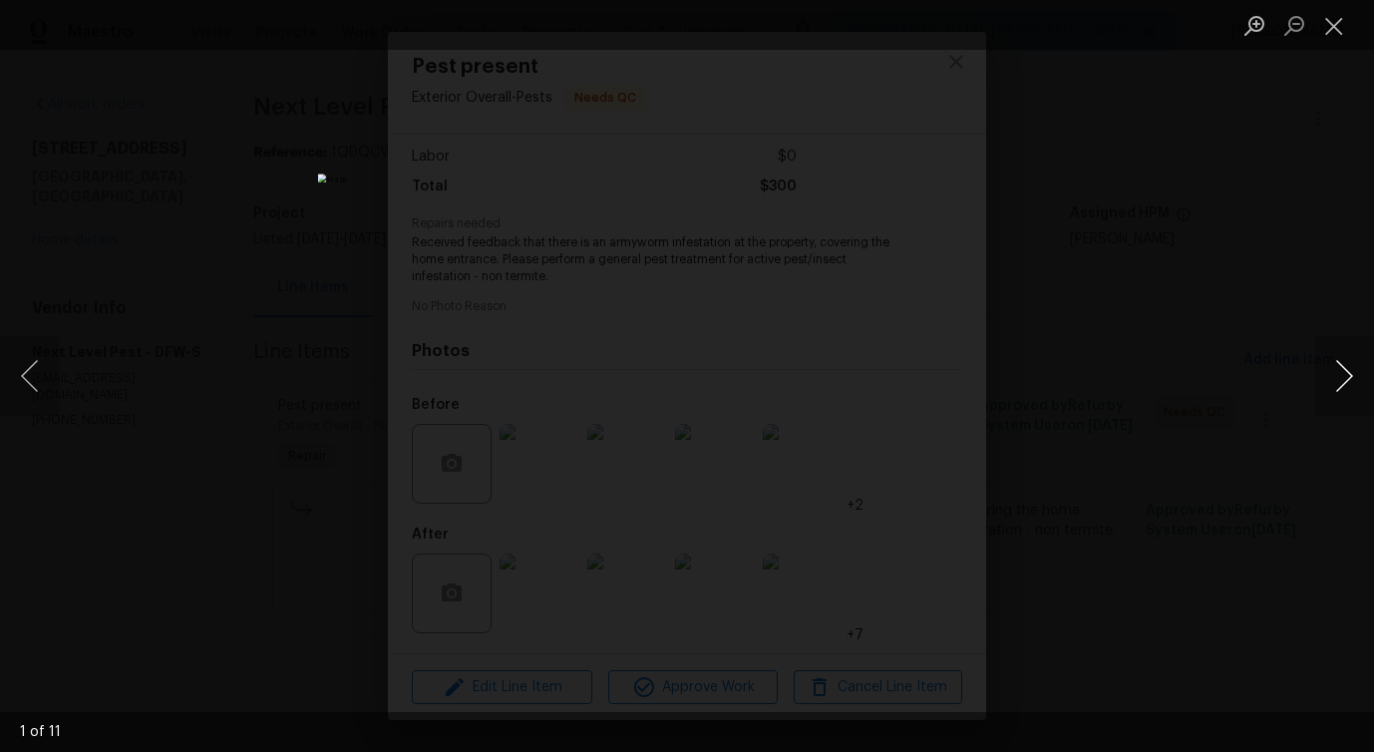
click at [1347, 385] on button "Next image" at bounding box center [1345, 376] width 60 height 80
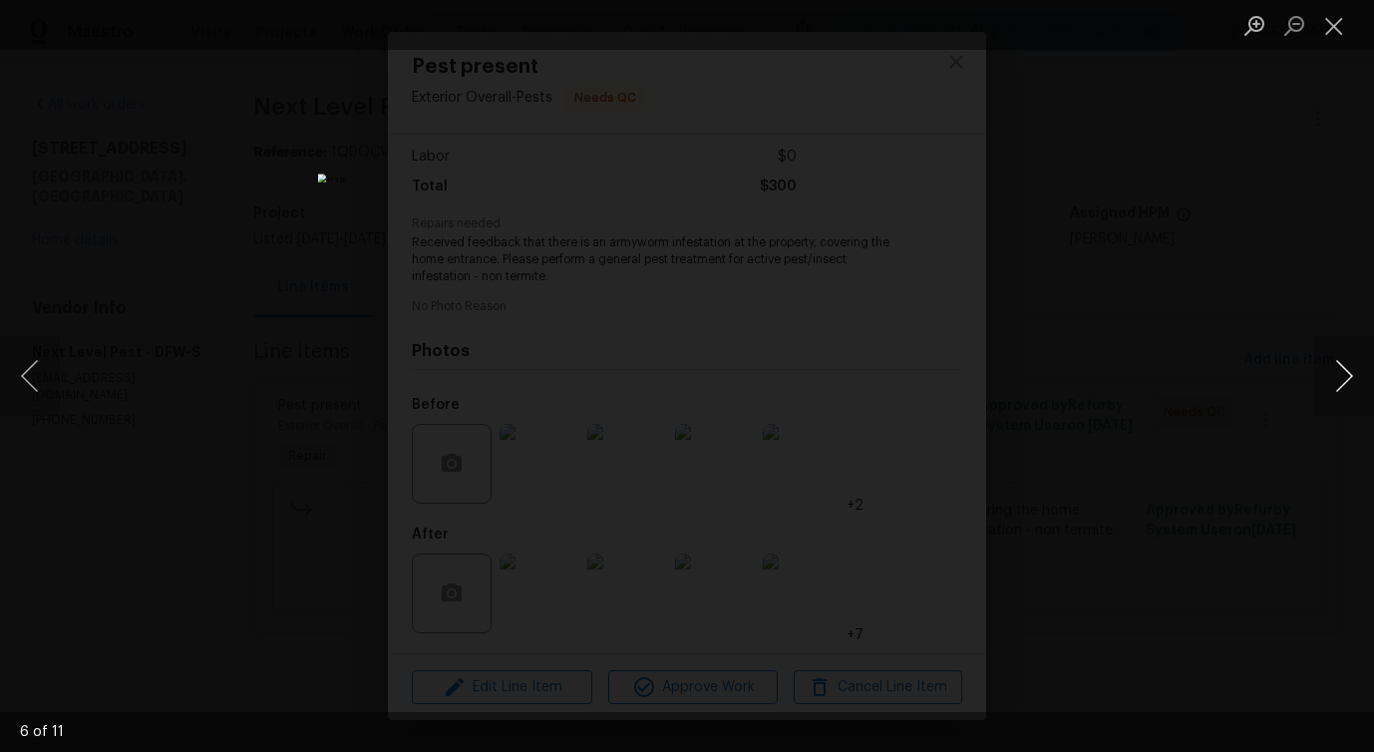
click at [1347, 385] on button "Next image" at bounding box center [1345, 376] width 60 height 80
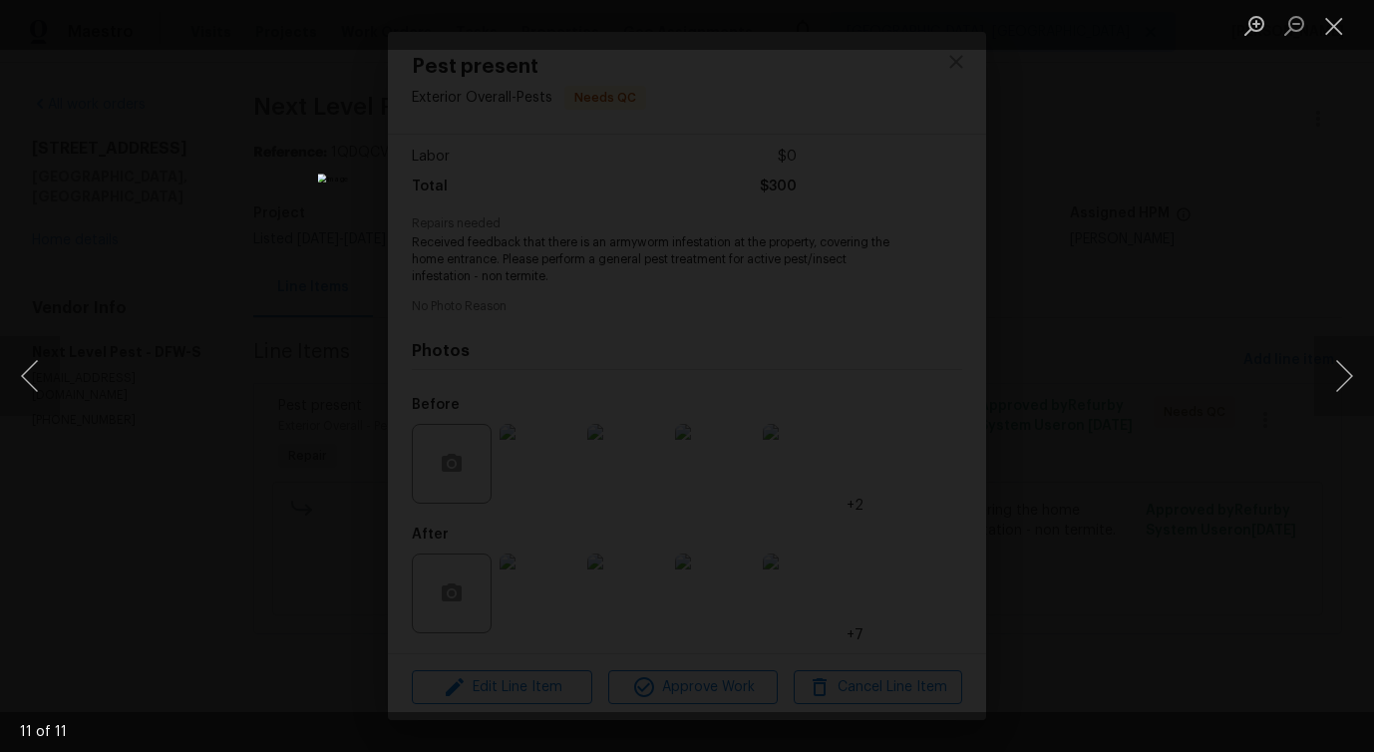
click at [1339, 43] on li "Lightbox" at bounding box center [1335, 25] width 40 height 50
click at [1336, 26] on button "Close lightbox" at bounding box center [1335, 25] width 40 height 35
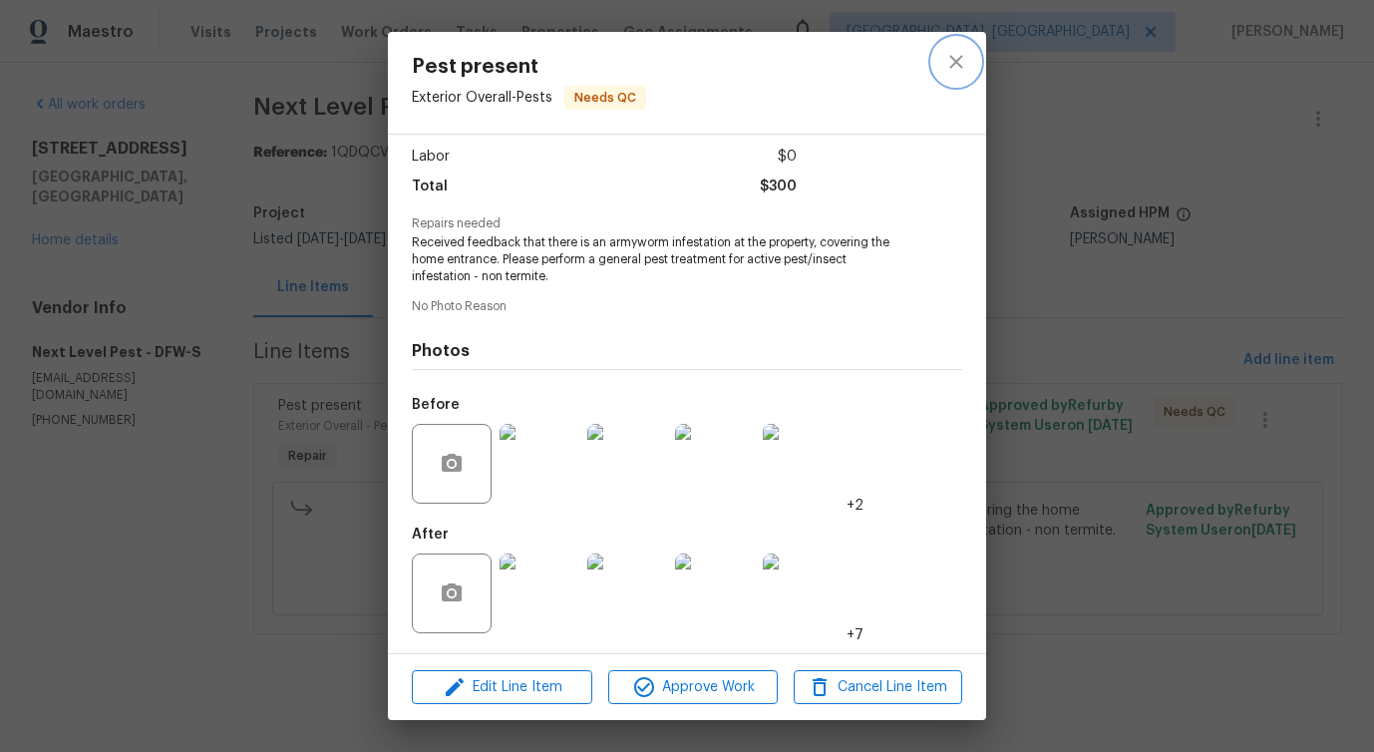
click at [971, 67] on button "close" at bounding box center [957, 62] width 48 height 48
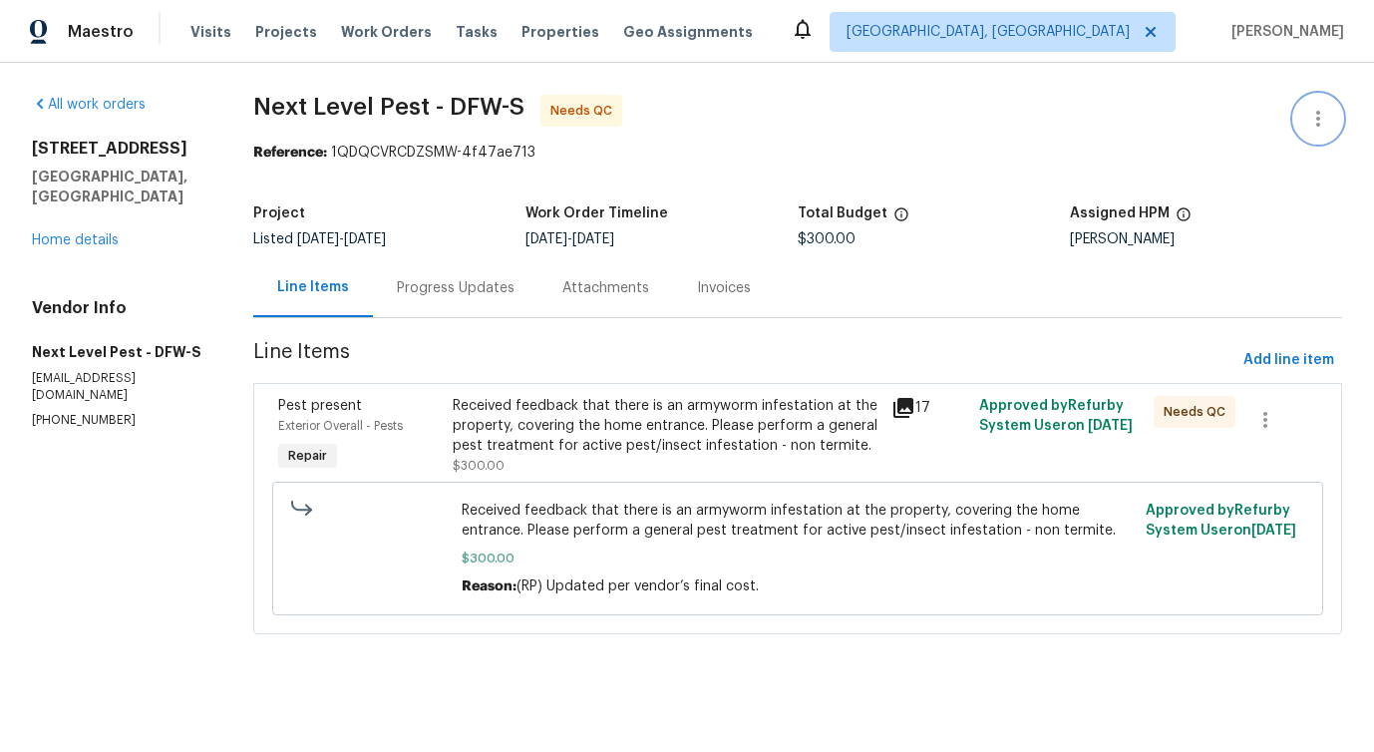
click at [1317, 126] on icon "button" at bounding box center [1319, 119] width 4 height 16
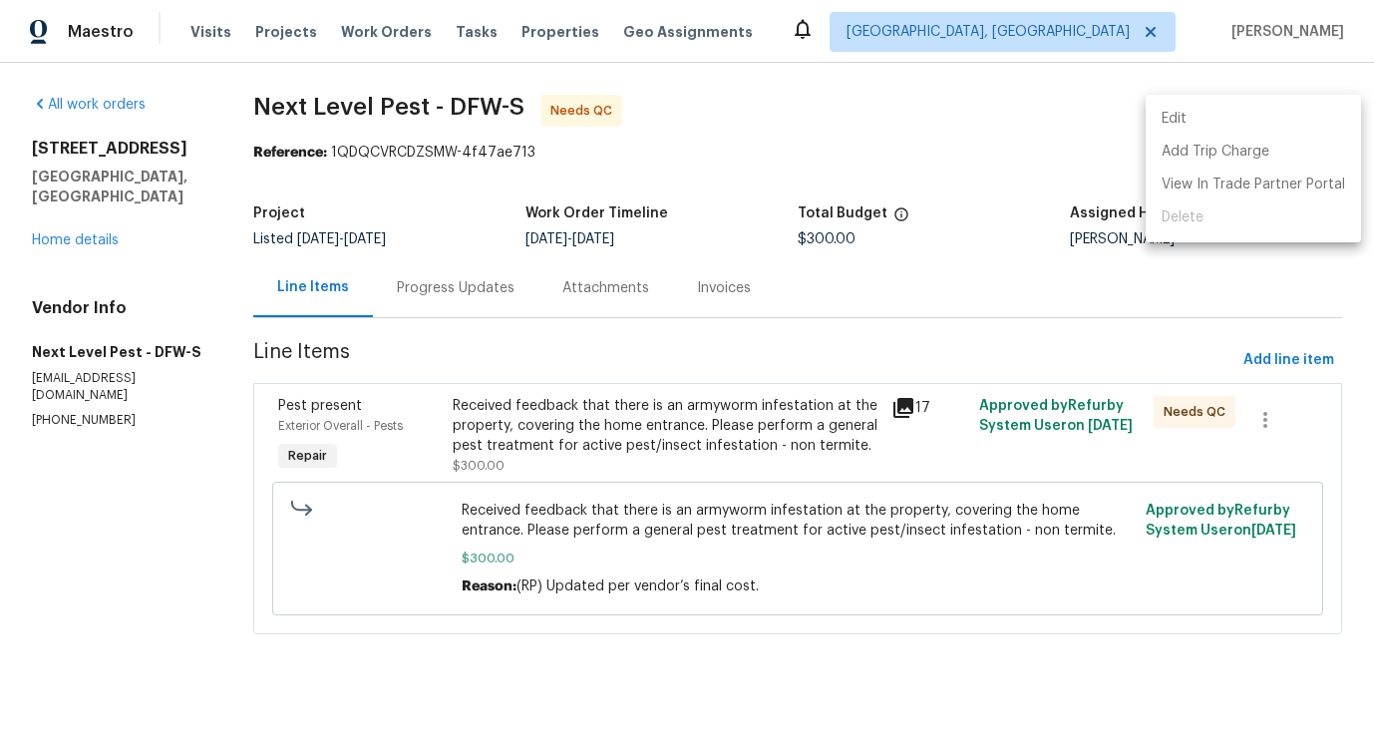
click at [1207, 119] on li "Edit" at bounding box center [1253, 119] width 215 height 33
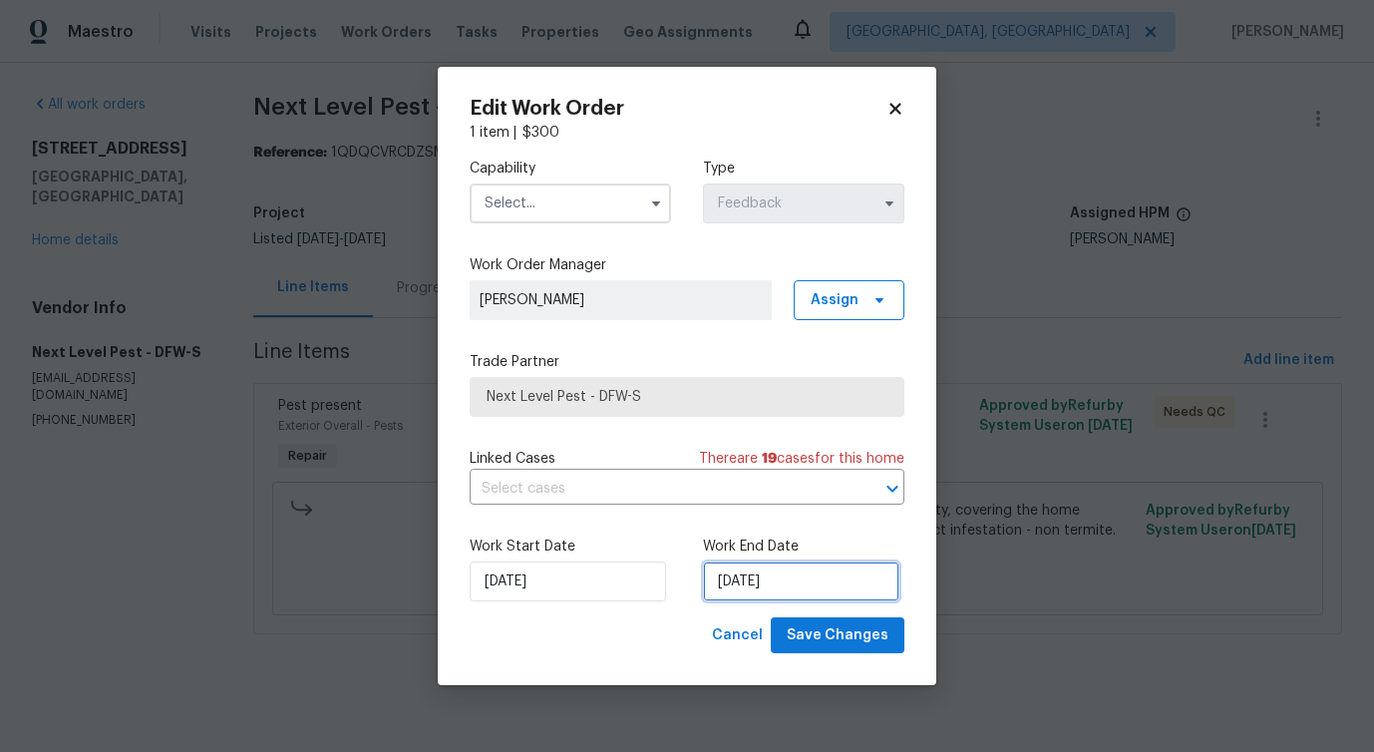
click at [746, 586] on input "9/18/2025" at bounding box center [801, 582] width 196 height 40
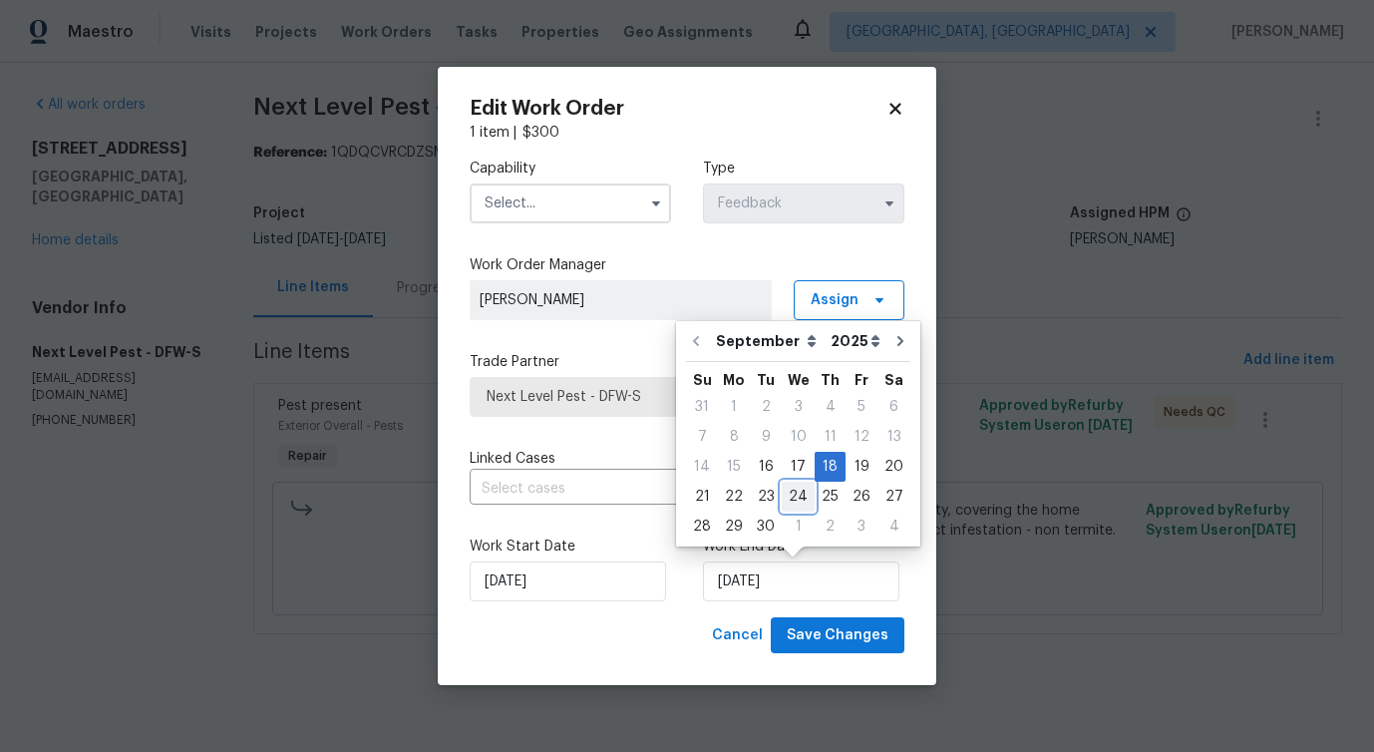
click at [801, 496] on div "24" at bounding box center [798, 497] width 33 height 28
type input "9/24/2025"
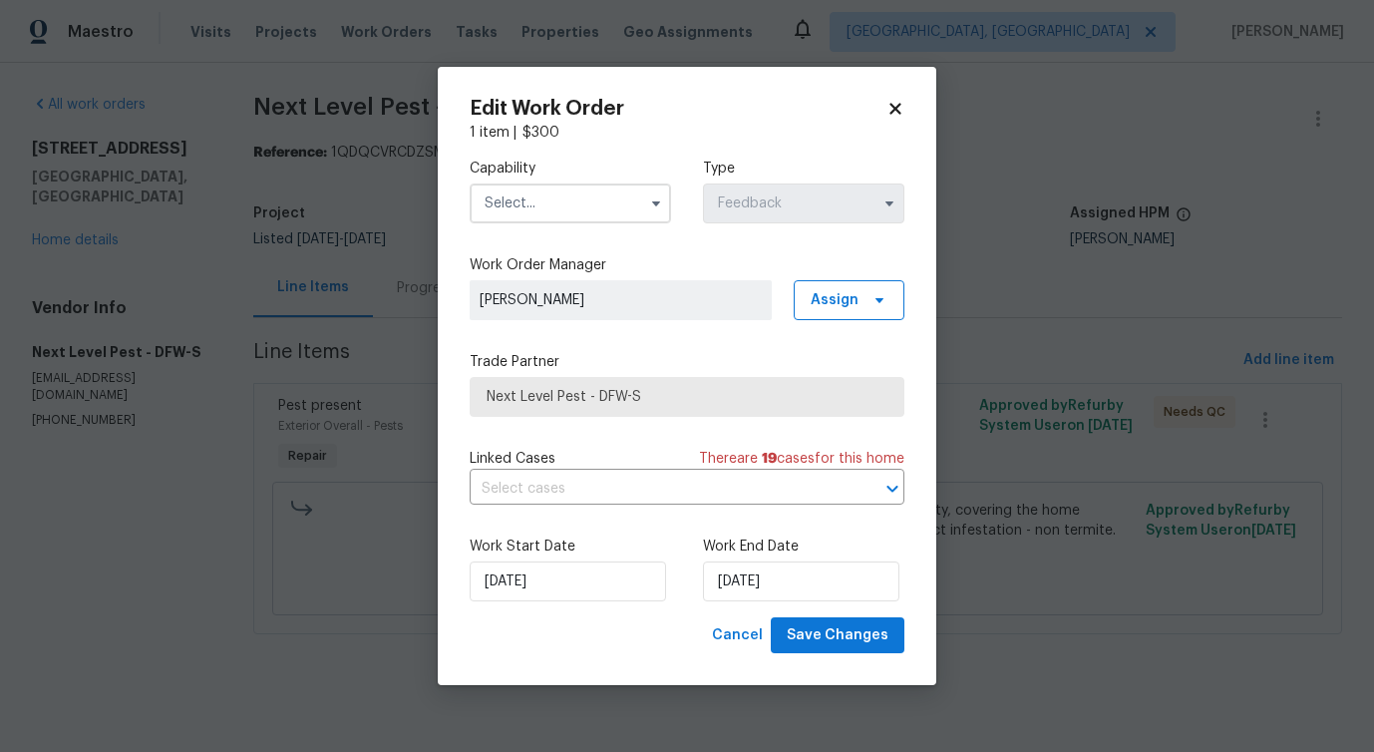
click at [606, 206] on input "text" at bounding box center [570, 204] width 201 height 40
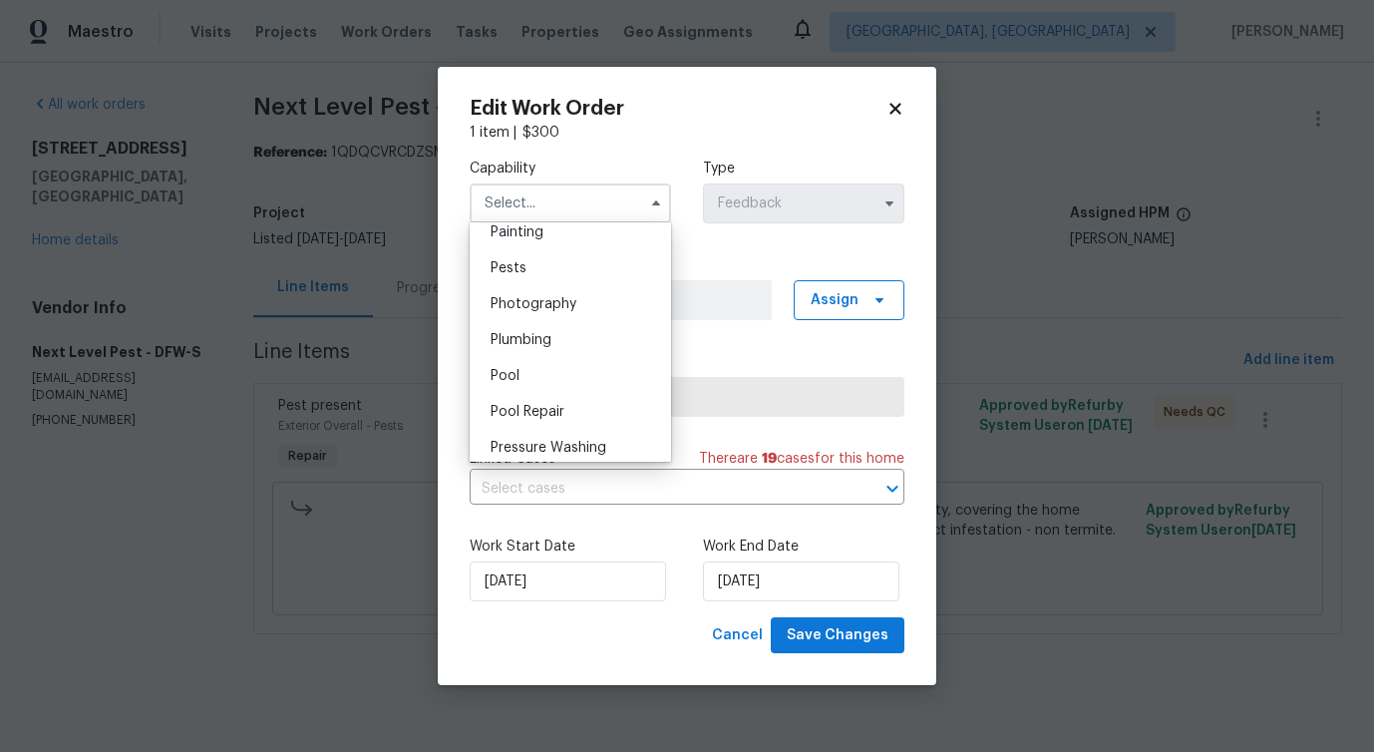
scroll to position [1667, 0]
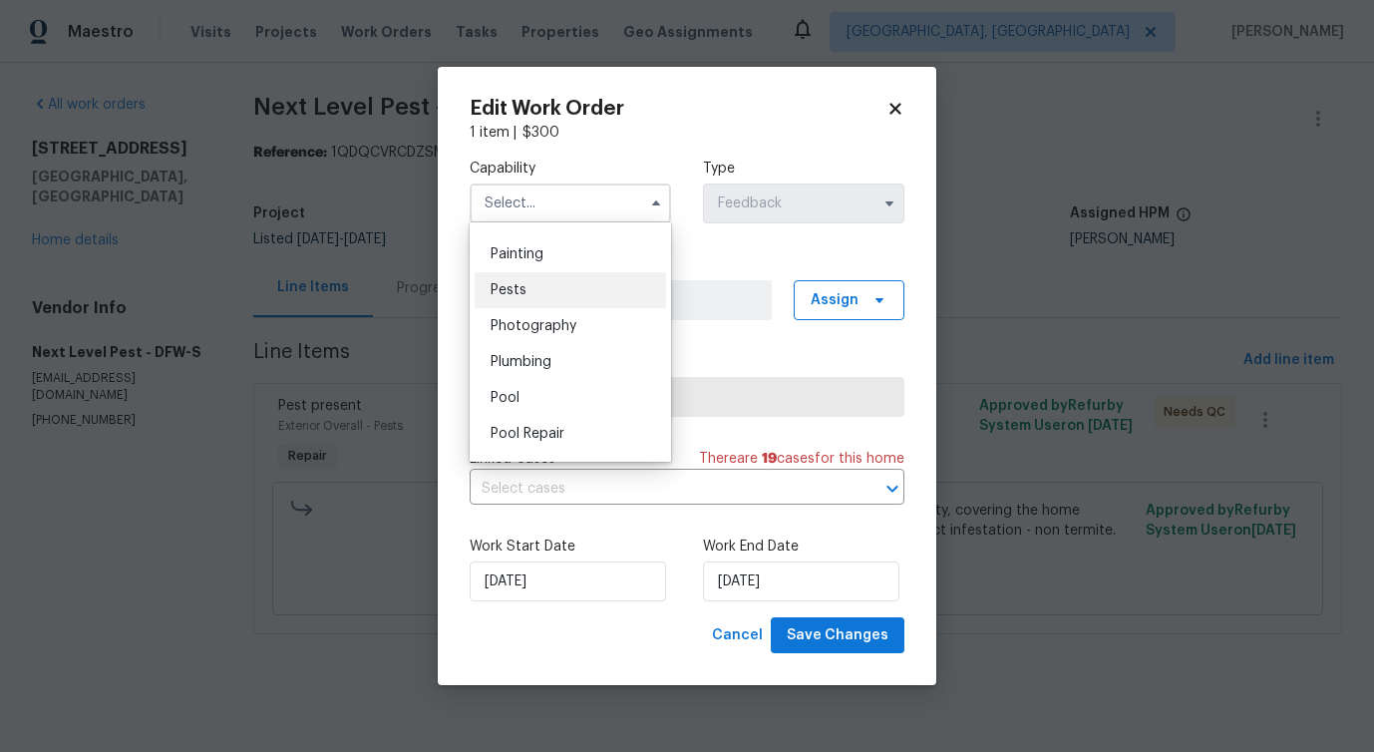
click at [572, 279] on div "Pests" at bounding box center [571, 290] width 192 height 36
type input "Pests"
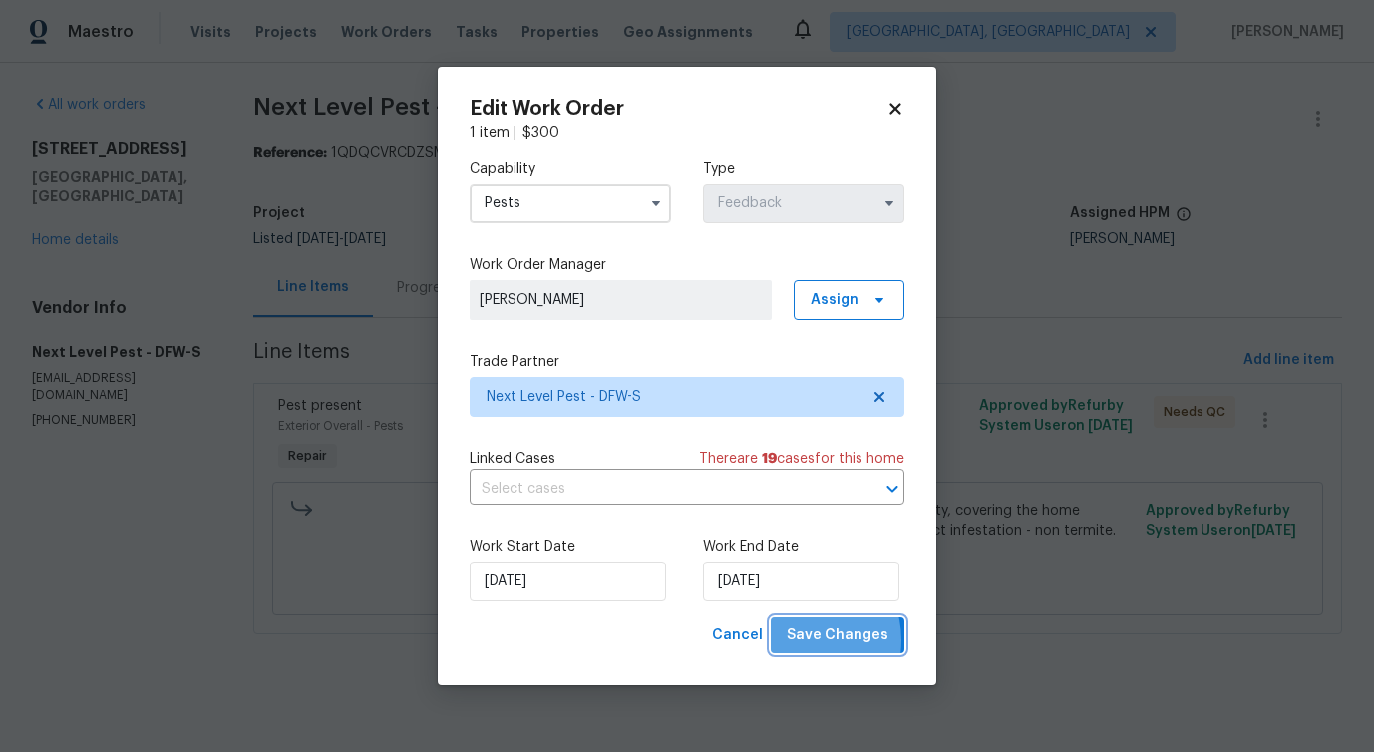
click at [804, 640] on span "Save Changes" at bounding box center [838, 635] width 102 height 25
click at [573, 658] on div "Edit Work Order 1 item | $ 300 Capability Pests Type Feedback Work Order Manage…" at bounding box center [687, 376] width 499 height 619
click at [366, 643] on body "Maestro Visits Projects Work Orders Tasks Properties Geo Assignments Detroit, M…" at bounding box center [687, 345] width 1374 height 690
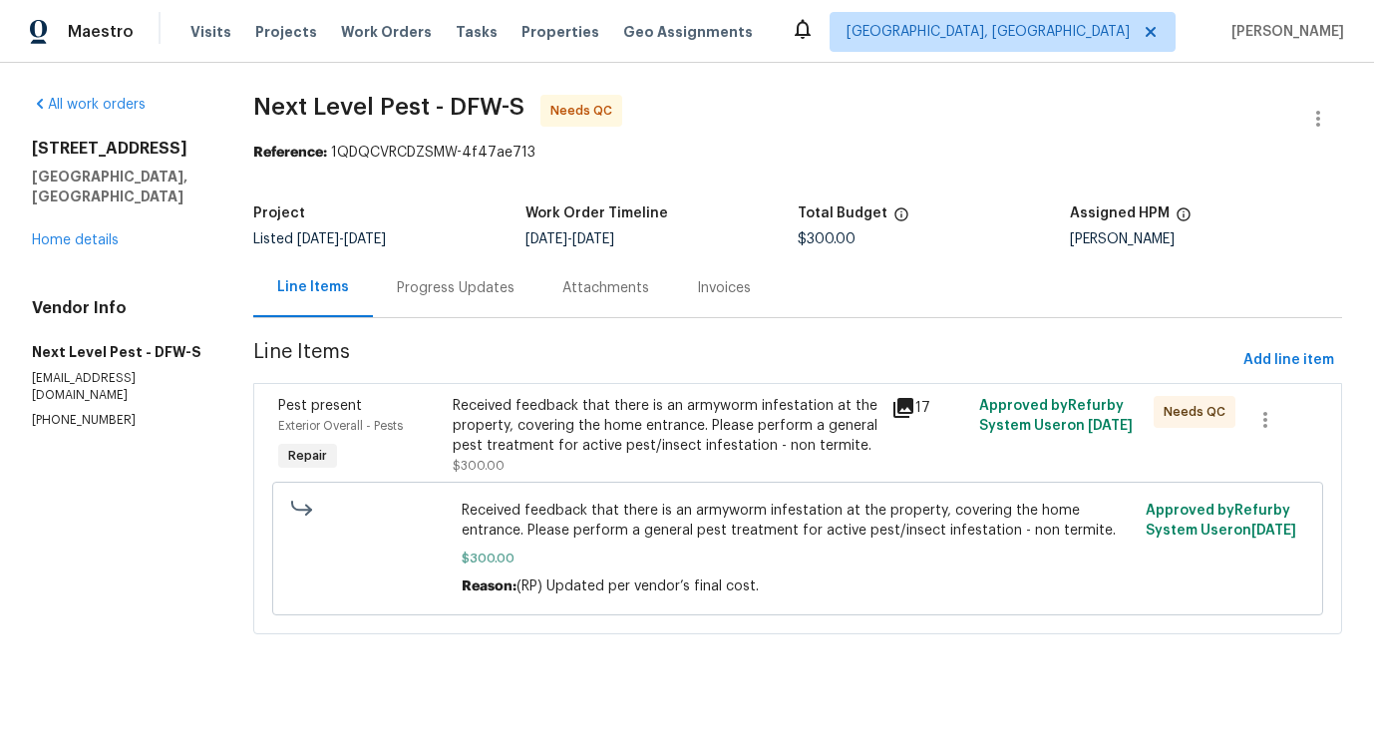
click at [668, 450] on div "Received feedback that there is an armyworm infestation at the property, coveri…" at bounding box center [666, 426] width 426 height 60
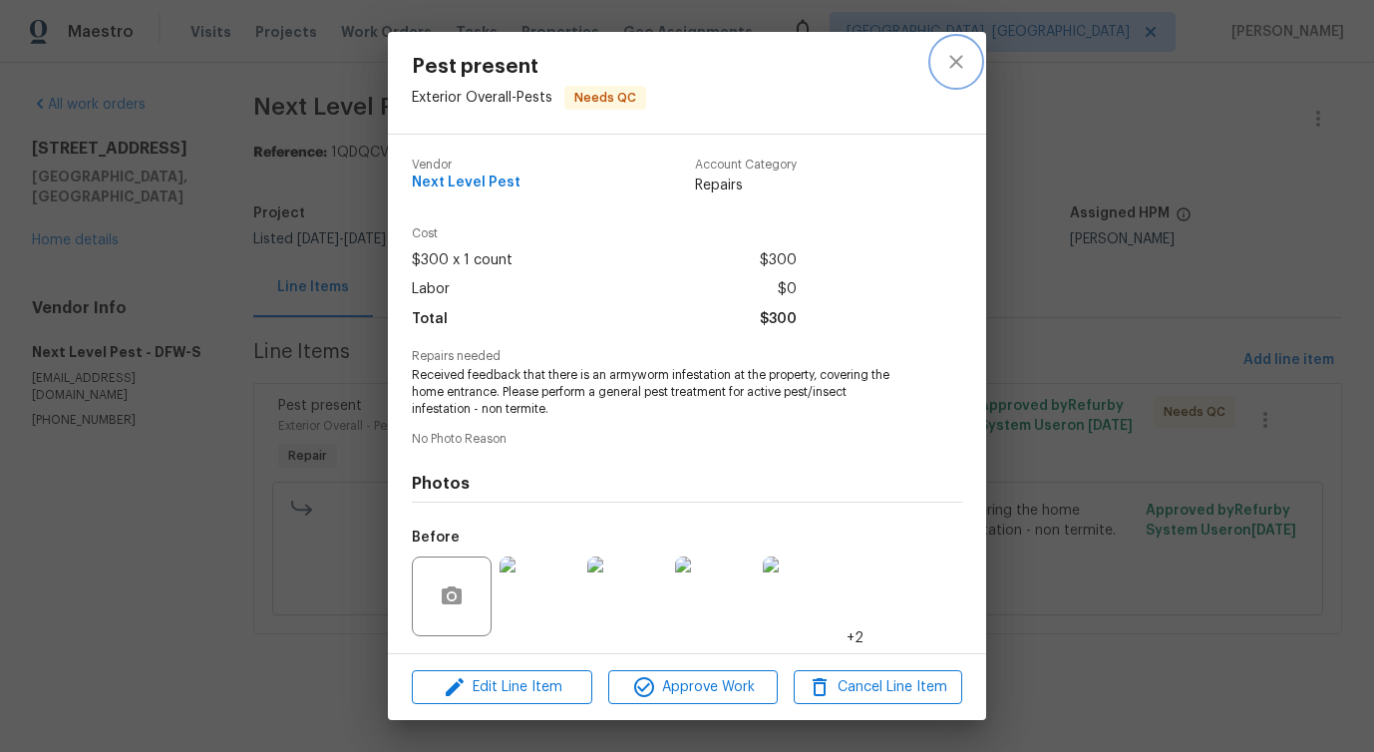
click at [955, 59] on icon "close" at bounding box center [956, 61] width 13 height 13
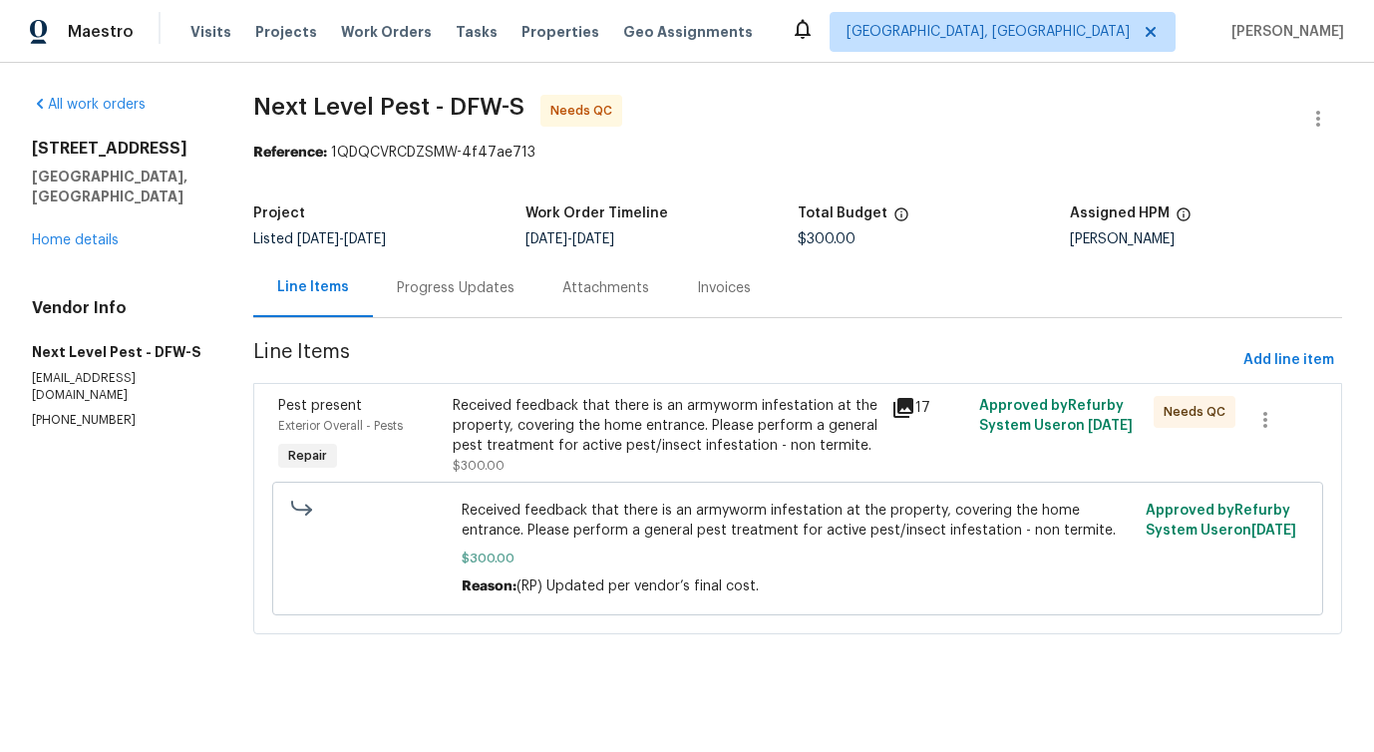
click at [704, 389] on div "Pest present Exterior Overall - Pests Repair Received feedback that there is an…" at bounding box center [797, 508] width 1089 height 251
click at [441, 278] on div "Progress Updates" at bounding box center [456, 288] width 118 height 20
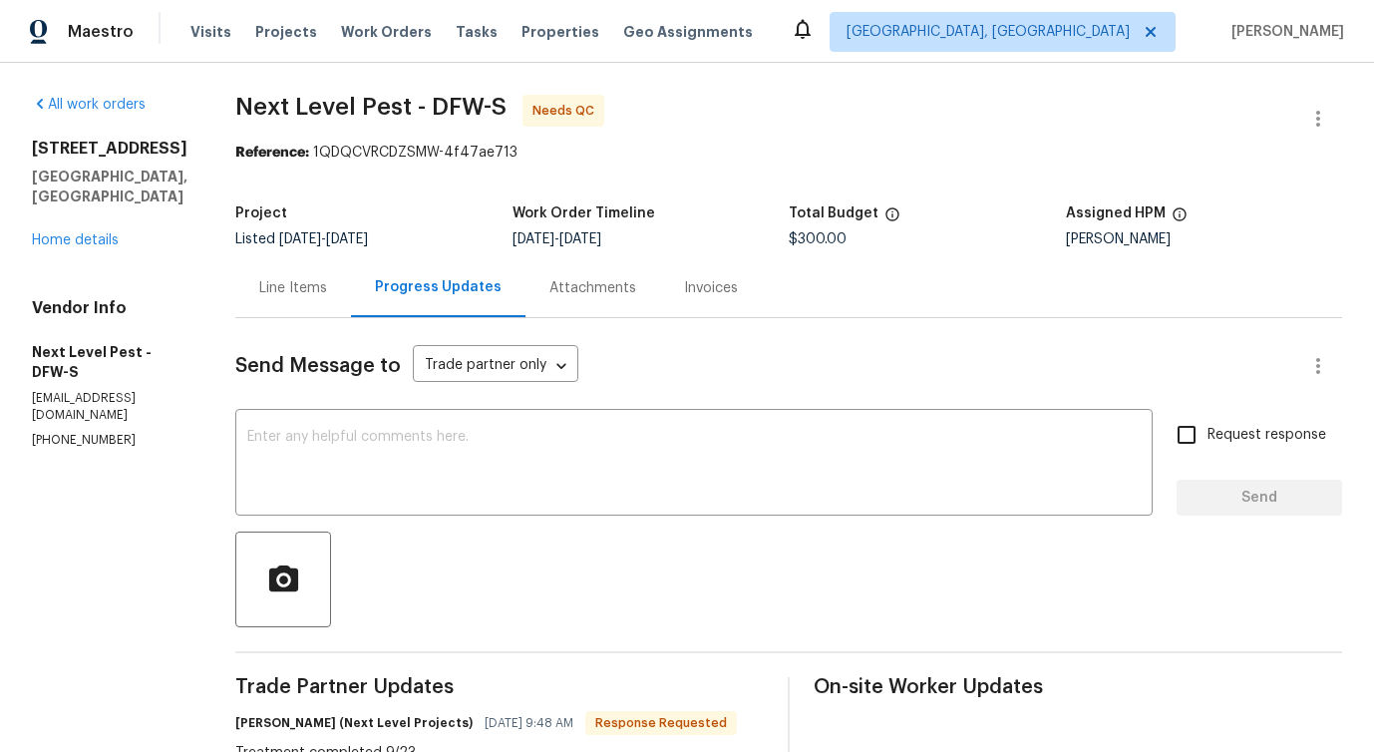
click at [491, 451] on textarea at bounding box center [694, 465] width 894 height 70
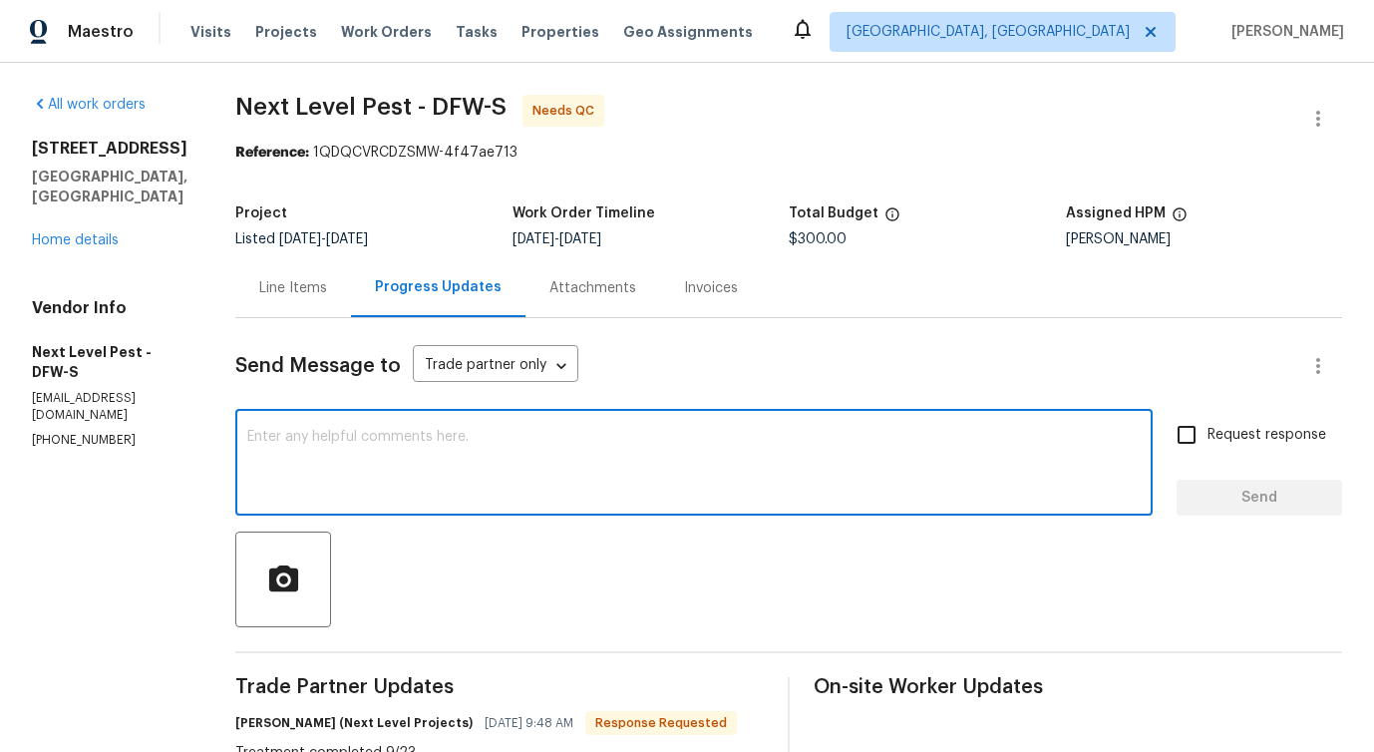
click at [264, 284] on div "Line Items" at bounding box center [293, 288] width 68 height 20
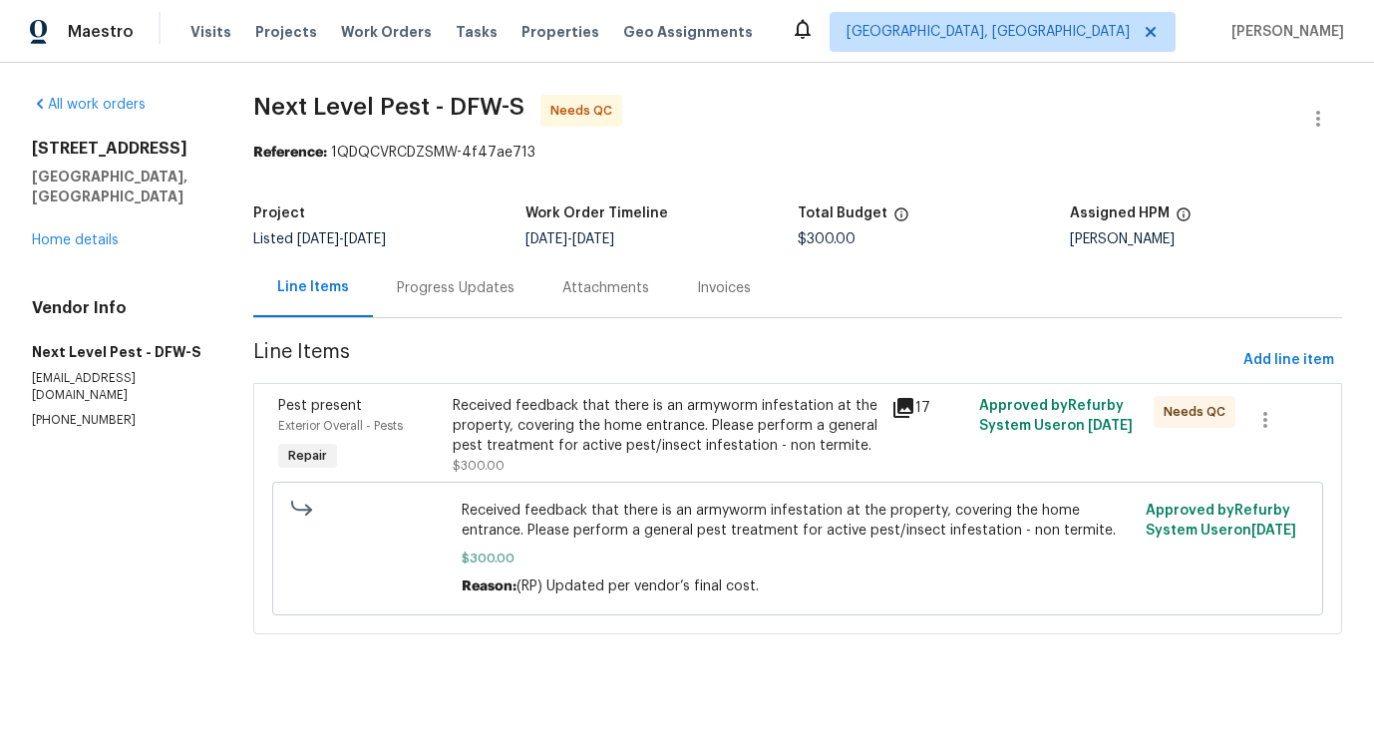
click at [703, 405] on div "Received feedback that there is an armyworm infestation at the property, coveri…" at bounding box center [666, 426] width 426 height 60
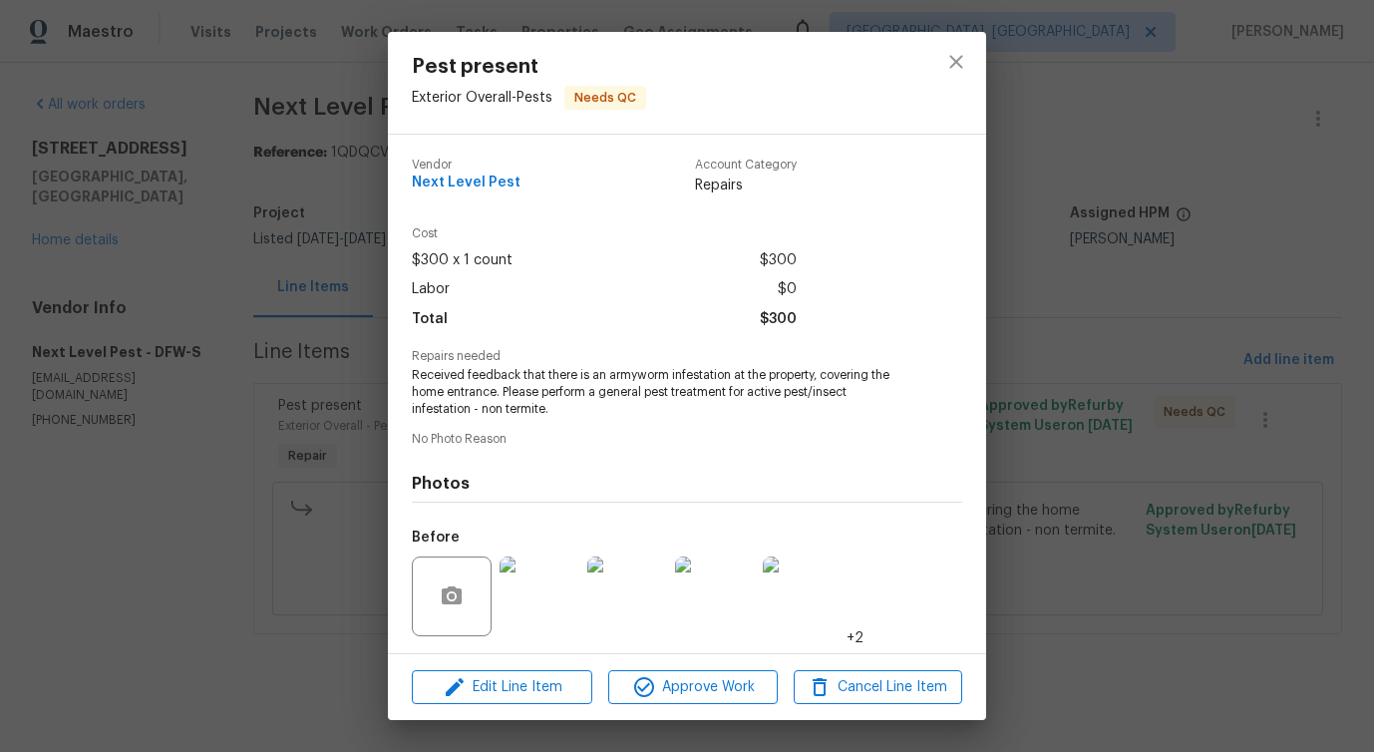
scroll to position [133, 0]
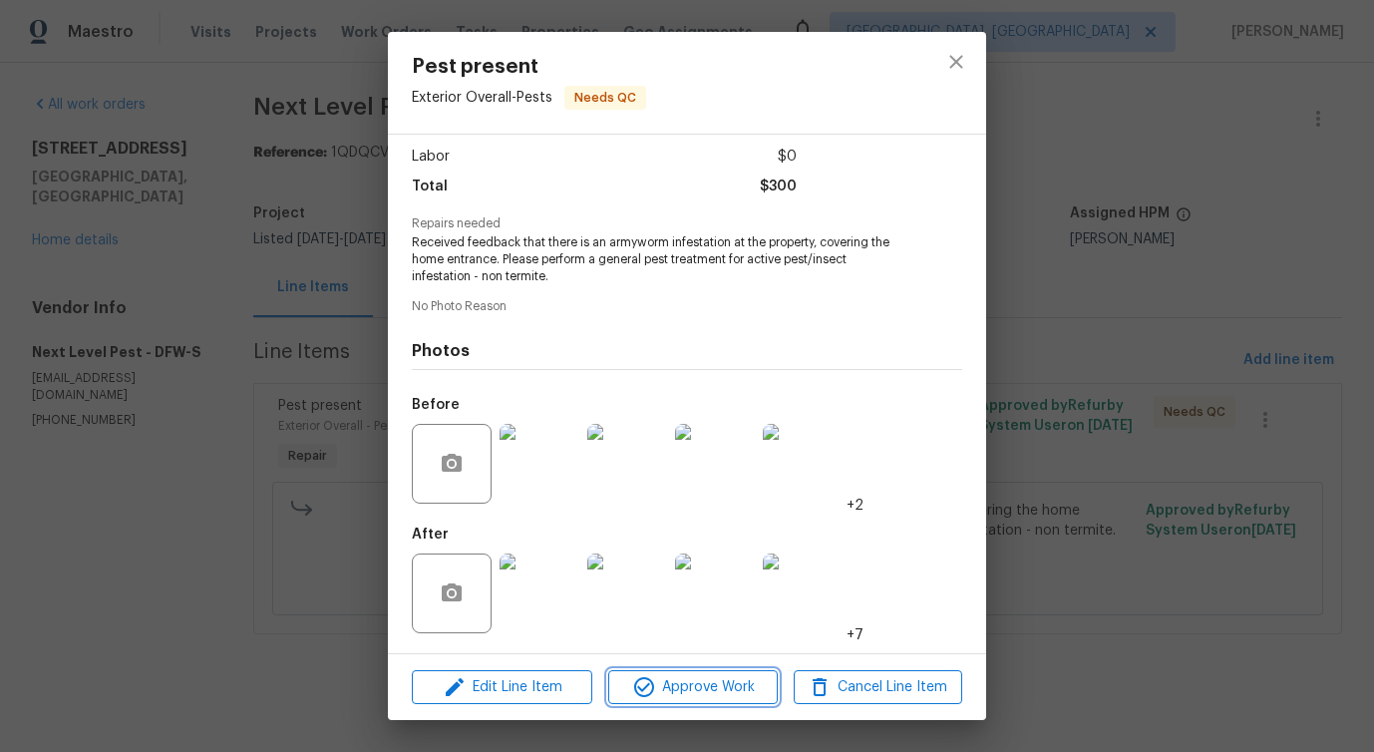
click at [692, 702] on button "Approve Work" at bounding box center [692, 687] width 169 height 35
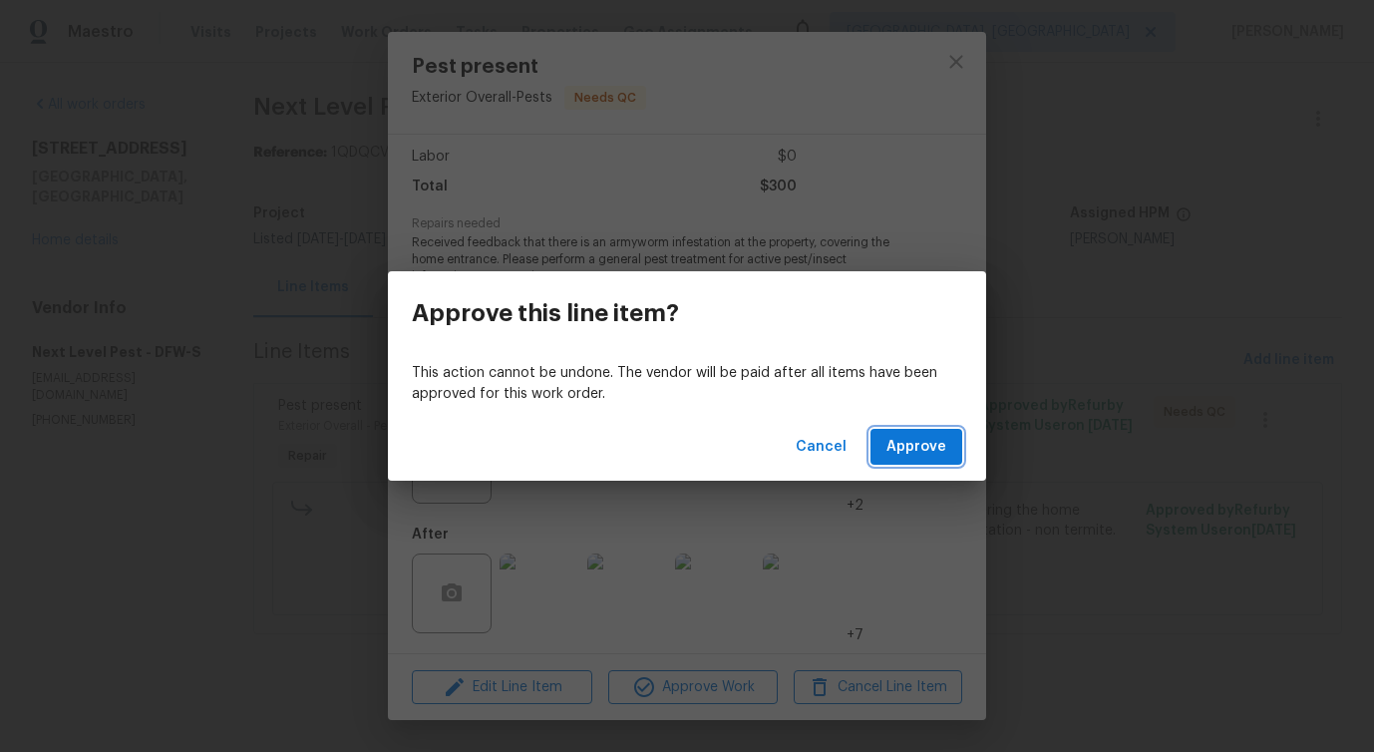
click at [925, 431] on button "Approve" at bounding box center [917, 447] width 92 height 37
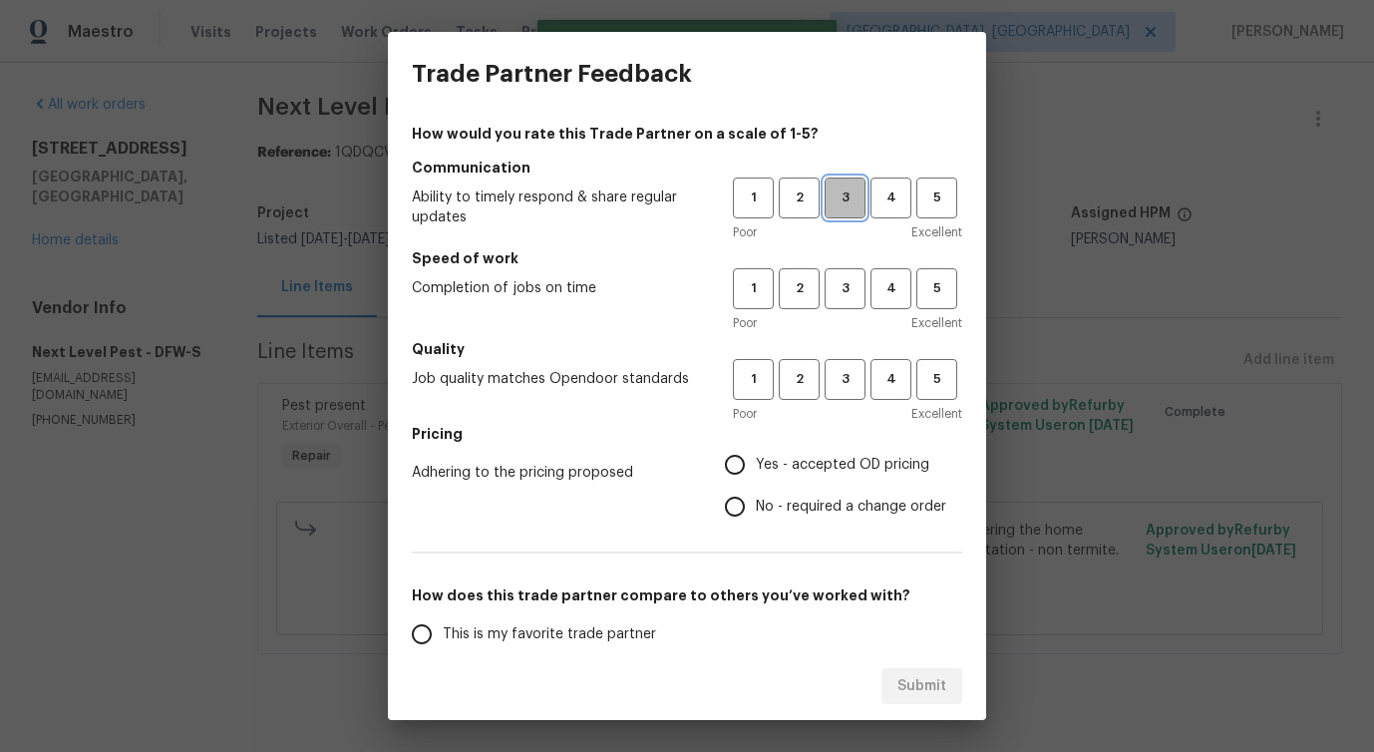
click at [851, 192] on span "3" at bounding box center [845, 198] width 37 height 23
click at [829, 275] on button "3" at bounding box center [845, 288] width 41 height 41
click at [851, 394] on button "3" at bounding box center [845, 379] width 41 height 41
click at [820, 497] on span "No - required a change order" at bounding box center [851, 507] width 191 height 21
click at [756, 496] on input "No - required a change order" at bounding box center [735, 507] width 42 height 42
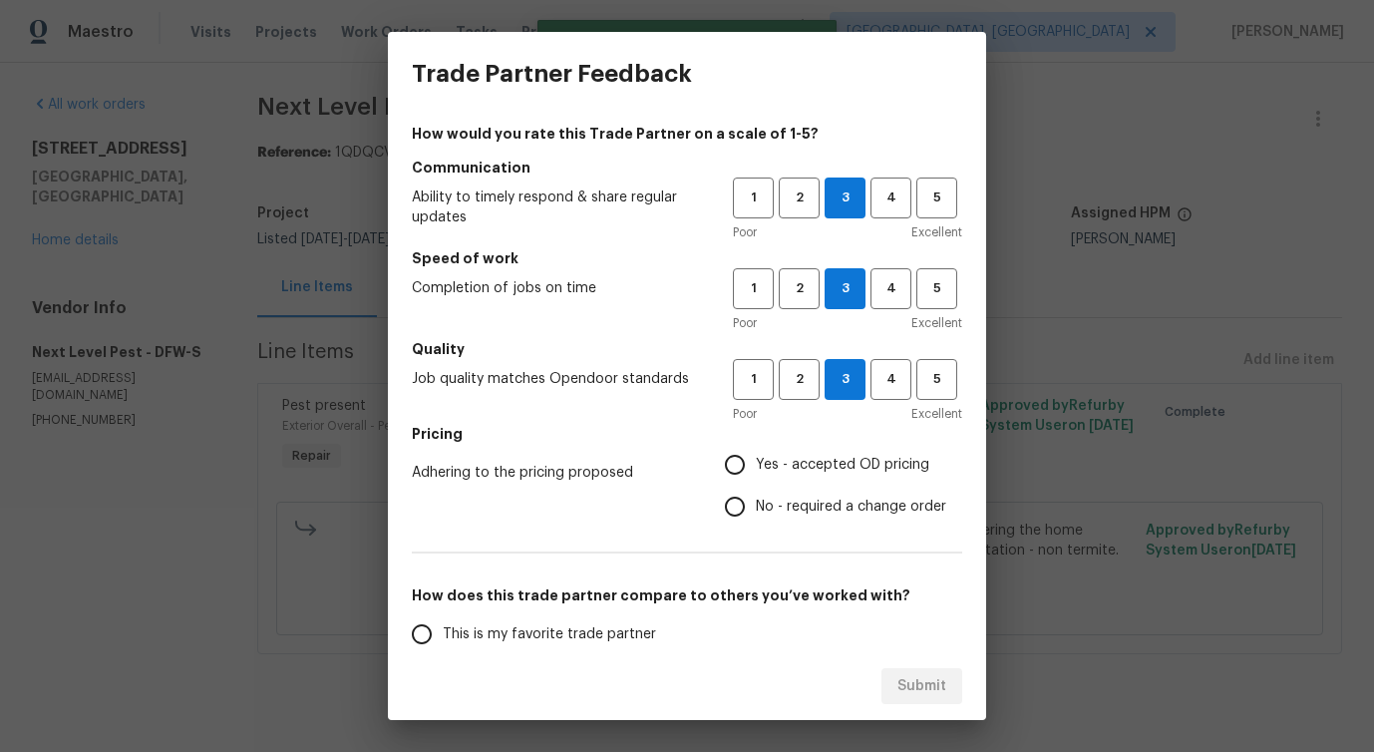
radio input "true"
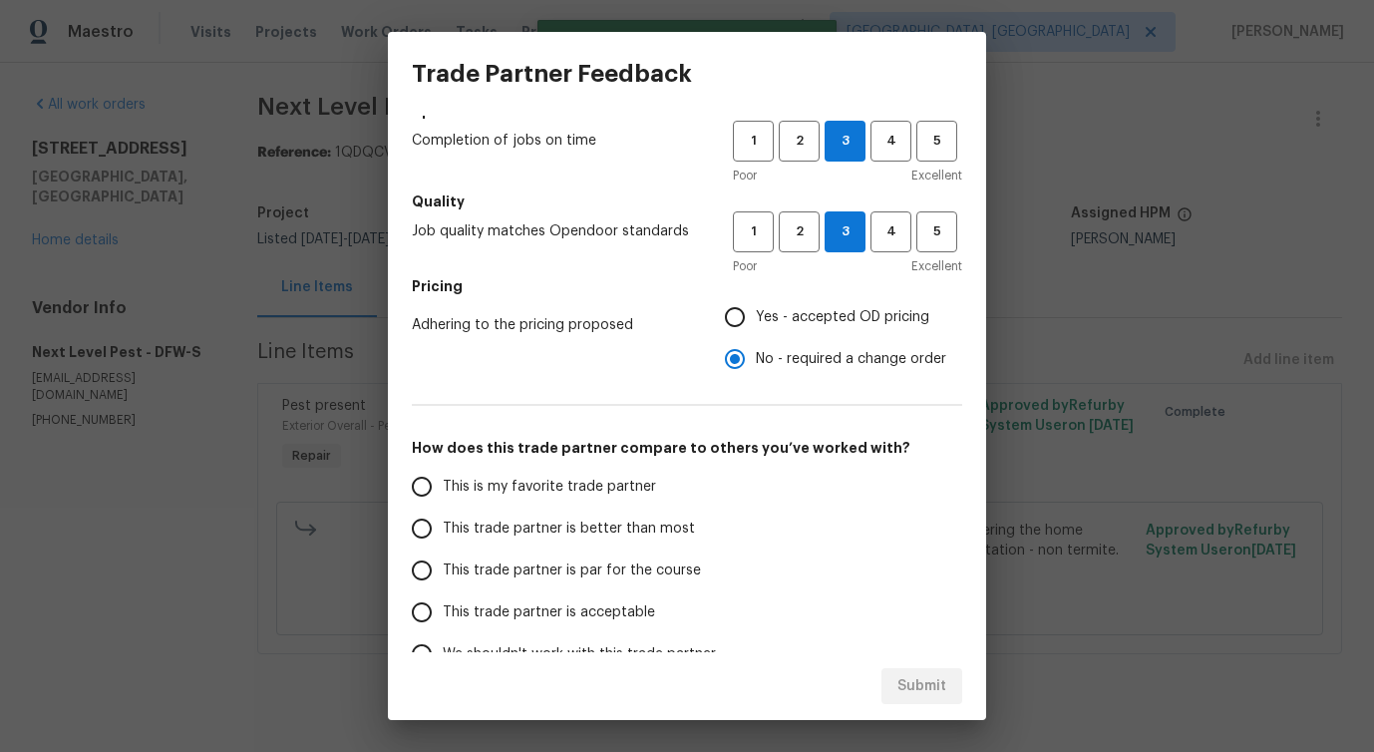
scroll to position [251, 0]
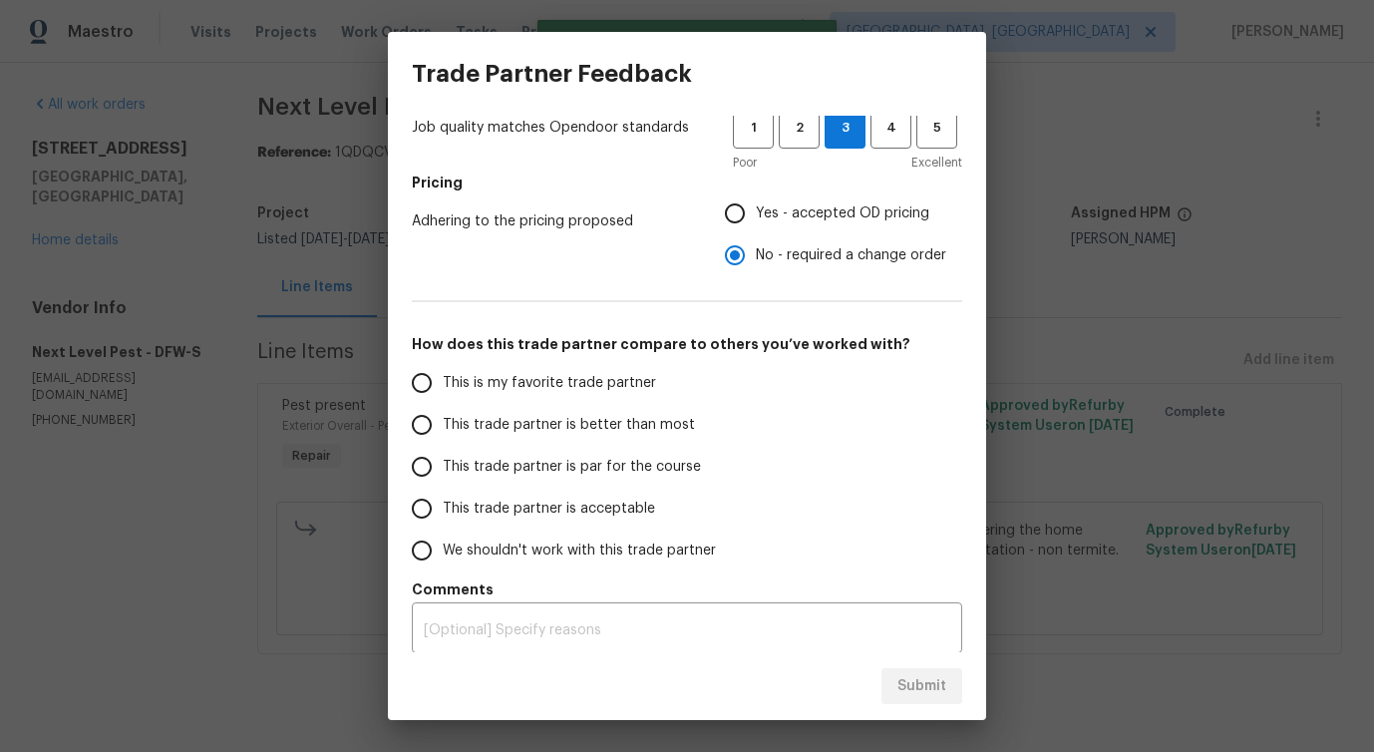
click at [634, 435] on label "This trade partner is better than most" at bounding box center [558, 425] width 315 height 42
click at [443, 435] on input "This trade partner is better than most" at bounding box center [422, 425] width 42 height 42
click at [928, 699] on button "Submit" at bounding box center [922, 686] width 81 height 37
radio input "true"
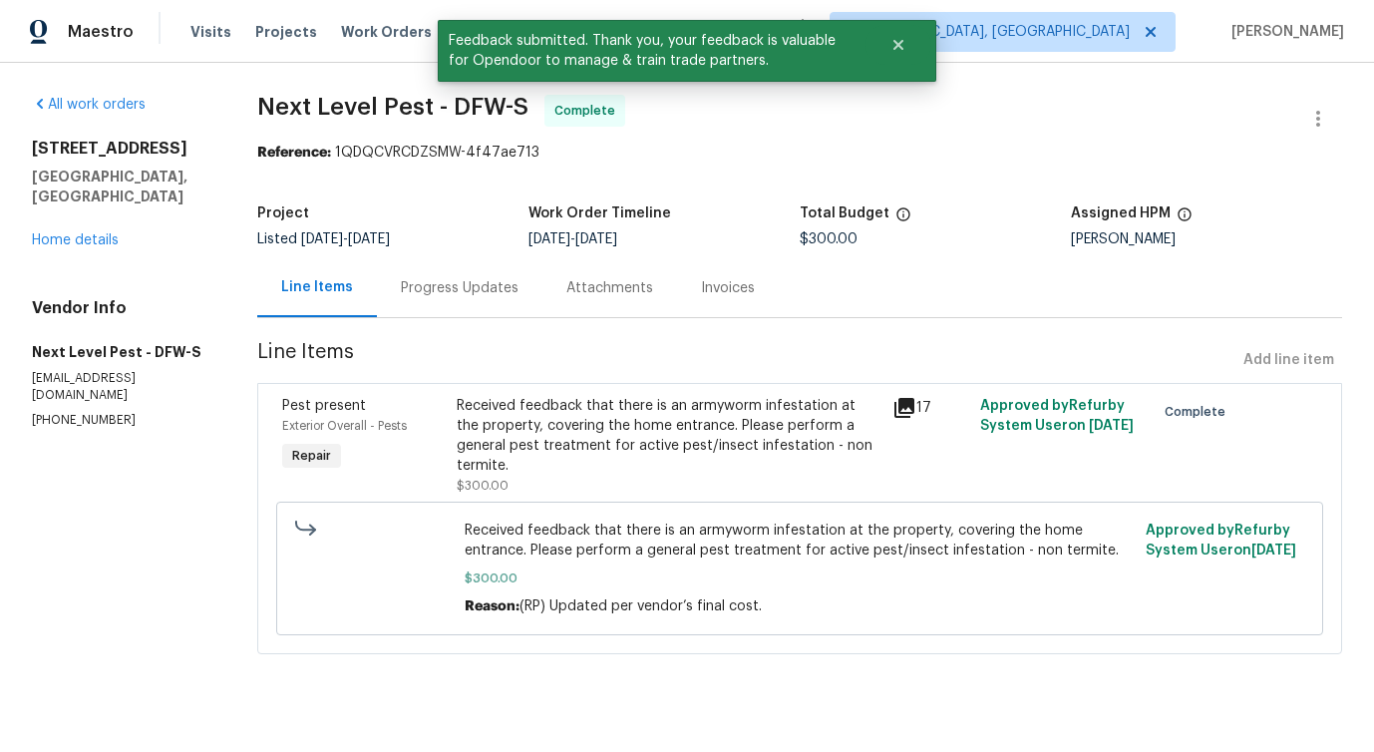
click at [445, 304] on div "Progress Updates" at bounding box center [460, 287] width 166 height 59
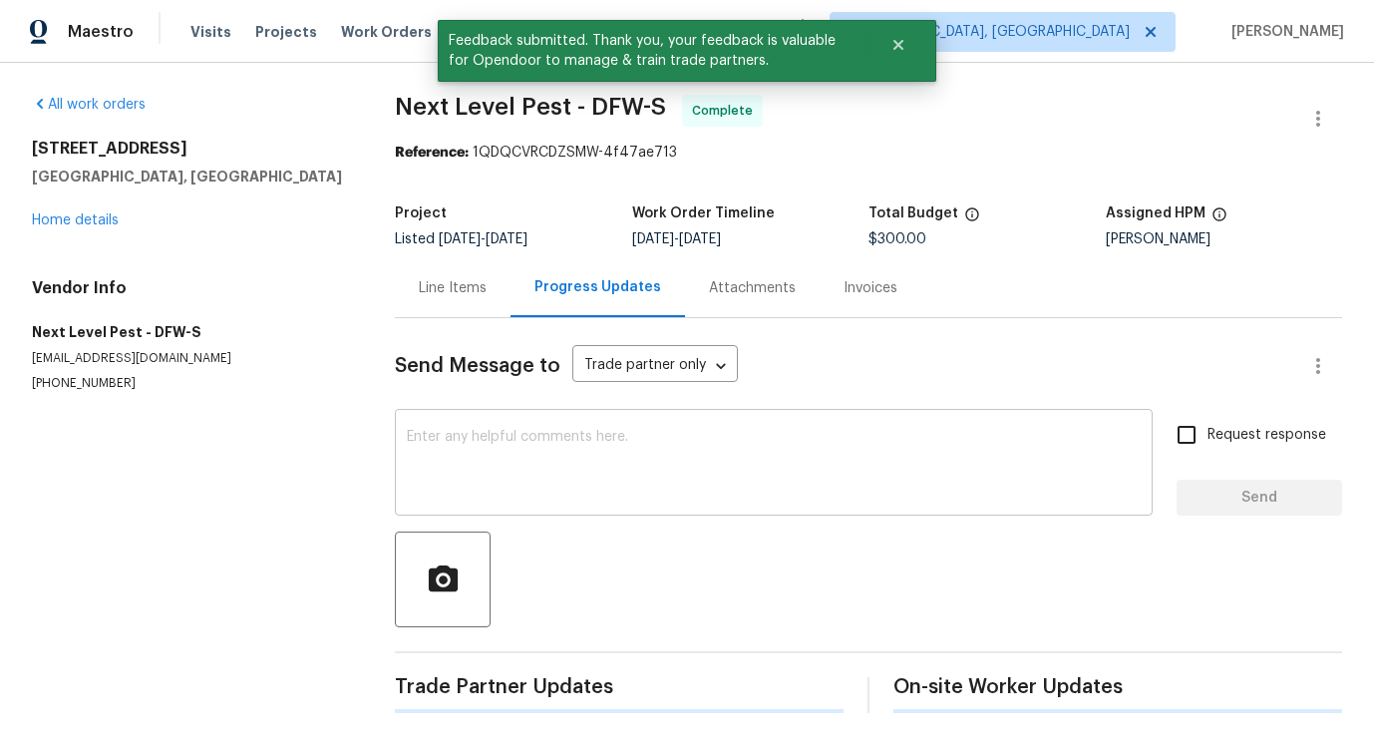
click at [477, 464] on textarea at bounding box center [774, 465] width 734 height 70
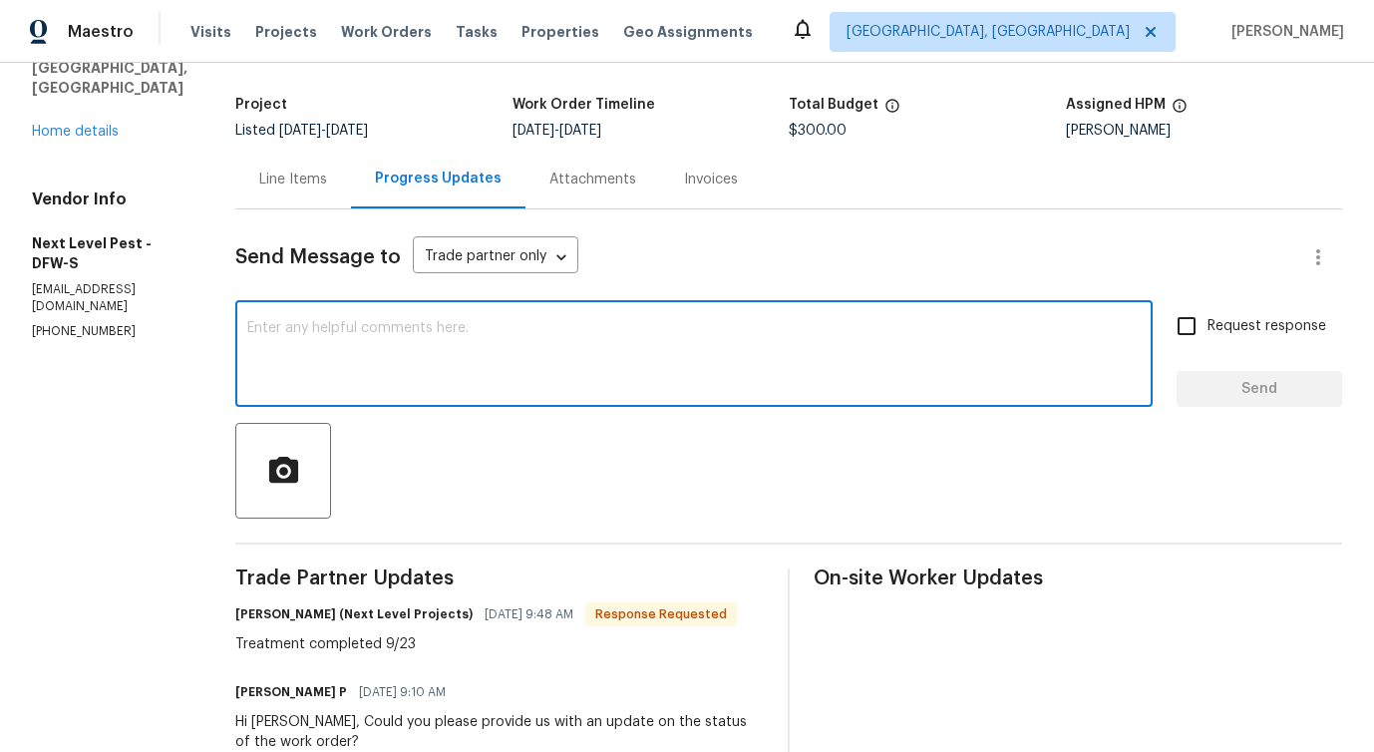
scroll to position [97, 0]
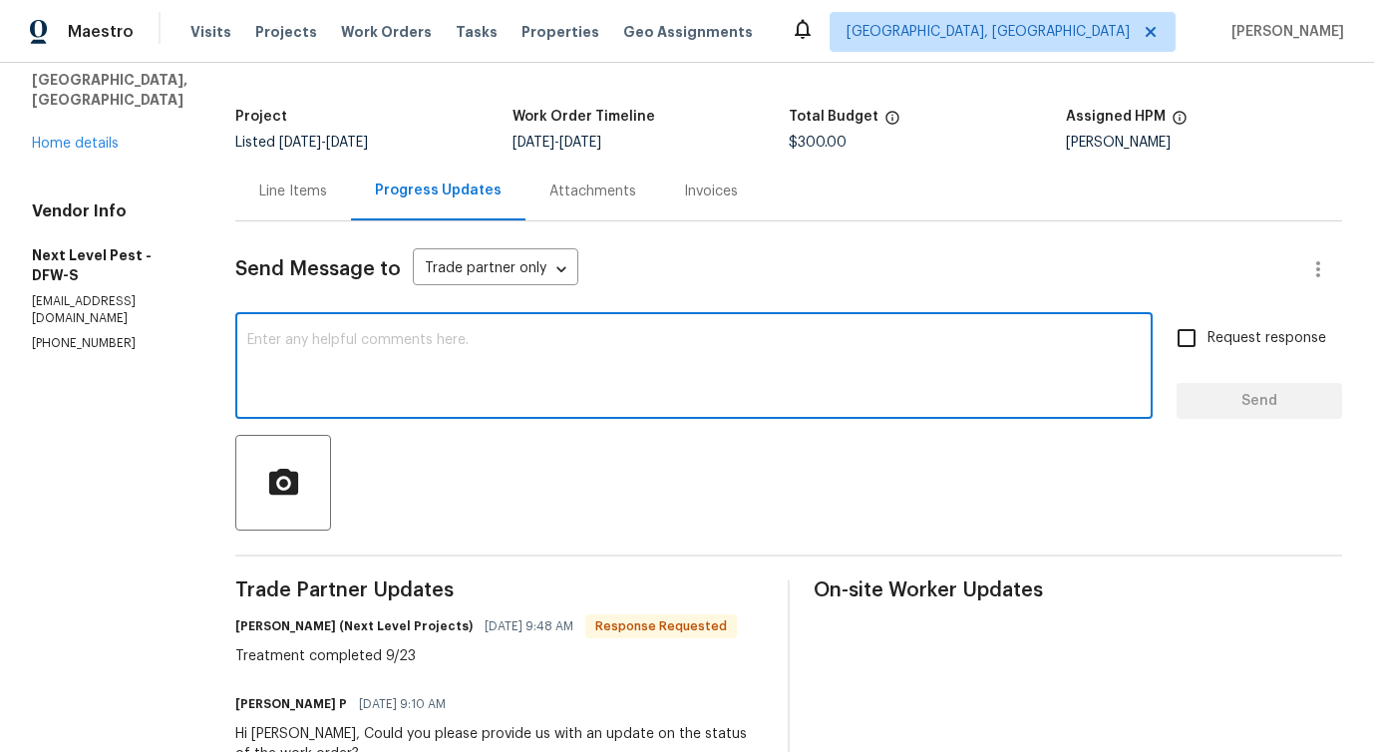
click at [479, 379] on textarea at bounding box center [694, 368] width 894 height 70
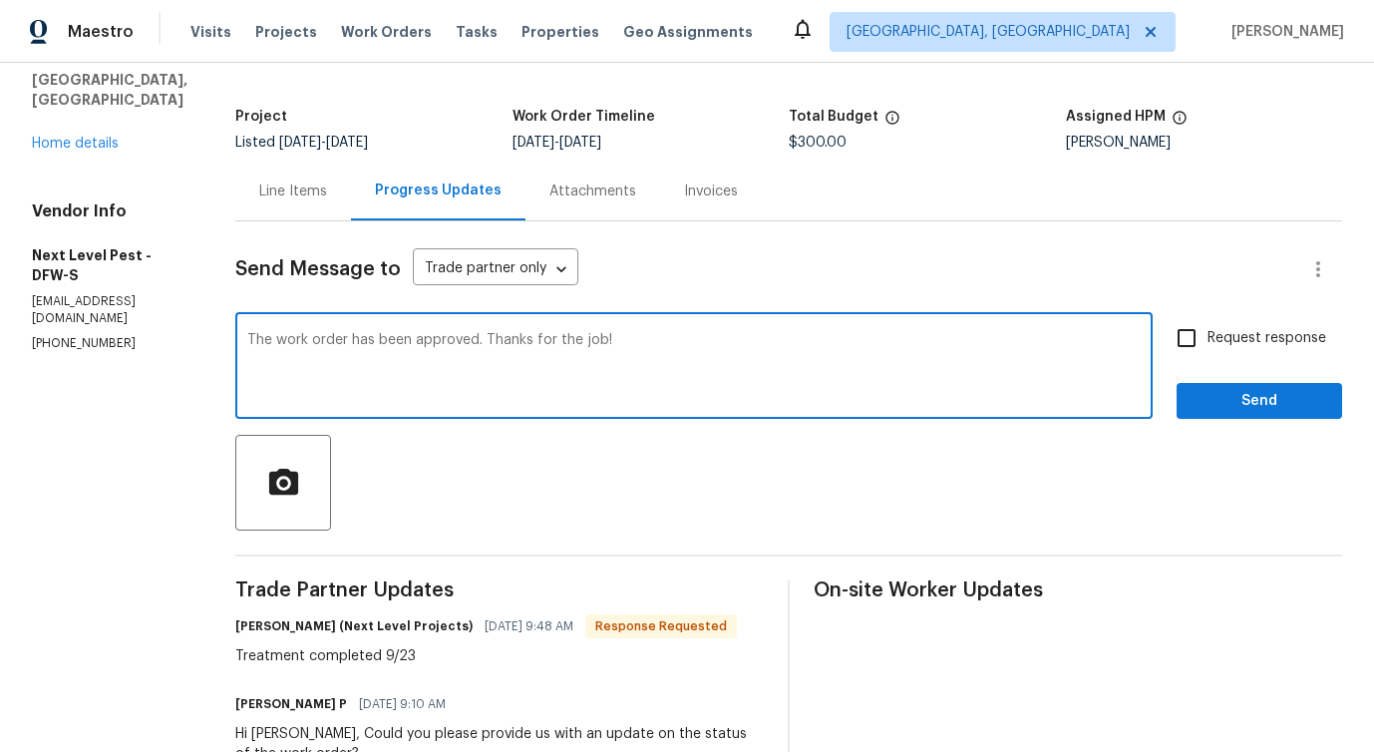
type textarea "The work order has been approved. Thanks for the job!"
click at [1233, 403] on span "Send" at bounding box center [1260, 401] width 134 height 25
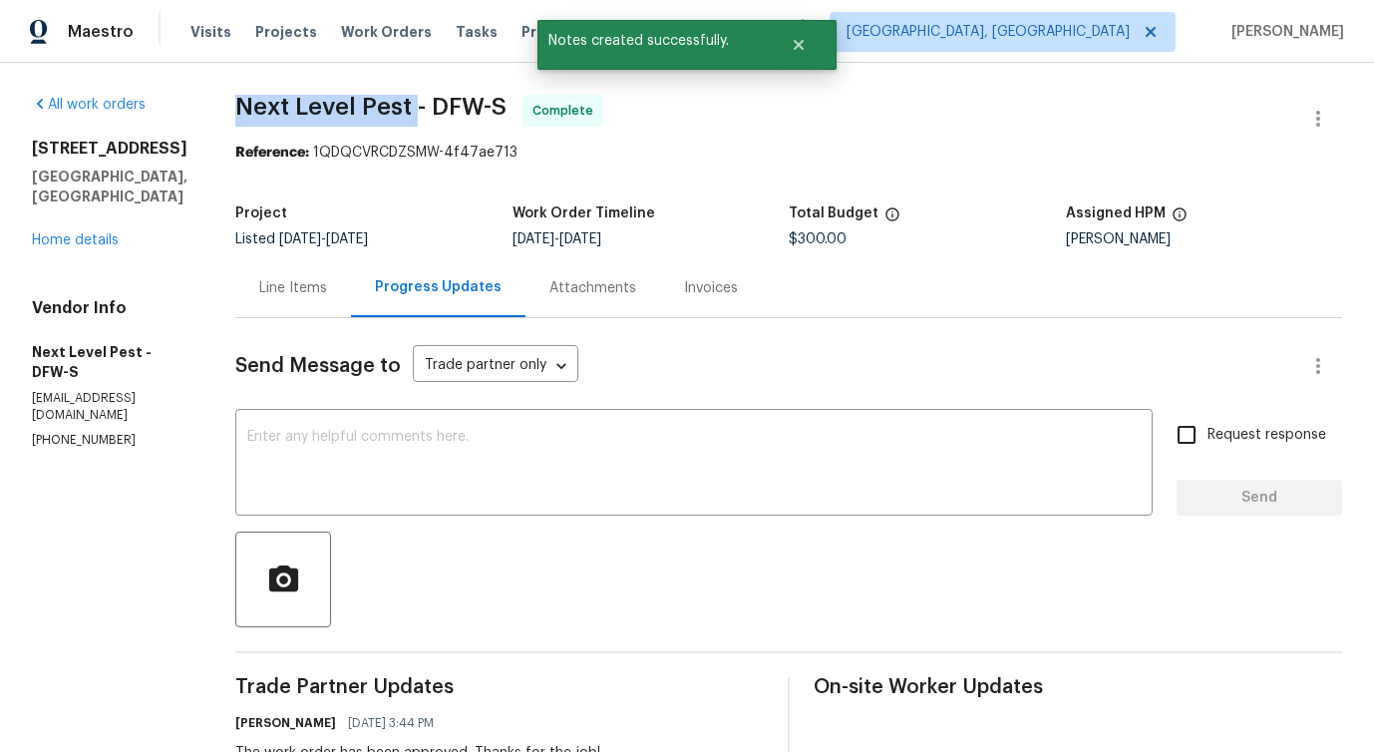
drag, startPoint x: 216, startPoint y: 111, endPoint x: 407, endPoint y: 108, distance: 190.5
click at [294, 104] on span "Next Level Pest - DFW-S" at bounding box center [370, 107] width 271 height 24
drag, startPoint x: 223, startPoint y: 109, endPoint x: 417, endPoint y: 107, distance: 193.5
click at [417, 107] on span "Next Level Pest - DFW-S Complete" at bounding box center [764, 119] width 1059 height 48
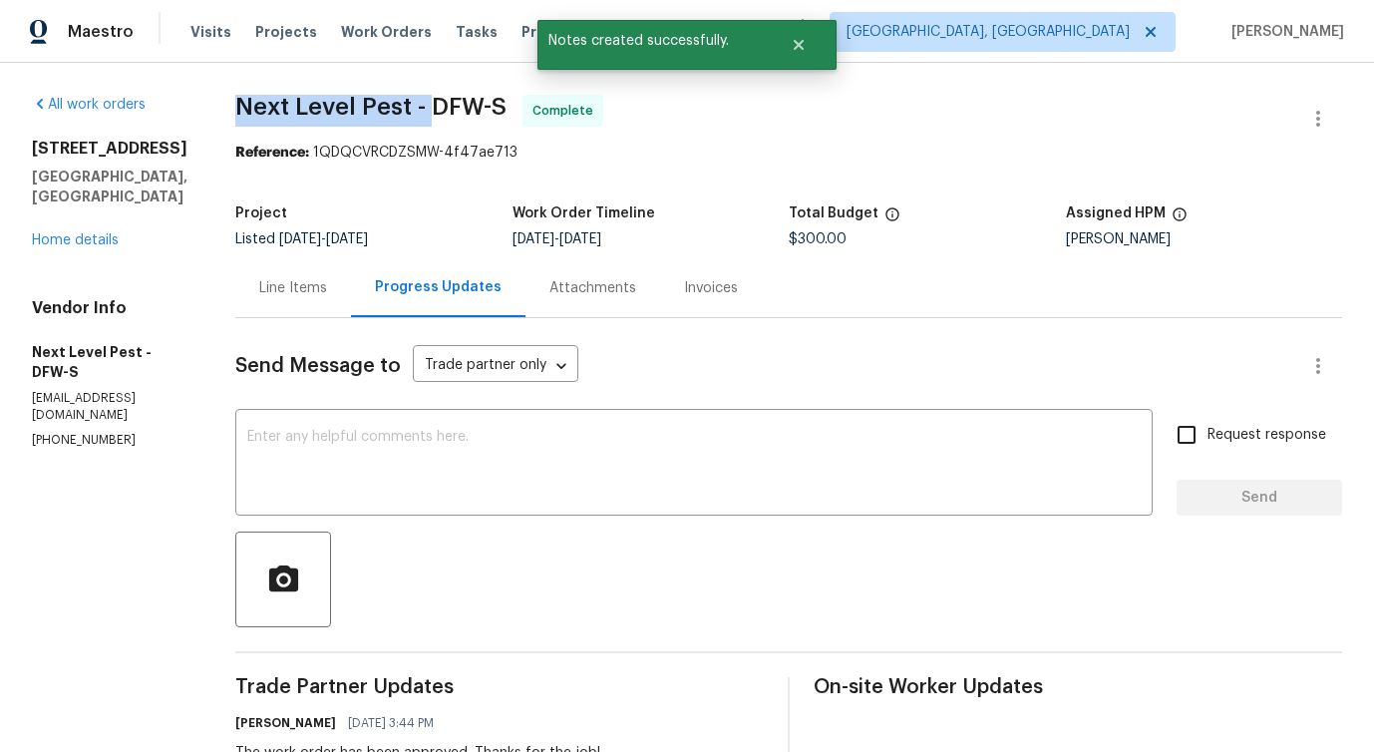
copy span "Next Level Pest -"
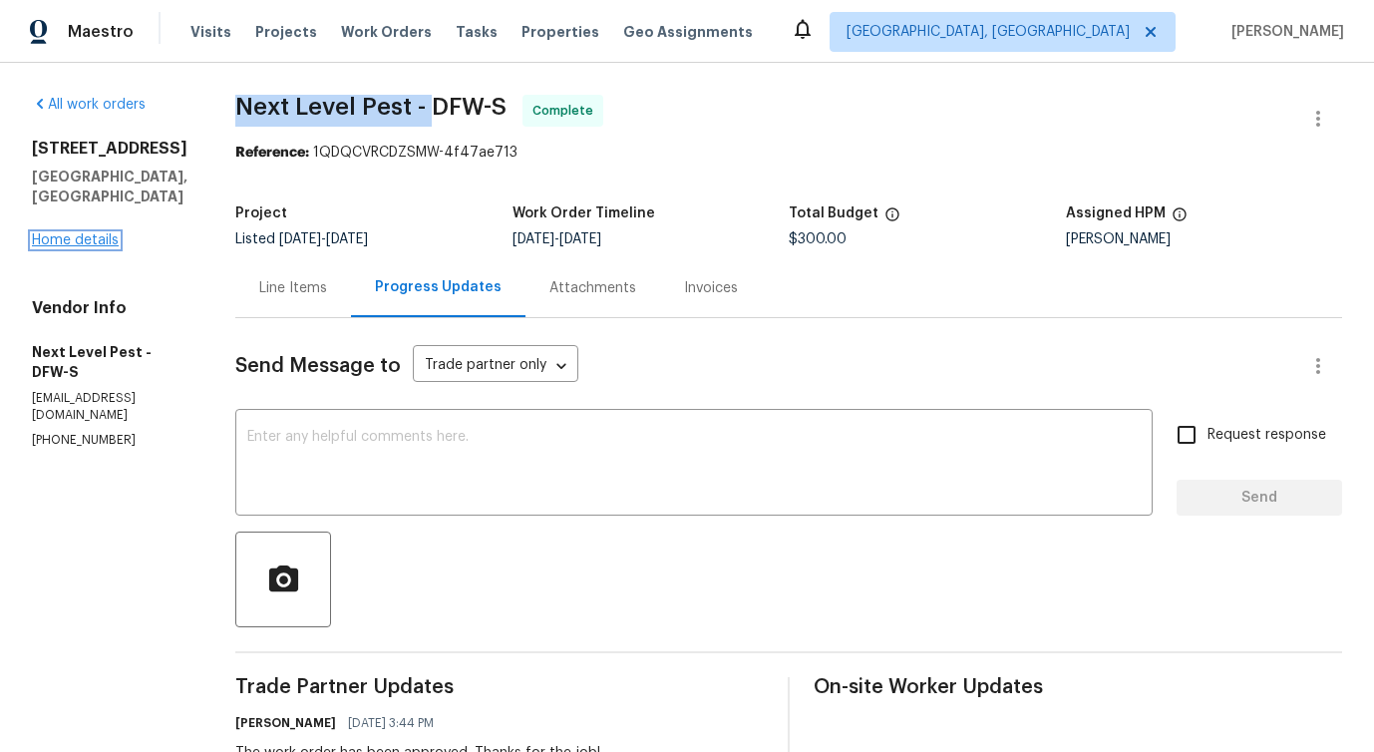
click at [66, 238] on link "Home details" at bounding box center [75, 240] width 87 height 14
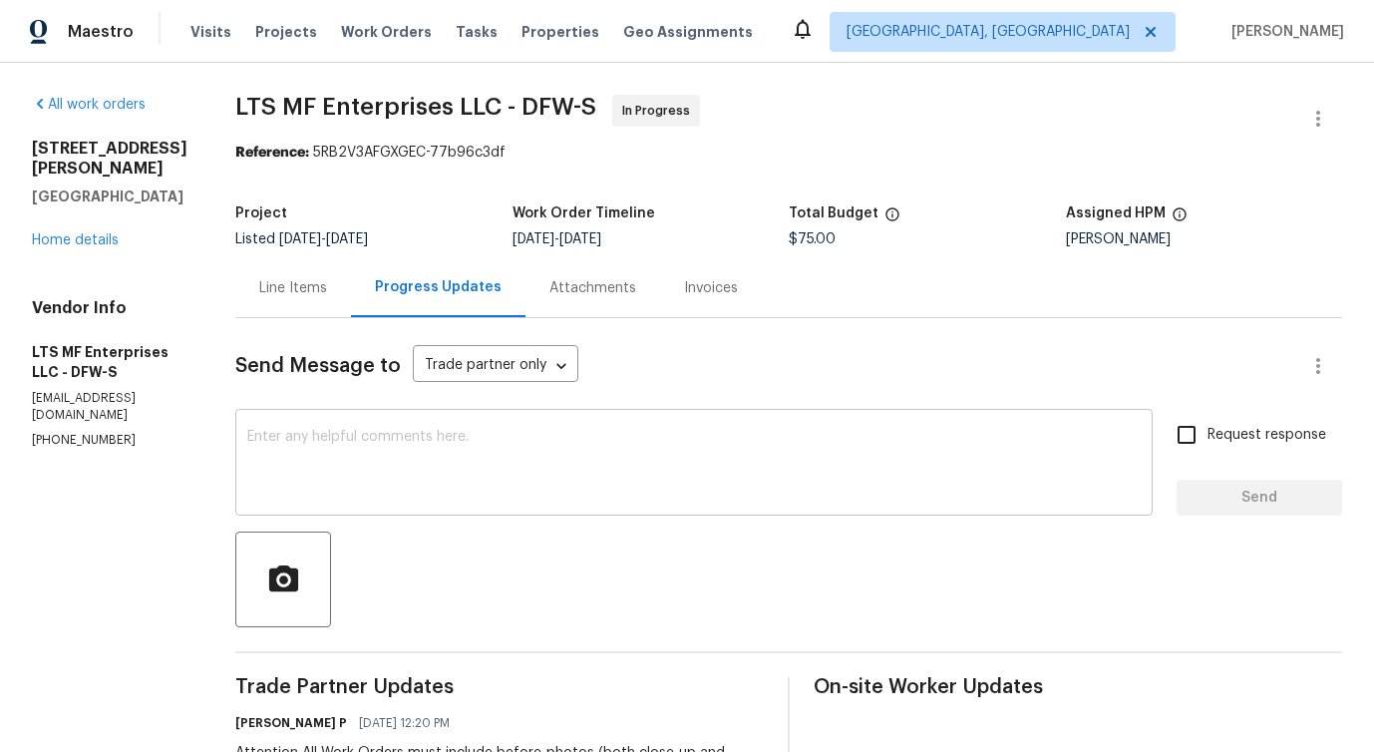
click at [405, 435] on textarea at bounding box center [694, 465] width 894 height 70
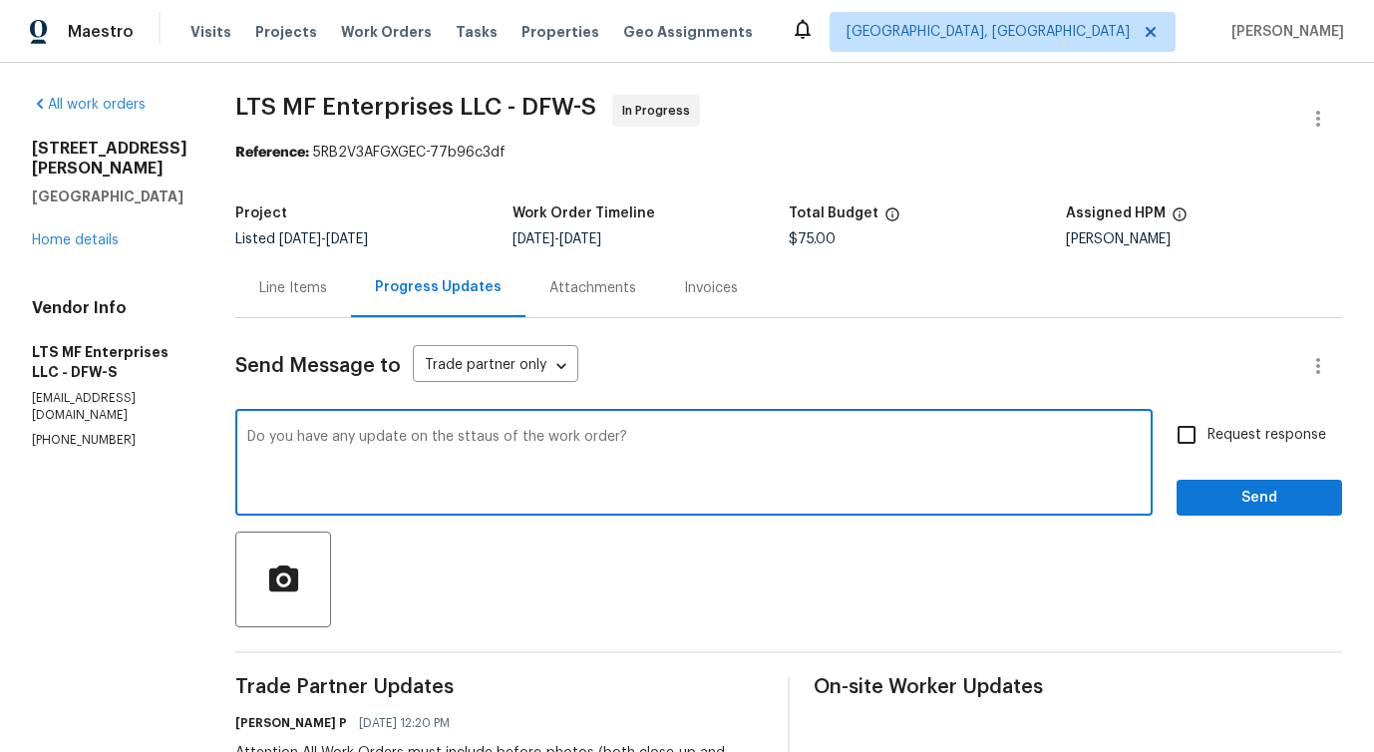
type textarea "Do you have any update on the sttaus of the work order?"
click at [1181, 435] on input "Request response" at bounding box center [1187, 435] width 42 height 42
checkbox input "true"
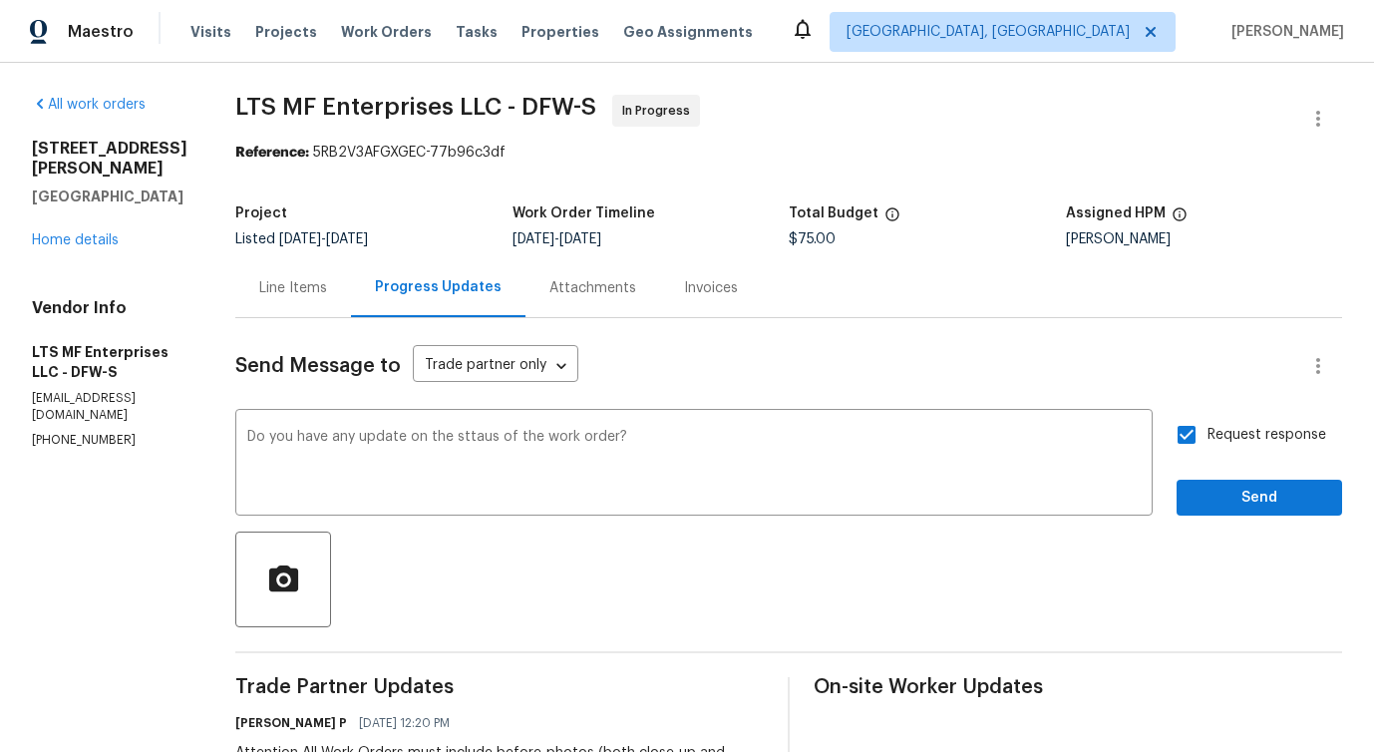
click at [1231, 531] on div "Send Message to Trade partner only Trade partner only ​ Do you have any update …" at bounding box center [788, 671] width 1107 height 706
click at [1230, 491] on span "Send" at bounding box center [1260, 498] width 134 height 25
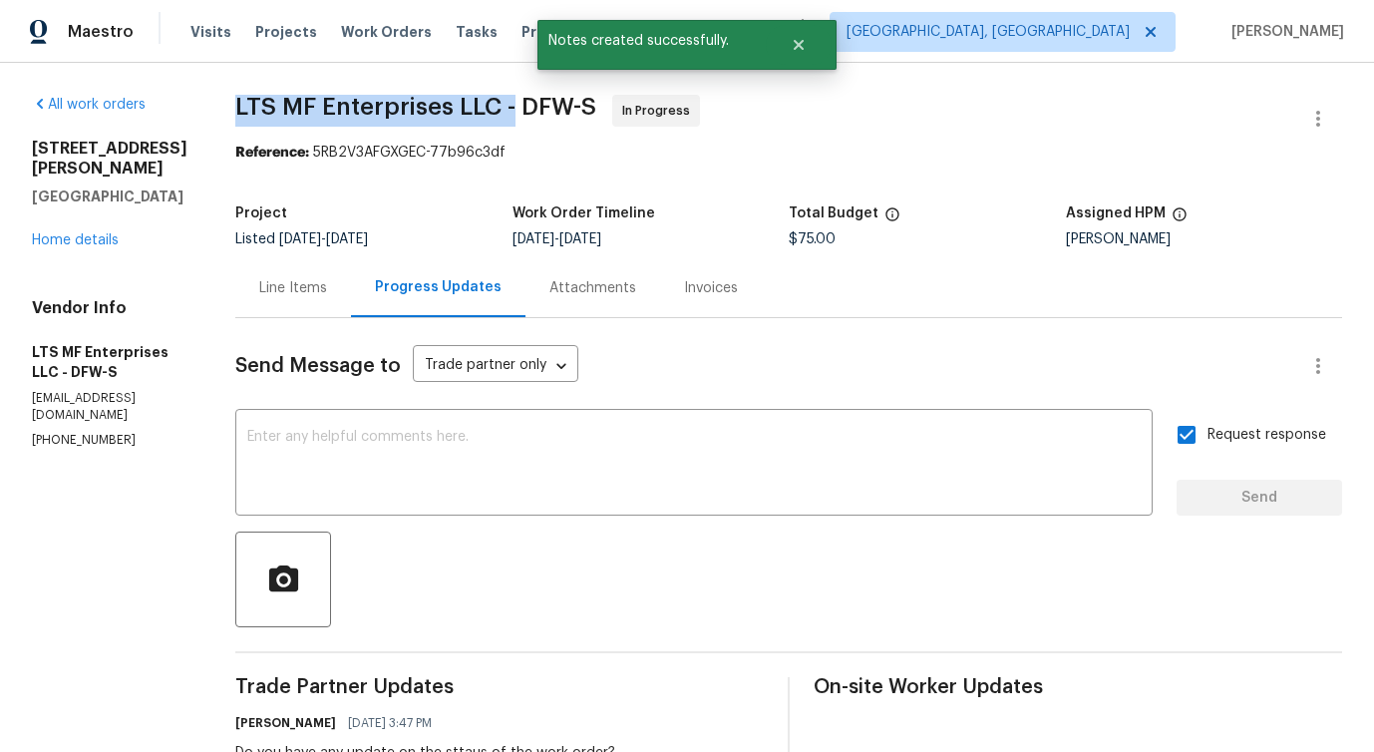
drag, startPoint x: 203, startPoint y: 109, endPoint x: 498, endPoint y: 120, distance: 294.5
click at [498, 120] on div "All work orders [STREET_ADDRESS][PERSON_NAME] Home details Vendor Info LTS MF E…" at bounding box center [687, 598] width 1374 height 1071
copy span "LTS MF Enterprises LLC -"
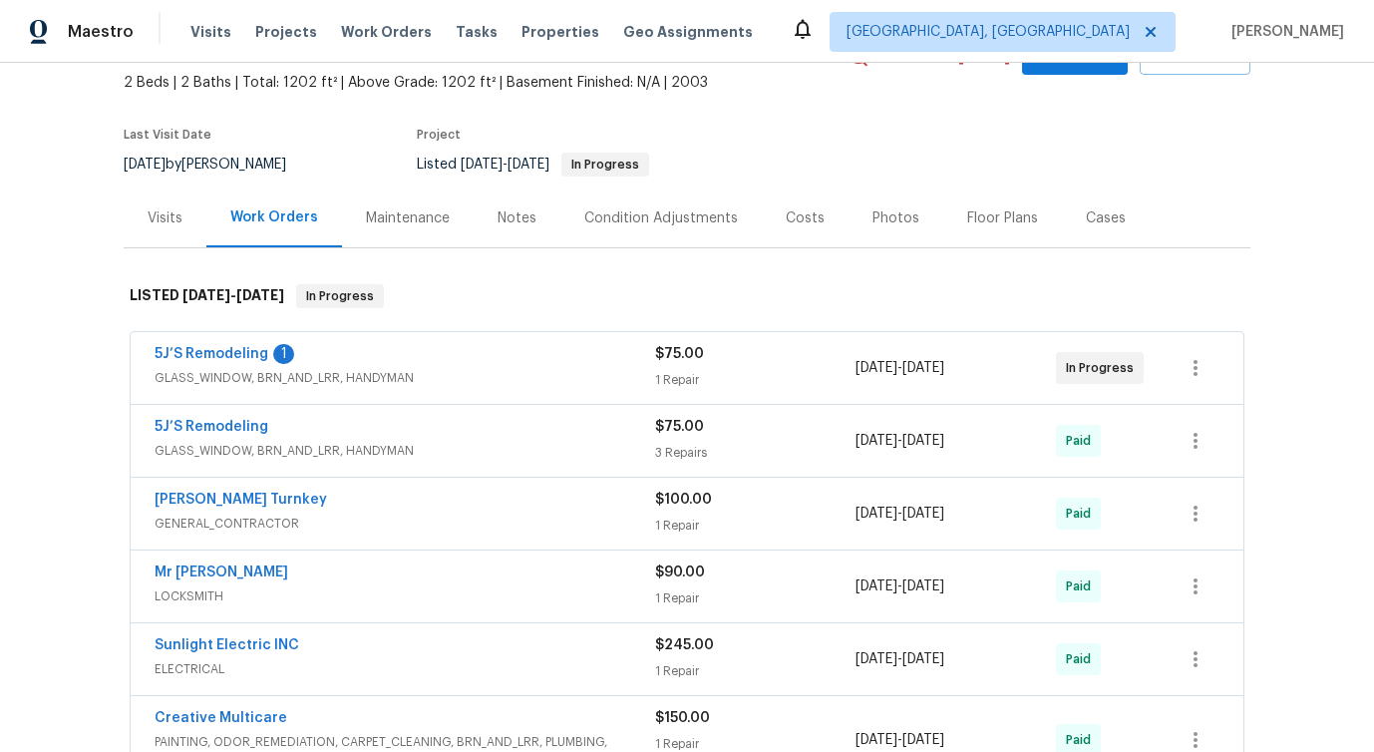
scroll to position [142, 0]
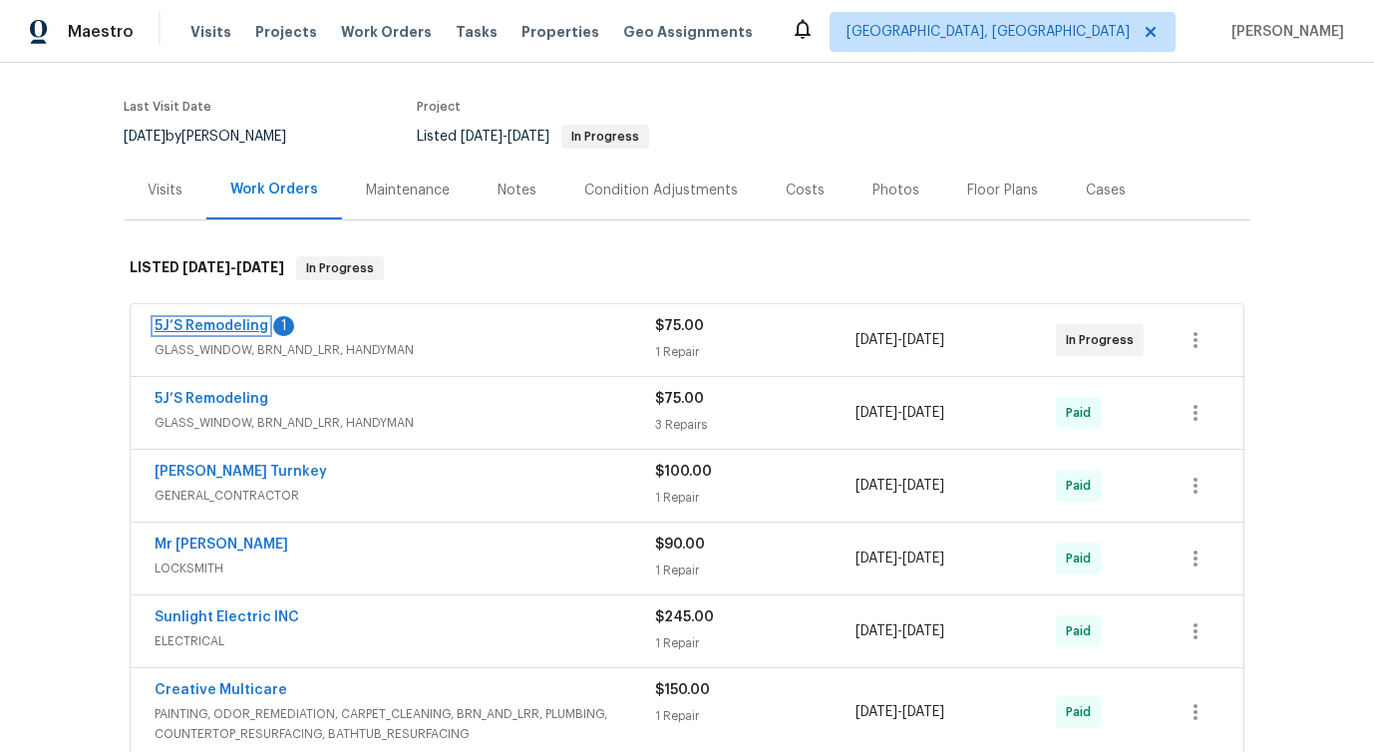
click at [196, 327] on link "5J’S Remodeling" at bounding box center [212, 326] width 114 height 14
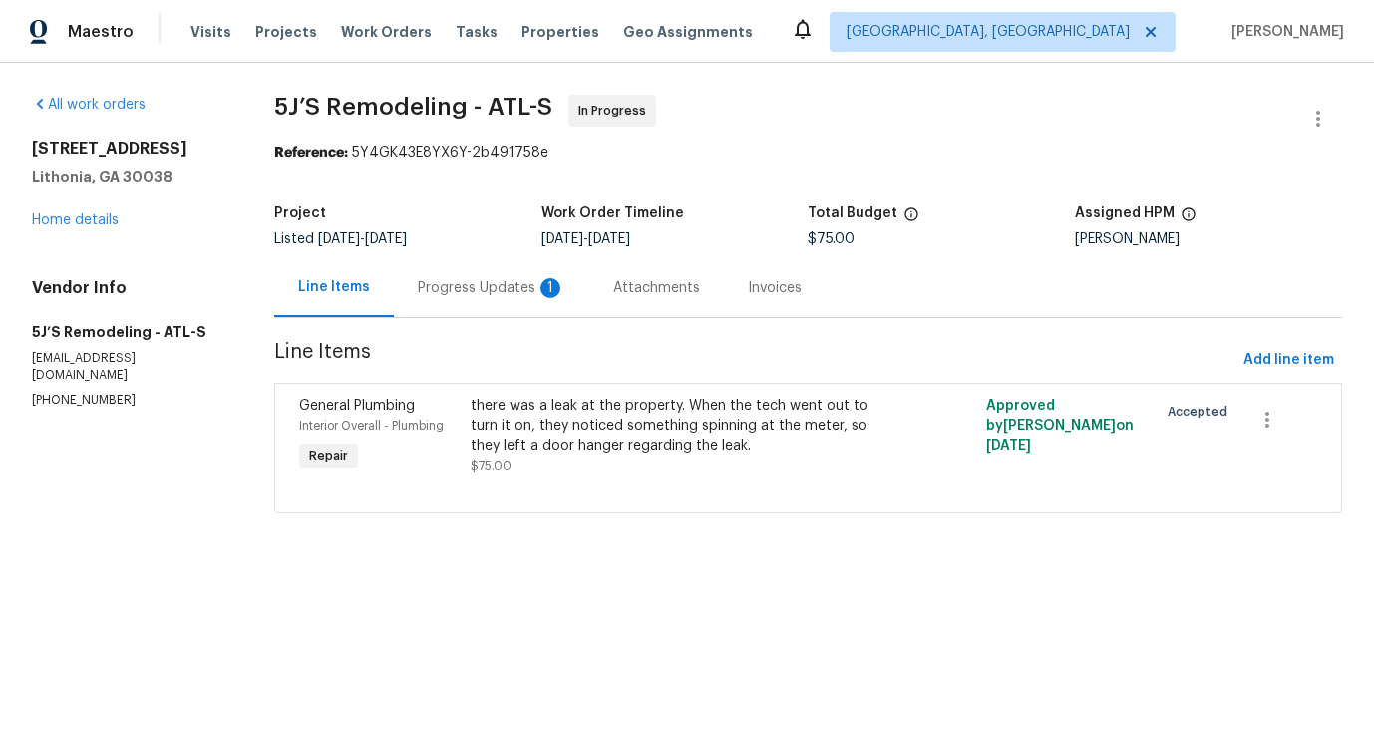
click at [492, 299] on div "Progress Updates 1" at bounding box center [492, 287] width 196 height 59
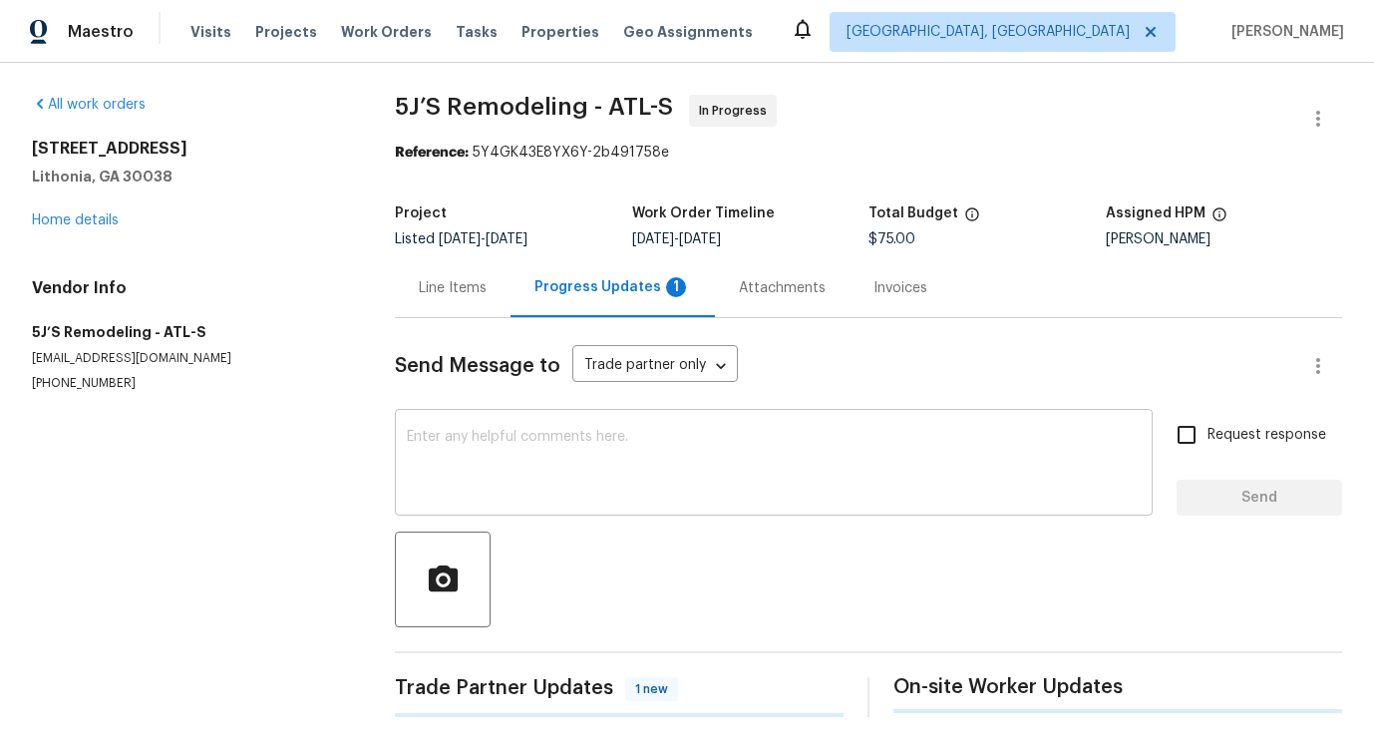
click at [517, 473] on textarea at bounding box center [774, 465] width 734 height 70
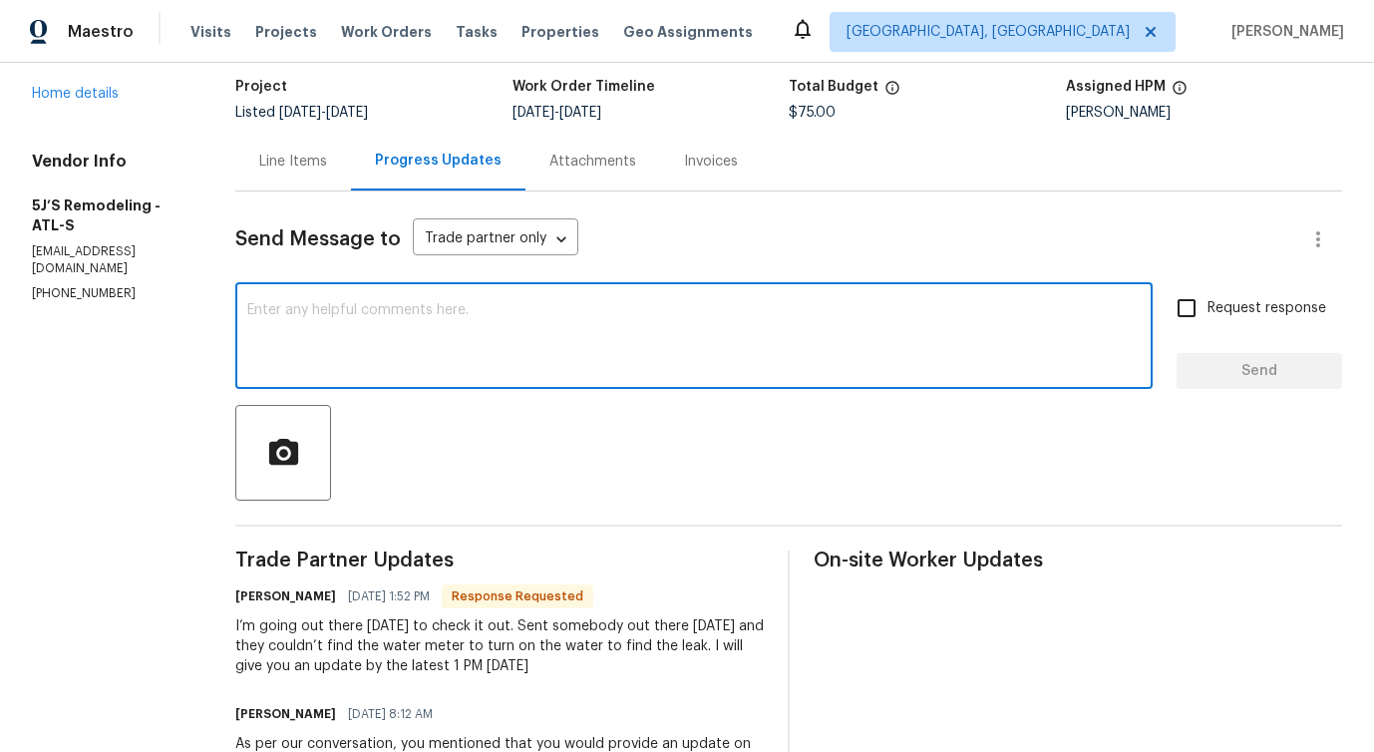
scroll to position [301, 0]
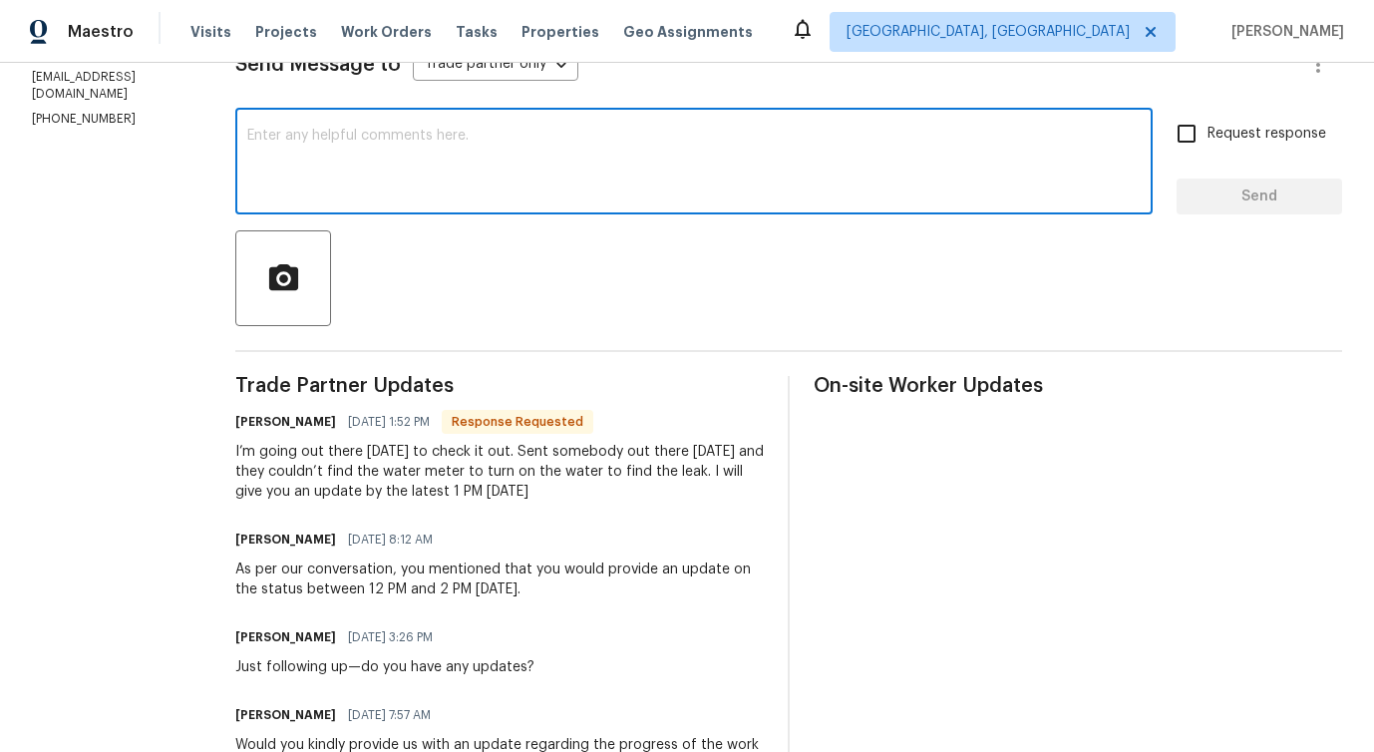
click at [570, 133] on textarea at bounding box center [694, 164] width 894 height 70
type textarea "Thanks for the update!"
click at [1277, 182] on button "Send" at bounding box center [1260, 197] width 166 height 37
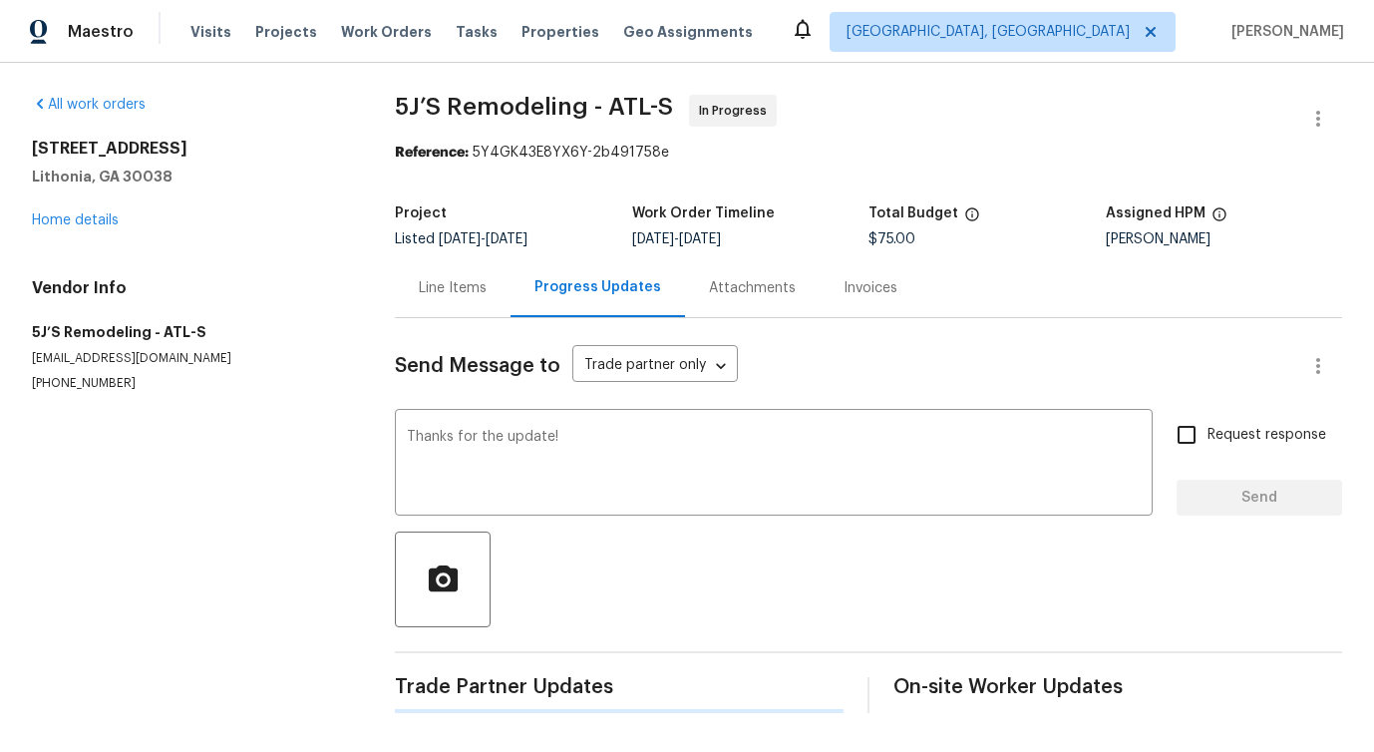
scroll to position [0, 0]
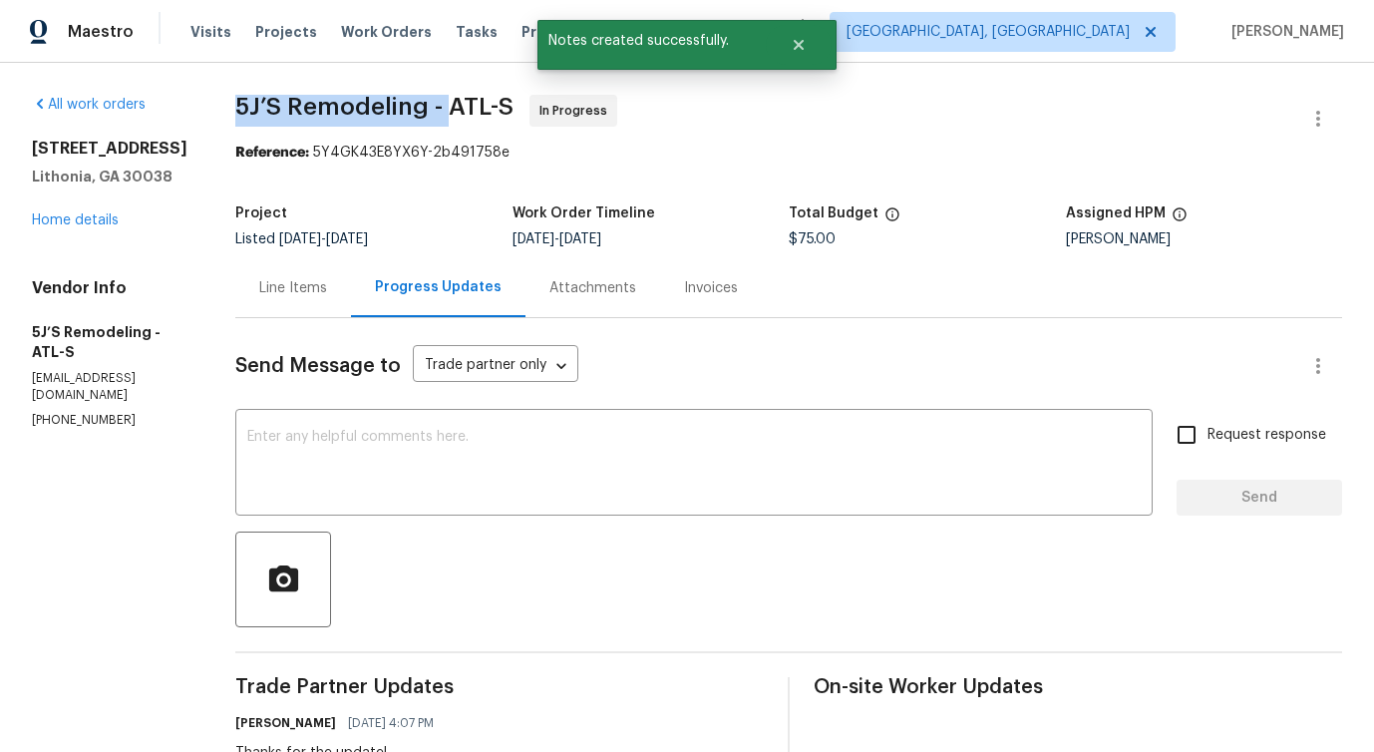
drag, startPoint x: 241, startPoint y: 99, endPoint x: 443, endPoint y: 107, distance: 201.6
copy span "5J’S Remodeling -"
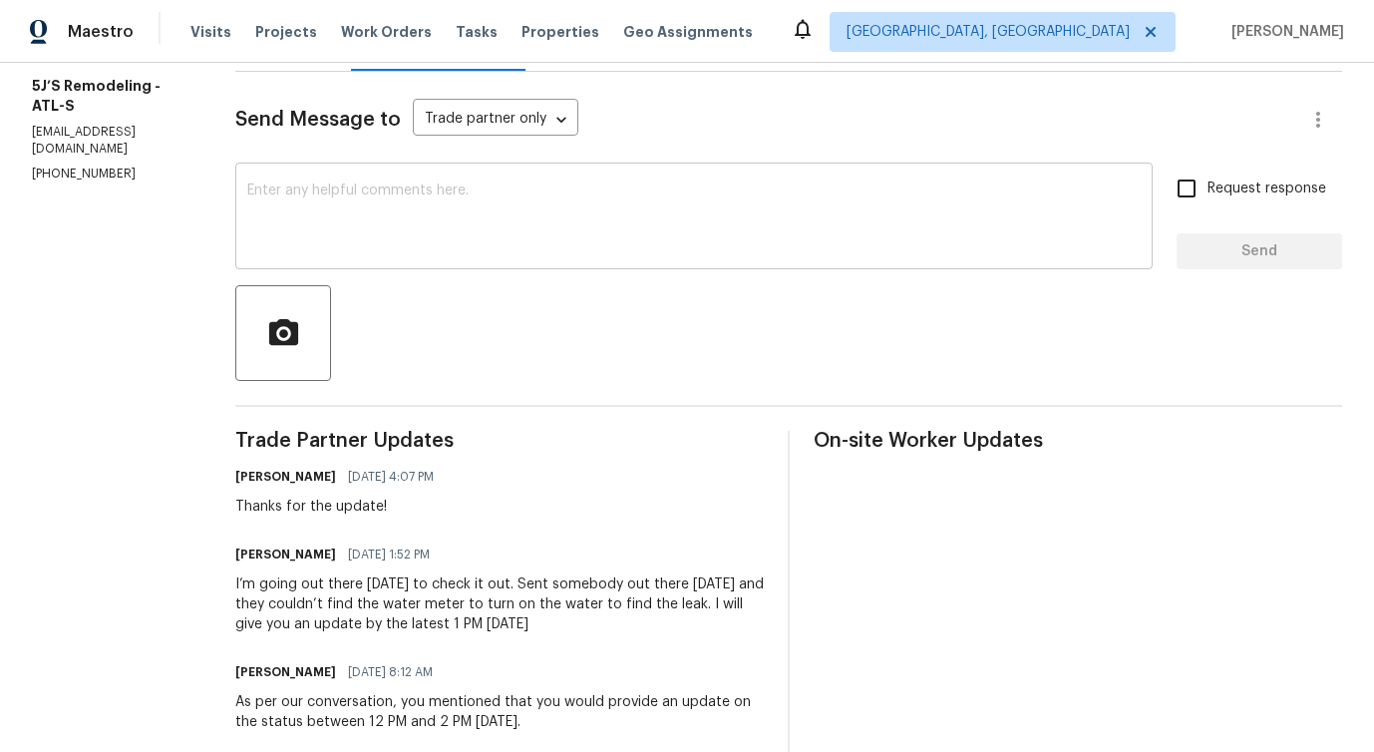
scroll to position [242, 0]
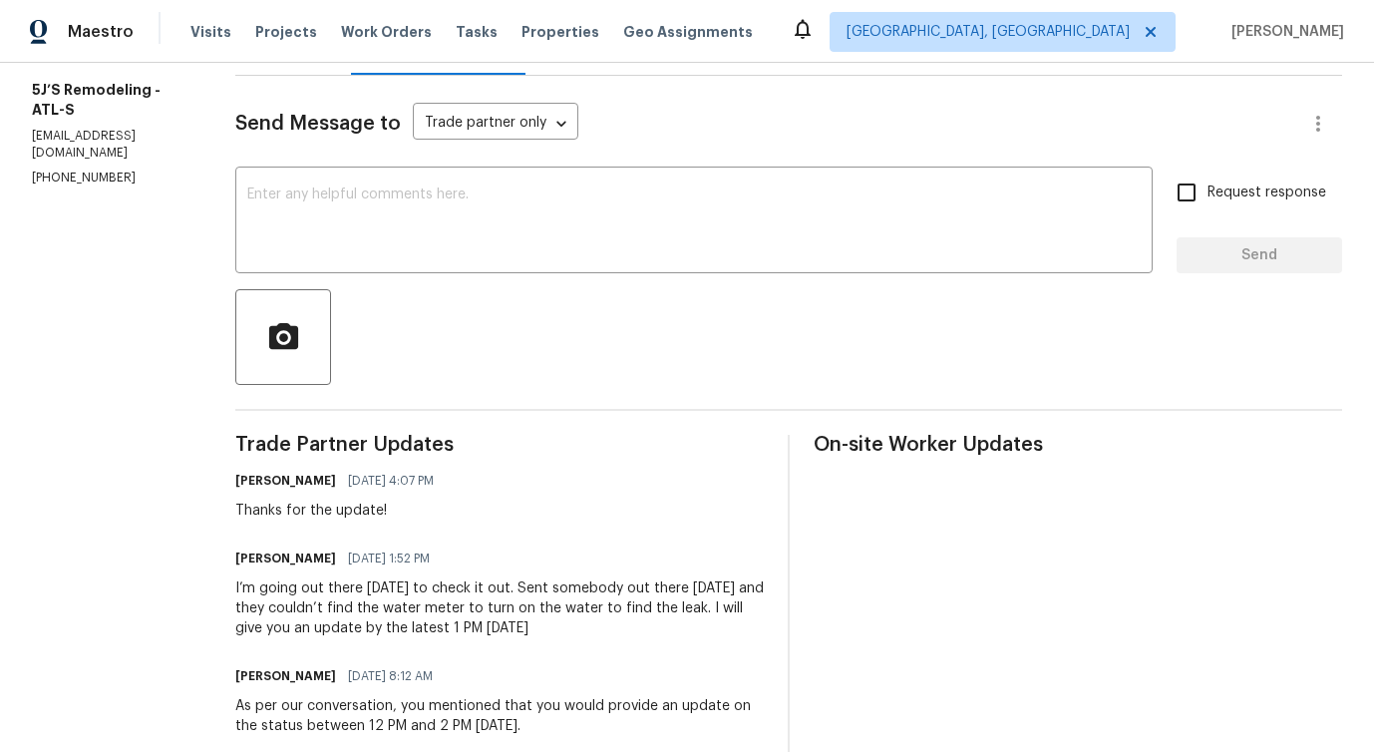
drag, startPoint x: 239, startPoint y: 588, endPoint x: 656, endPoint y: 622, distance: 418.4
click at [656, 622] on div "I’m going out there tomorrow to check it out. Sent somebody out there today and…" at bounding box center [499, 609] width 529 height 60
click at [363, 591] on div "I’m going out there tomorrow to check it out. Sent somebody out there today and…" at bounding box center [499, 609] width 529 height 60
drag, startPoint x: 237, startPoint y: 588, endPoint x: 588, endPoint y: 633, distance: 353.1
click at [588, 633] on div "I’m going out there tomorrow to check it out. Sent somebody out there today and…" at bounding box center [499, 609] width 529 height 60
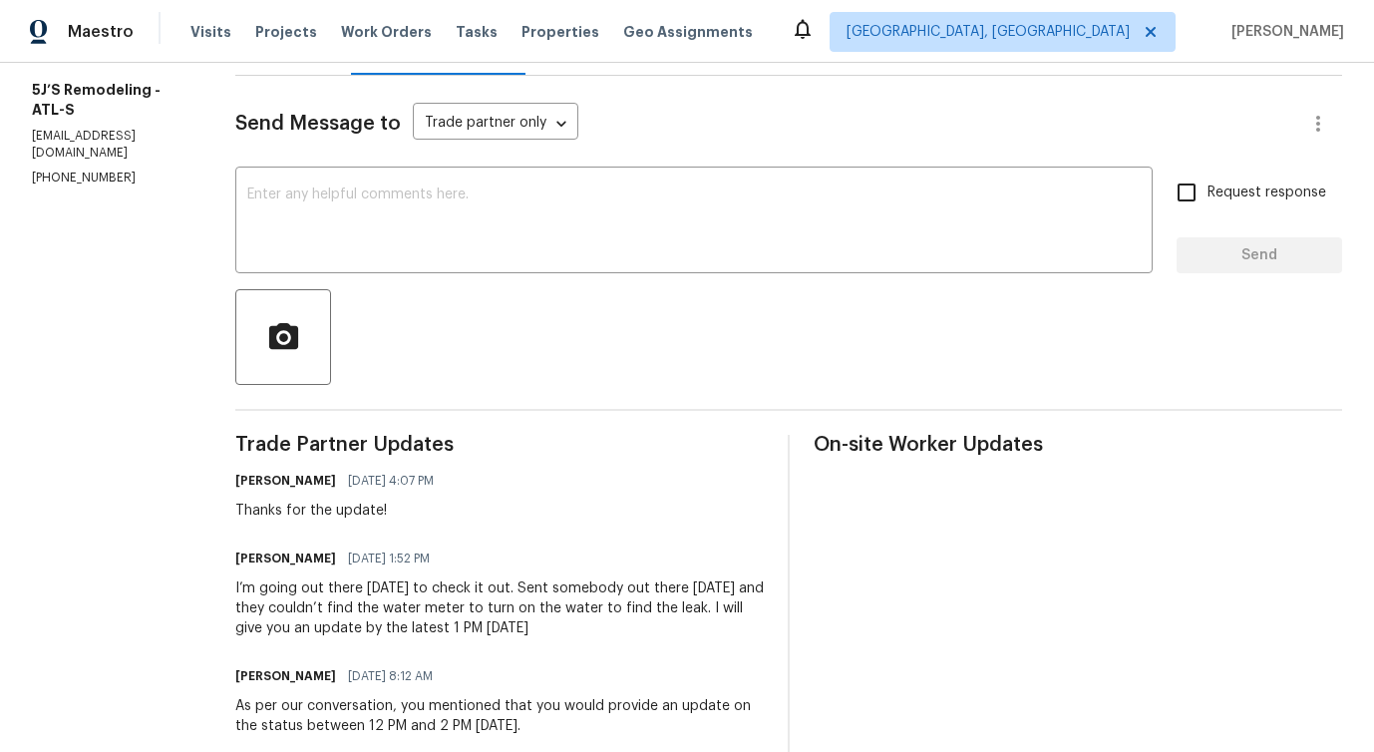
copy div "I’m going out there tomorrow to check it out. Sent somebody out there today and…"
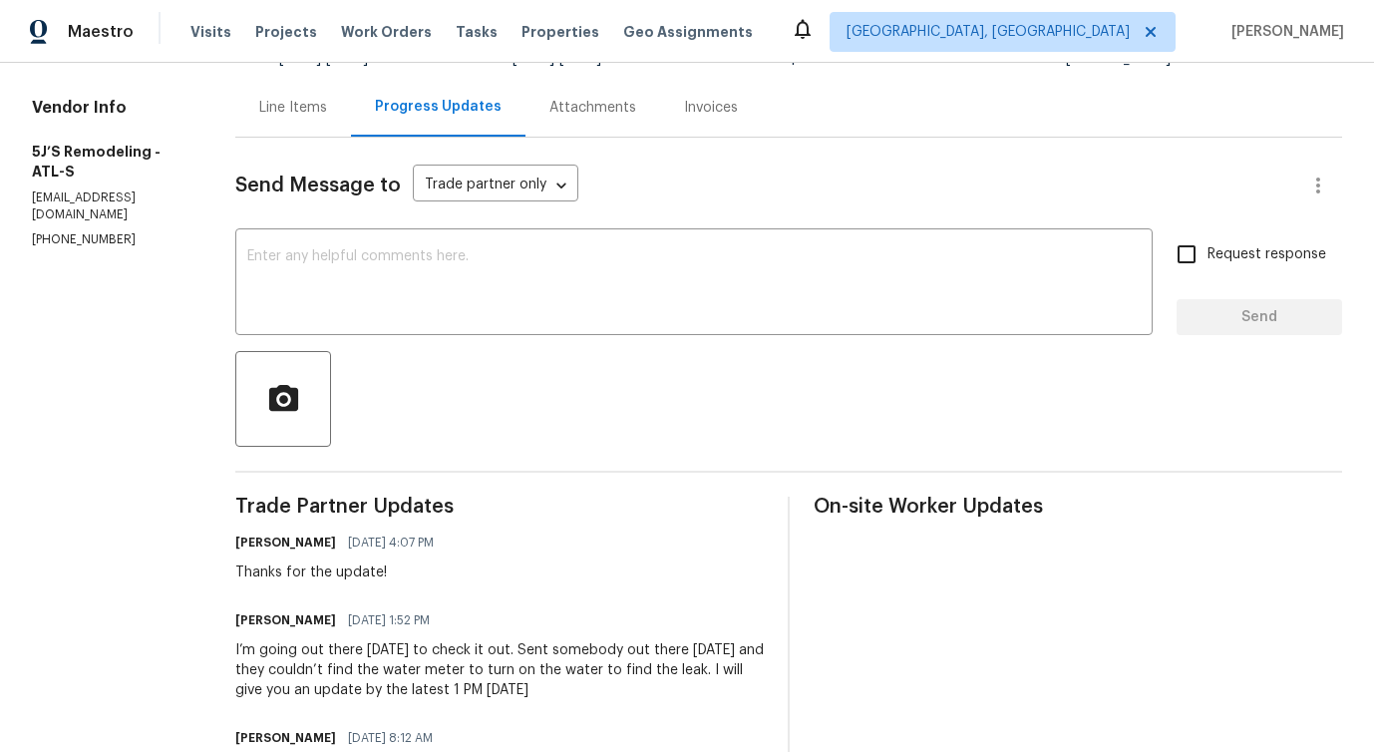
scroll to position [90, 0]
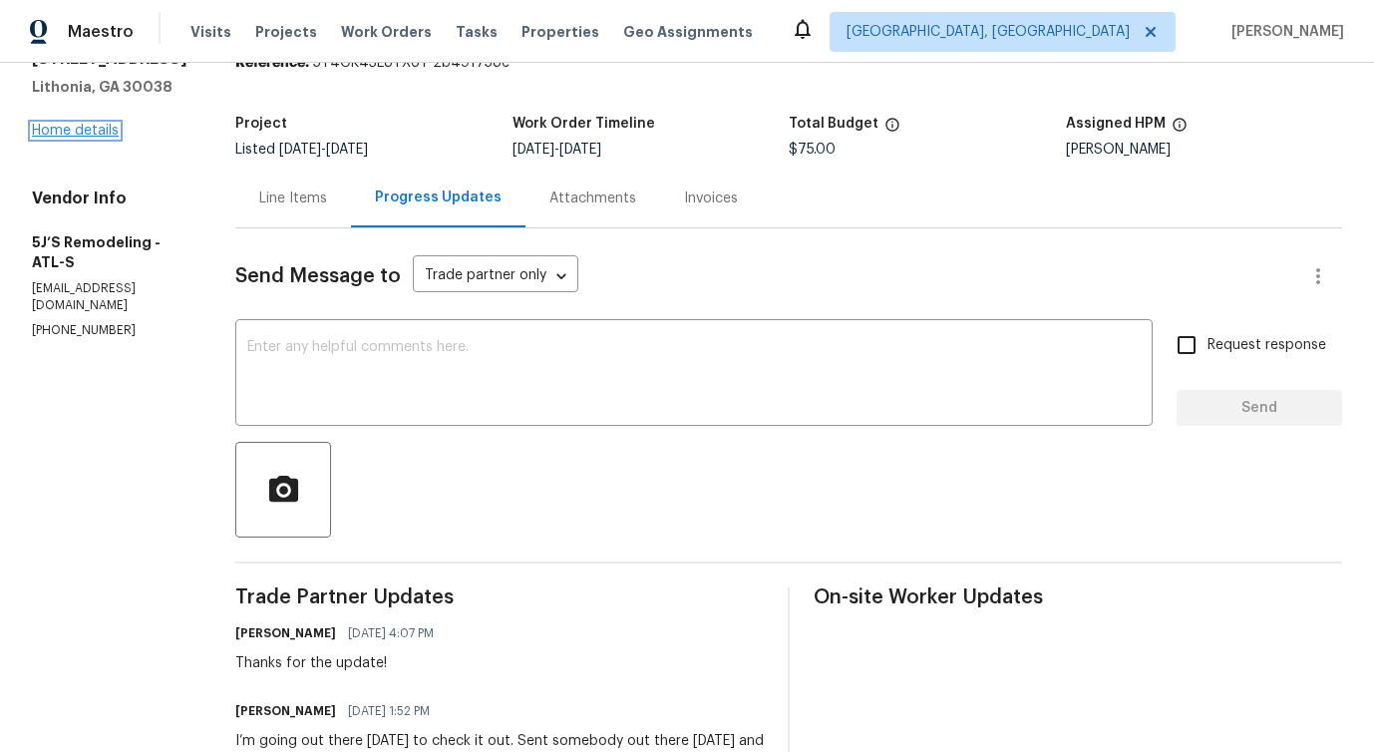
click at [106, 130] on link "Home details" at bounding box center [75, 131] width 87 height 14
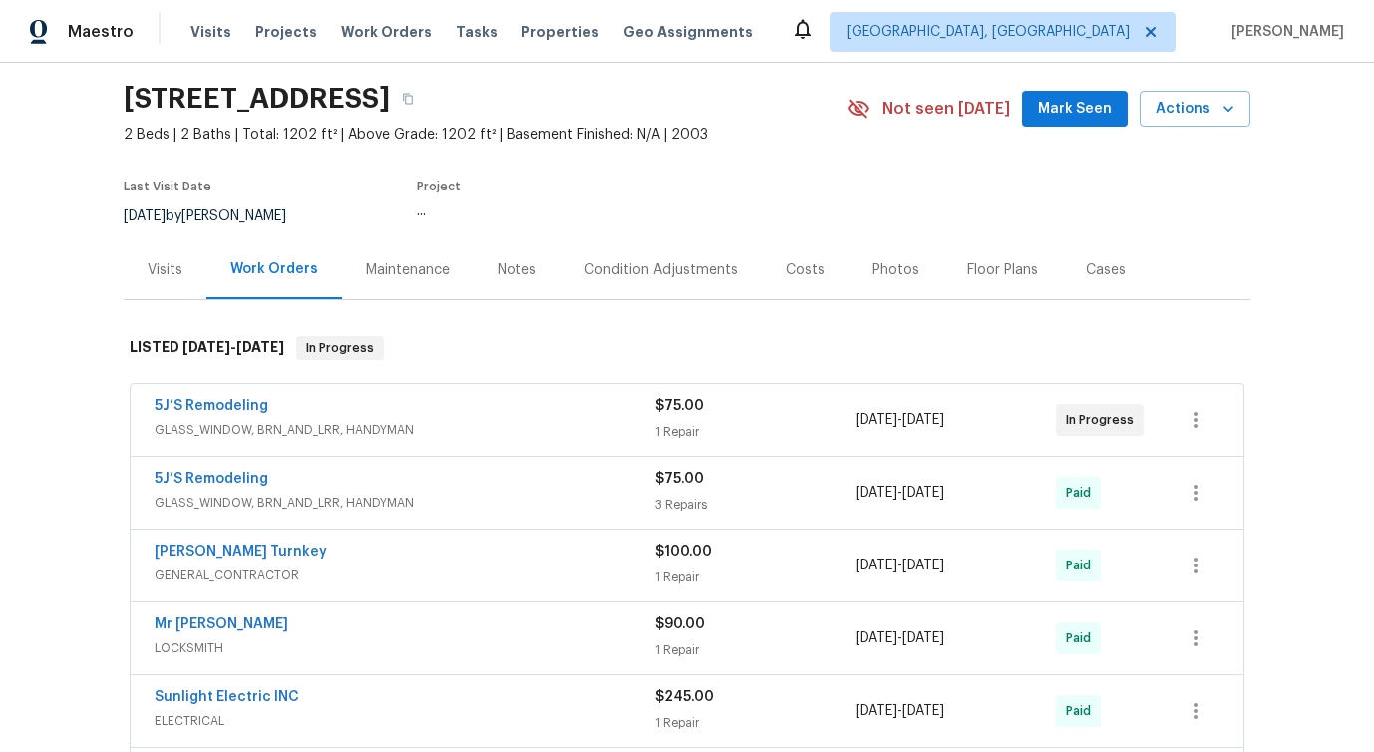
scroll to position [17, 0]
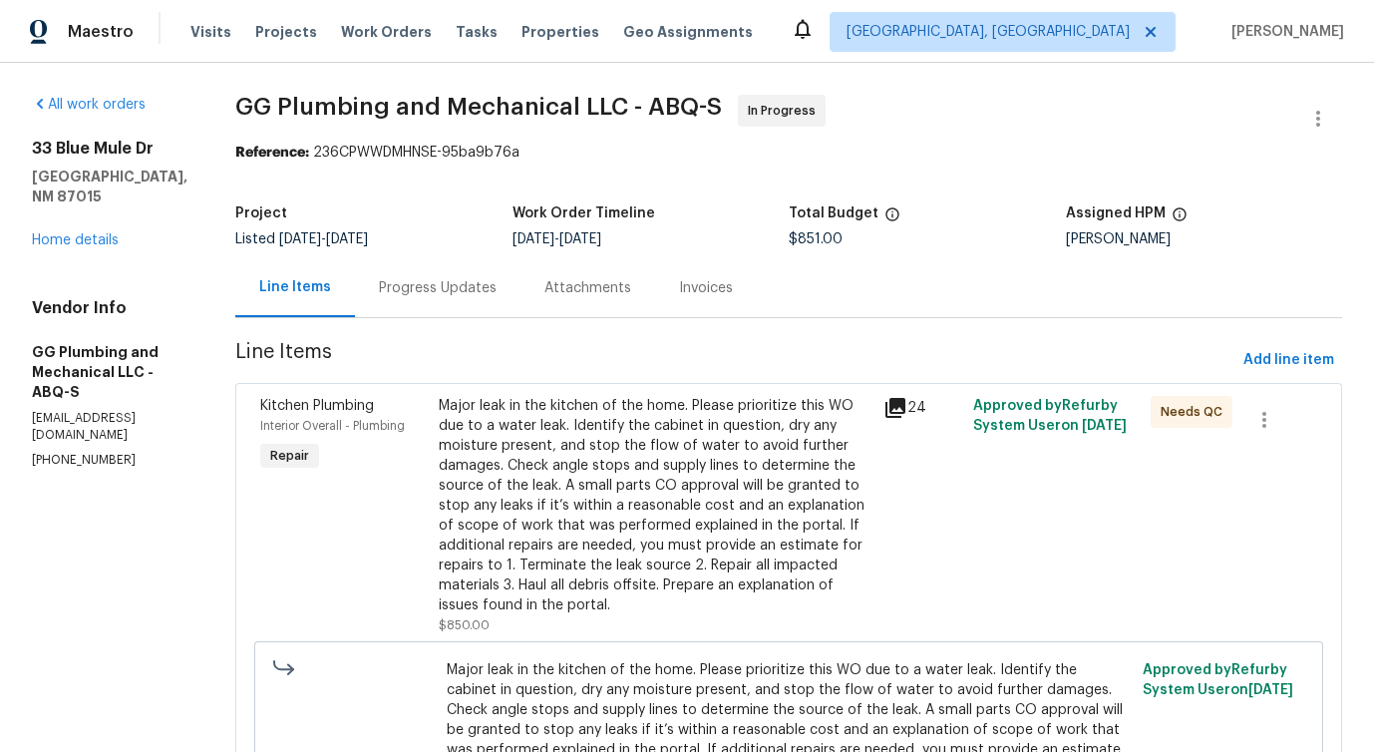
click at [497, 286] on div "Progress Updates" at bounding box center [438, 288] width 118 height 20
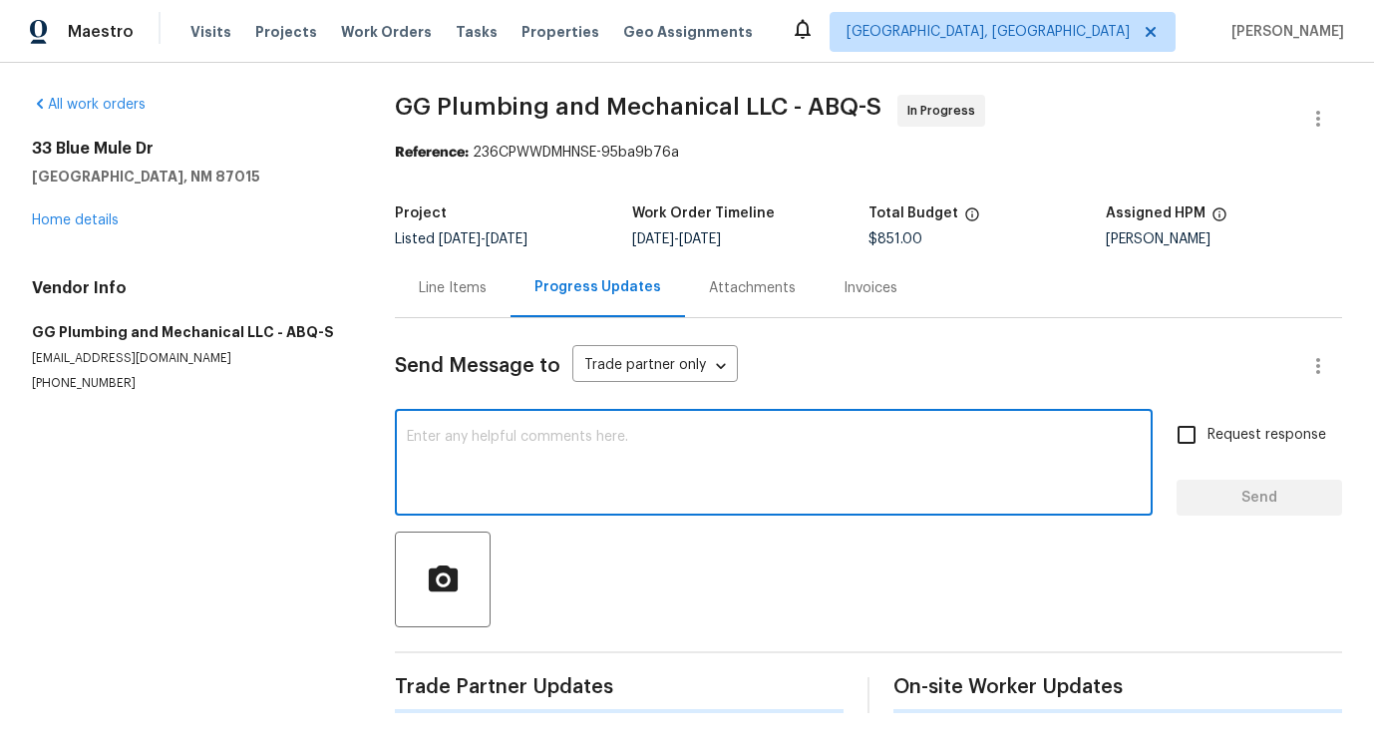
click at [535, 487] on textarea at bounding box center [774, 465] width 734 height 70
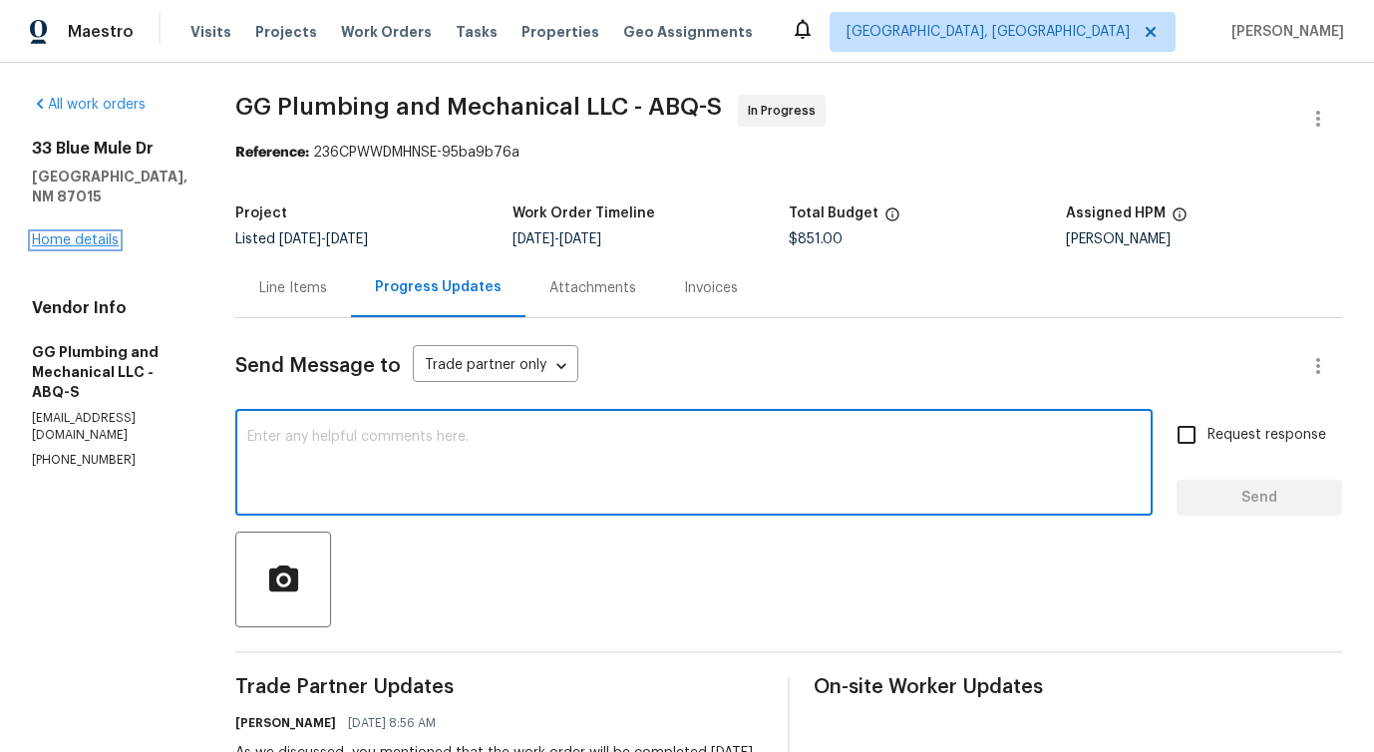
click at [92, 233] on link "Home details" at bounding box center [75, 240] width 87 height 14
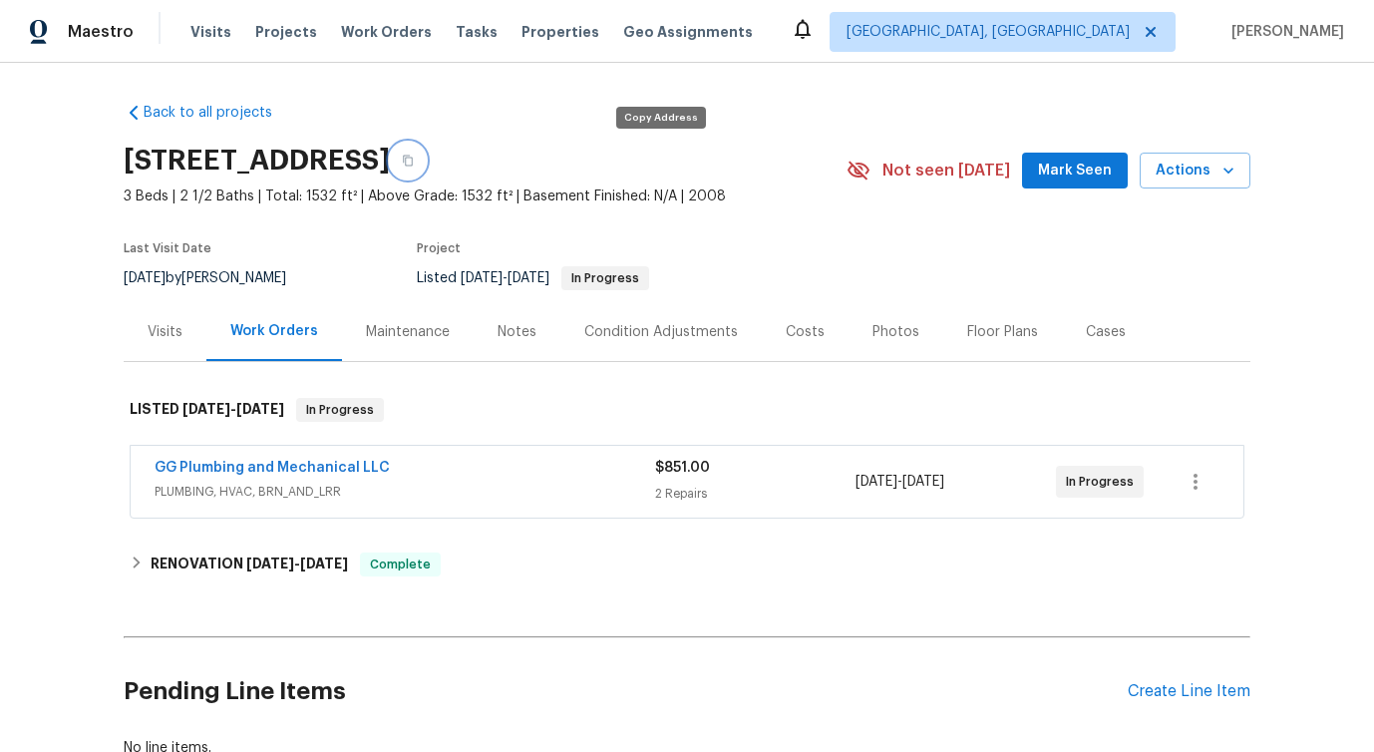
click at [414, 158] on icon "button" at bounding box center [408, 161] width 12 height 12
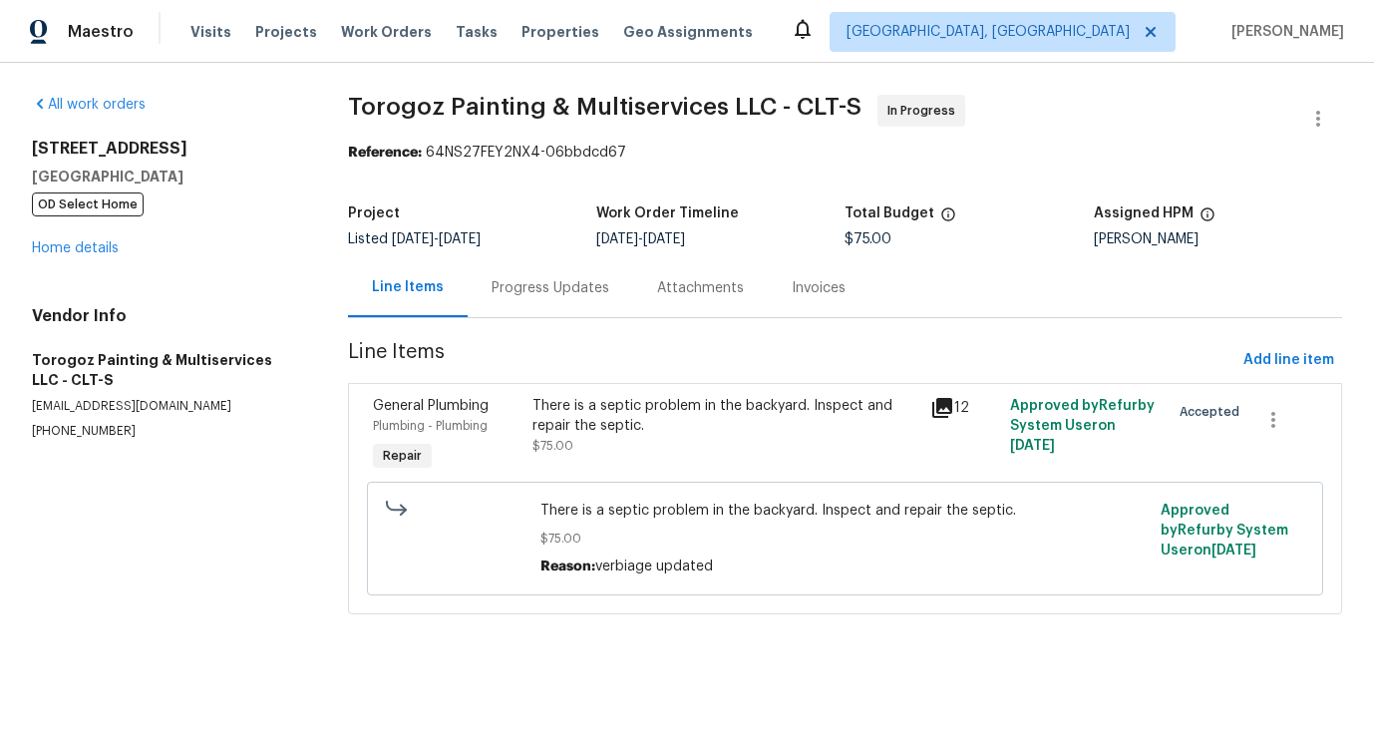
click at [520, 421] on div "General Plumbing Plumbing - Plumbing Repair" at bounding box center [447, 436] width 160 height 92
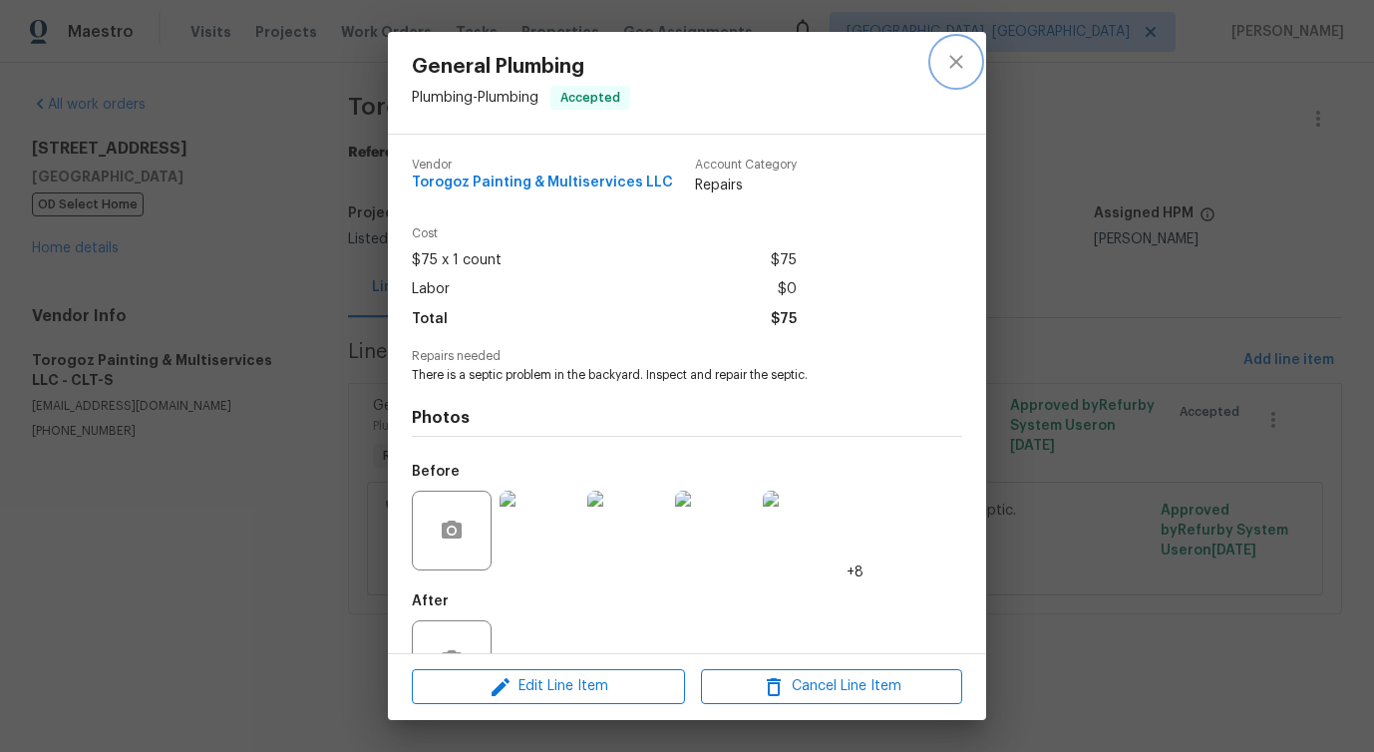
click at [954, 57] on icon "close" at bounding box center [957, 62] width 24 height 24
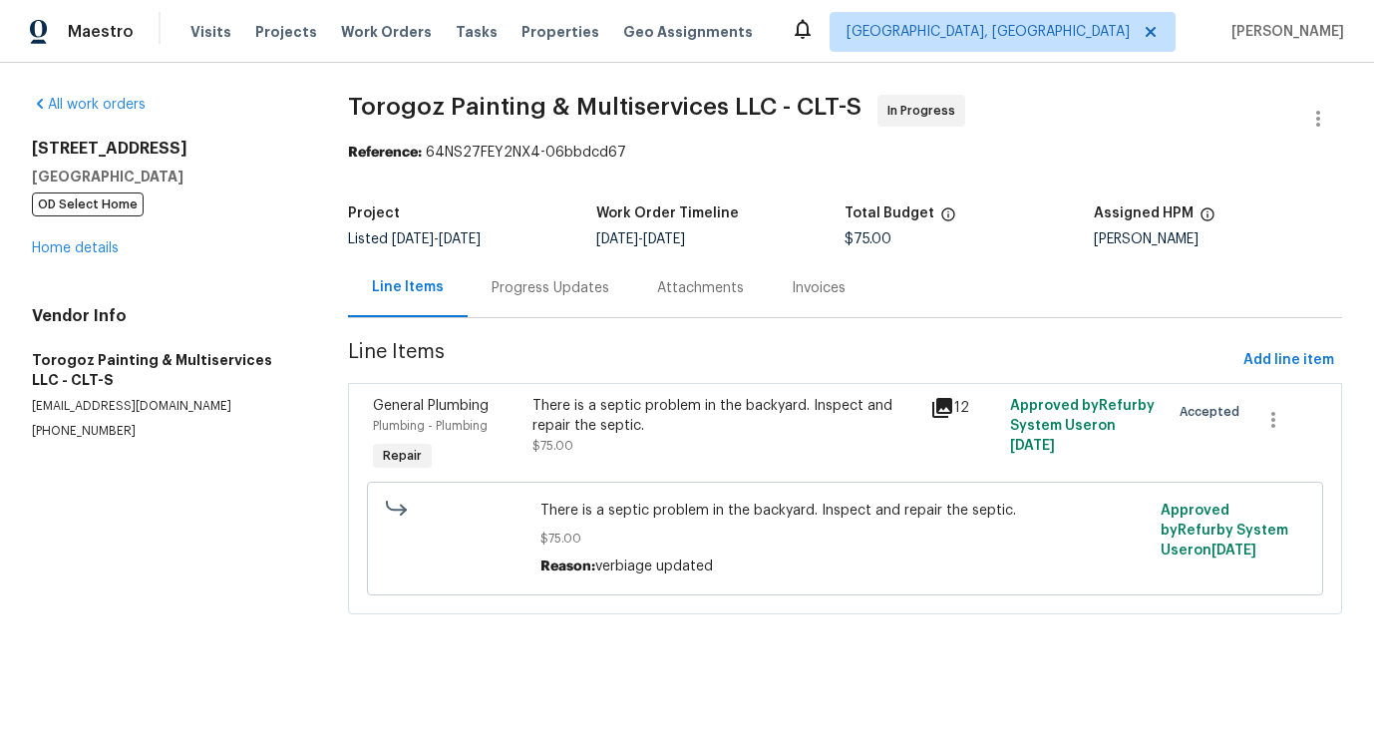
click at [573, 297] on div "Progress Updates" at bounding box center [551, 288] width 118 height 20
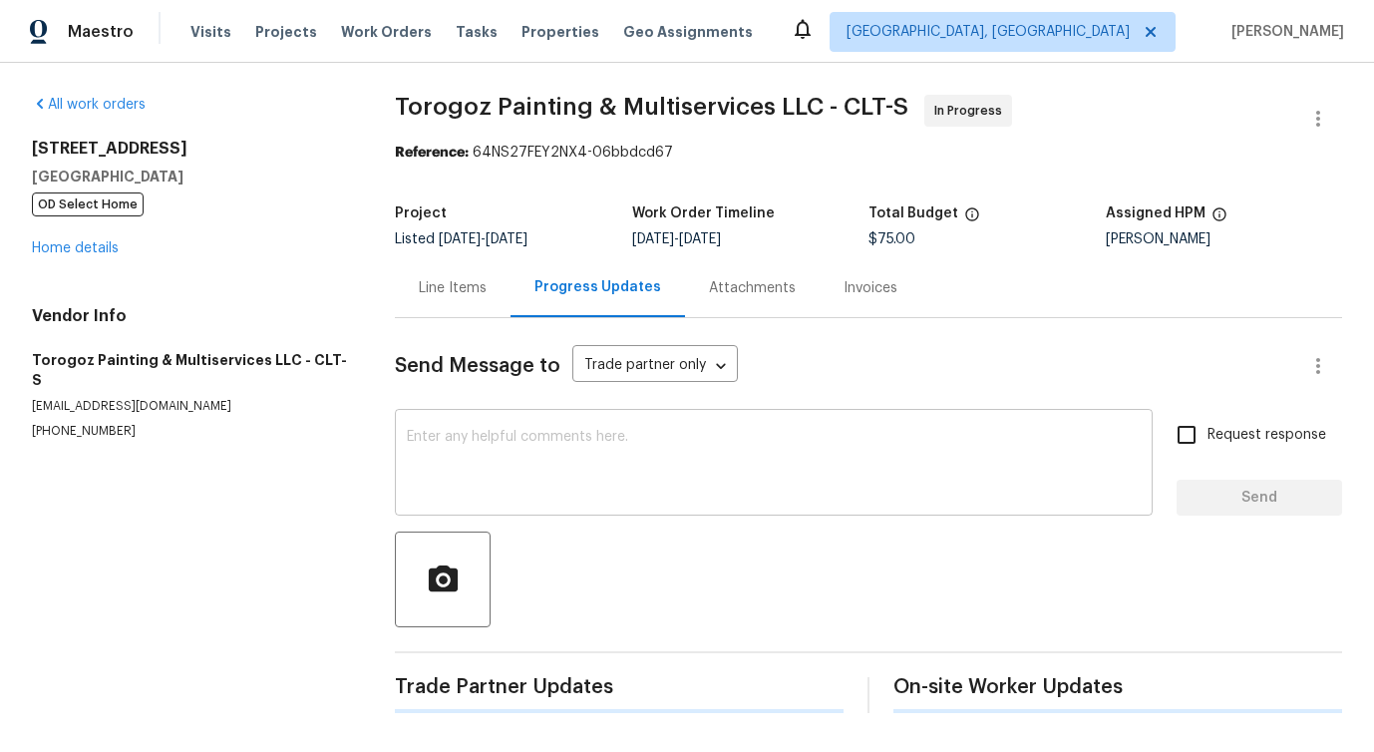
click at [573, 421] on div "x ​" at bounding box center [774, 465] width 758 height 102
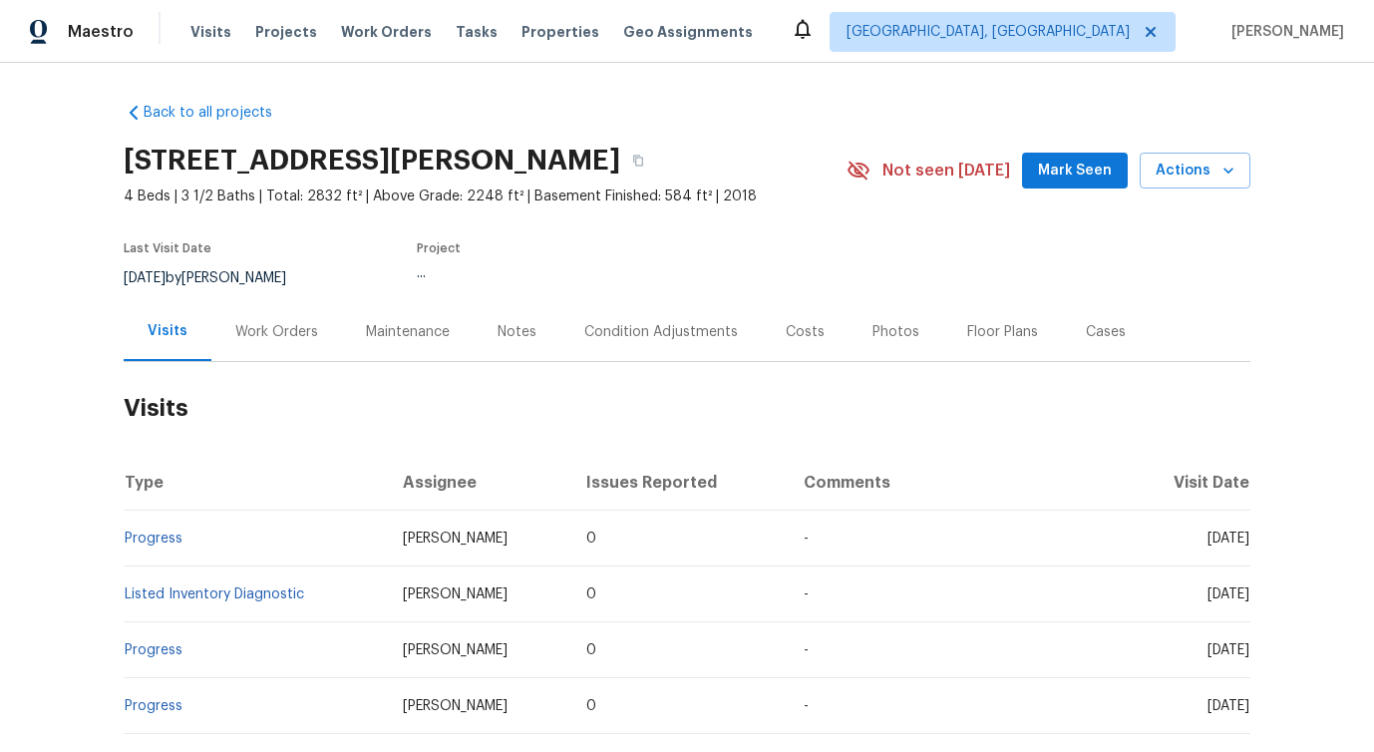
click at [255, 333] on div "Work Orders" at bounding box center [276, 332] width 83 height 20
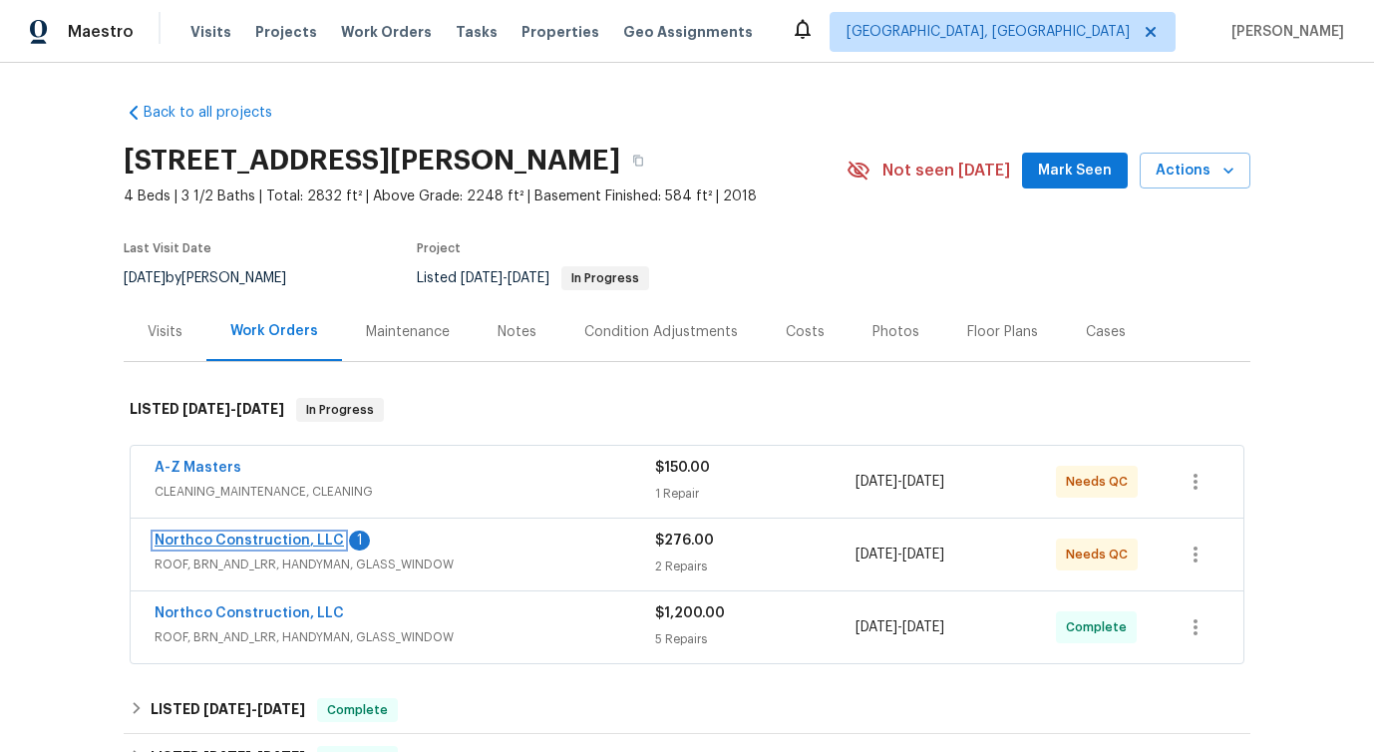
click at [236, 546] on link "Northco Construction, LLC" at bounding box center [250, 541] width 190 height 14
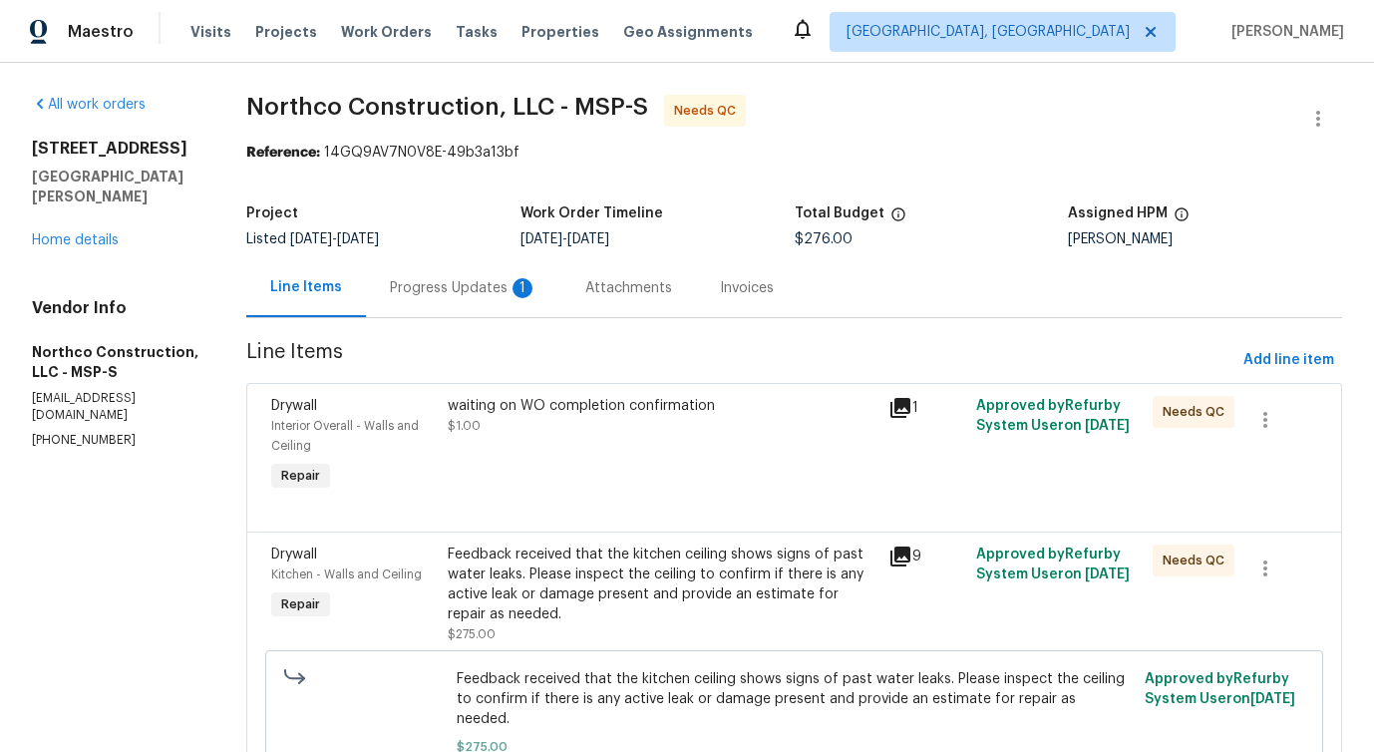
click at [427, 276] on div "Progress Updates 1" at bounding box center [464, 287] width 196 height 59
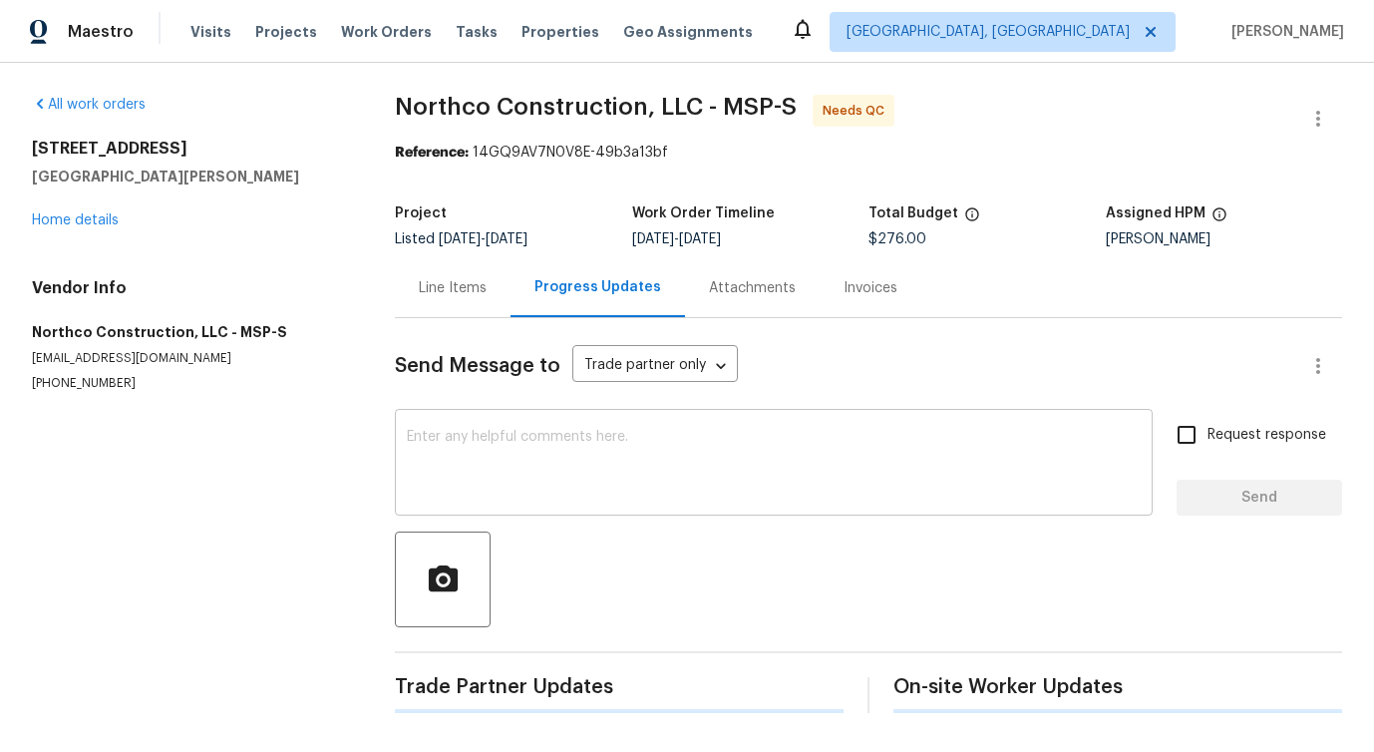
click at [534, 453] on textarea at bounding box center [774, 465] width 734 height 70
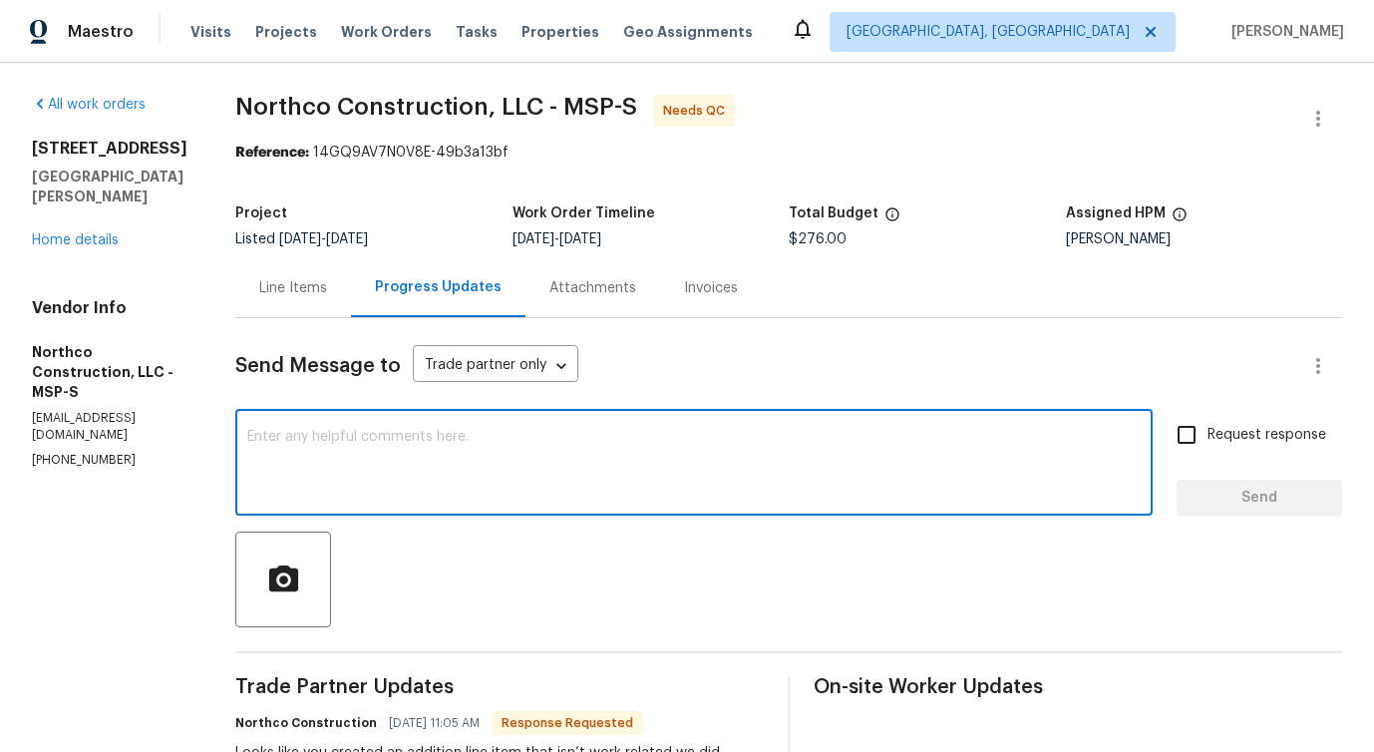
click at [289, 288] on div "Line Items" at bounding box center [293, 288] width 68 height 20
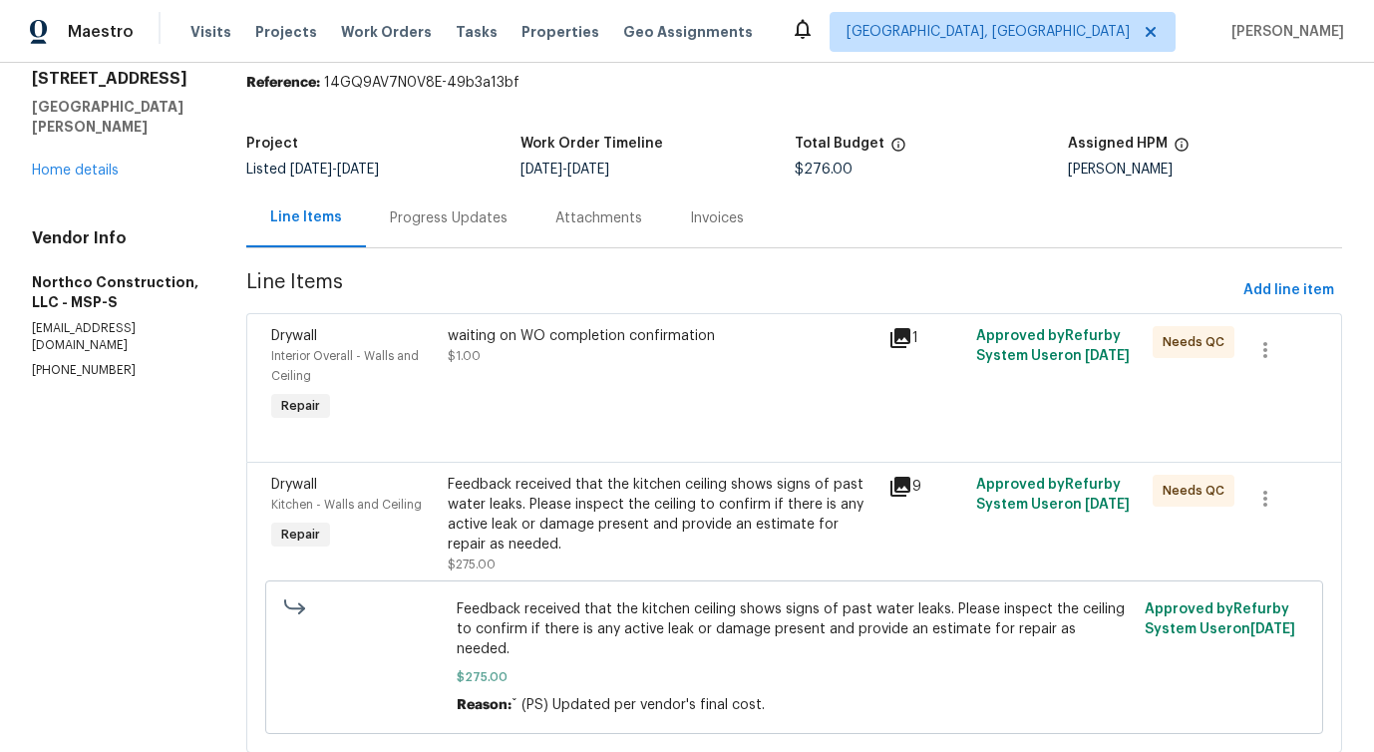
scroll to position [73, 0]
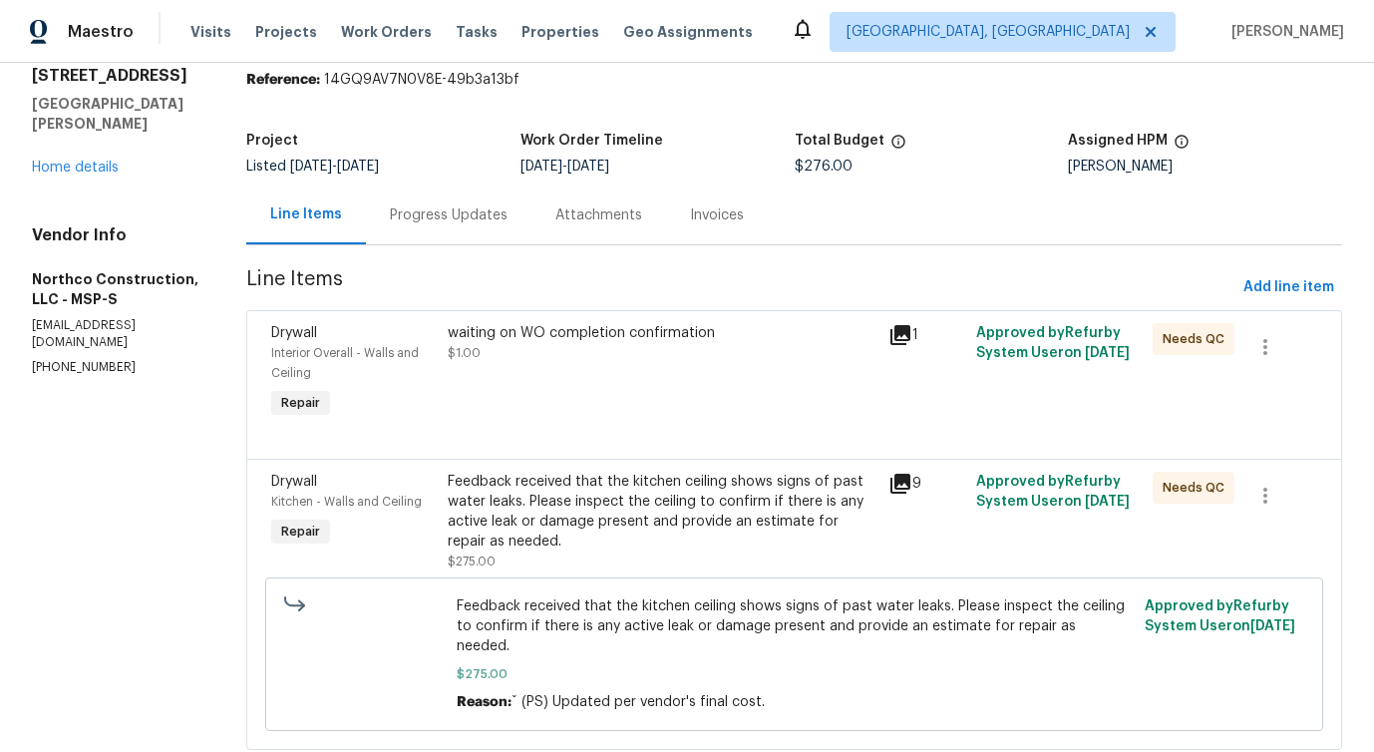
click at [531, 370] on div "waiting on WO completion confirmation $1.00" at bounding box center [662, 373] width 441 height 112
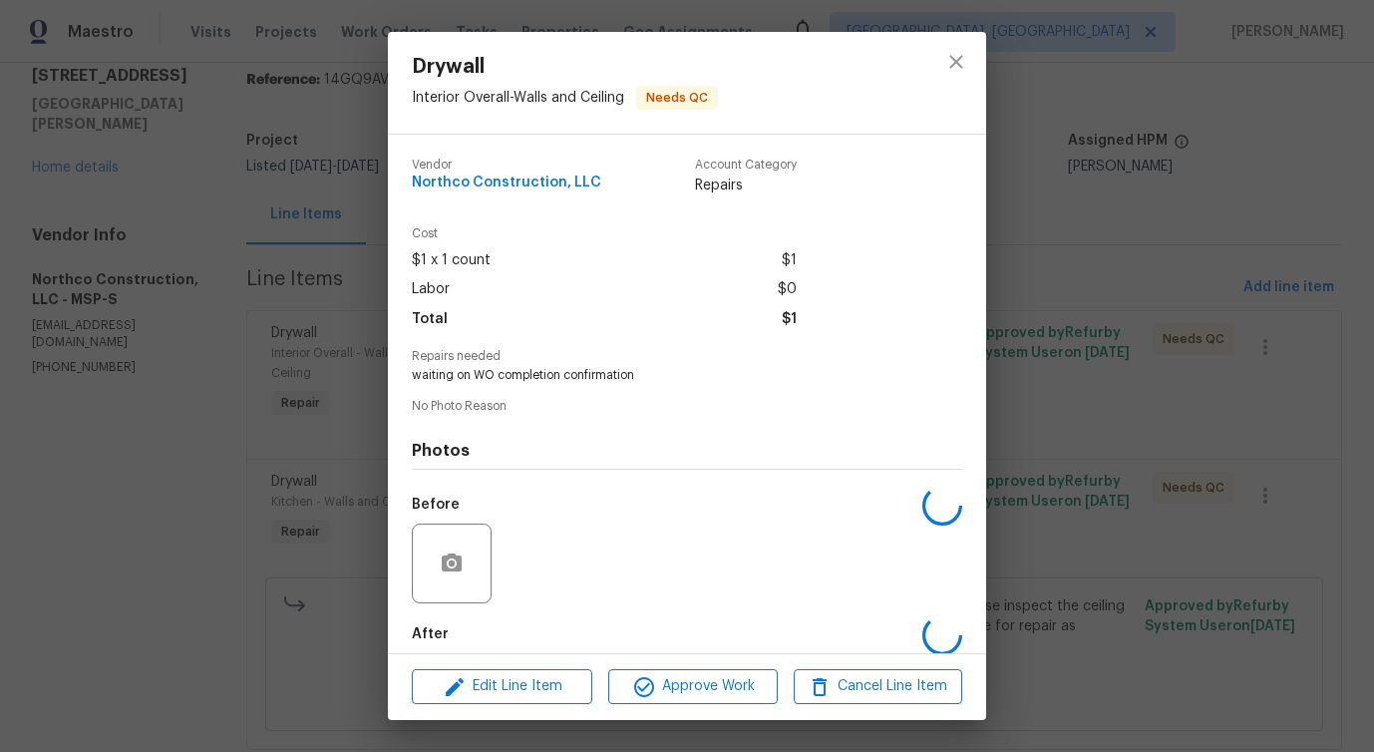
scroll to position [100, 0]
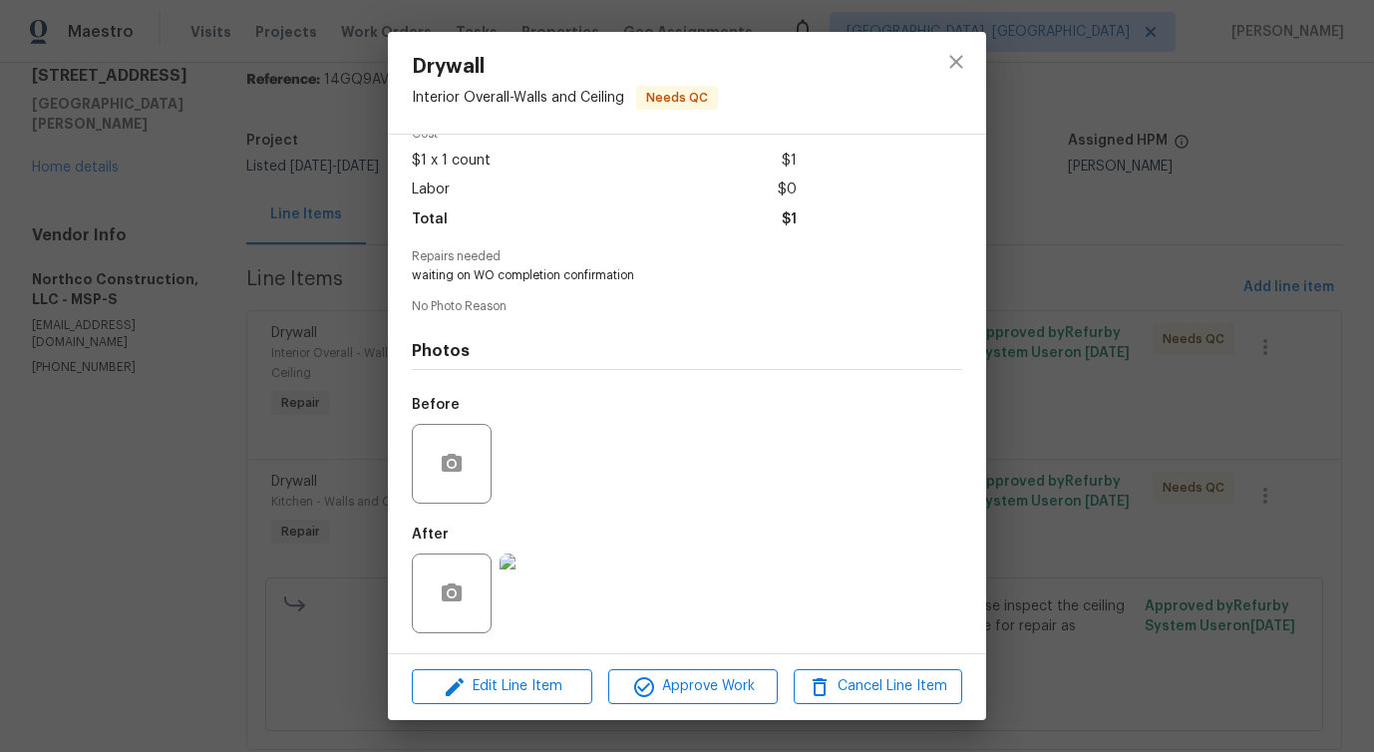
click at [530, 570] on img at bounding box center [540, 594] width 80 height 80
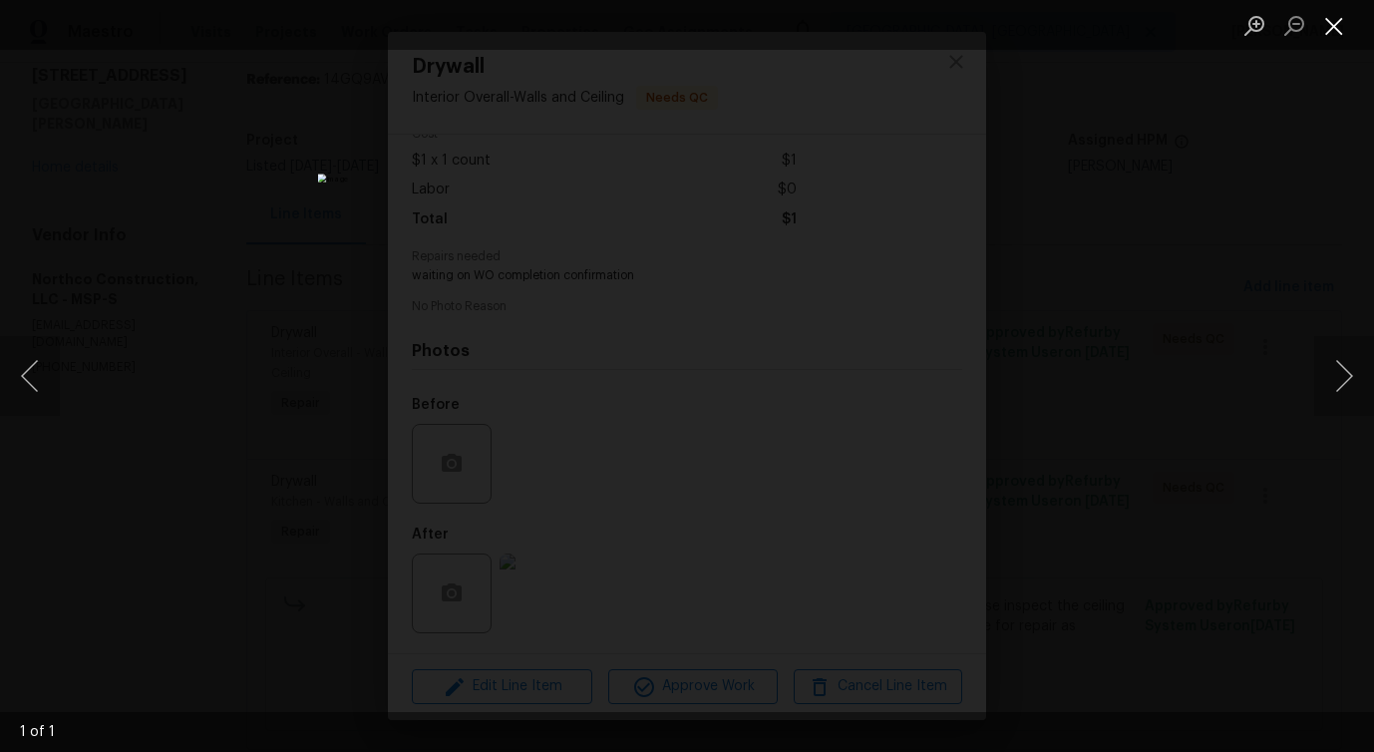
click at [1337, 28] on button "Close lightbox" at bounding box center [1335, 25] width 40 height 35
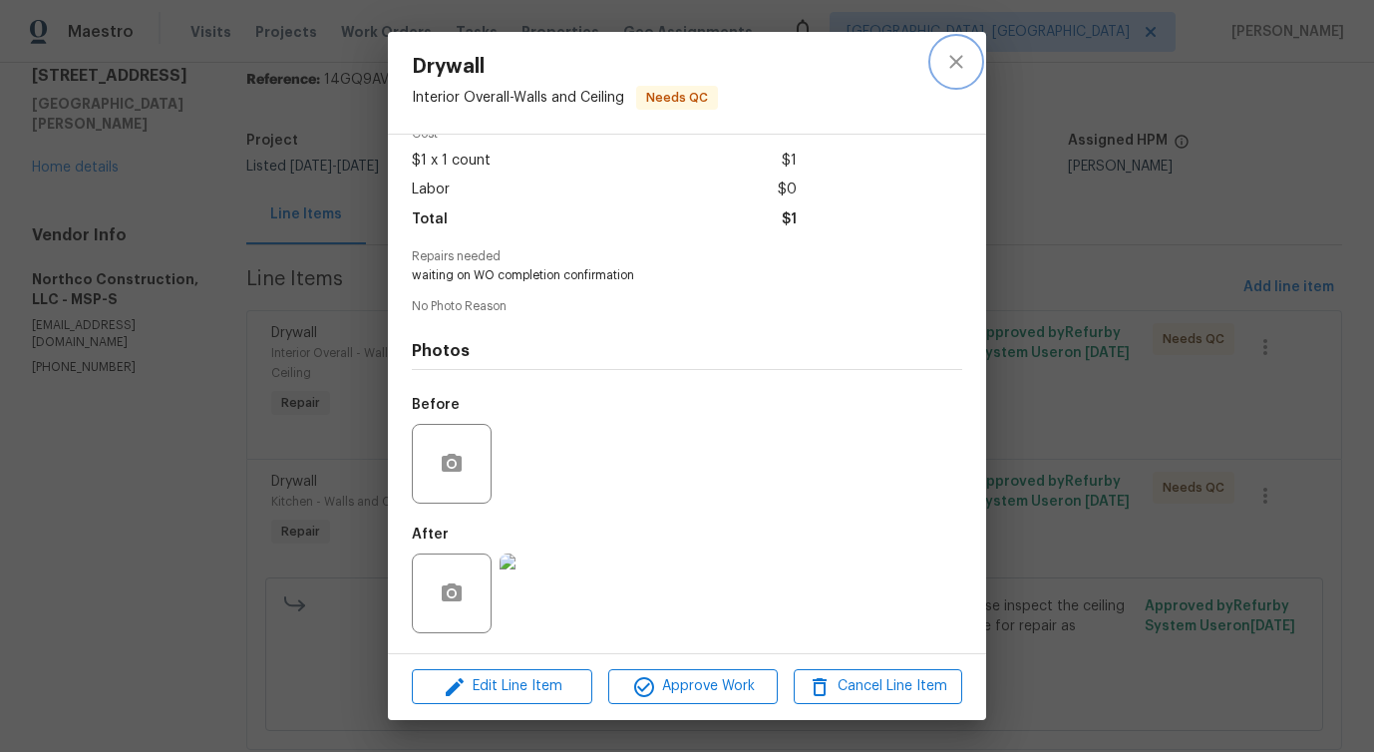
click at [949, 68] on icon "close" at bounding box center [957, 62] width 24 height 24
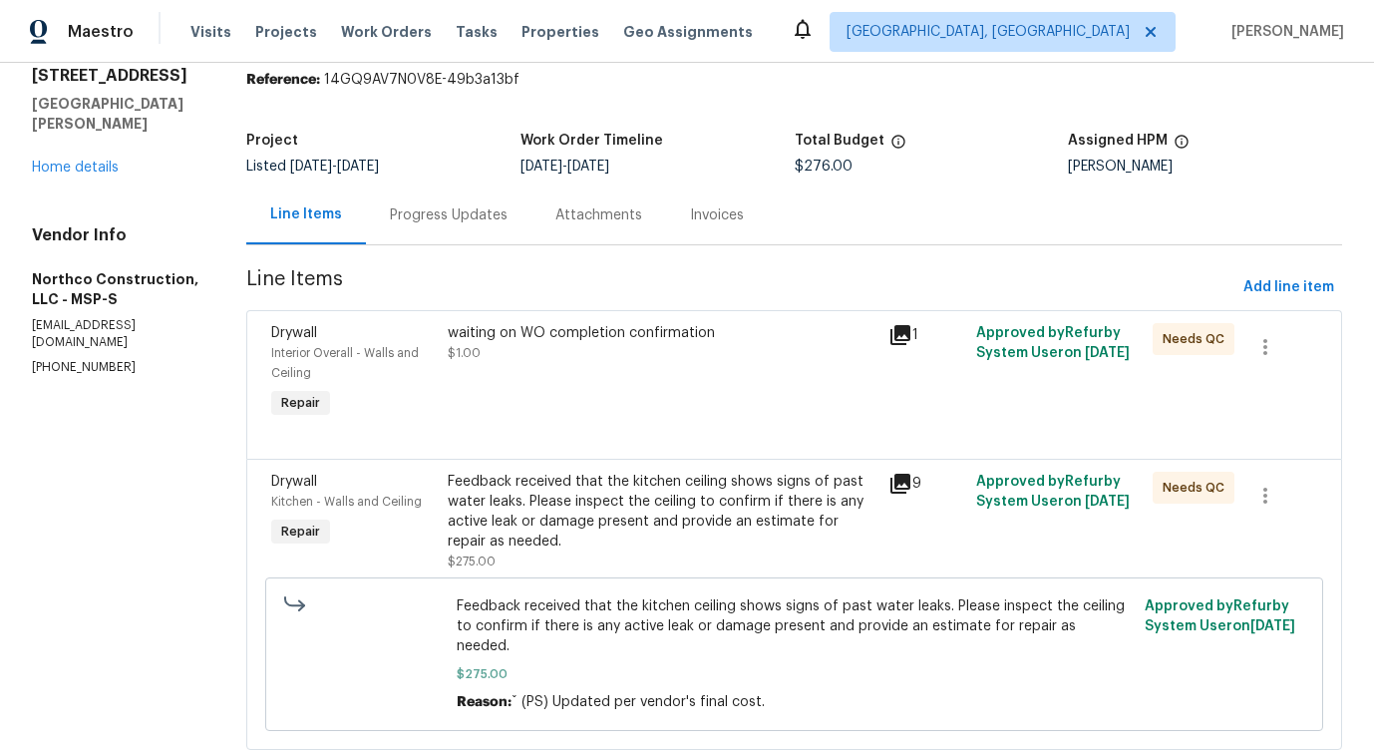
click at [470, 219] on div "Progress Updates" at bounding box center [449, 215] width 118 height 20
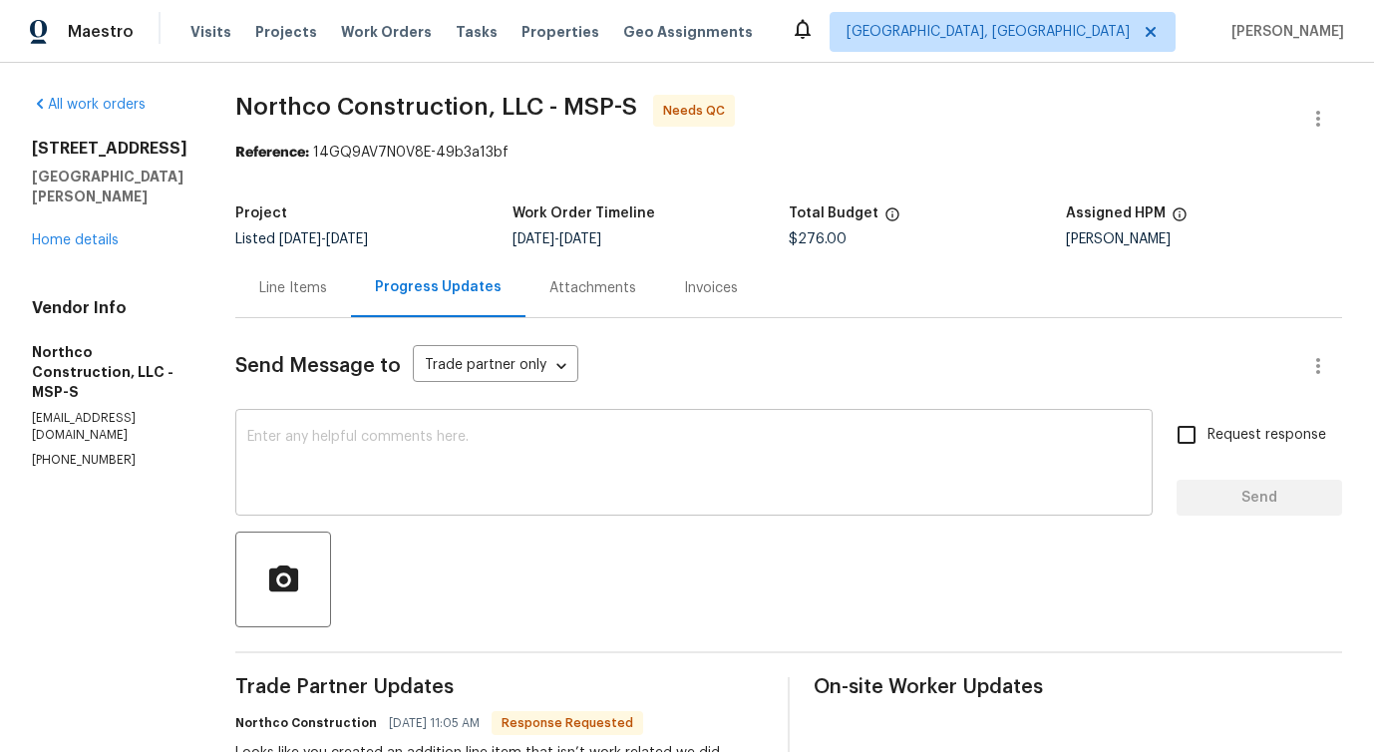
click at [503, 473] on textarea at bounding box center [694, 465] width 894 height 70
click at [275, 289] on div "Line Items" at bounding box center [293, 288] width 68 height 20
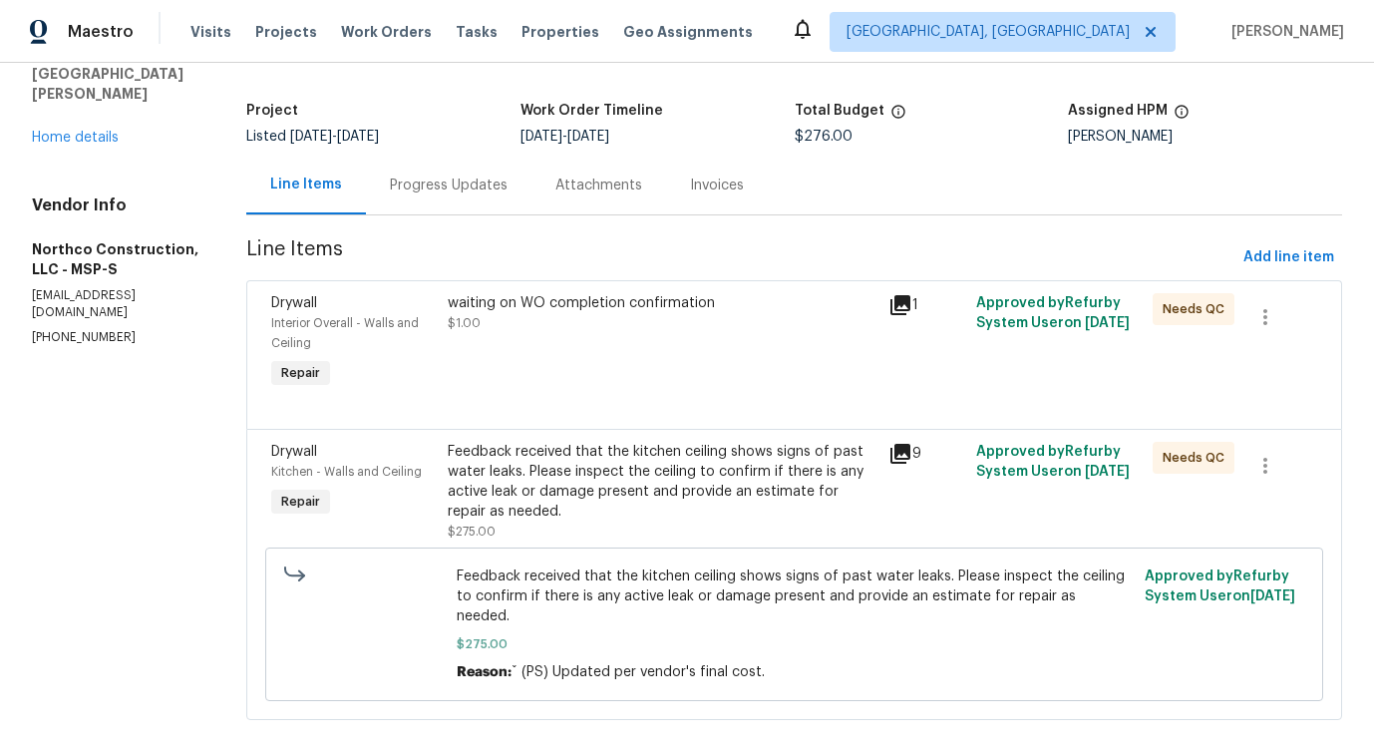
scroll to position [109, 0]
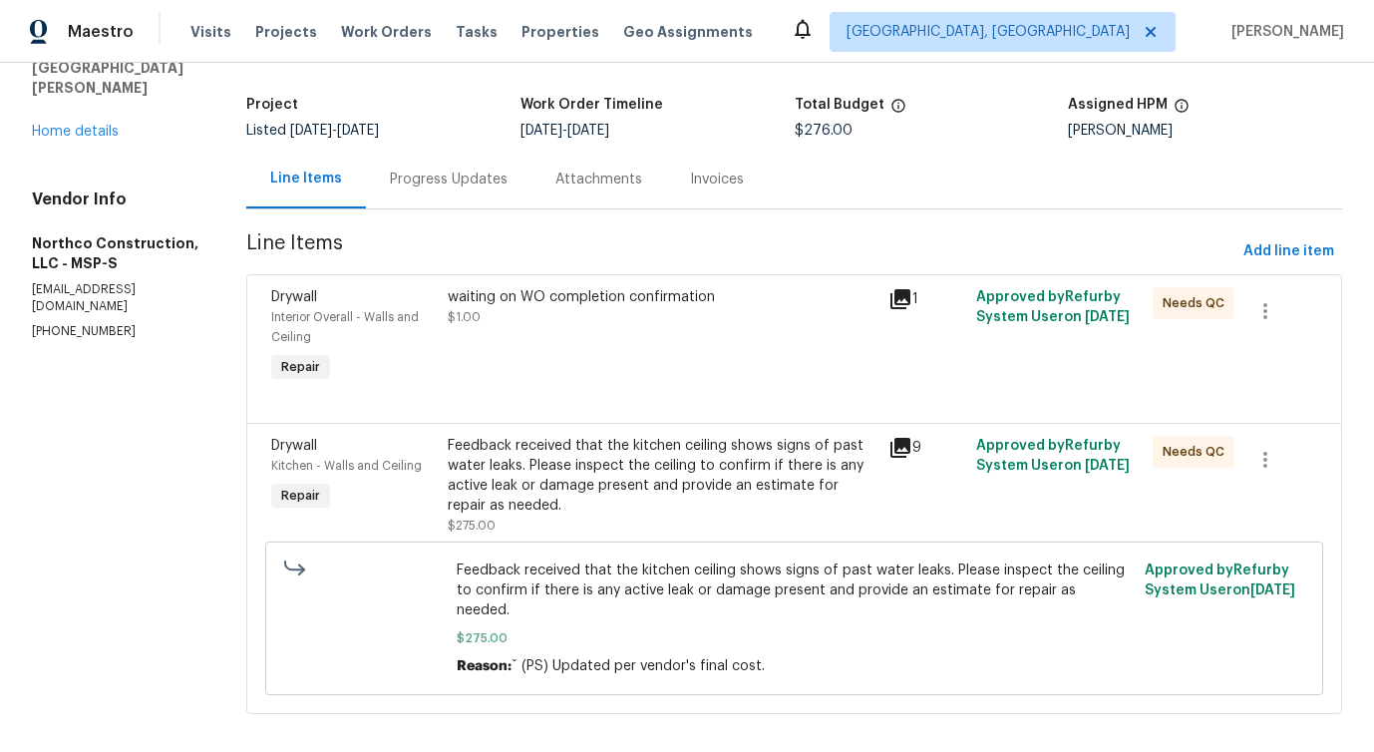
click at [497, 178] on div "Progress Updates" at bounding box center [449, 180] width 118 height 20
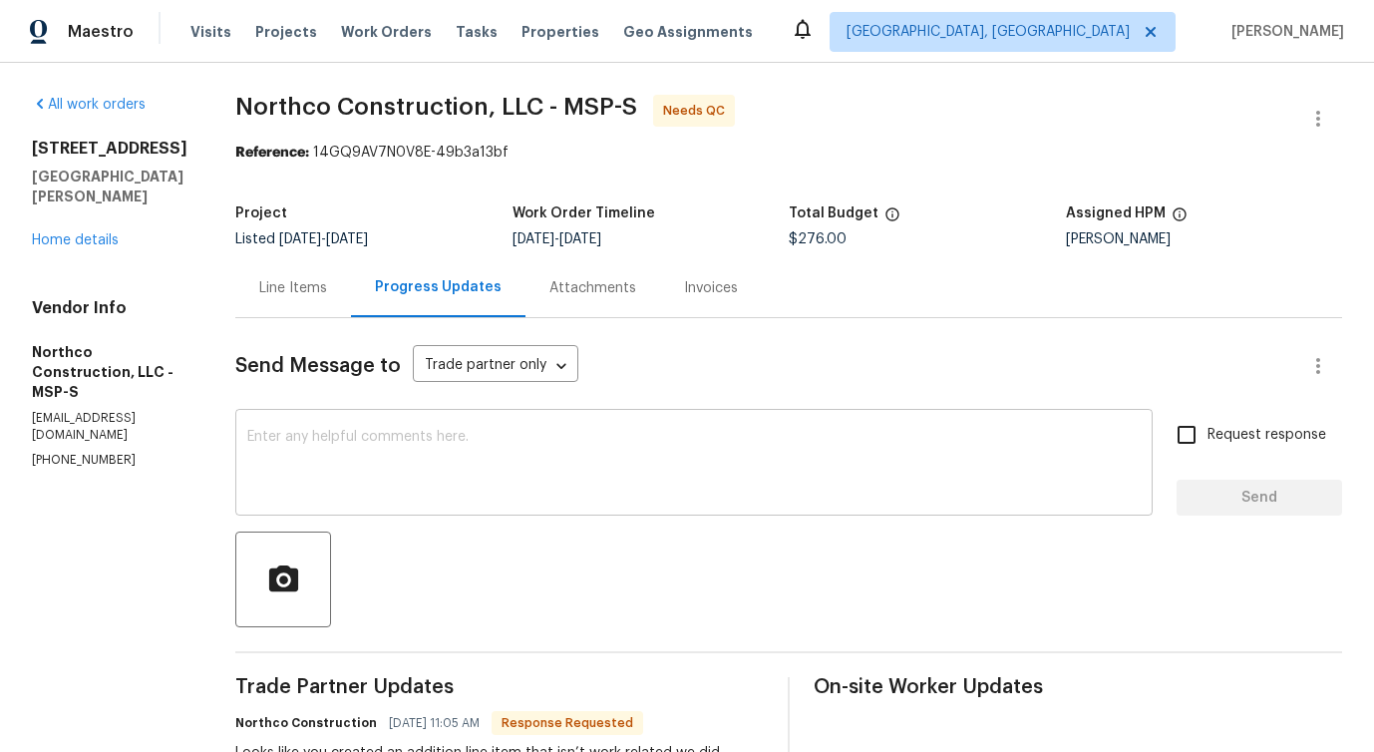
click at [559, 511] on div "x ​" at bounding box center [694, 465] width 918 height 102
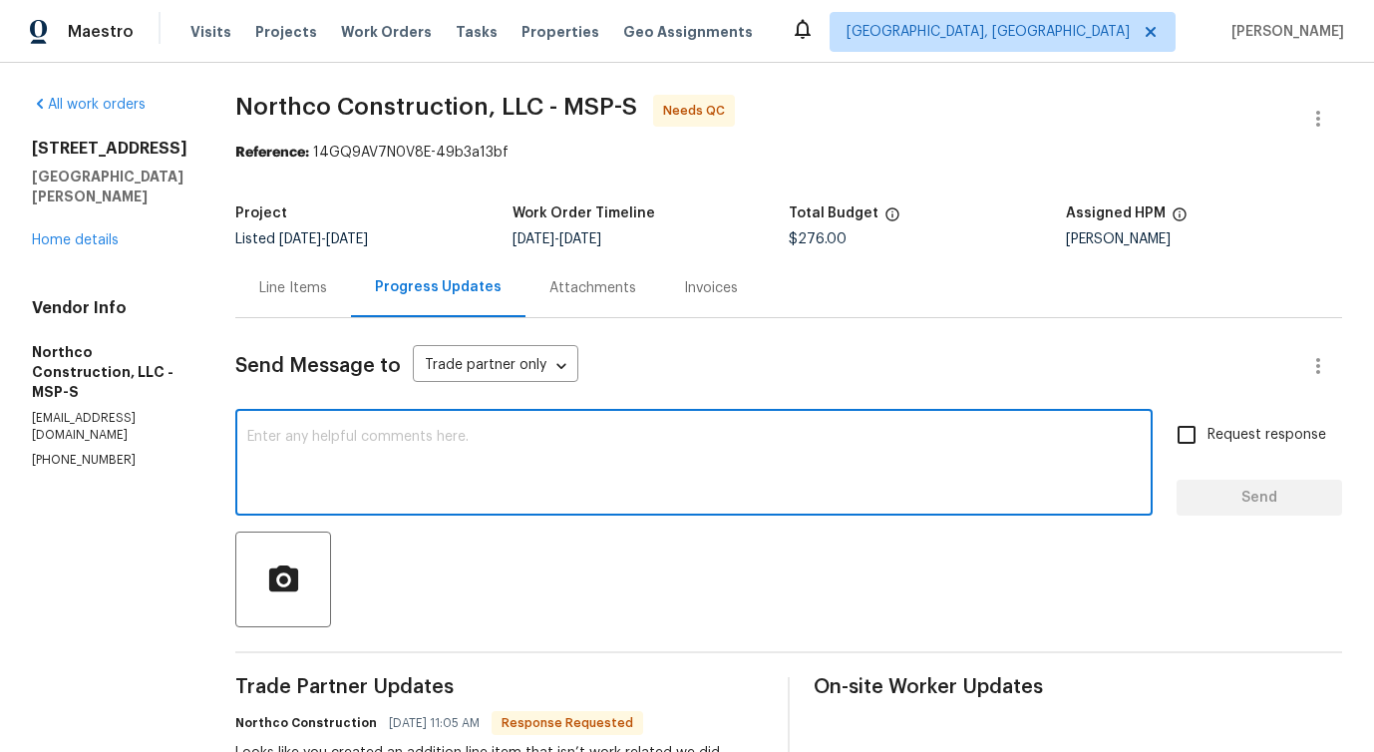
click at [498, 460] on textarea at bounding box center [694, 465] width 894 height 70
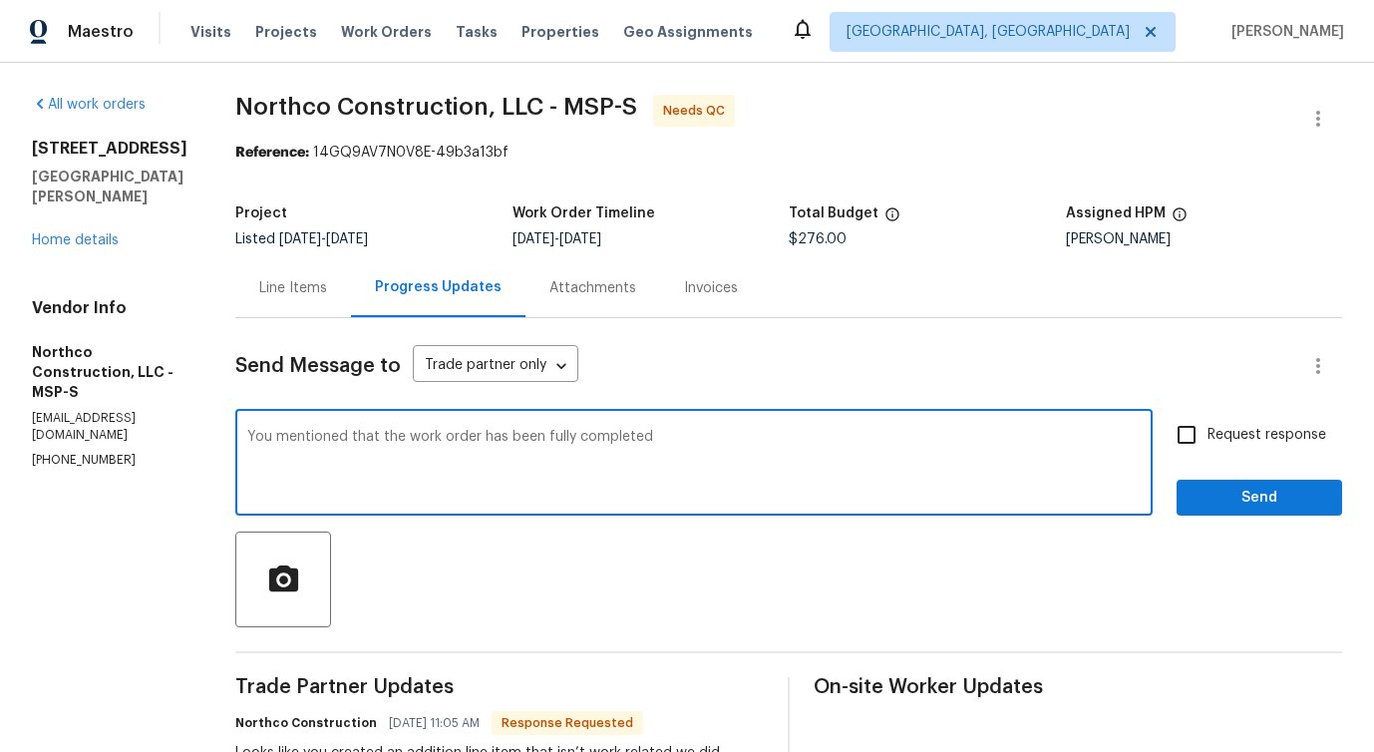
type textarea "You mentioned that the work order has been fully completed?"
click at [471, 436] on textarea "You mentioned that the work order has been fully completed?" at bounding box center [694, 465] width 894 height 70
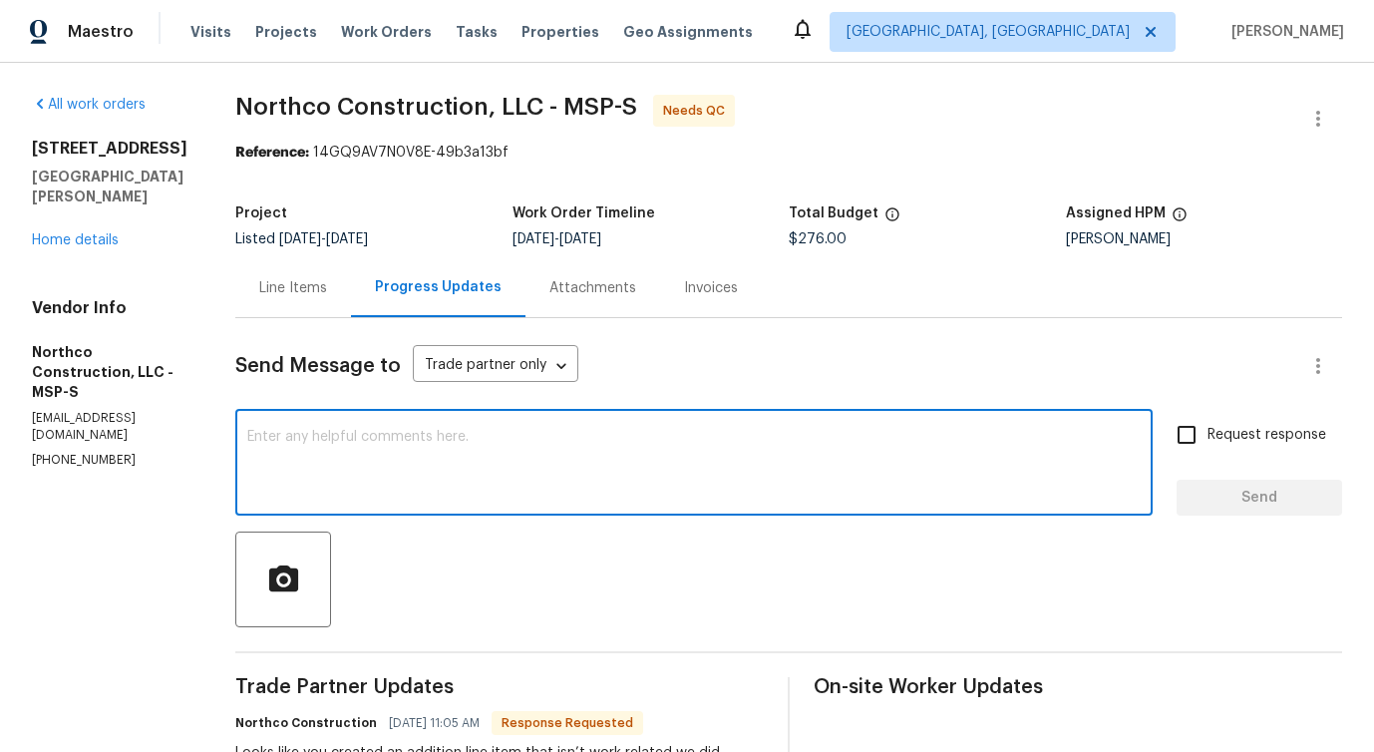
click at [580, 497] on textarea at bounding box center [694, 465] width 894 height 70
paste textarea "Just confirming—did you say the work order is fully completed?"
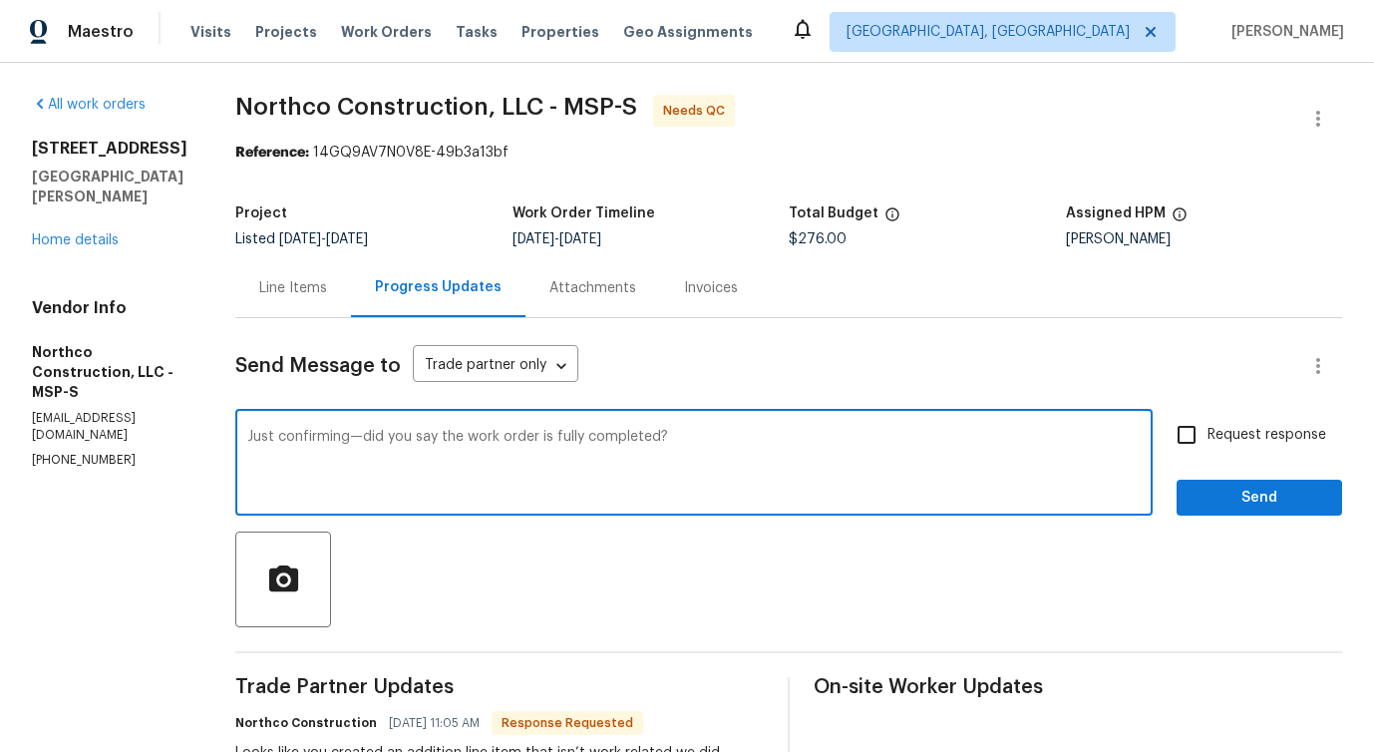
type textarea "Just confirming—did you say the work order is fully completed?"
click at [1316, 423] on label "Request response" at bounding box center [1246, 435] width 161 height 42
click at [1208, 423] on input "Request response" at bounding box center [1187, 435] width 42 height 42
checkbox input "true"
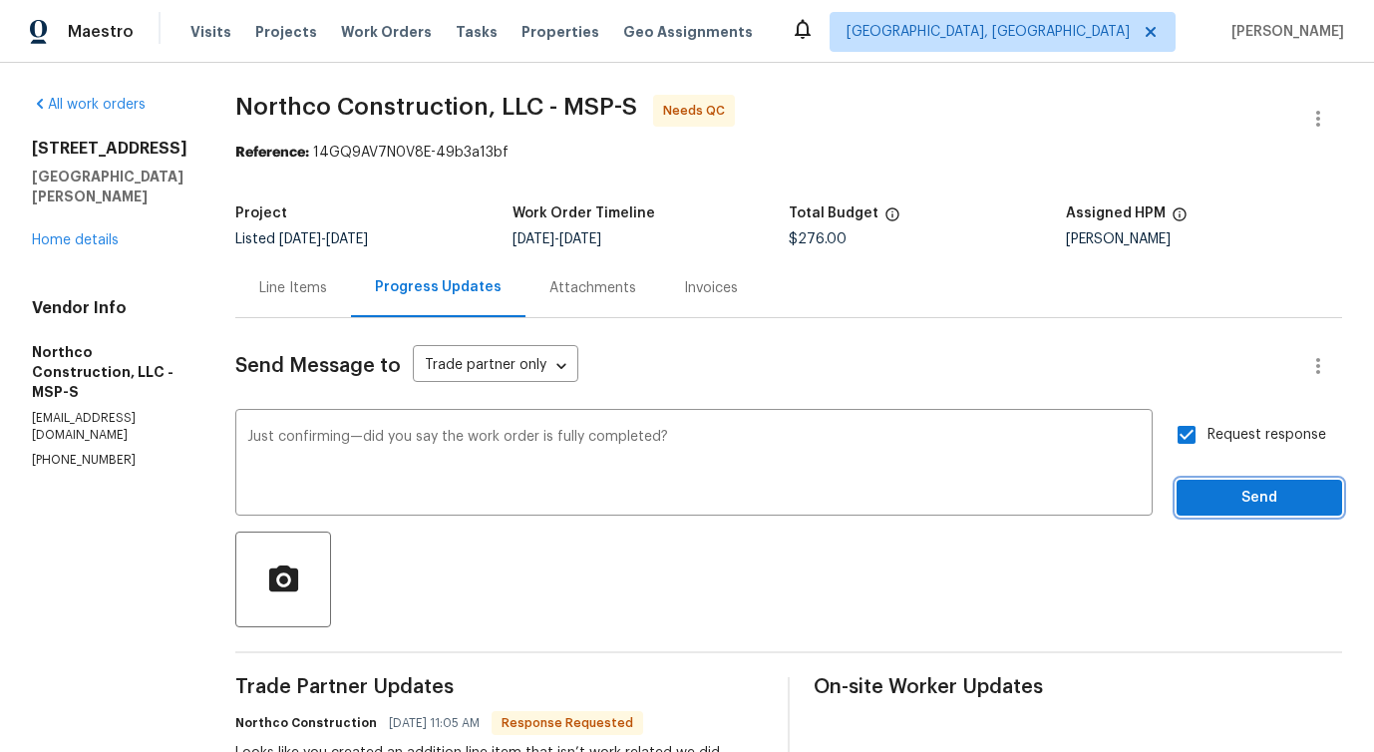
click at [1278, 482] on button "Send" at bounding box center [1260, 498] width 166 height 37
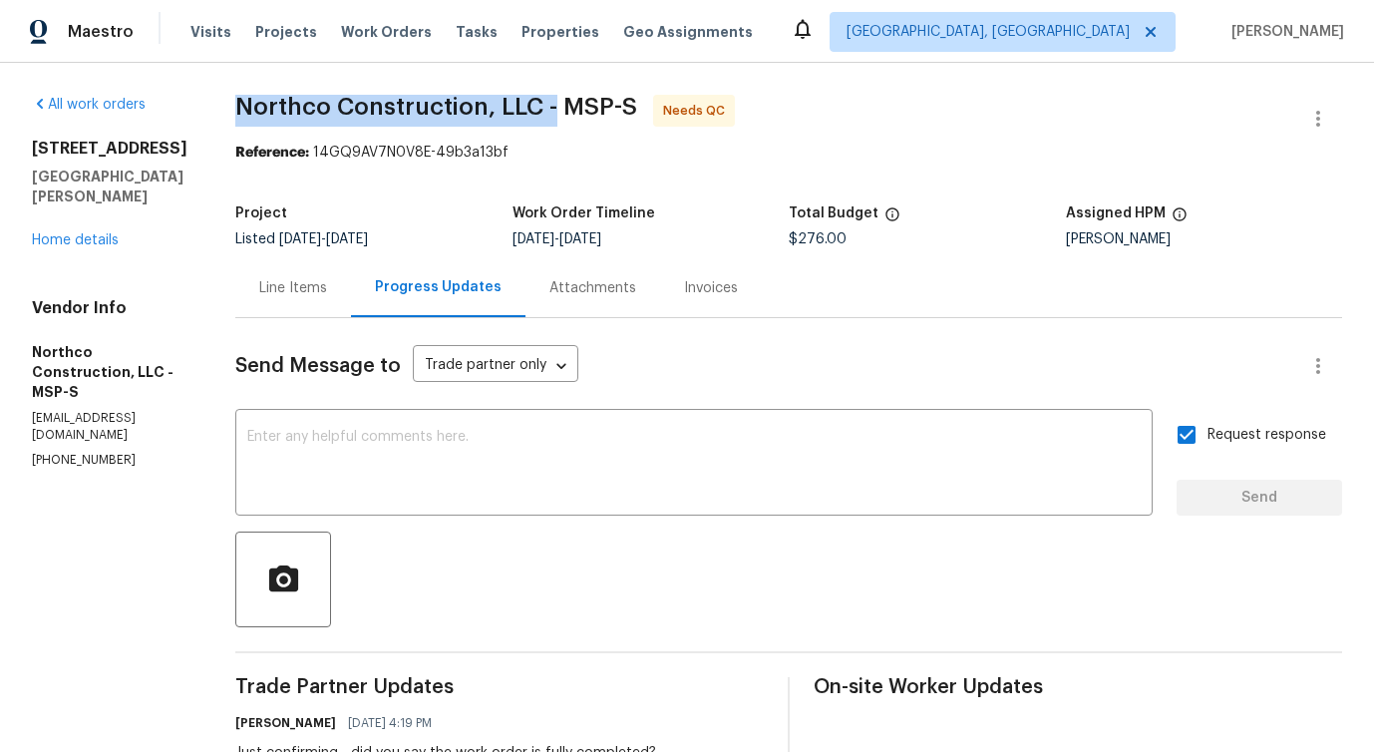
drag, startPoint x: 220, startPoint y: 106, endPoint x: 536, endPoint y: 116, distance: 315.4
click at [536, 116] on span "Northco Construction, LLC - MSP-S" at bounding box center [436, 107] width 402 height 24
copy span "Northco Construction, LLC -"
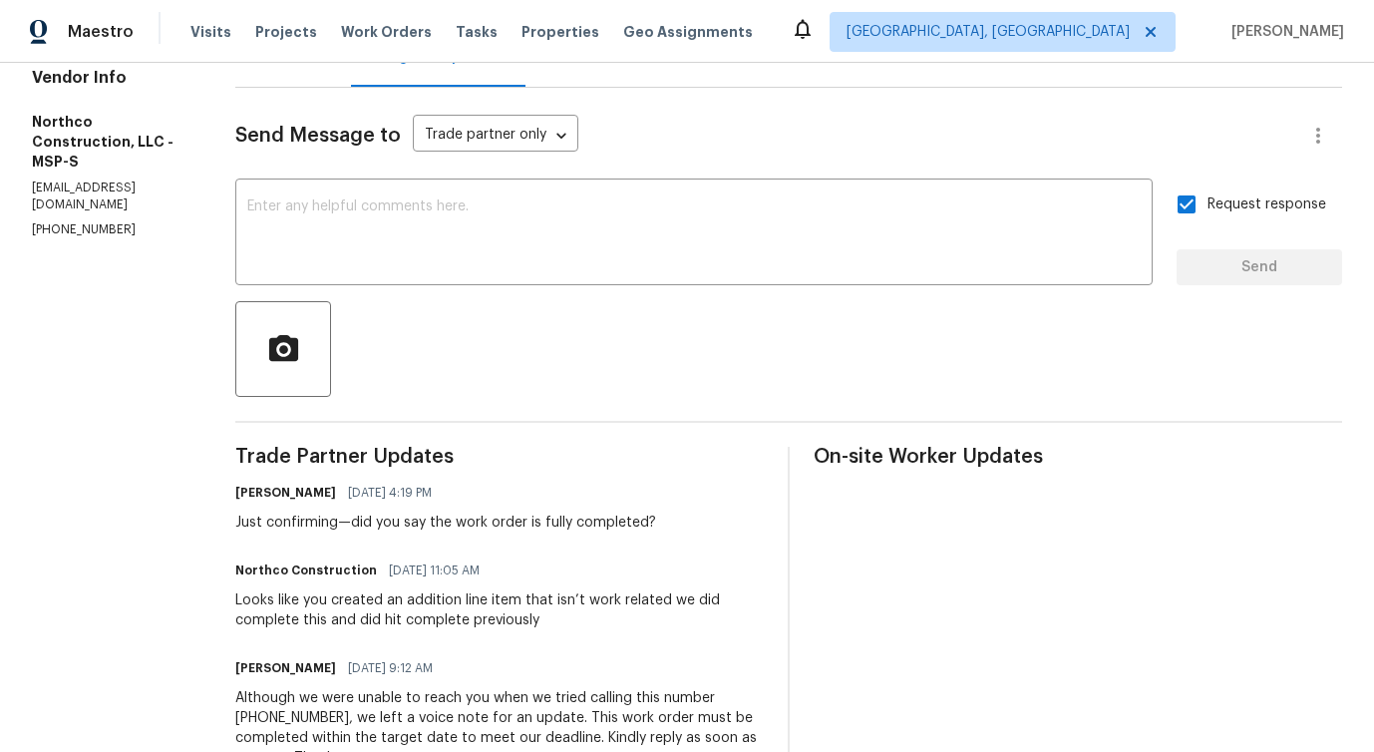
scroll to position [228, 0]
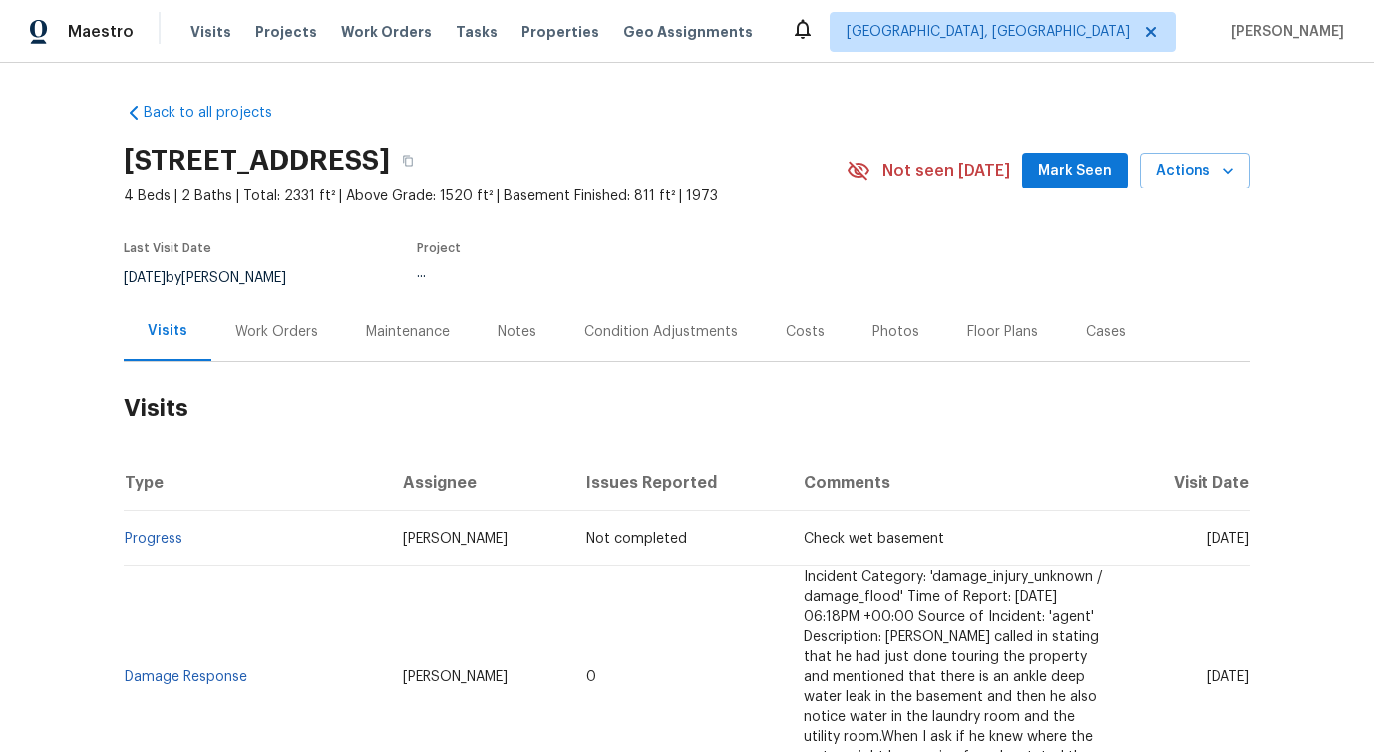
click at [272, 333] on div "Work Orders" at bounding box center [276, 332] width 83 height 20
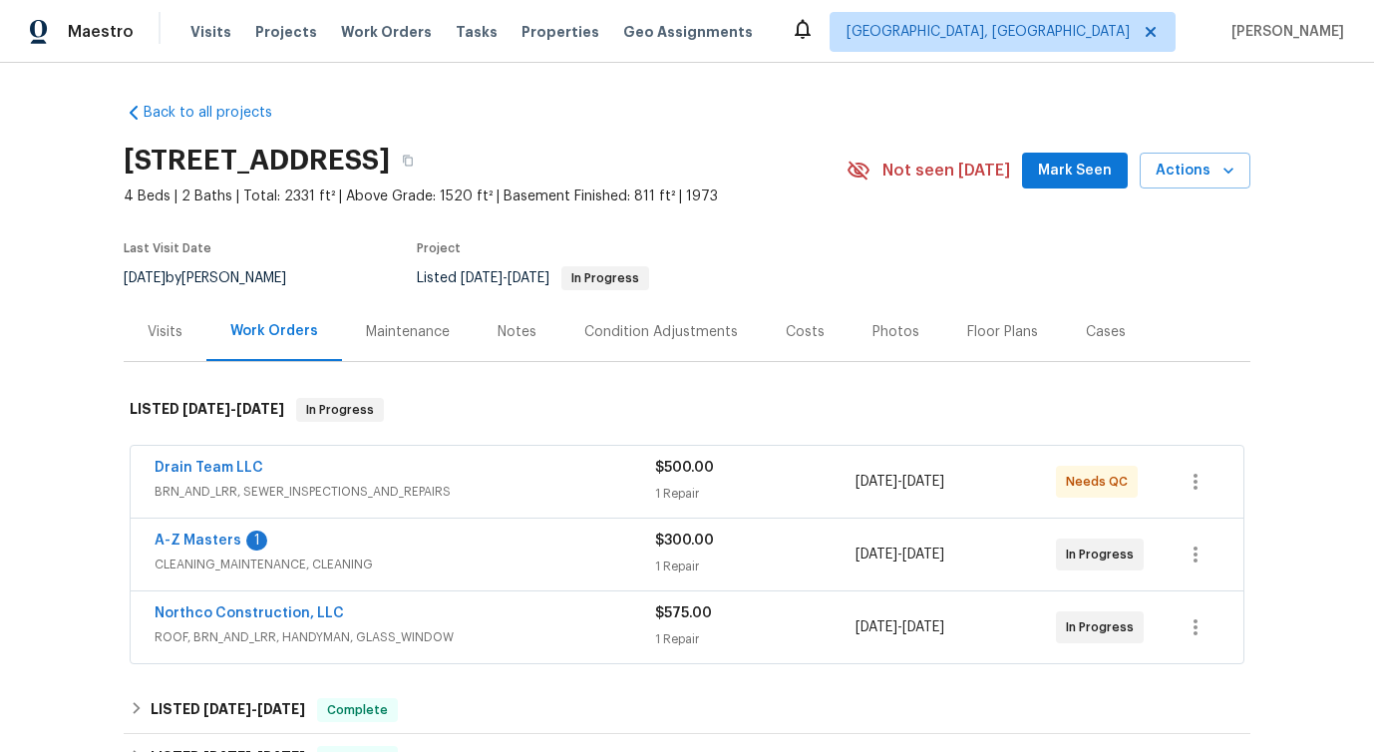
scroll to position [86, 0]
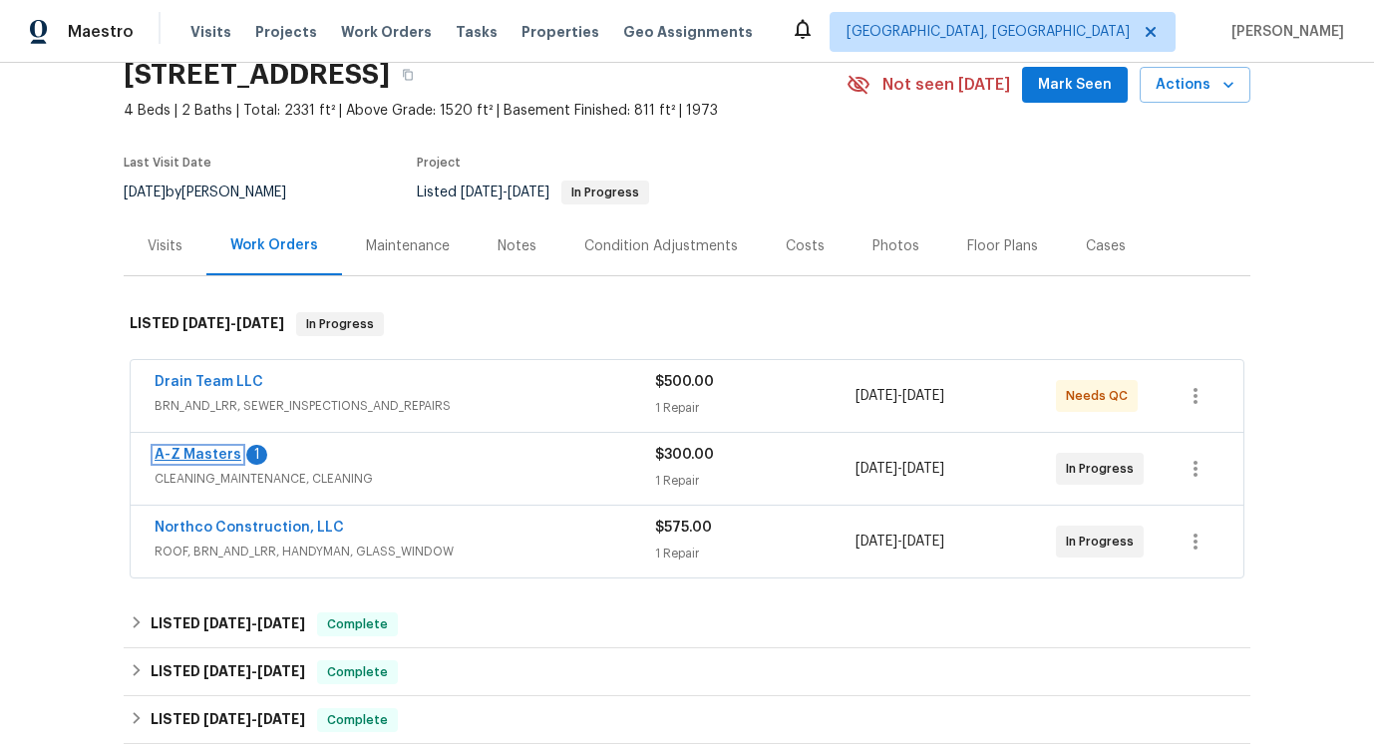
click at [188, 452] on link "A-Z Masters" at bounding box center [198, 455] width 87 height 14
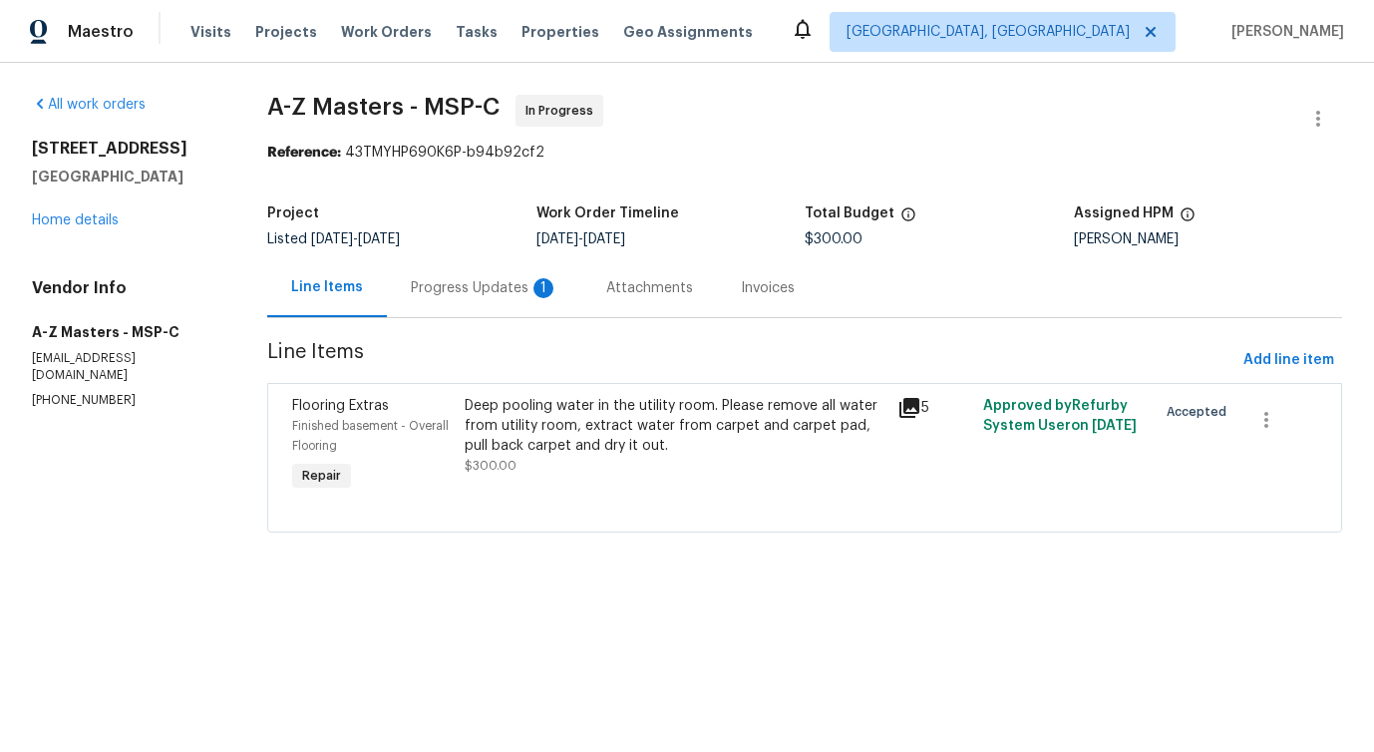
click at [551, 291] on div "Progress Updates 1" at bounding box center [485, 288] width 148 height 20
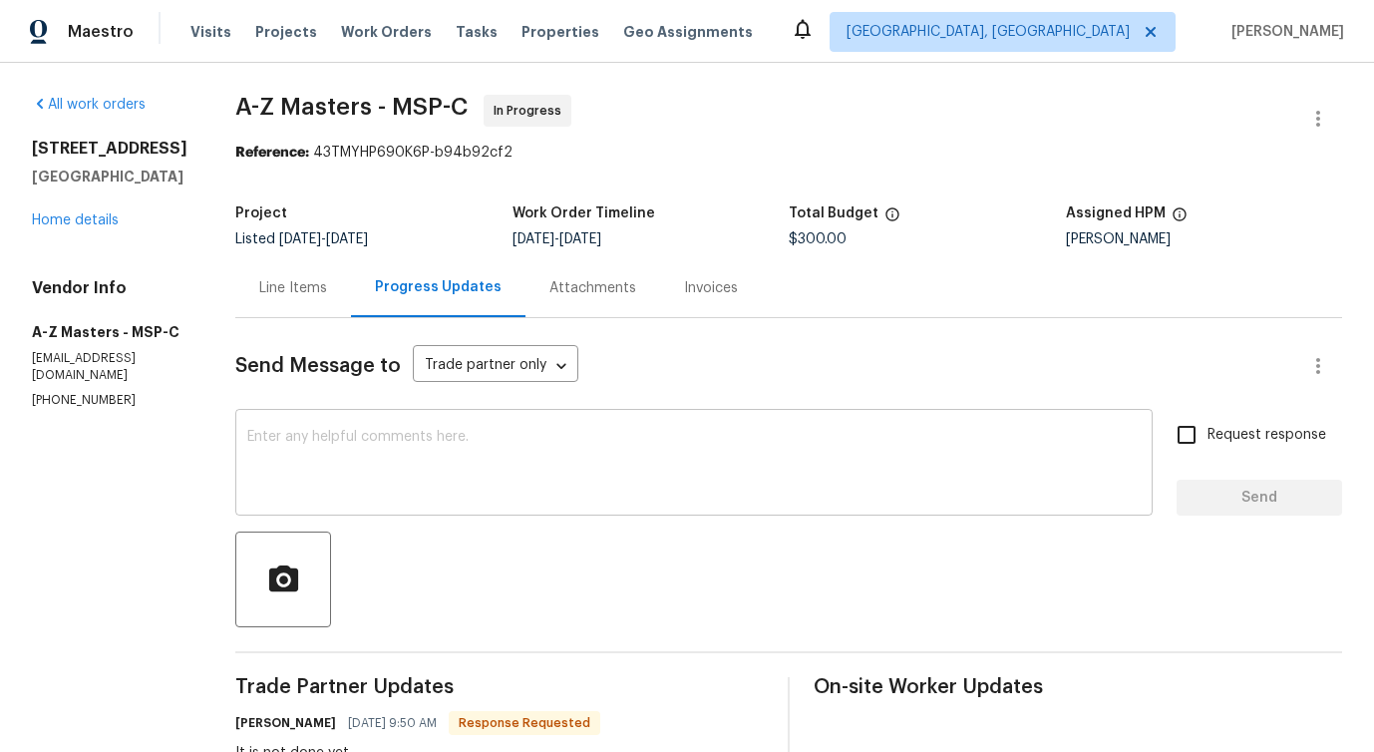
click at [546, 440] on textarea at bounding box center [694, 465] width 894 height 70
drag, startPoint x: 212, startPoint y: 104, endPoint x: 350, endPoint y: 104, distance: 137.6
click at [337, 475] on textarea at bounding box center [694, 465] width 894 height 70
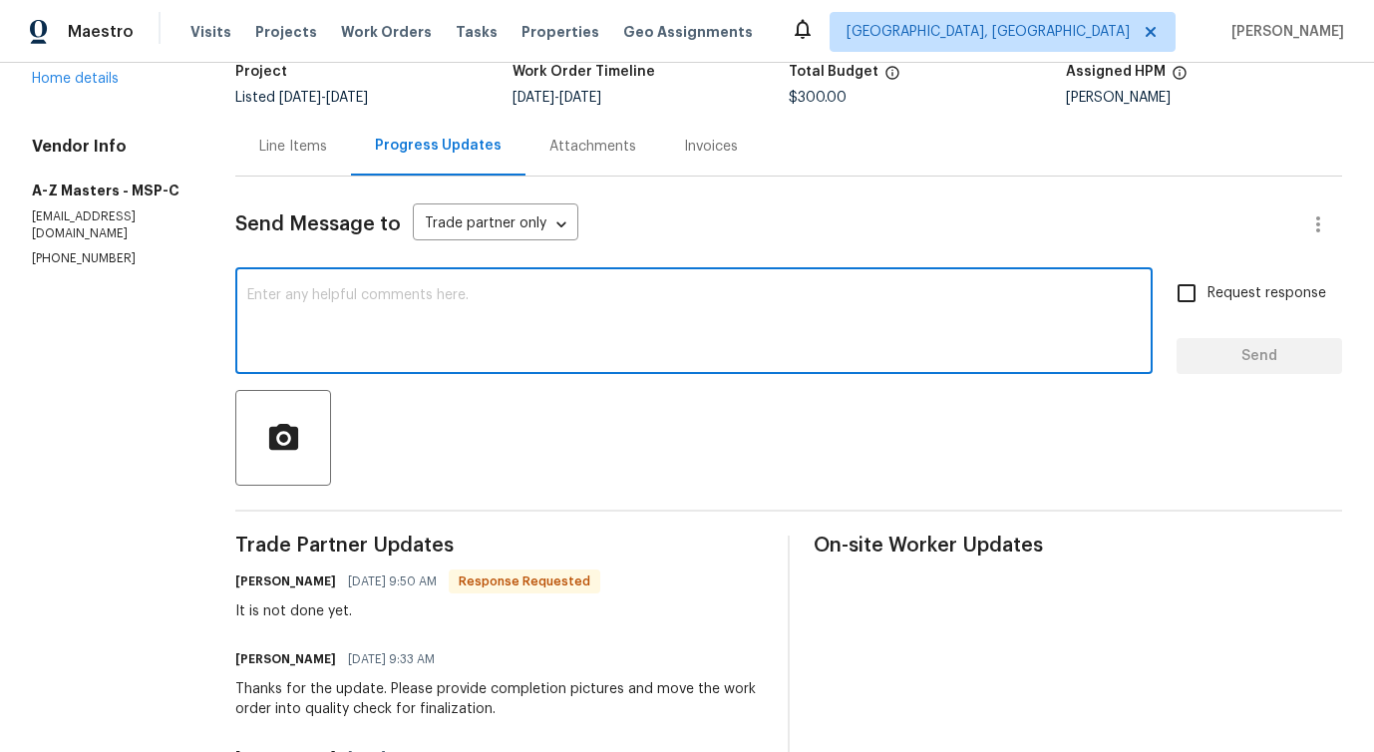
scroll to position [153, 0]
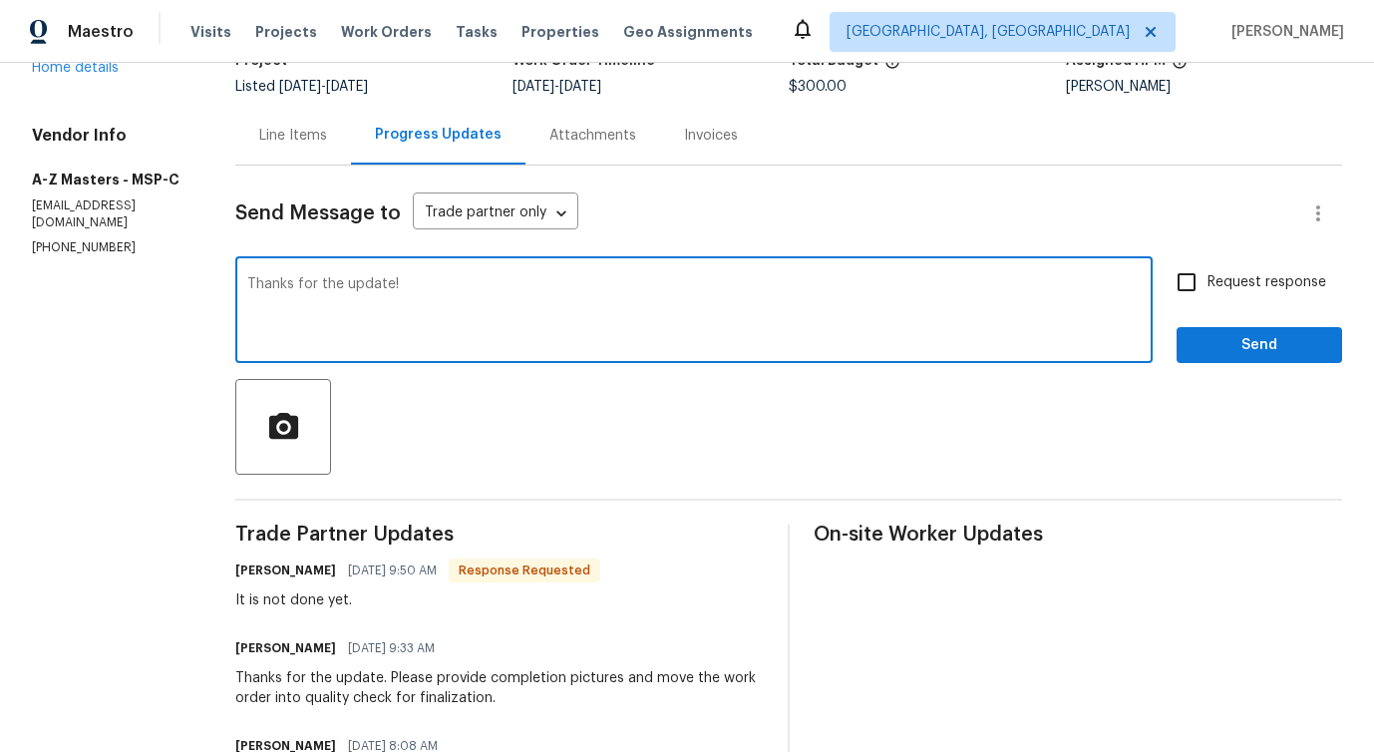
type textarea "Thanks for the update!"
click at [1192, 352] on button "Send" at bounding box center [1260, 345] width 166 height 37
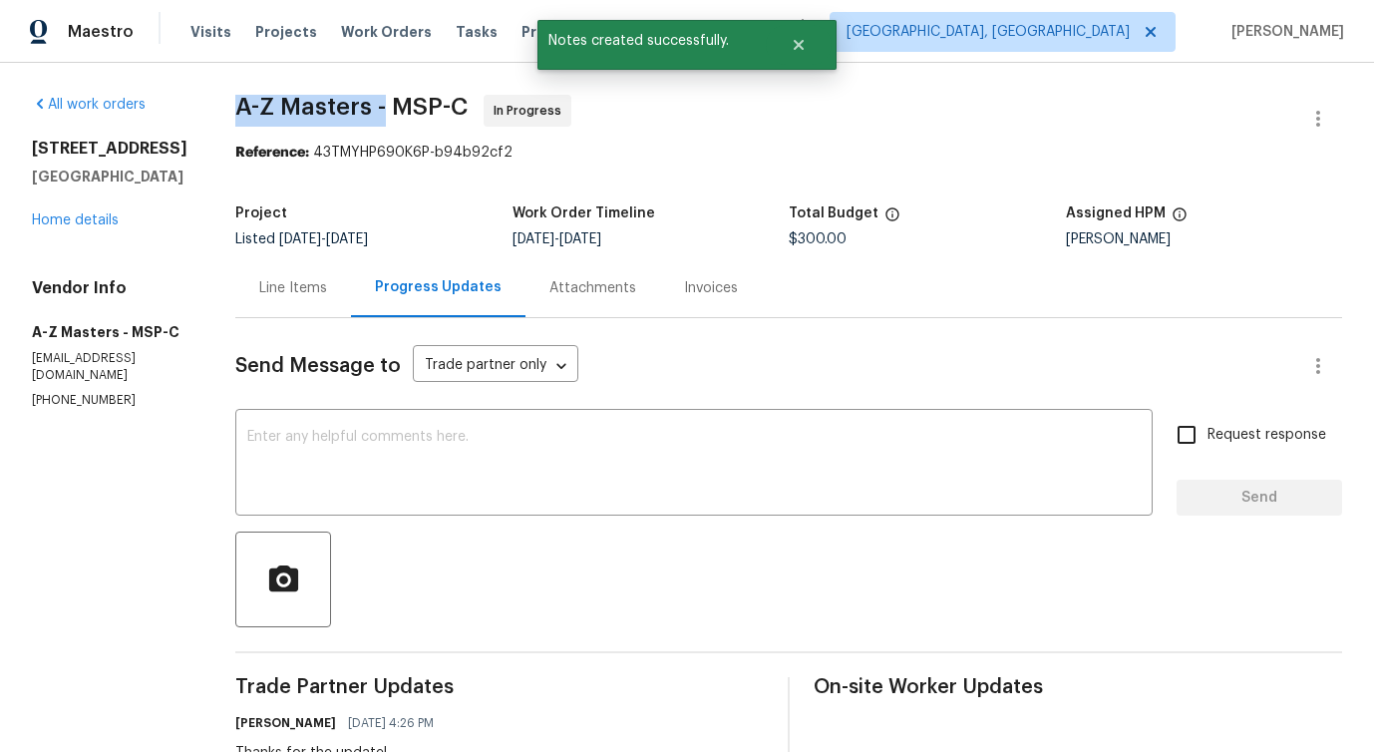
drag, startPoint x: 207, startPoint y: 107, endPoint x: 369, endPoint y: 109, distance: 161.6
copy span "A-Z Masters -"
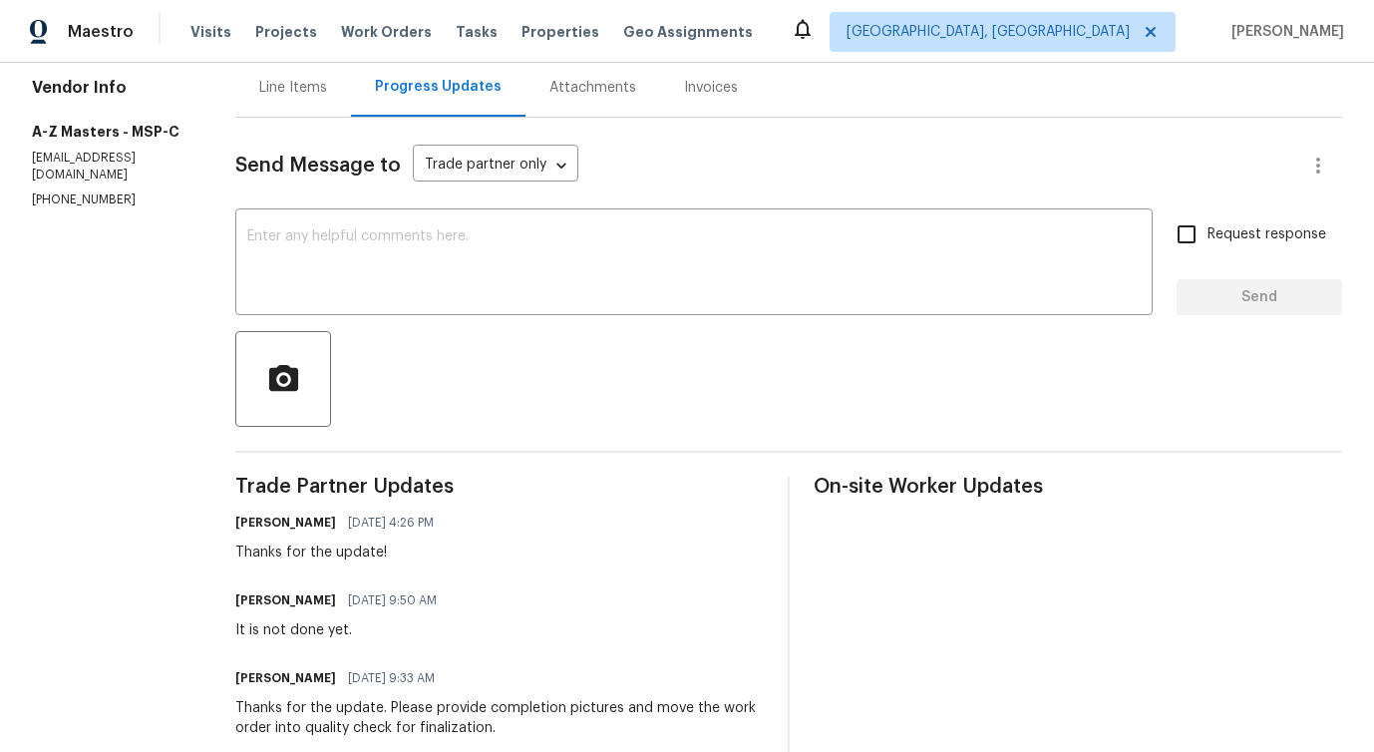
scroll to position [224, 0]
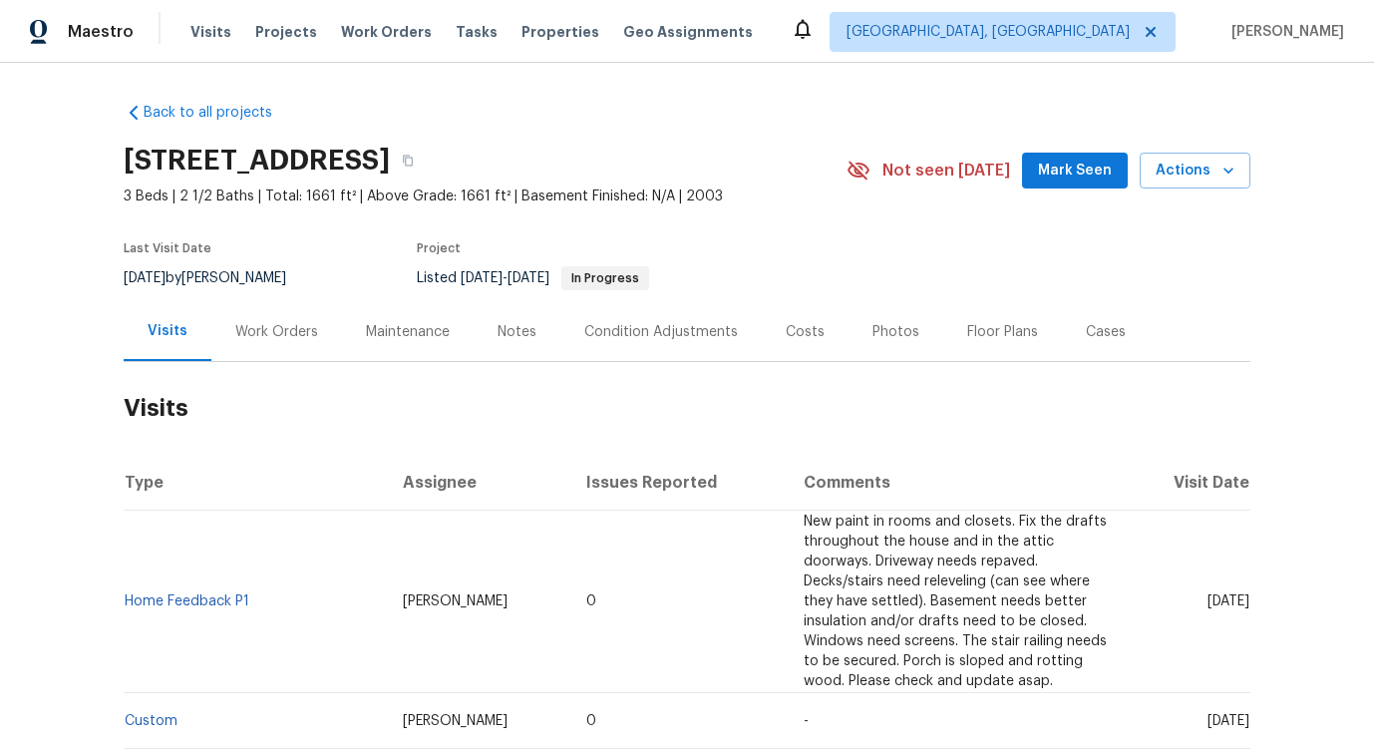
click at [296, 340] on div "Work Orders" at bounding box center [276, 332] width 83 height 20
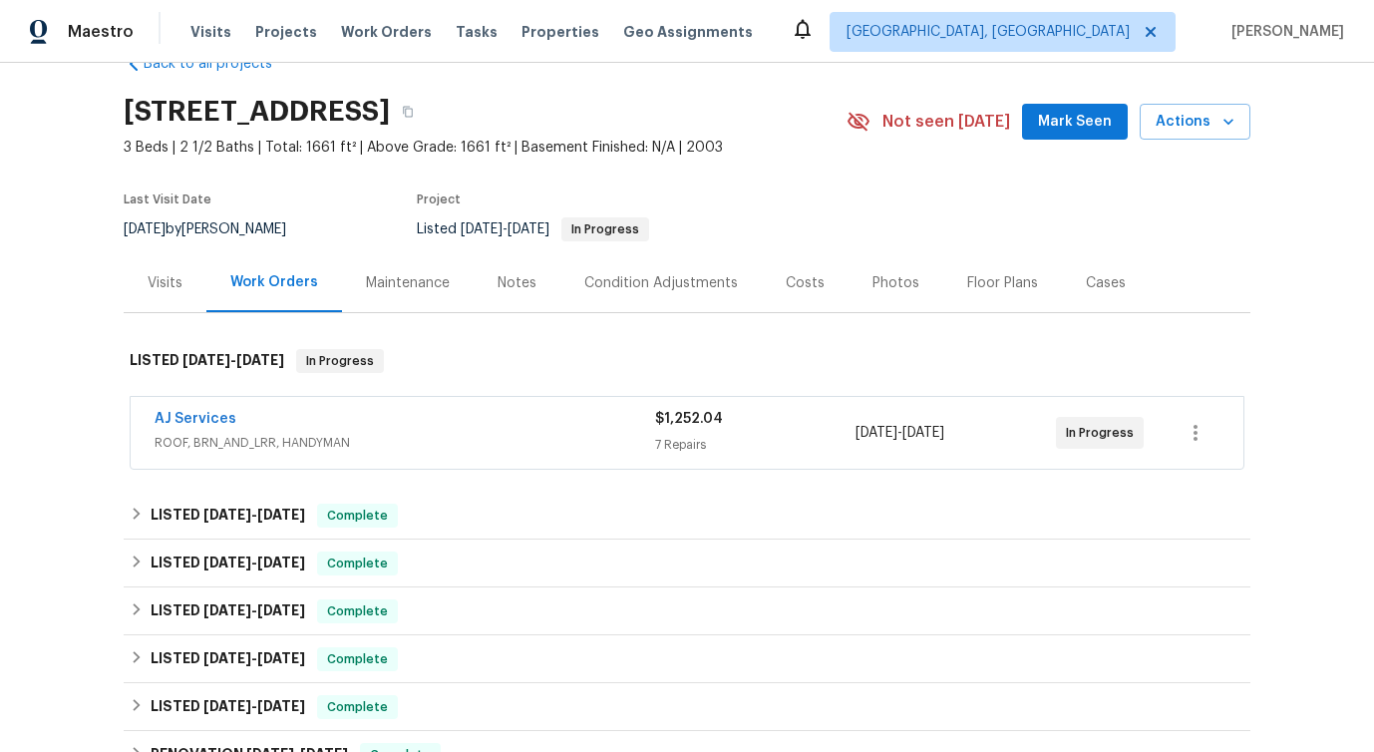
scroll to position [96, 0]
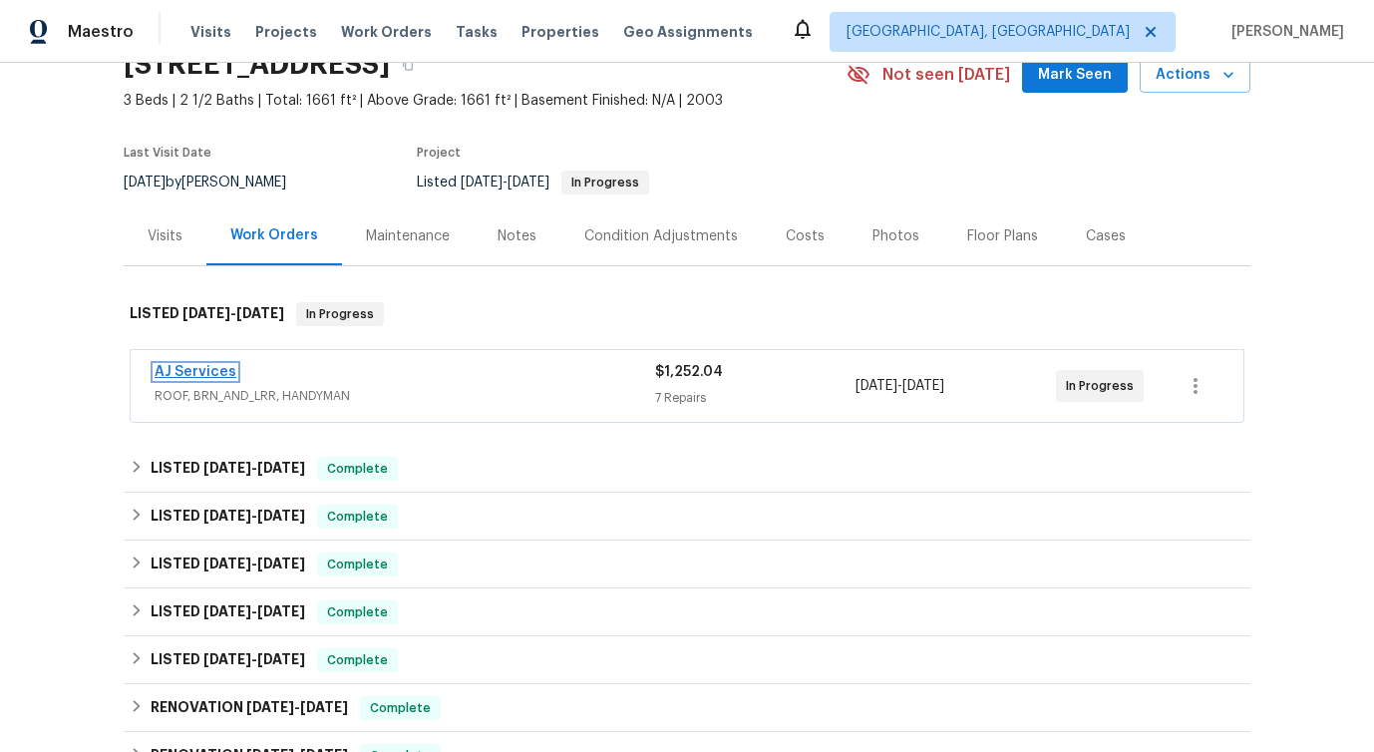
click at [178, 368] on link "AJ Services" at bounding box center [196, 372] width 82 height 14
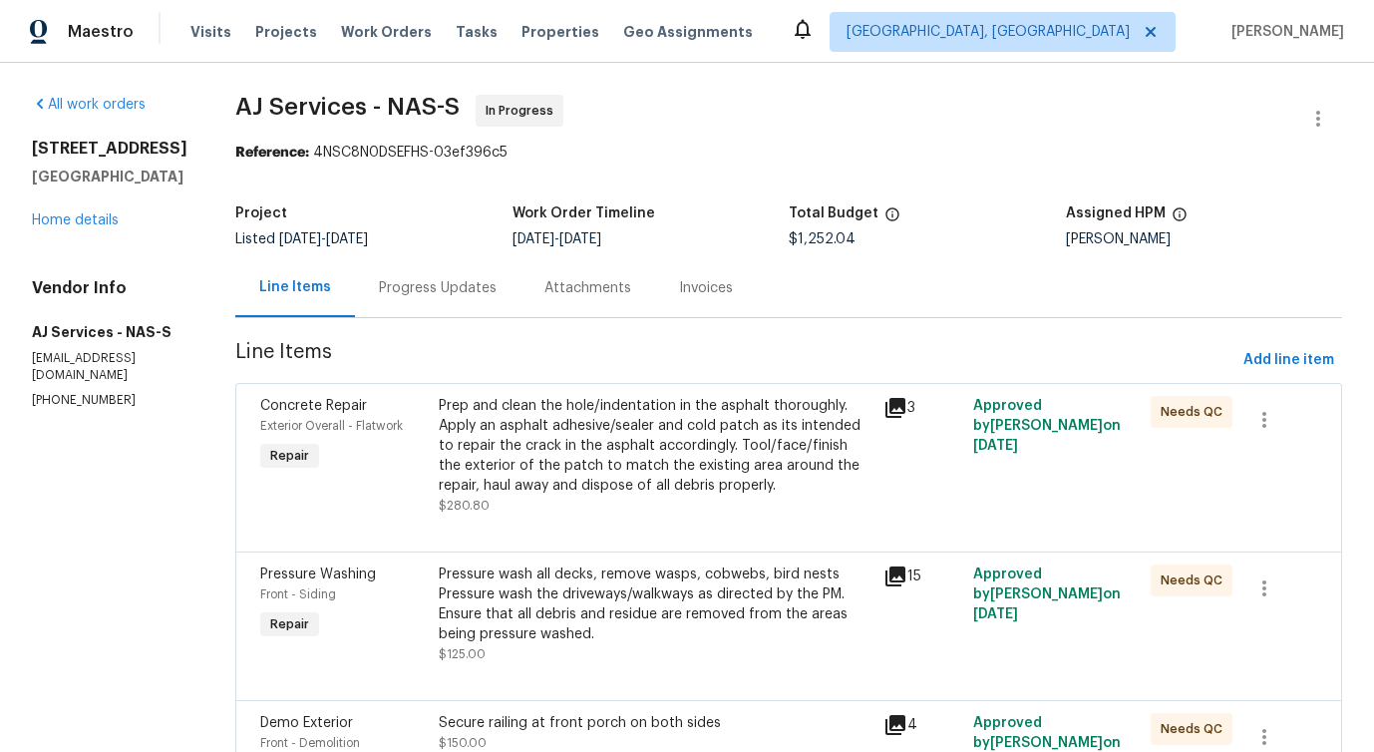
click at [407, 295] on div "Progress Updates" at bounding box center [438, 288] width 118 height 20
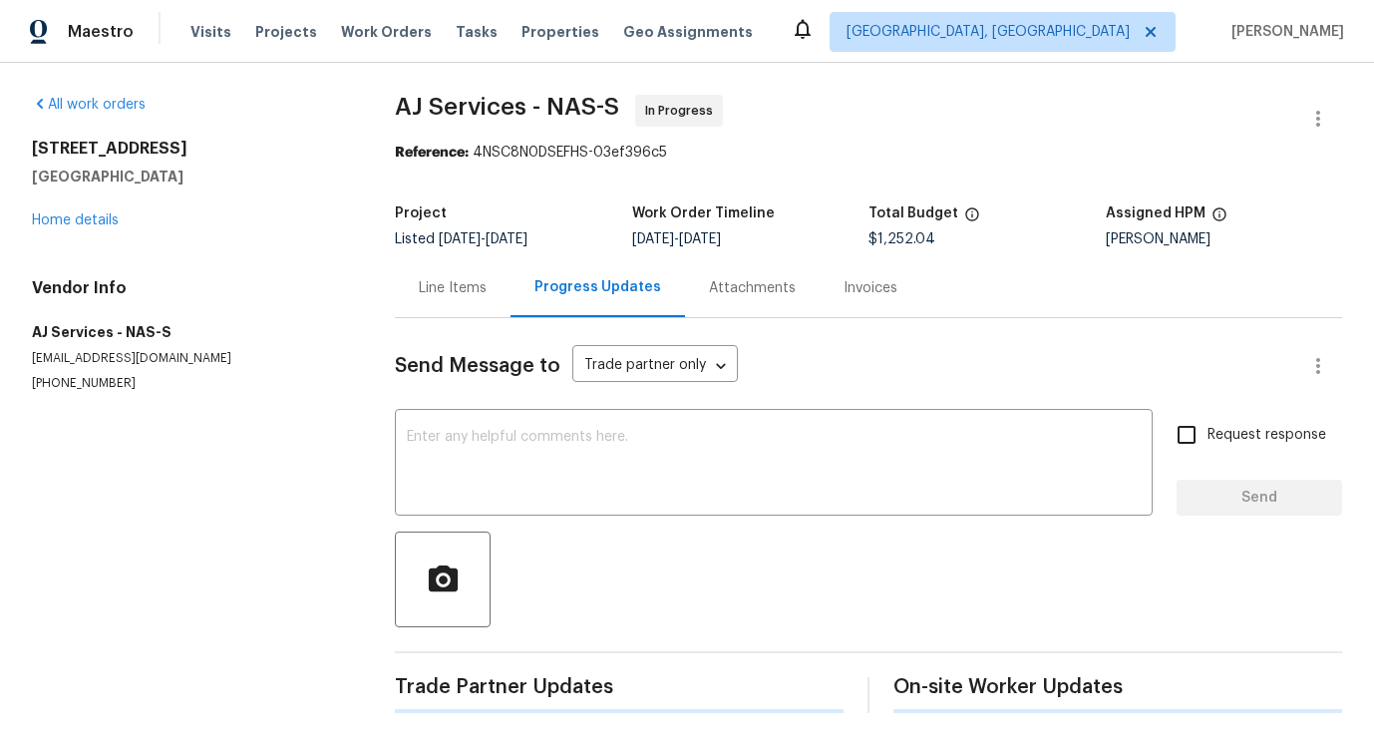
click at [453, 392] on div "Send Message to Trade partner only Trade partner only ​ x ​ Request response Se…" at bounding box center [869, 515] width 948 height 395
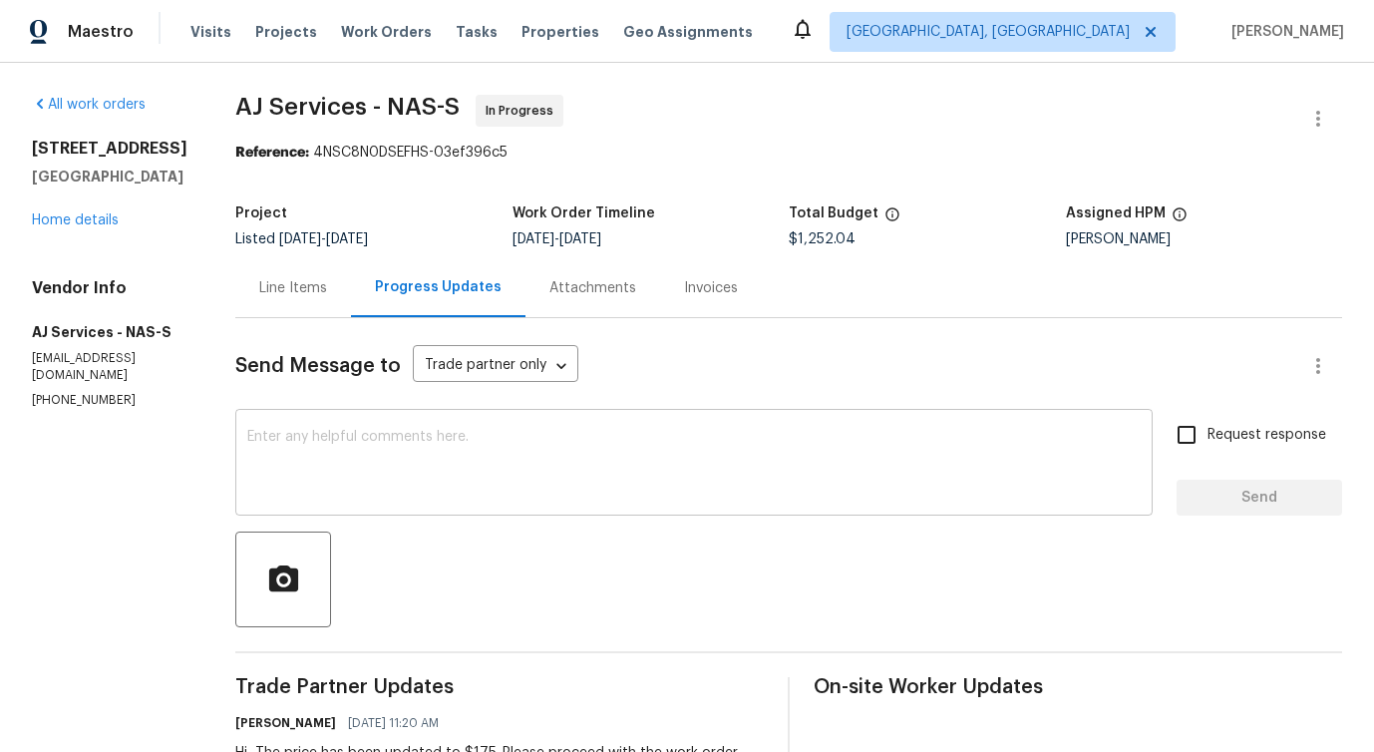
click at [472, 462] on textarea at bounding box center [694, 465] width 894 height 70
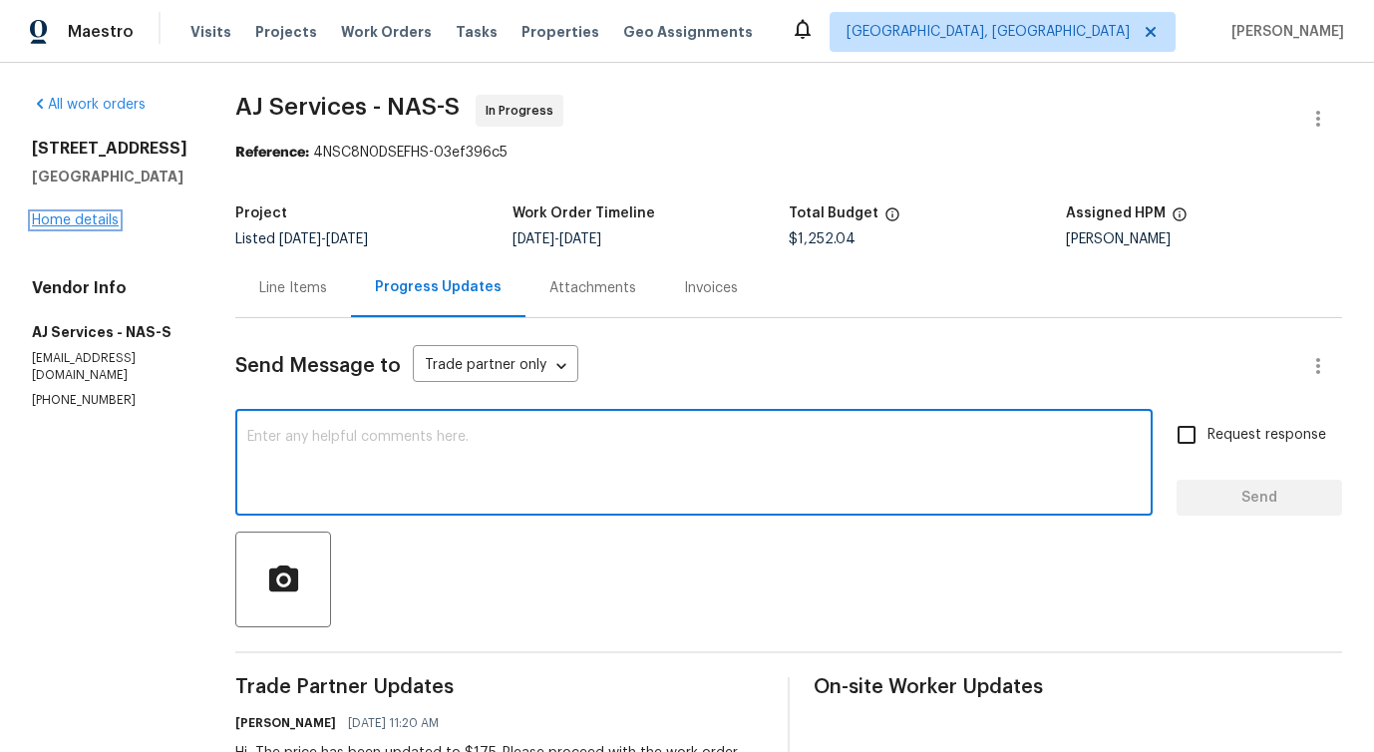
click at [53, 220] on link "Home details" at bounding box center [75, 220] width 87 height 14
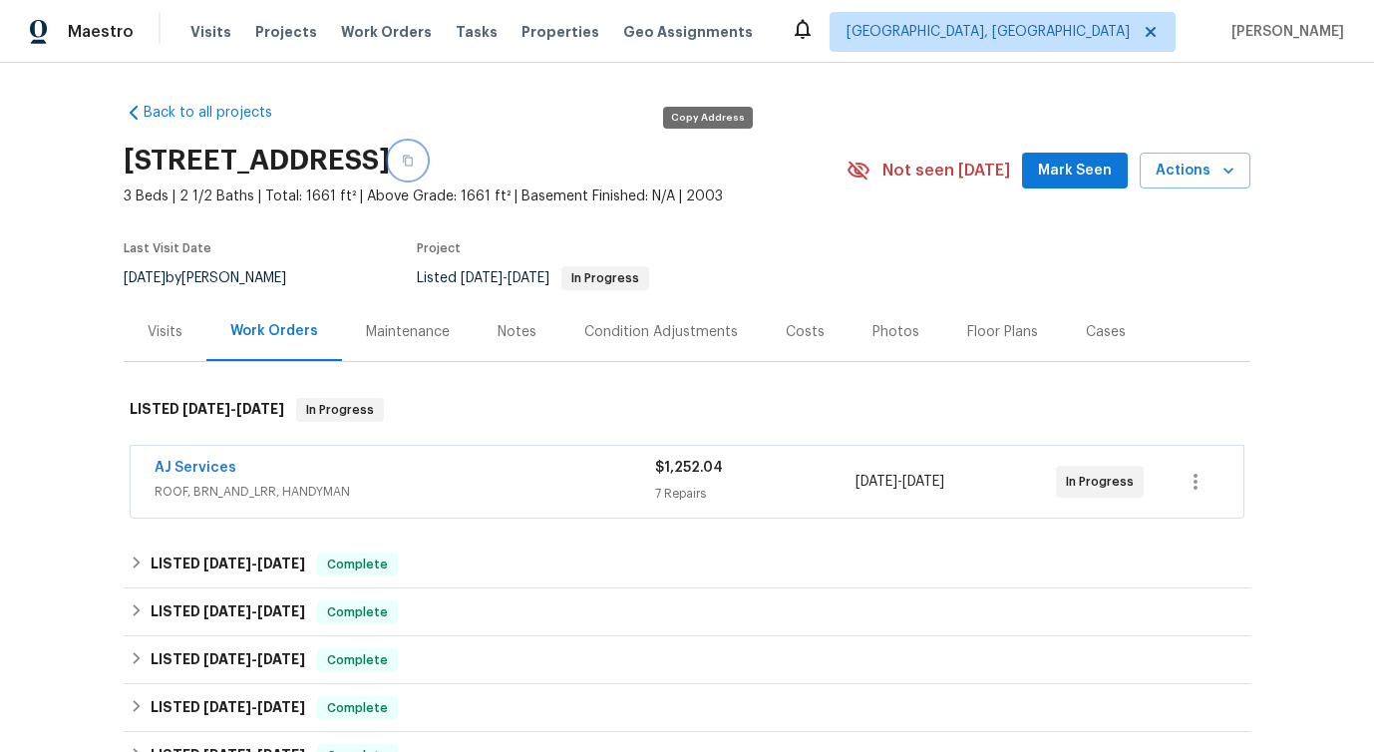
click at [414, 163] on icon "button" at bounding box center [408, 161] width 12 height 12
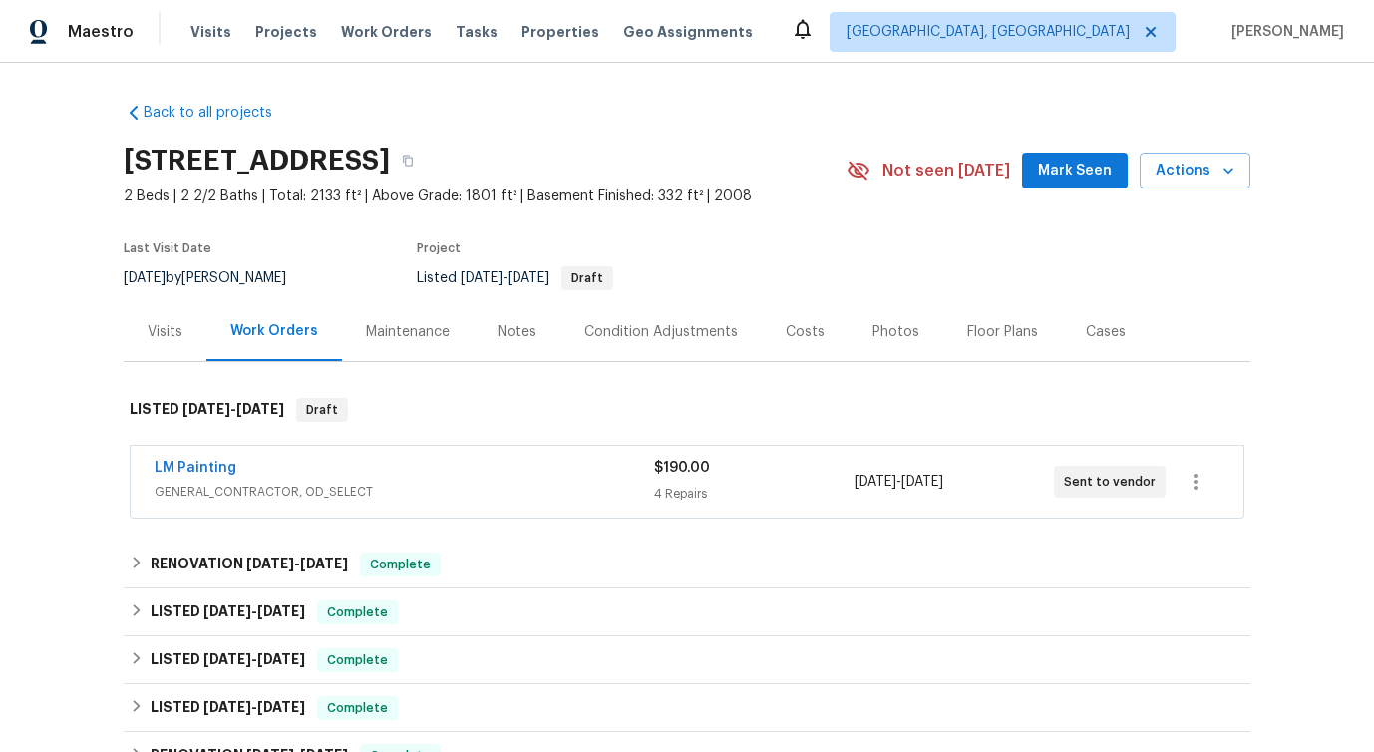
scroll to position [85, 0]
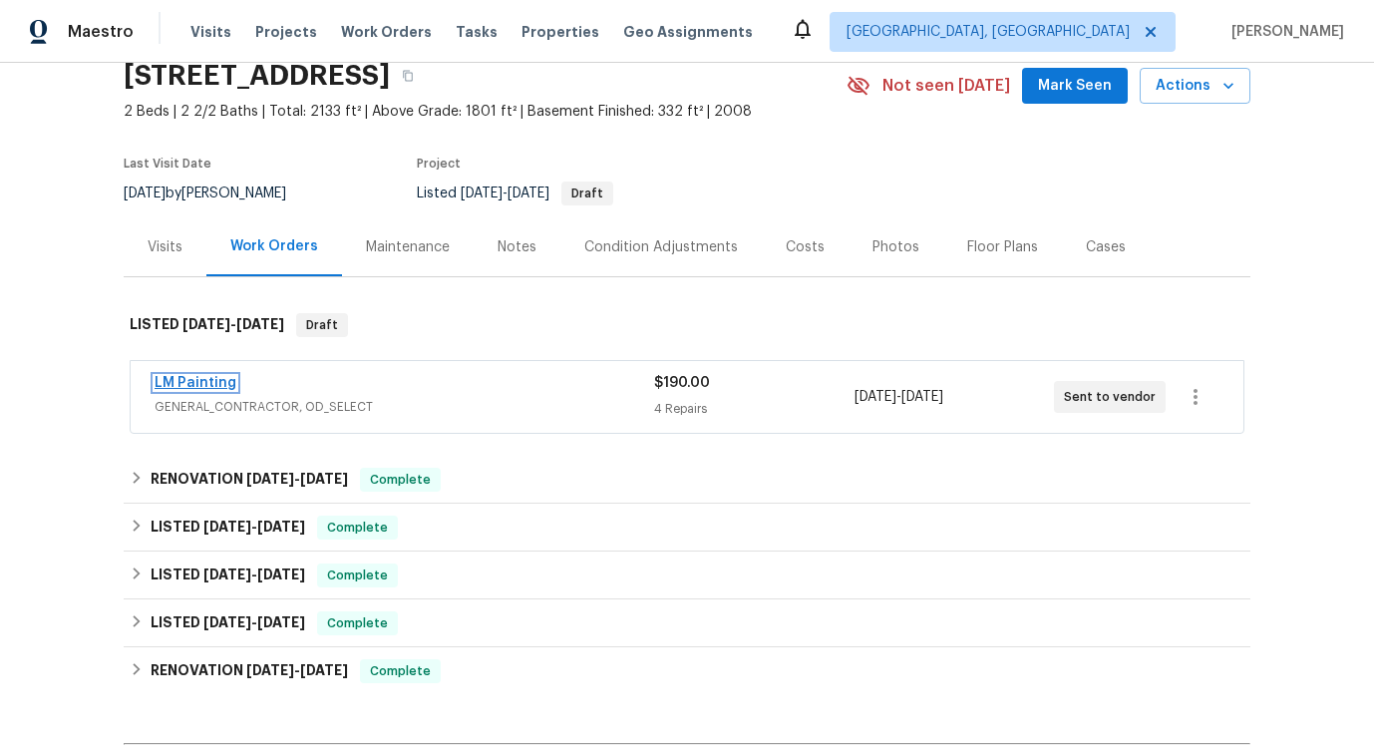
click at [193, 385] on link "LM Painting" at bounding box center [196, 383] width 82 height 14
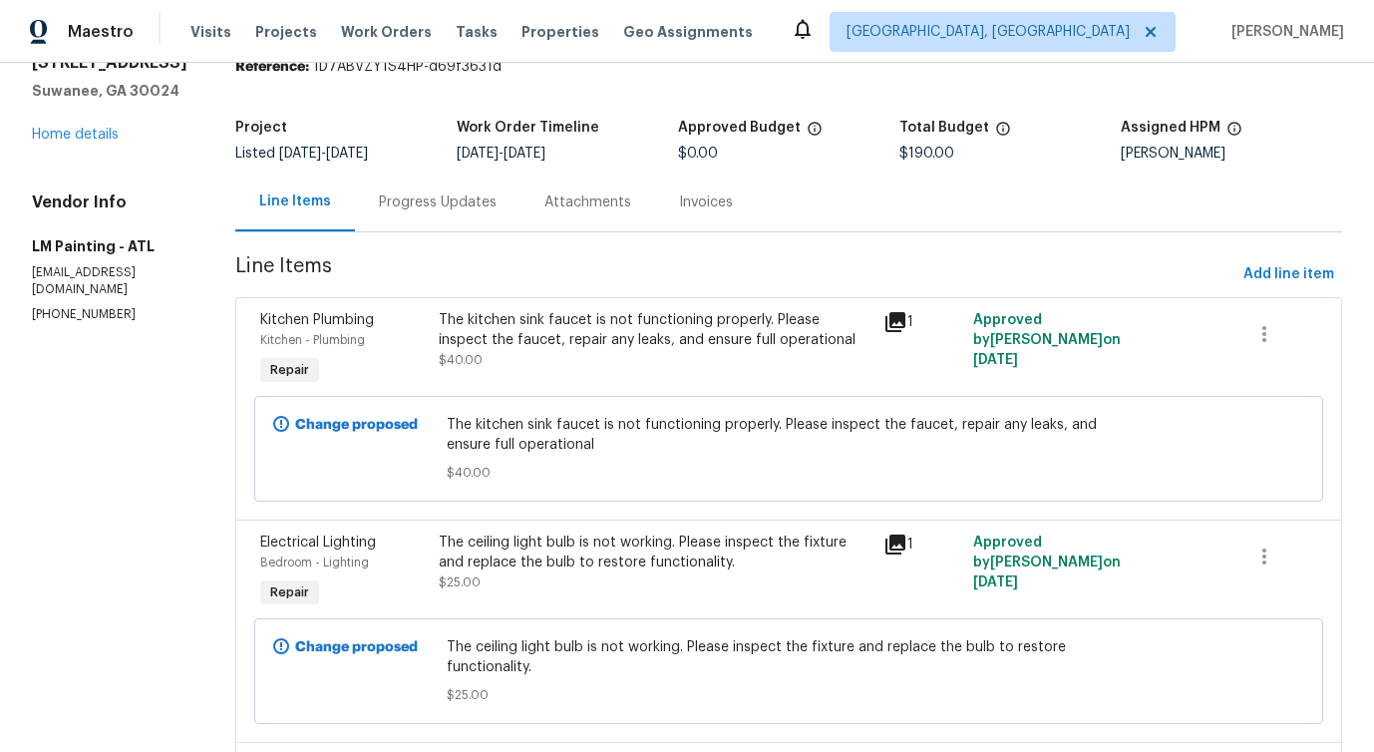
click at [497, 198] on div "Progress Updates" at bounding box center [438, 203] width 118 height 20
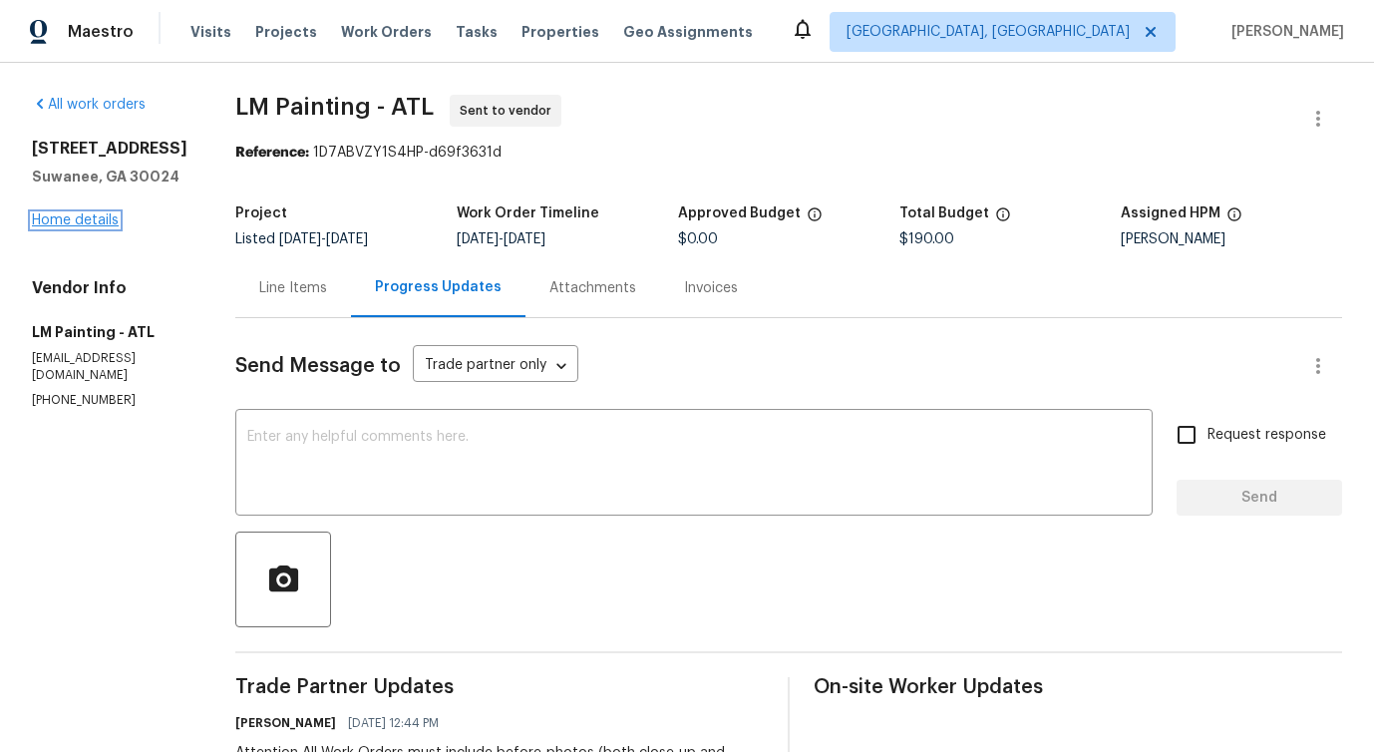
click at [100, 214] on link "Home details" at bounding box center [75, 220] width 87 height 14
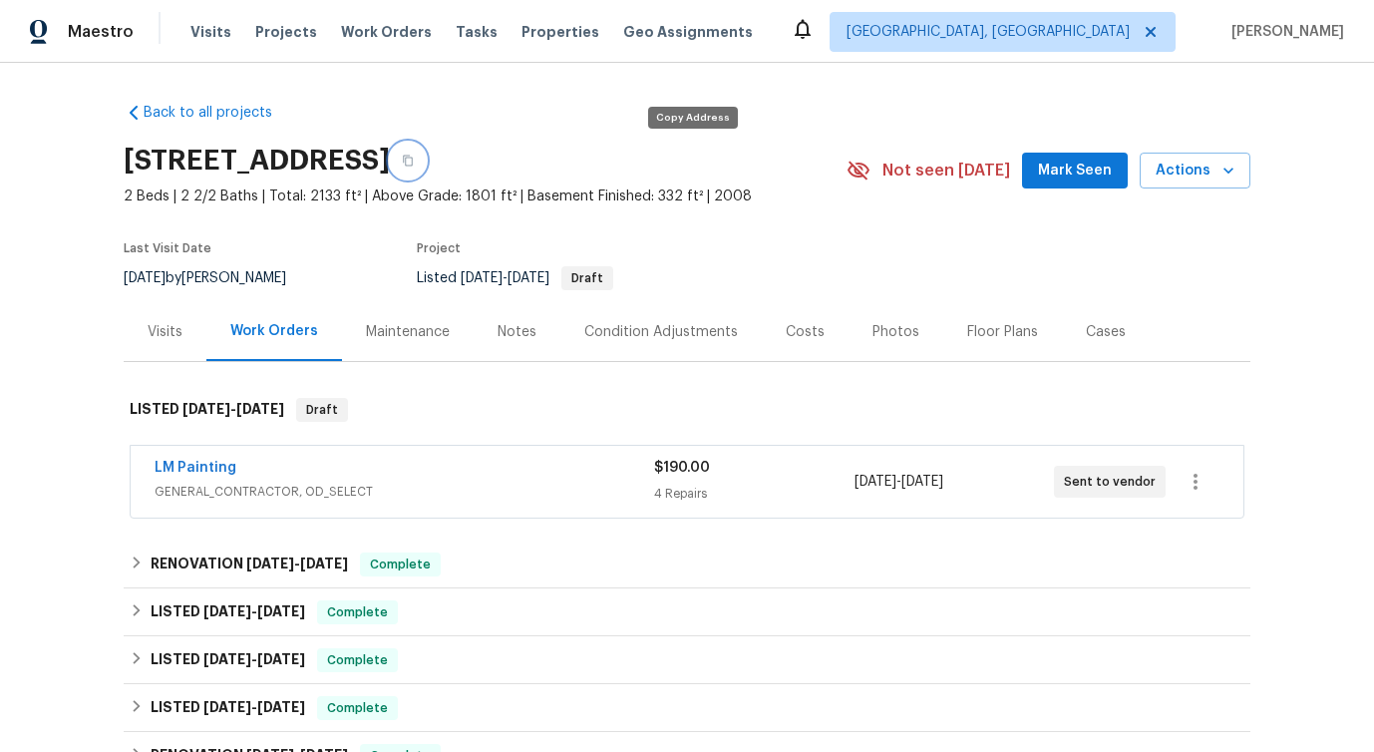
click at [414, 162] on icon "button" at bounding box center [408, 161] width 12 height 12
click at [426, 163] on button "button" at bounding box center [408, 161] width 36 height 36
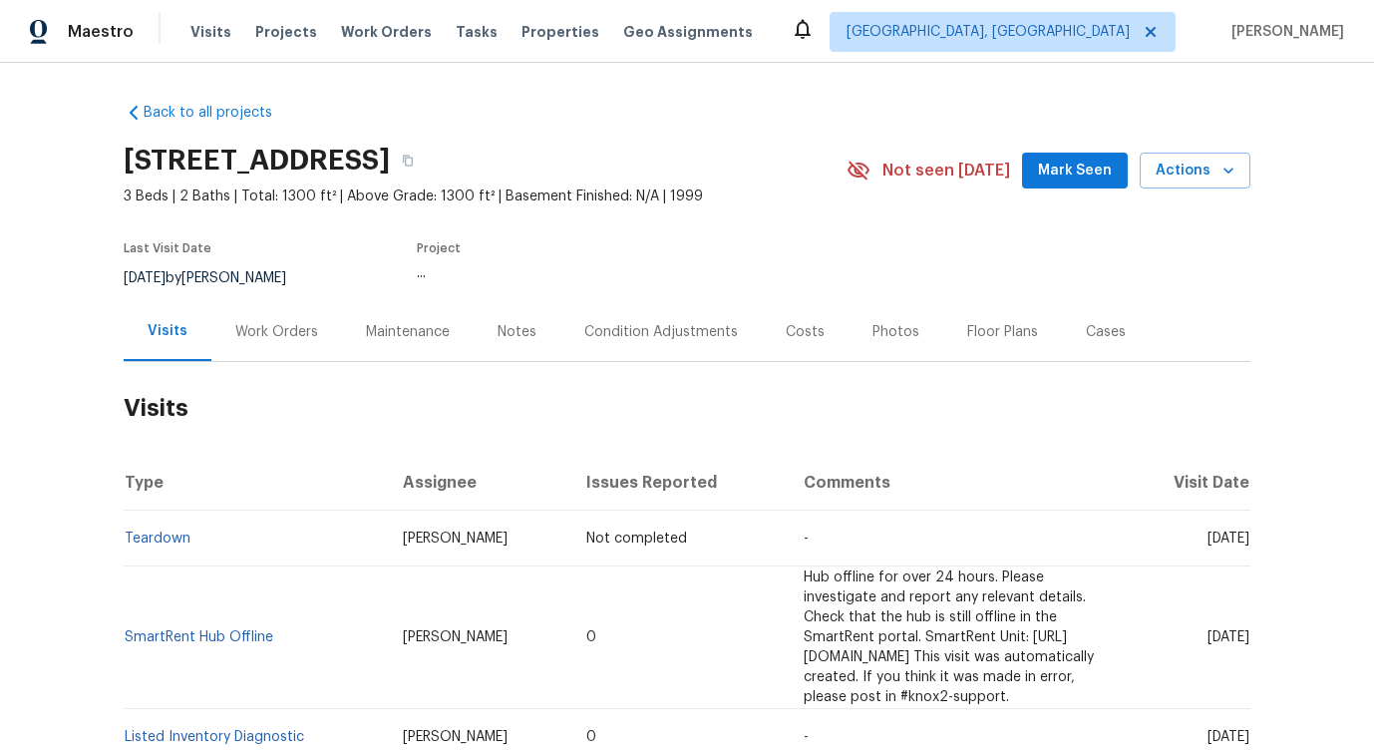
click at [249, 319] on div "Work Orders" at bounding box center [276, 331] width 131 height 59
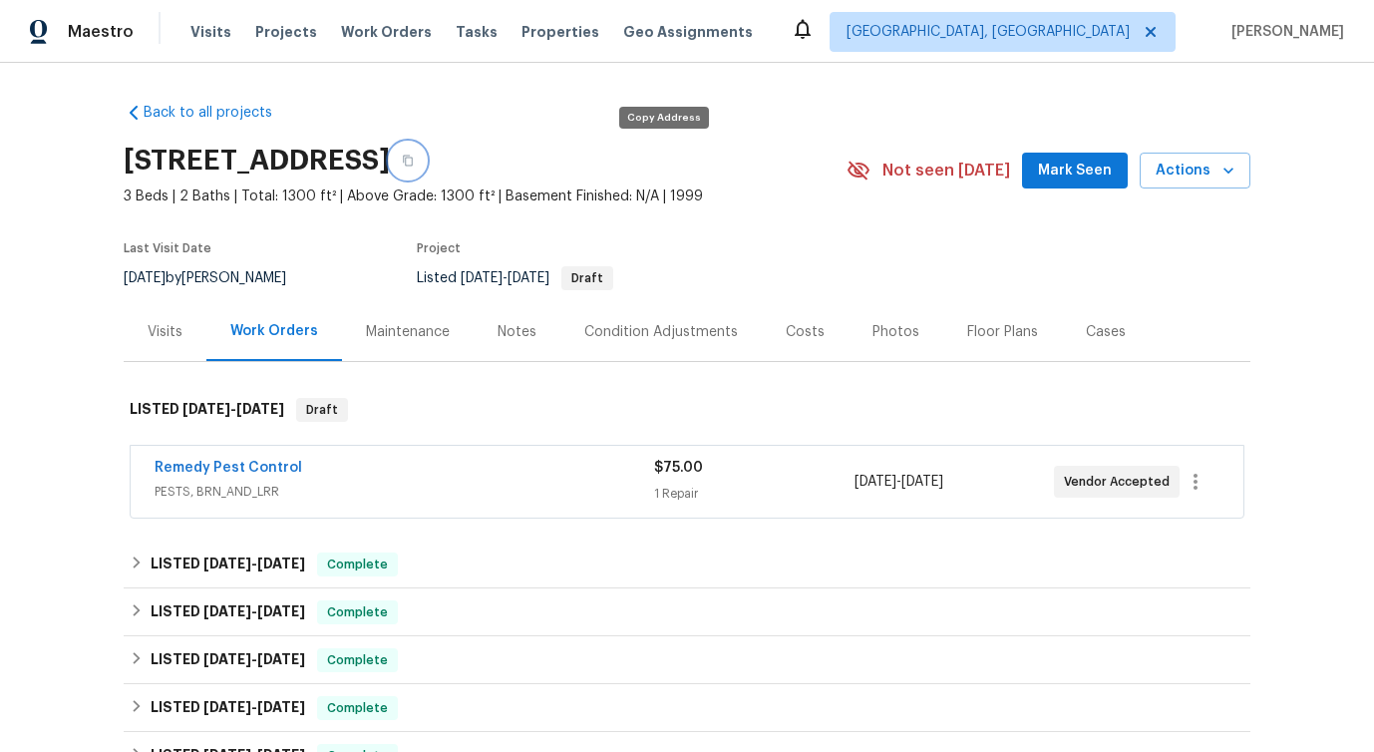
click at [414, 164] on icon "button" at bounding box center [408, 161] width 12 height 12
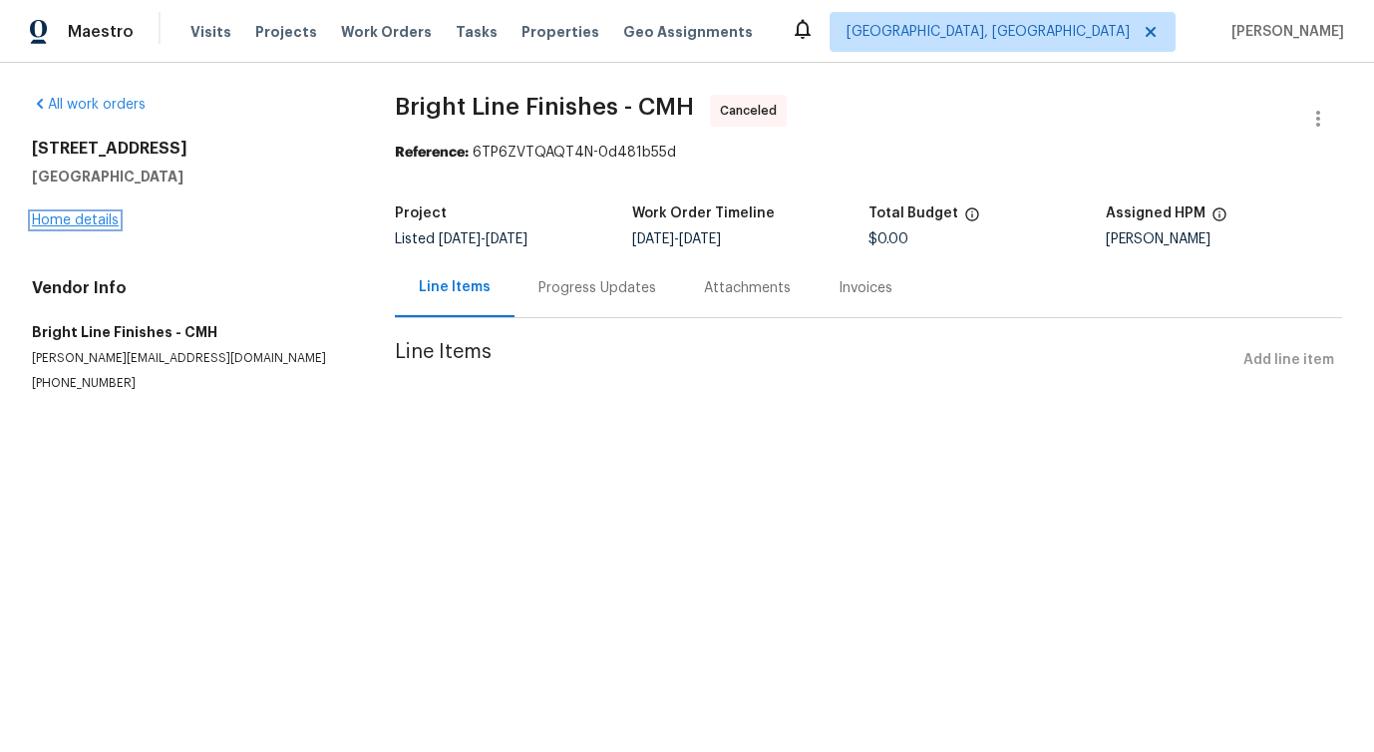
click at [86, 220] on link "Home details" at bounding box center [75, 220] width 87 height 14
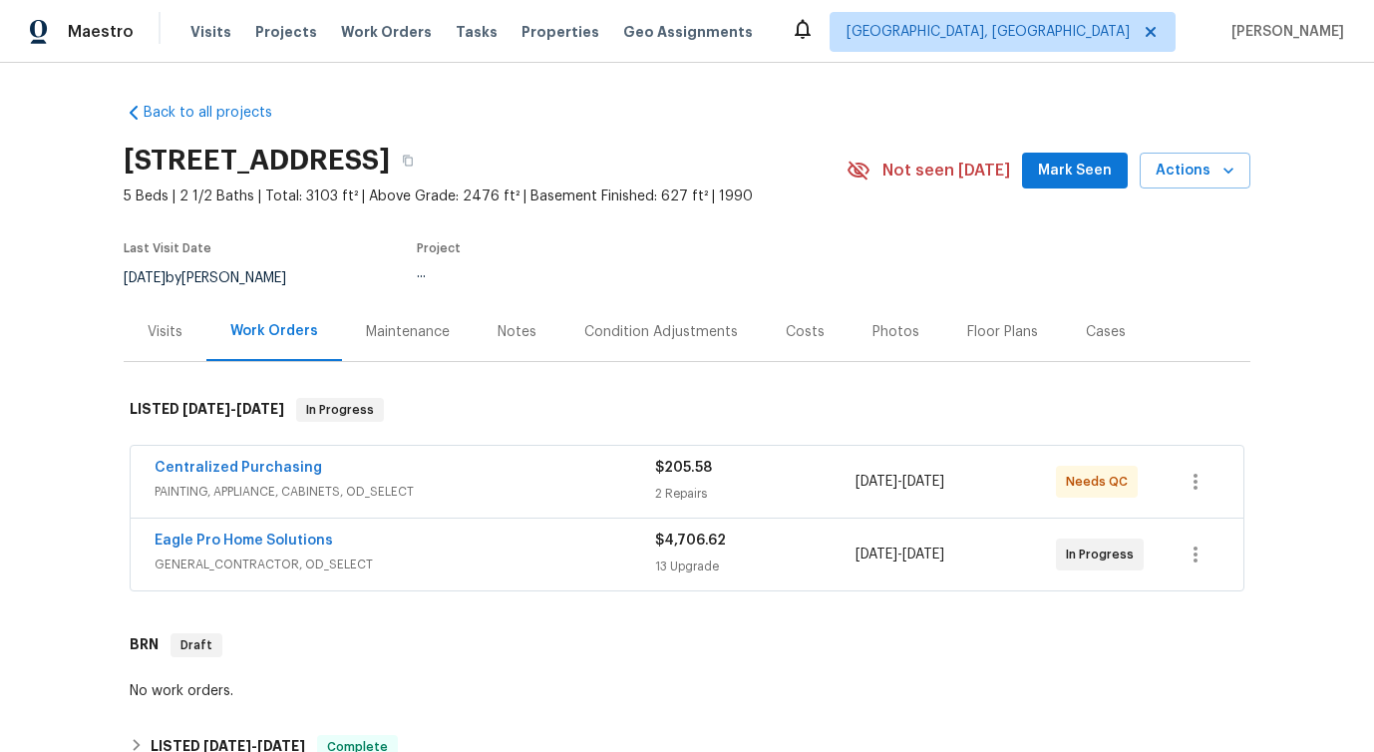
scroll to position [104, 0]
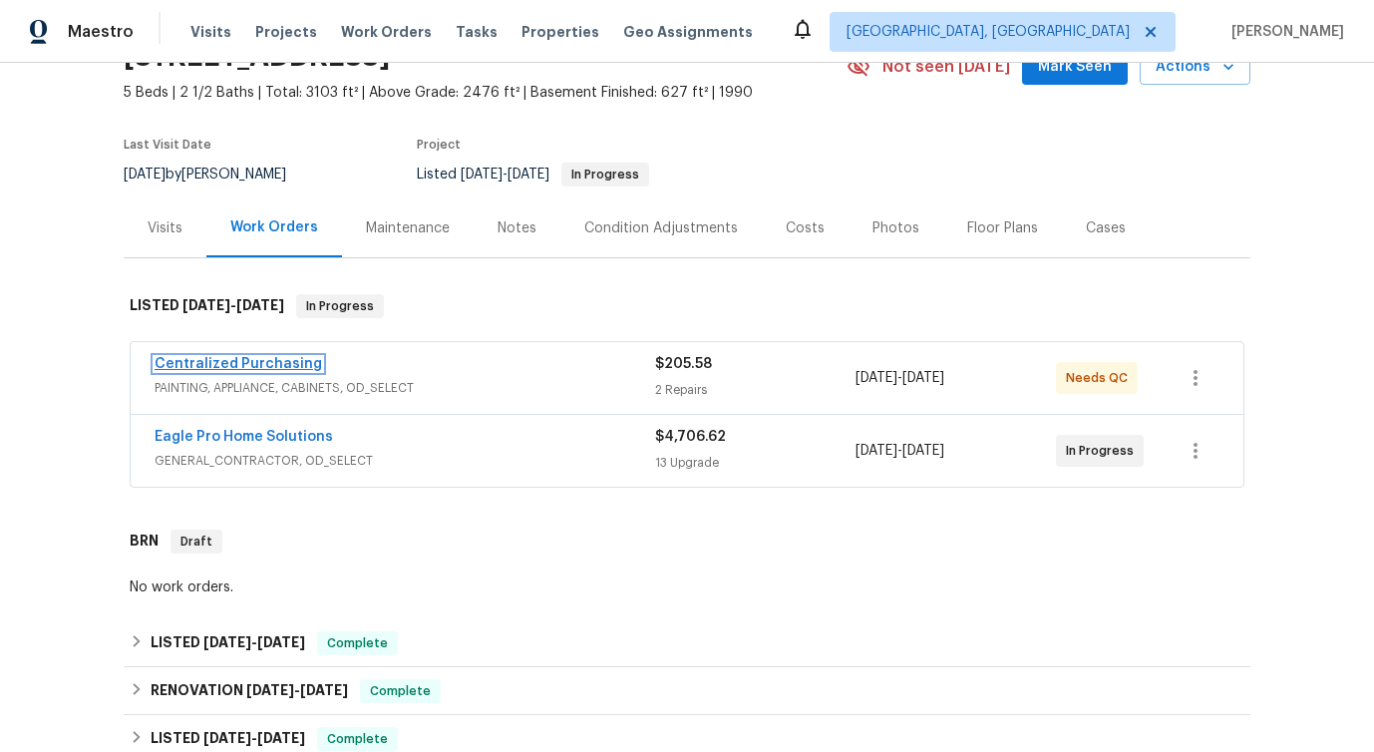
click at [283, 363] on link "Centralized Purchasing" at bounding box center [239, 364] width 168 height 14
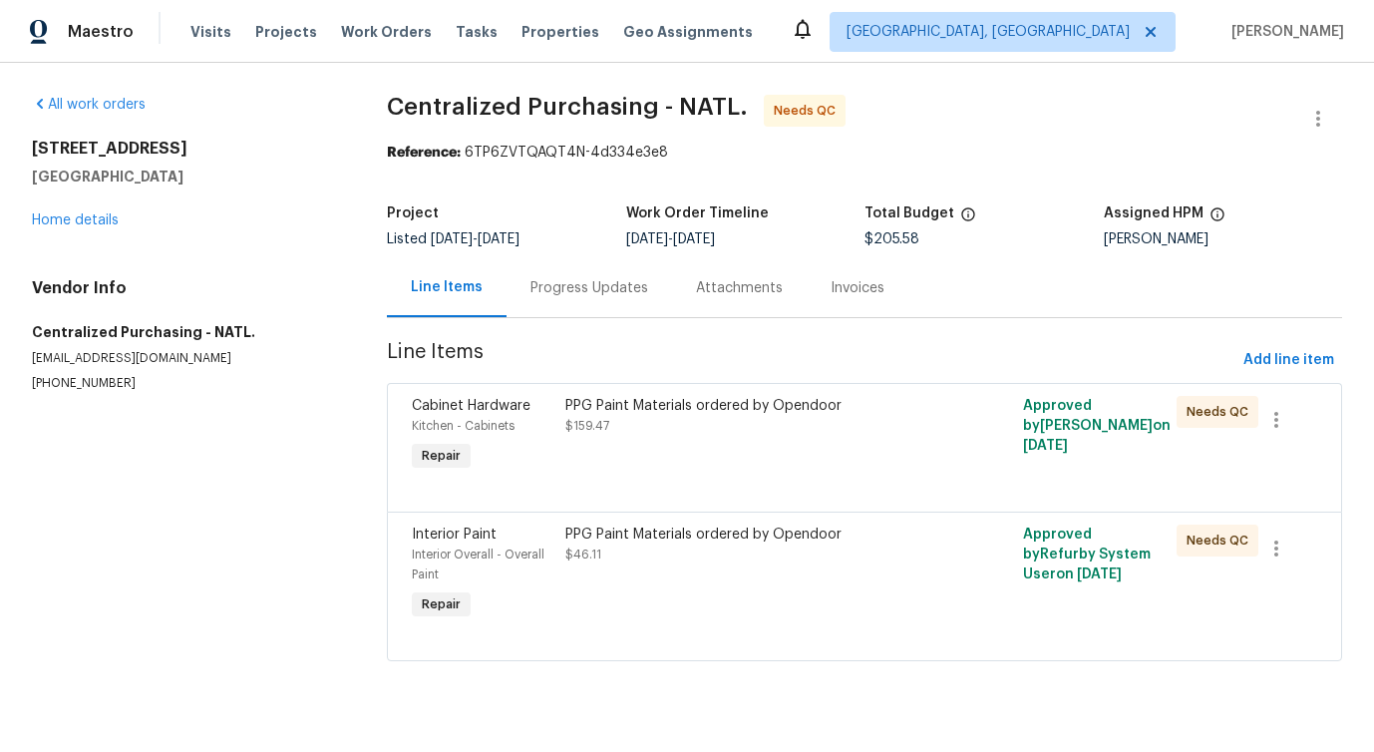
click at [567, 293] on div "Progress Updates" at bounding box center [590, 288] width 118 height 20
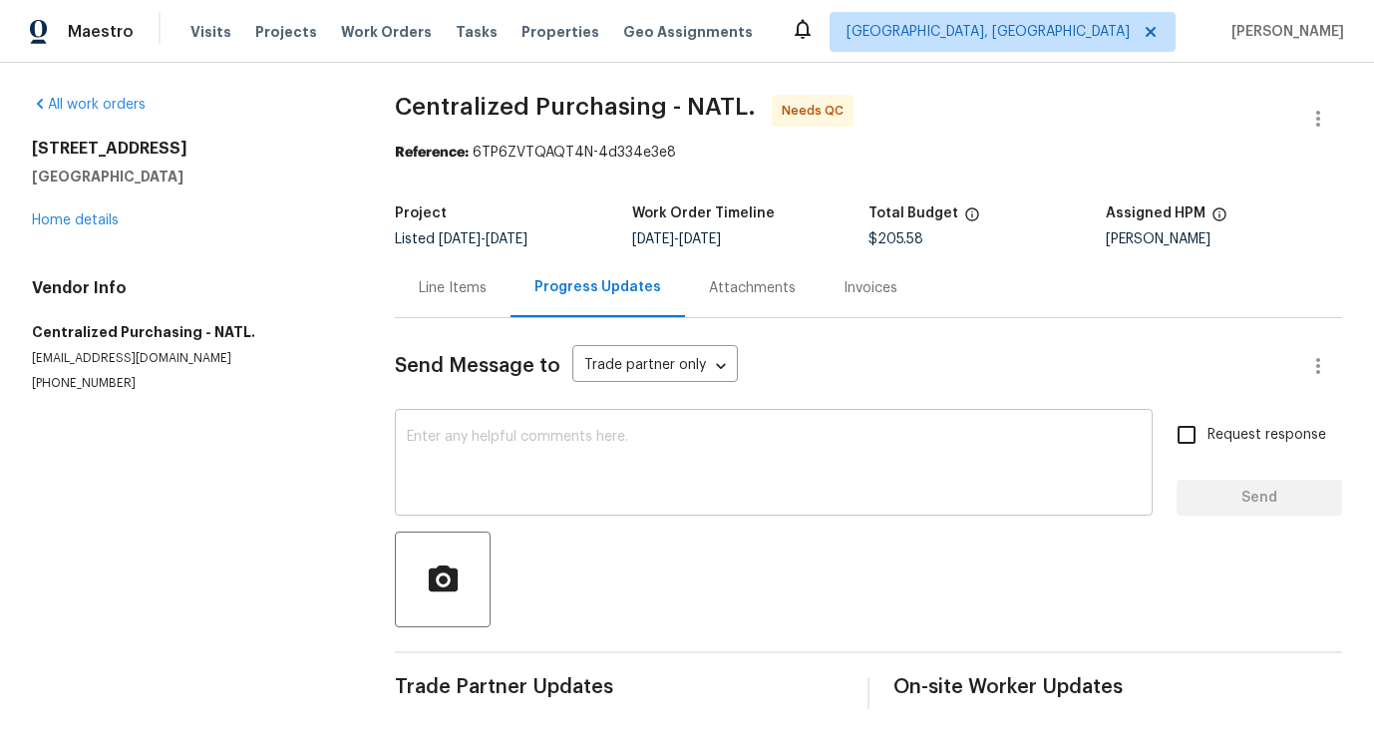
click at [494, 443] on textarea at bounding box center [774, 465] width 734 height 70
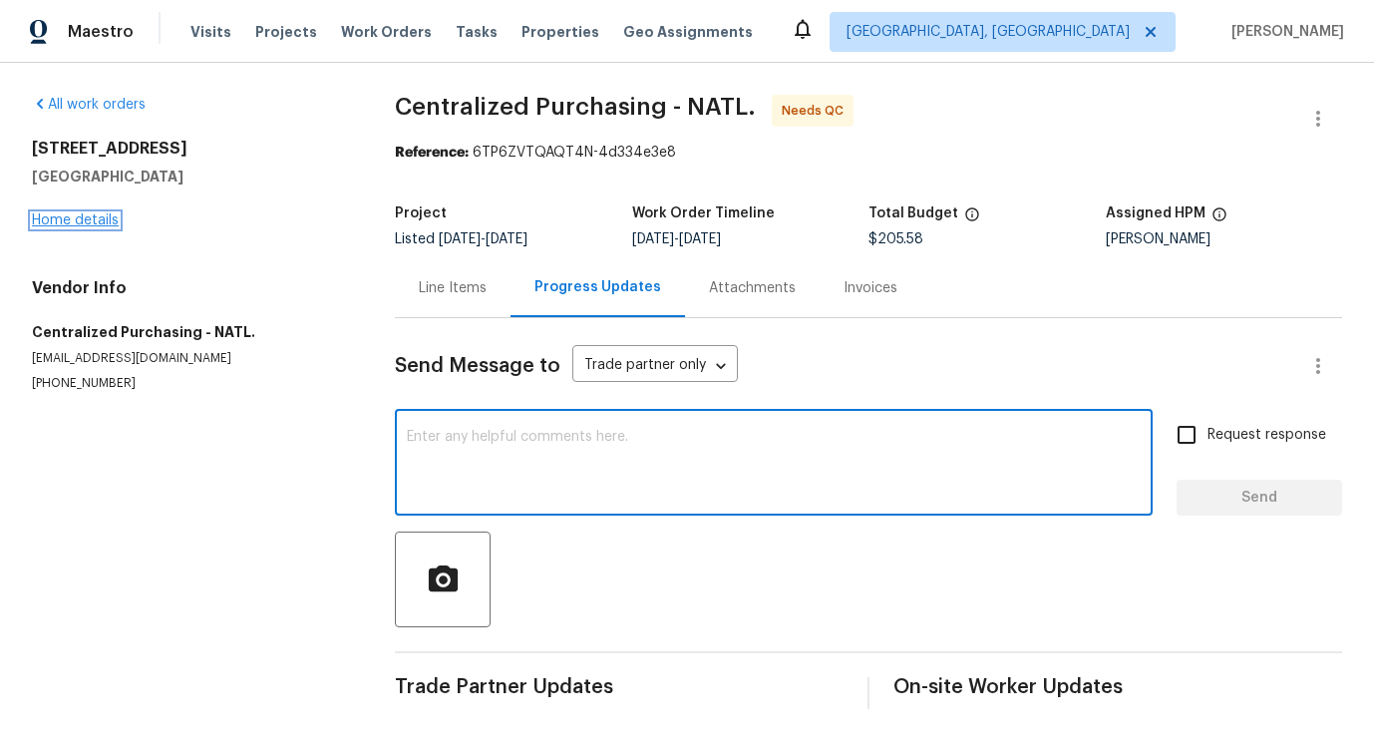
click at [71, 216] on link "Home details" at bounding box center [75, 220] width 87 height 14
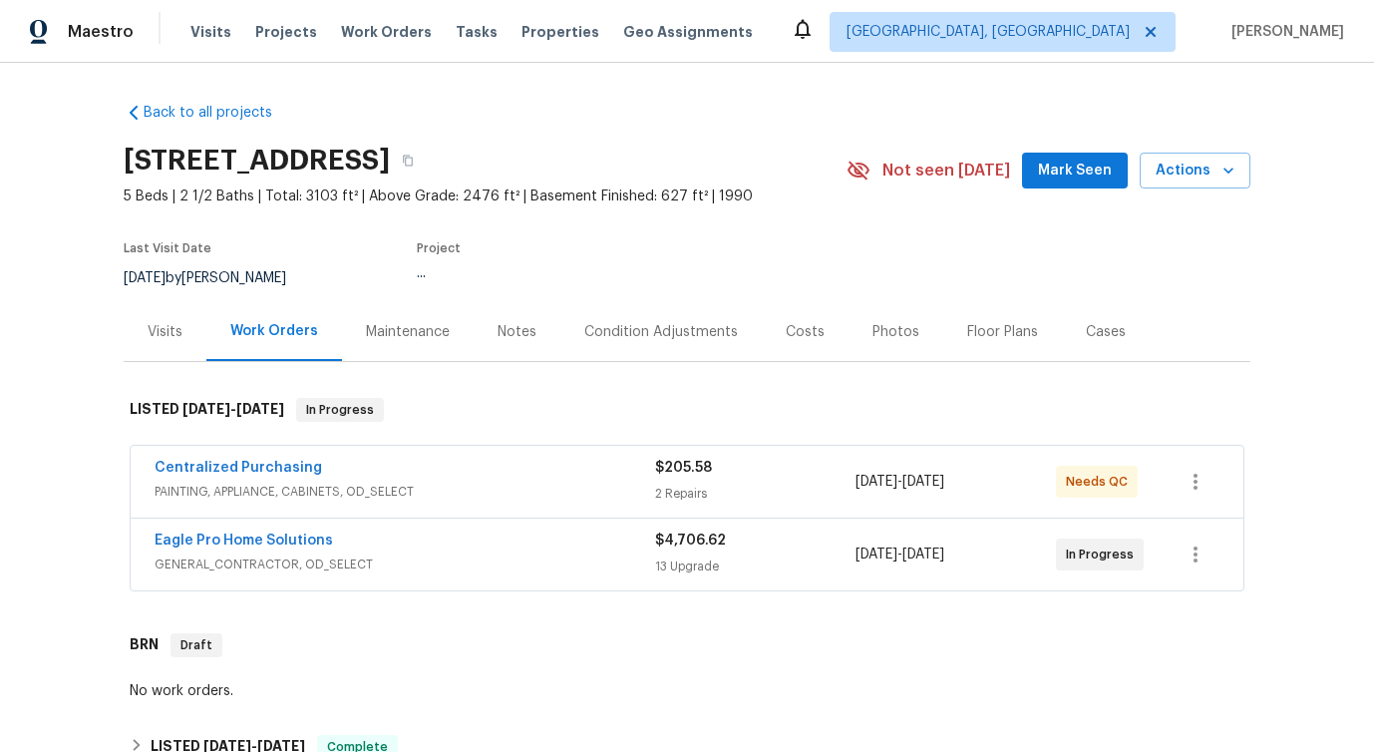
click at [211, 549] on span "Eagle Pro Home Solutions" at bounding box center [244, 541] width 179 height 20
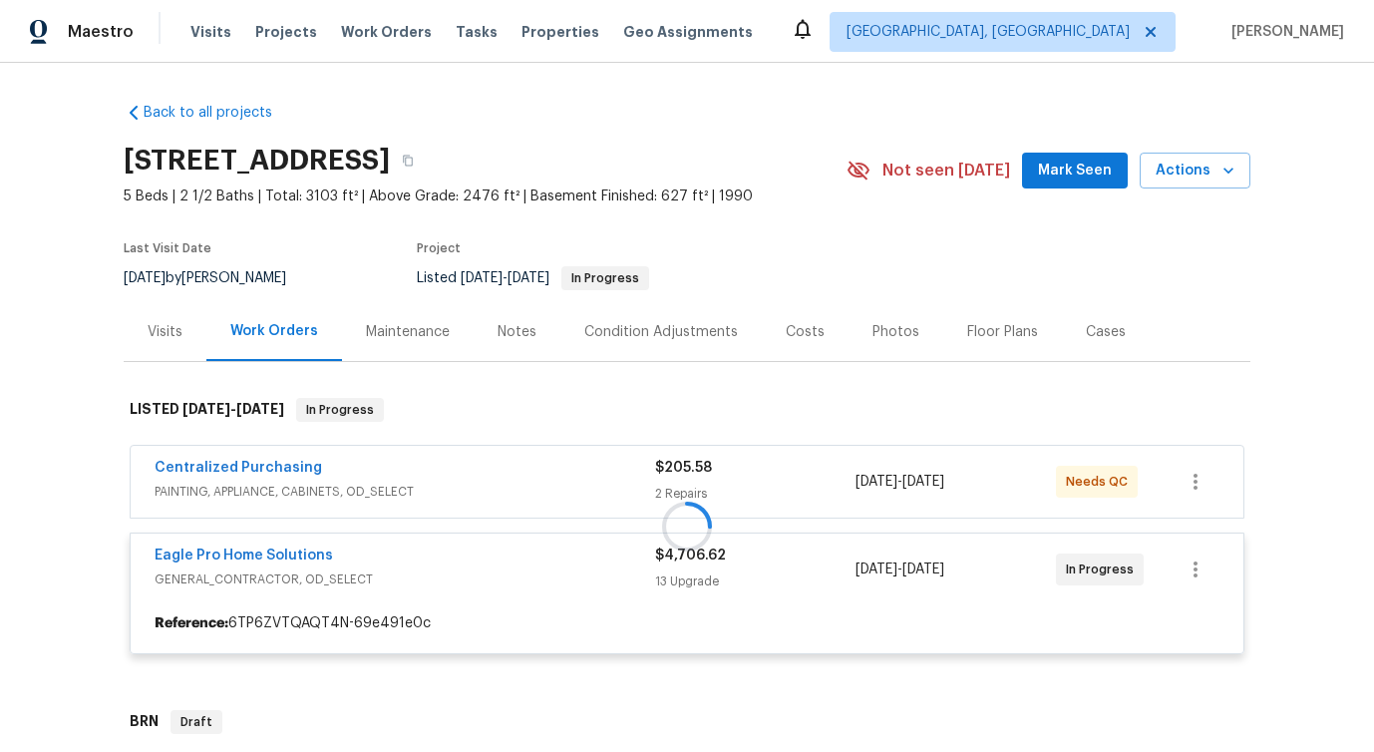
click at [211, 555] on div at bounding box center [687, 526] width 1127 height 296
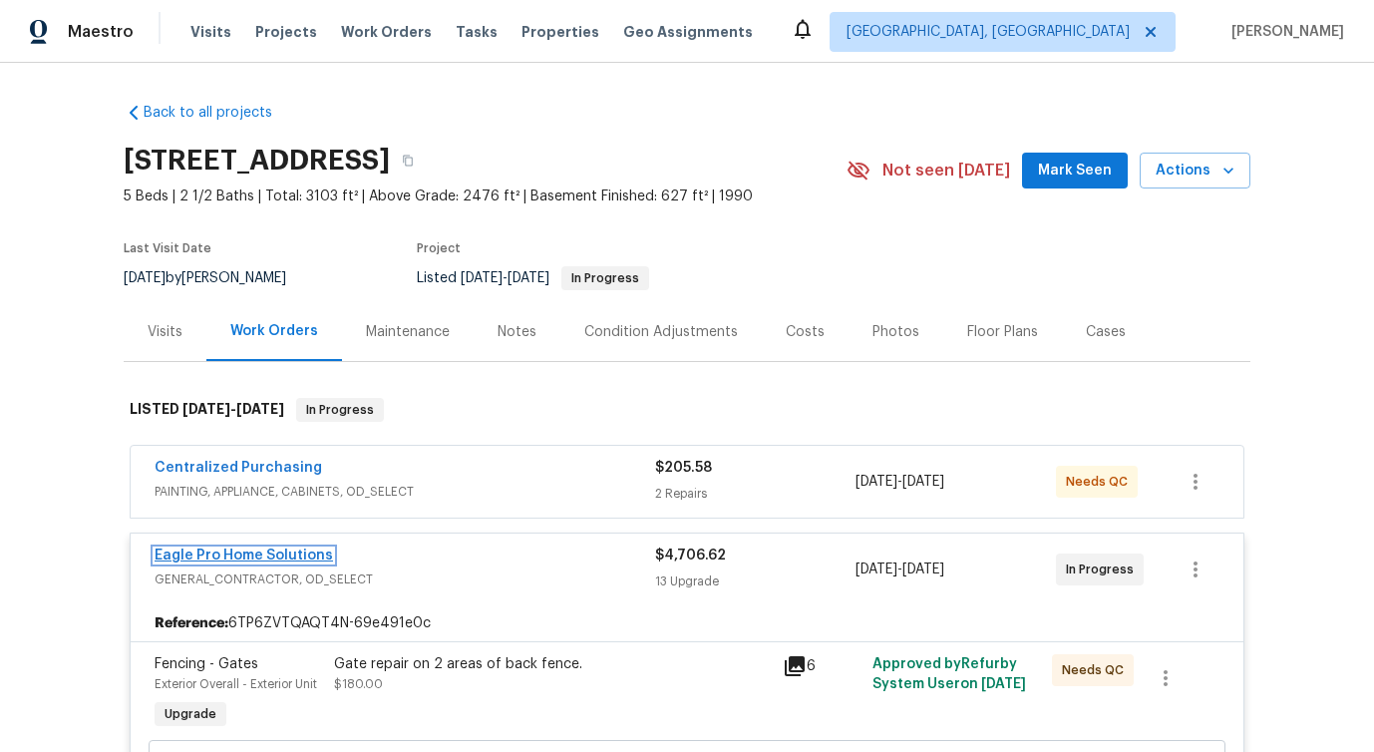
click at [227, 560] on link "Eagle Pro Home Solutions" at bounding box center [244, 556] width 179 height 14
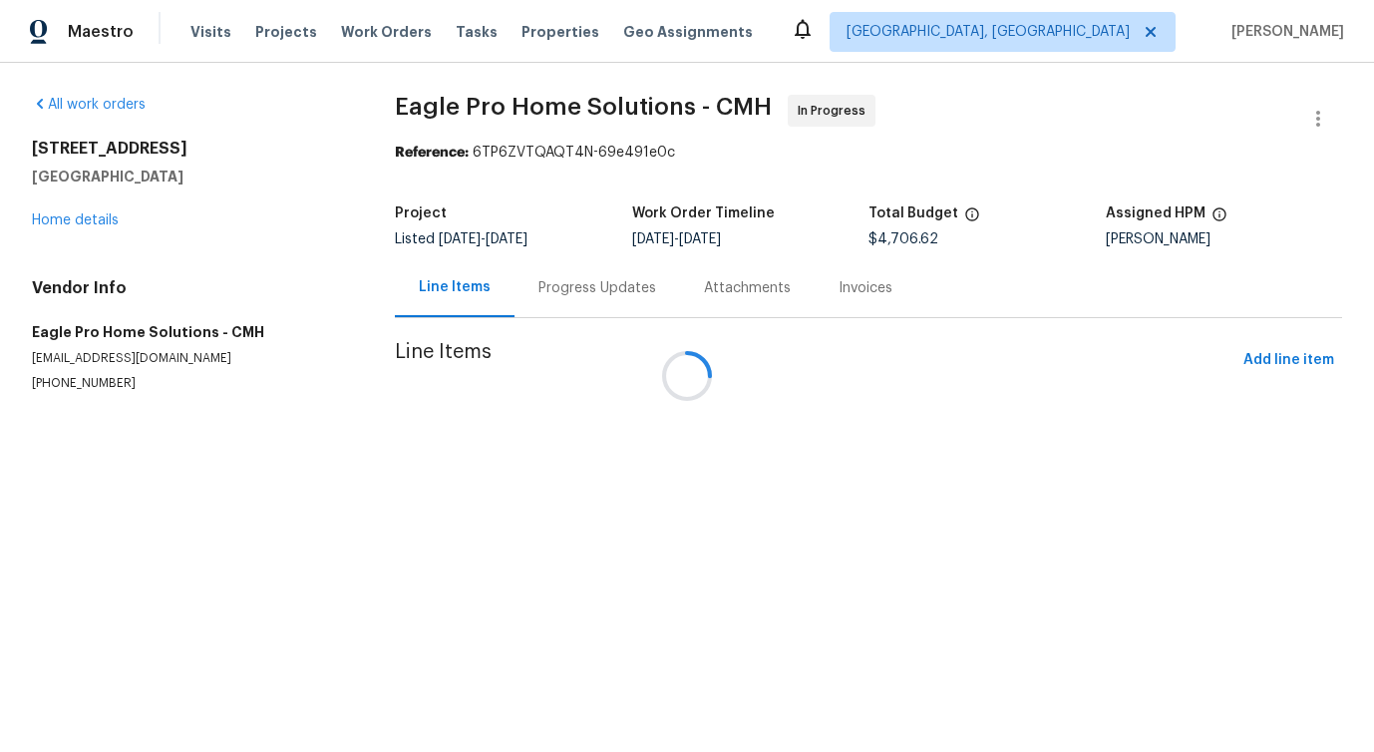
click at [552, 300] on div at bounding box center [687, 376] width 1374 height 752
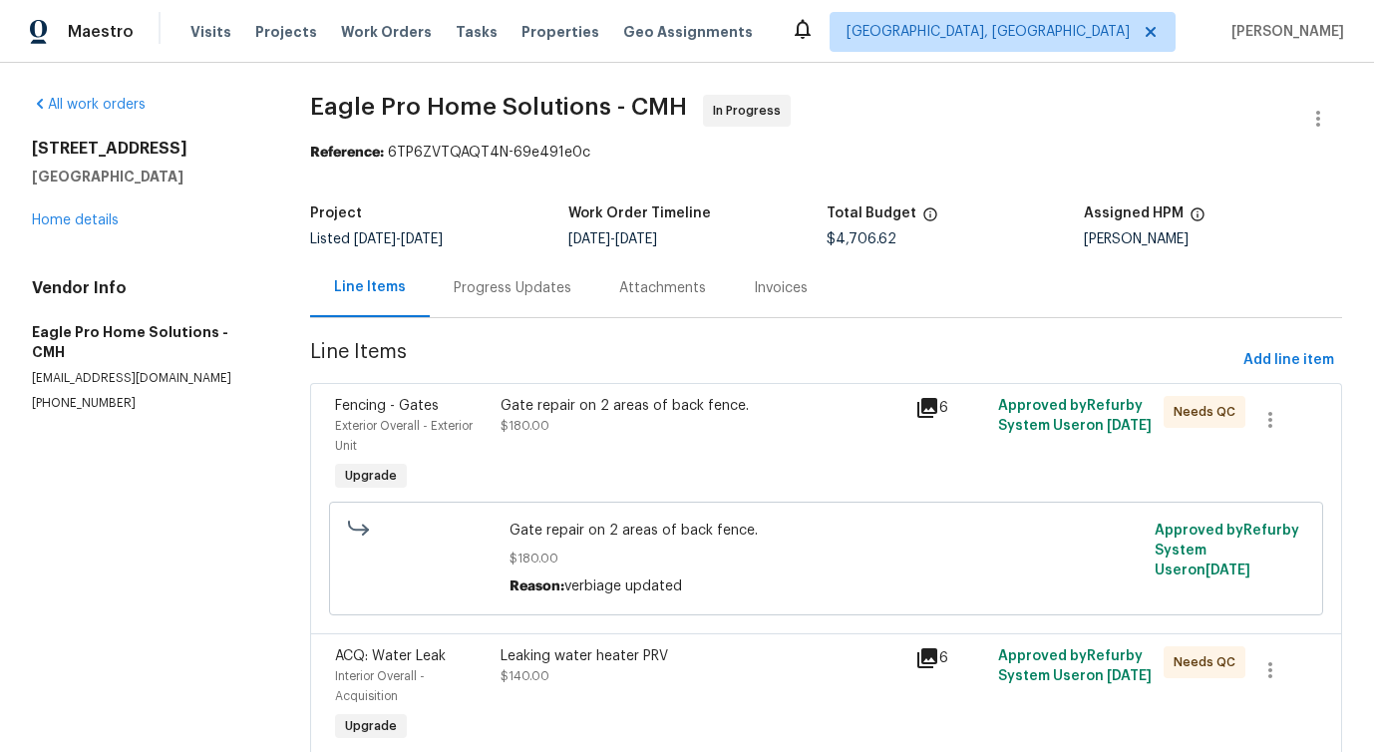
click at [552, 292] on div "Progress Updates" at bounding box center [513, 288] width 118 height 20
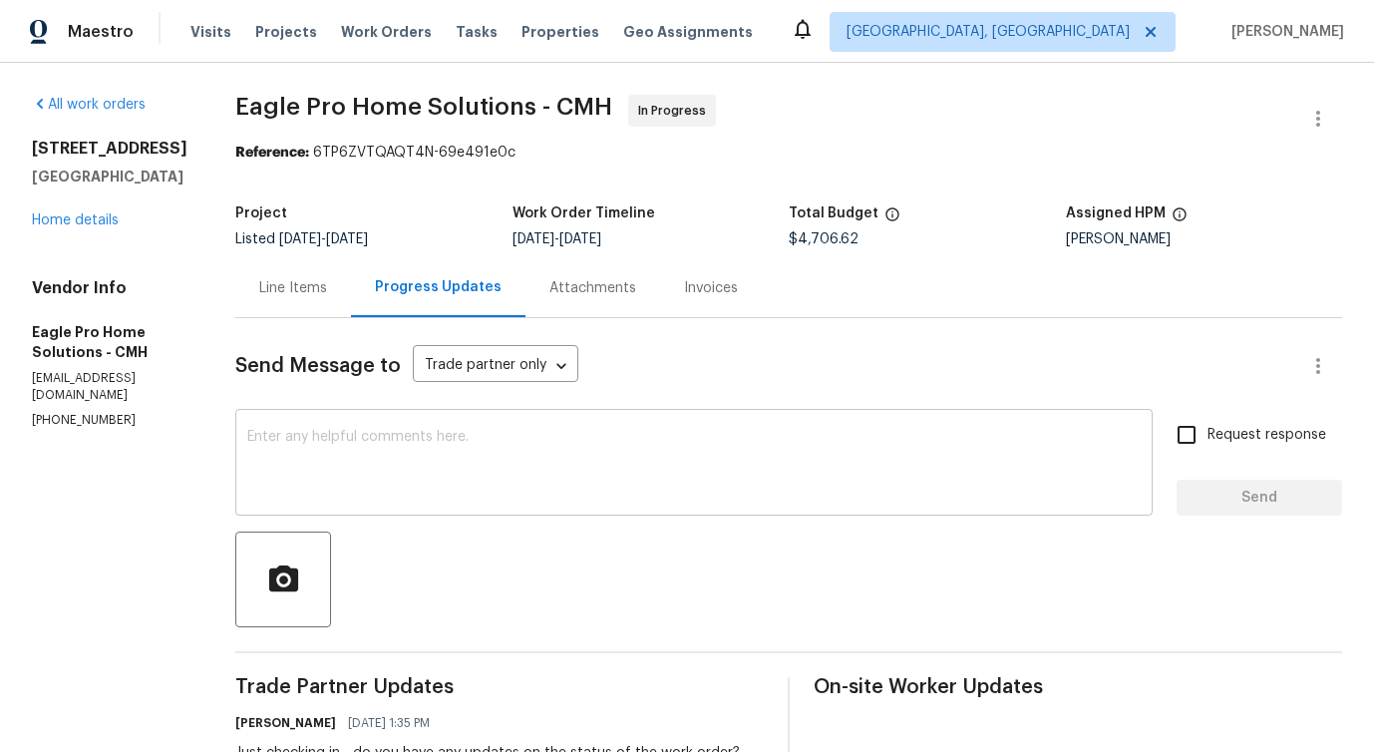
click at [555, 487] on textarea at bounding box center [694, 465] width 894 height 70
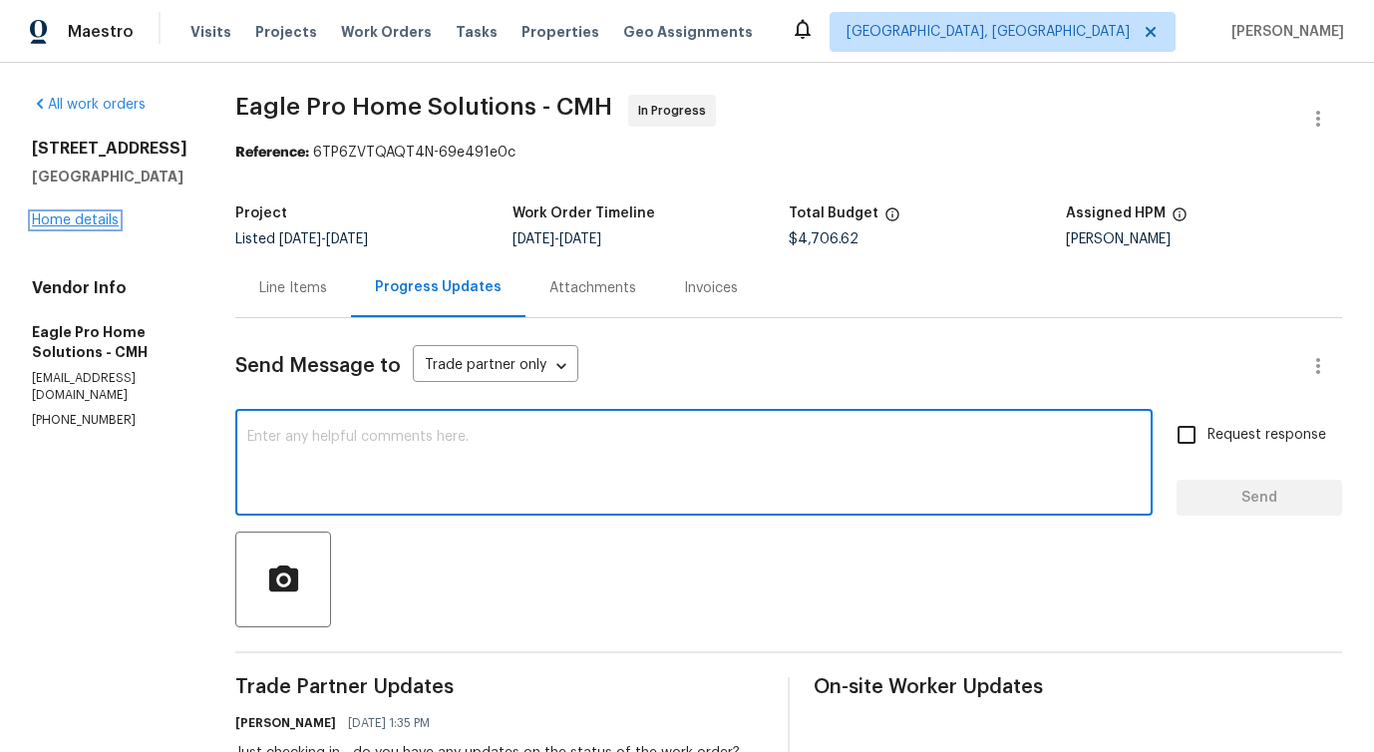
click at [80, 216] on link "Home details" at bounding box center [75, 220] width 87 height 14
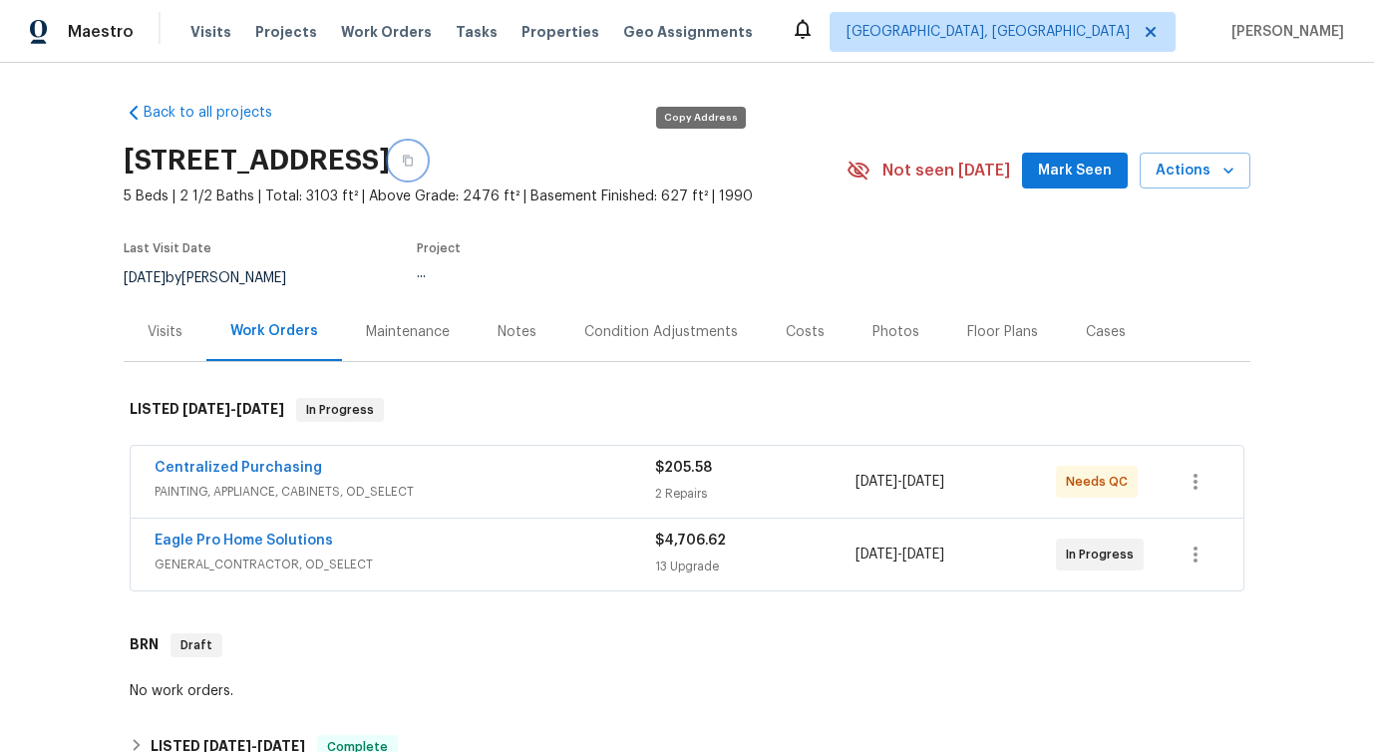
click at [414, 160] on icon "button" at bounding box center [408, 161] width 12 height 12
